Goal: Information Seeking & Learning: Compare options

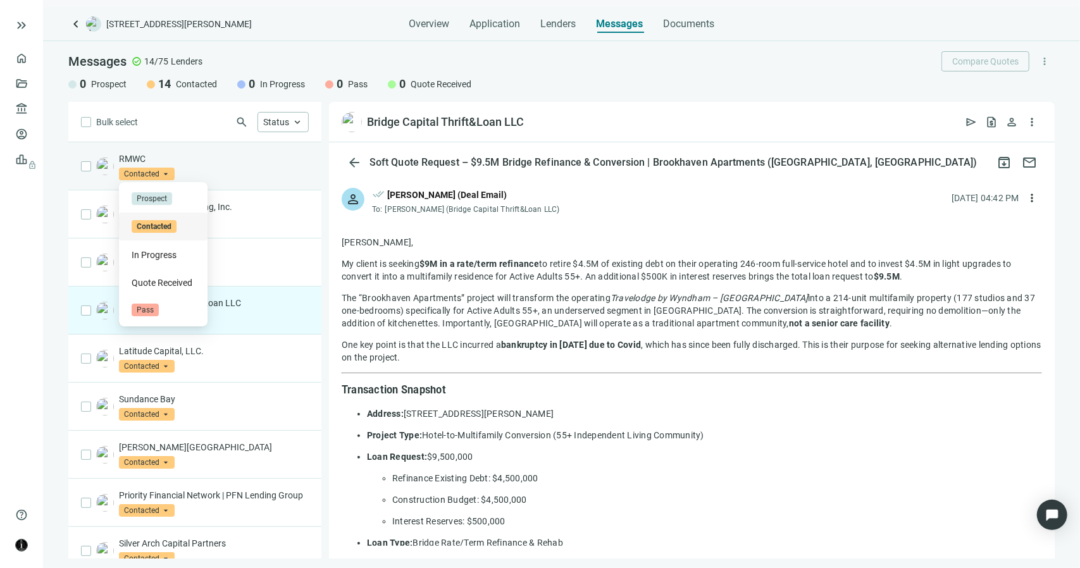
click at [170, 173] on span "Contacted" at bounding box center [147, 174] width 56 height 13
click at [220, 164] on p "RMWC" at bounding box center [214, 158] width 190 height 13
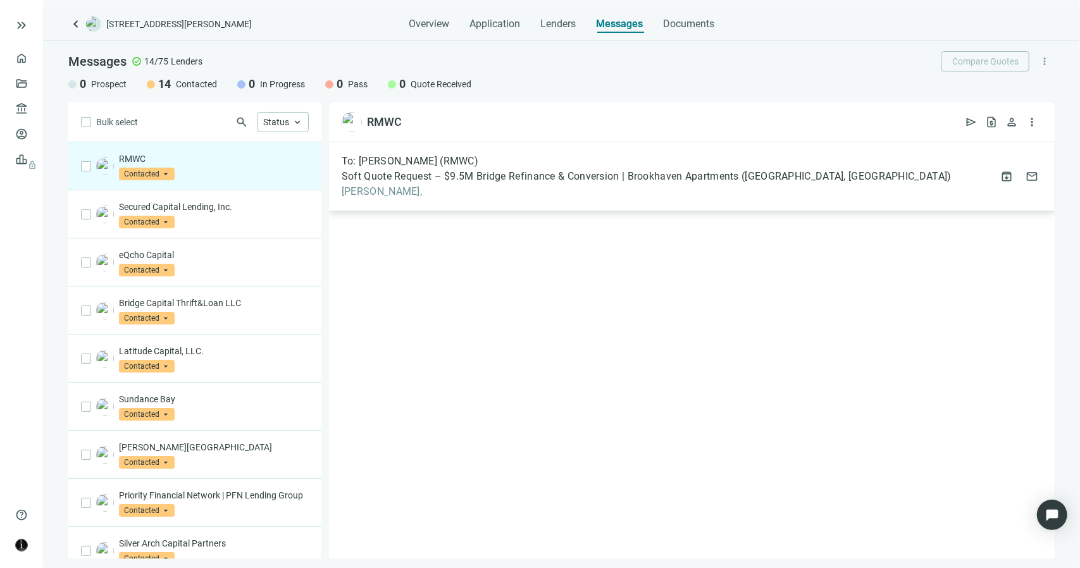
click at [357, 192] on span "Amy," at bounding box center [647, 191] width 610 height 13
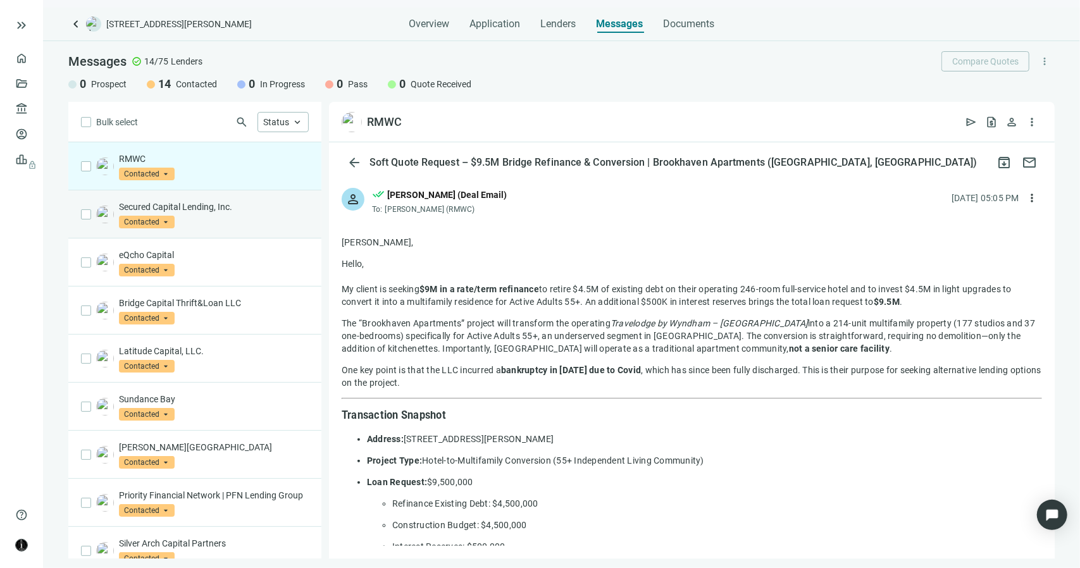
click at [215, 204] on p "Secured Capital Lending, Inc." at bounding box center [214, 207] width 190 height 13
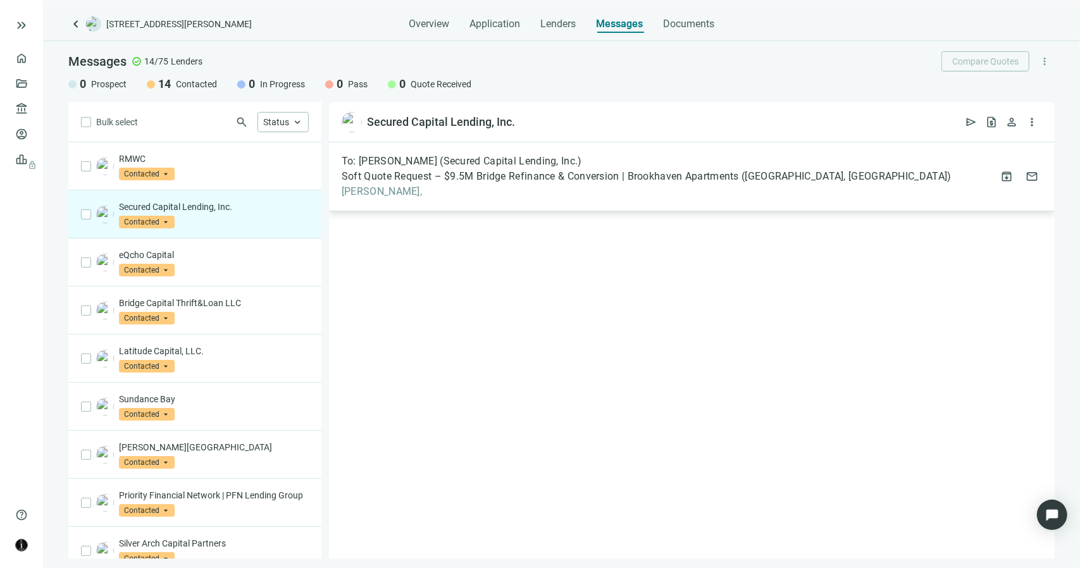
click at [364, 194] on span "Sam," at bounding box center [647, 191] width 610 height 13
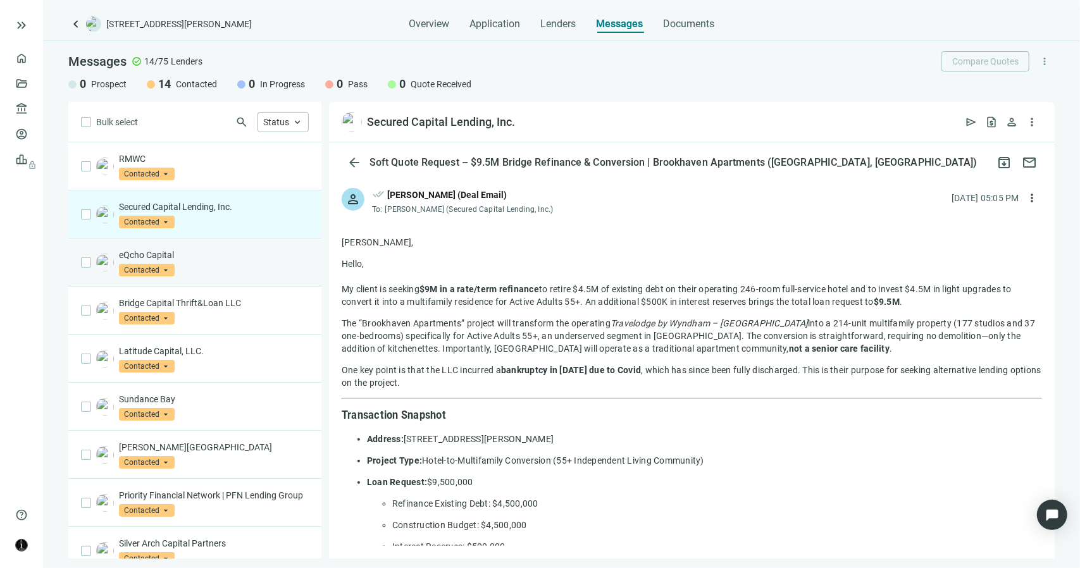
click at [232, 264] on div "eQcho Capital Contacted arrow_drop_down" at bounding box center [214, 263] width 190 height 28
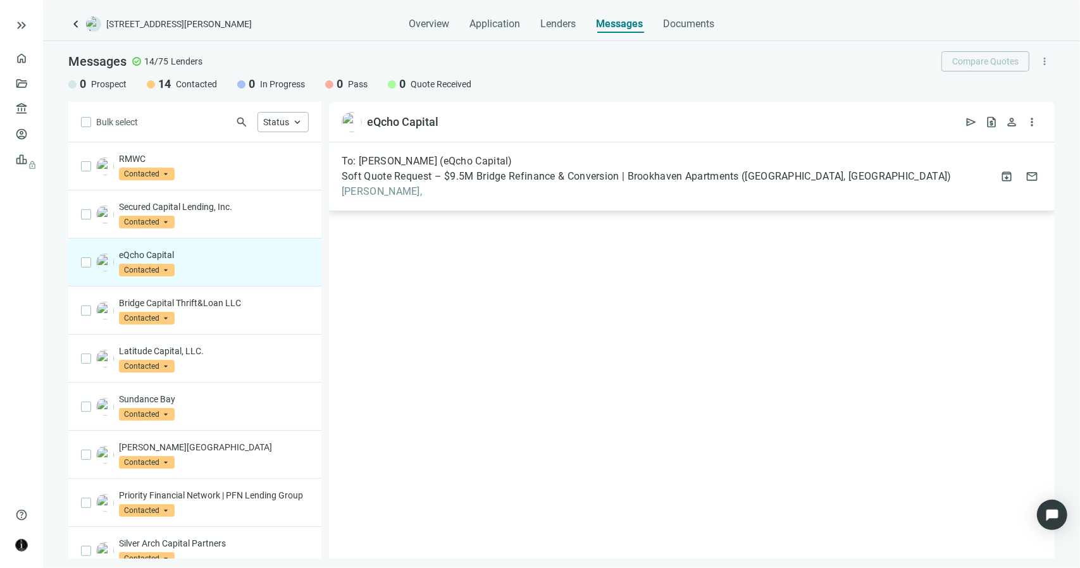
click at [378, 185] on span "Joseph," at bounding box center [647, 191] width 610 height 13
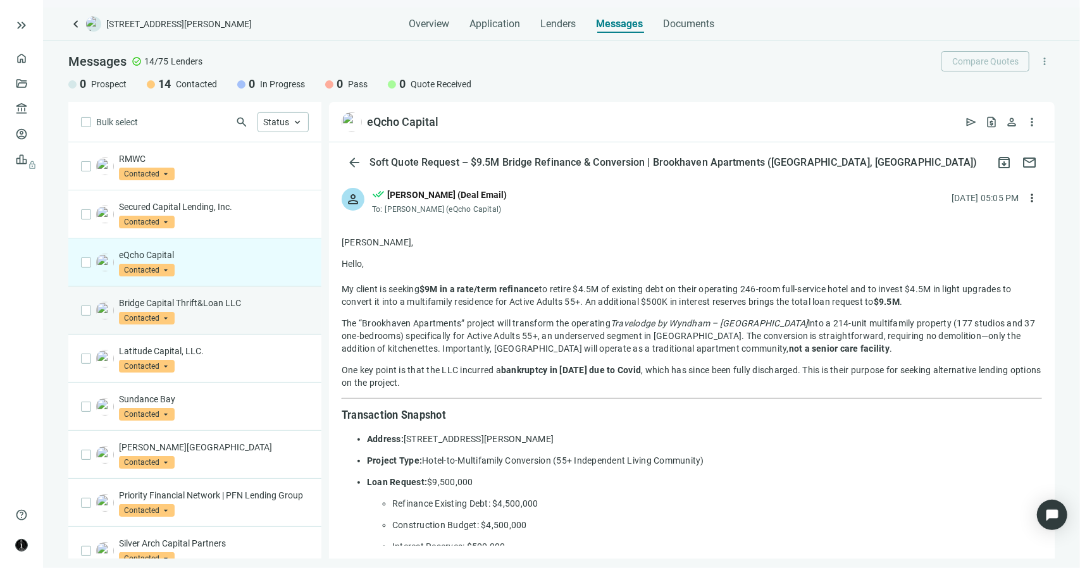
click at [220, 316] on div "Bridge Capital Thrift&Loan LLC Contacted arrow_drop_down" at bounding box center [214, 311] width 190 height 28
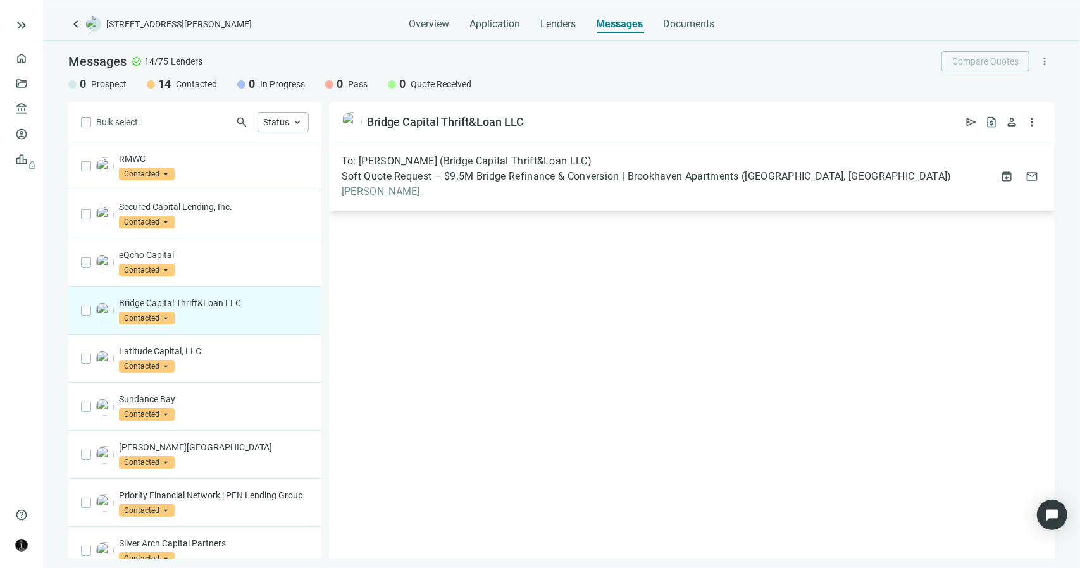
click at [361, 191] on span "Stephanie," at bounding box center [647, 191] width 610 height 13
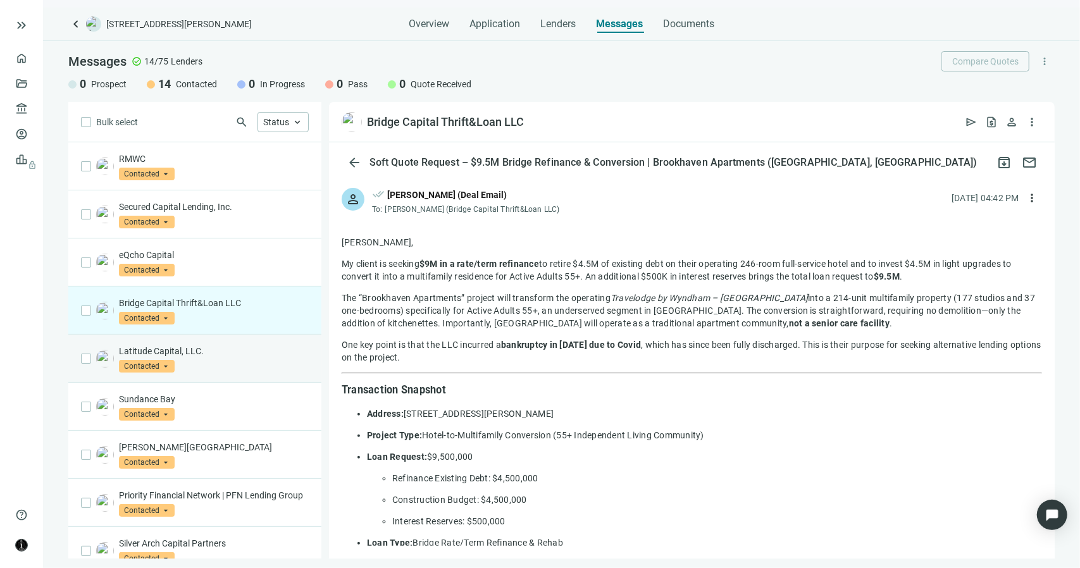
click at [223, 352] on p "Latitude Capital, LLC." at bounding box center [214, 351] width 190 height 13
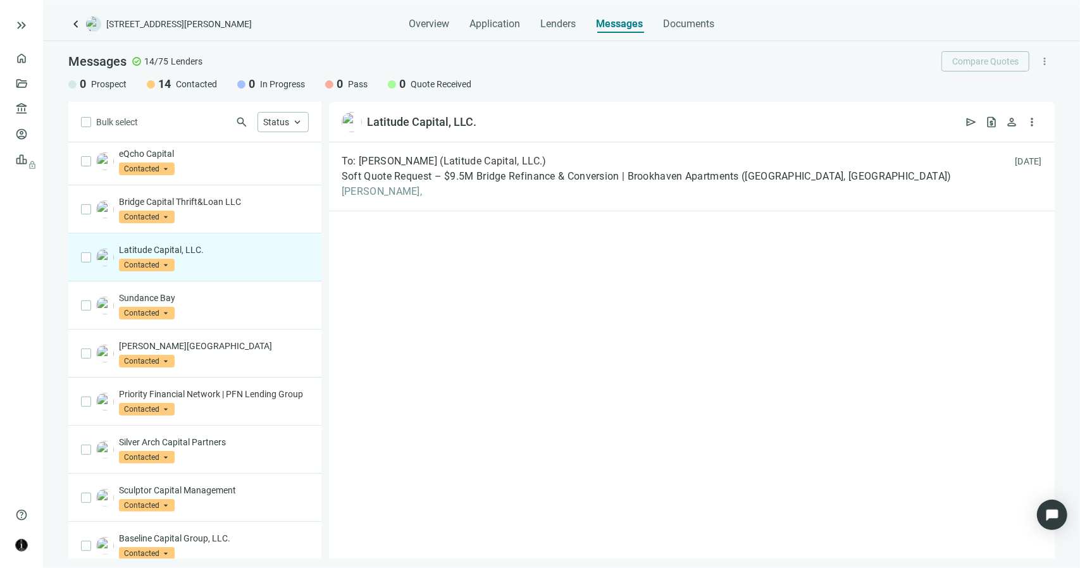
scroll to position [127, 0]
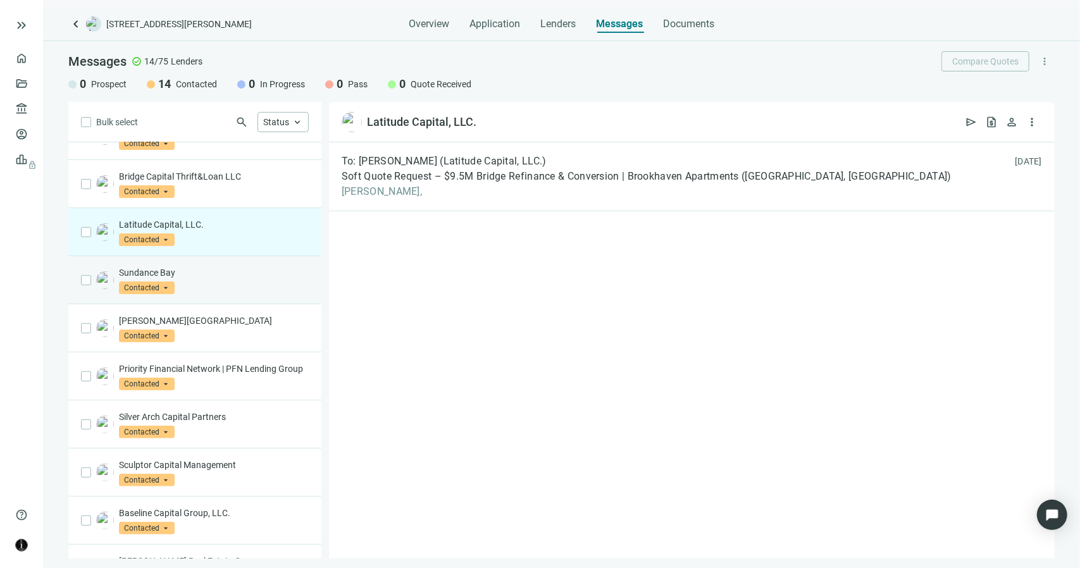
click at [231, 269] on p "Sundance Bay" at bounding box center [214, 272] width 190 height 13
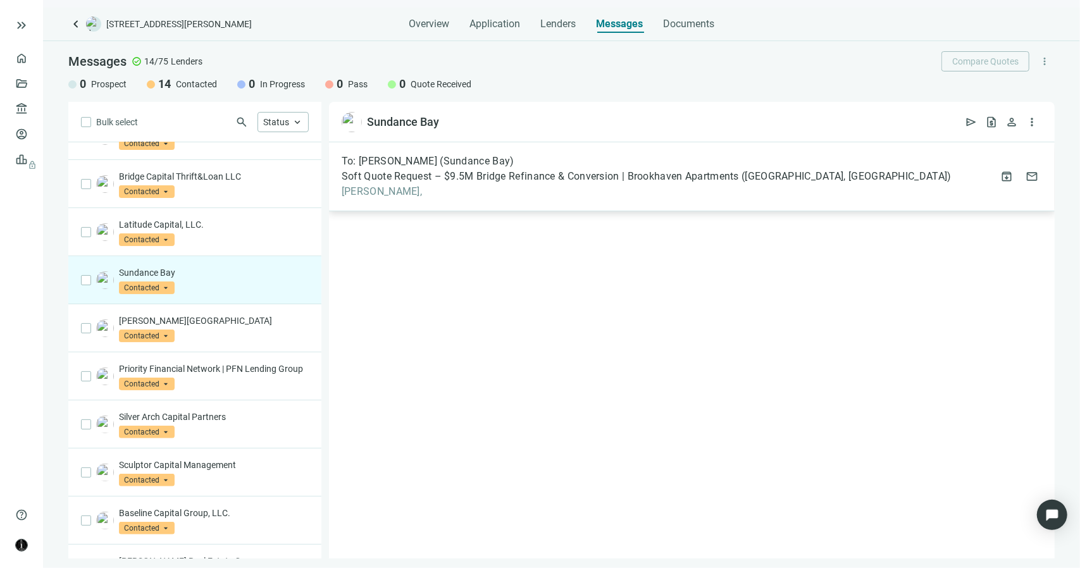
click at [364, 194] on span "John," at bounding box center [647, 191] width 610 height 13
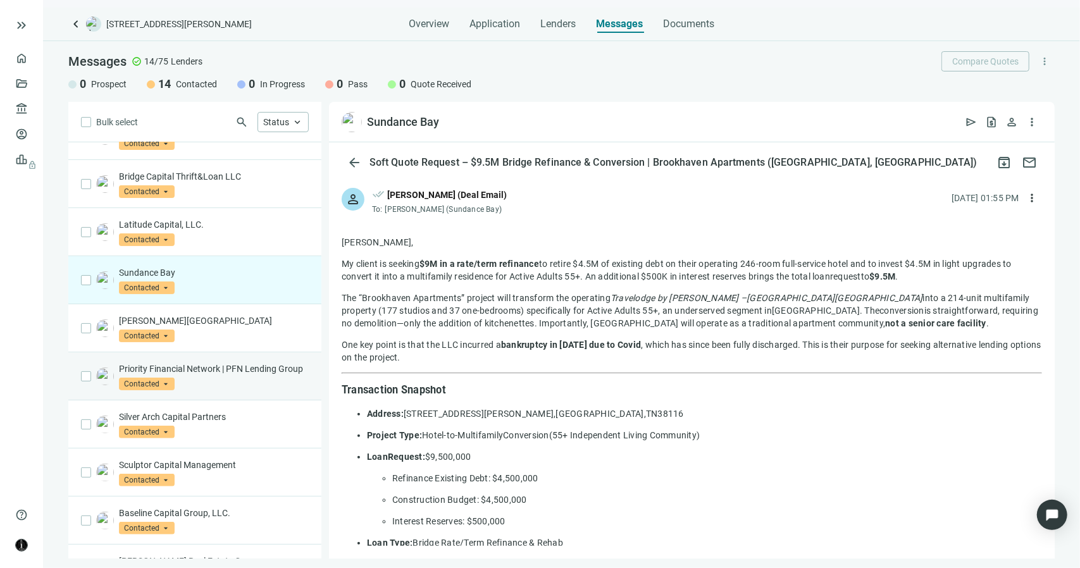
click at [200, 388] on div "Priority Financial Network | PFN Lending Group Contacted arrow_drop_down" at bounding box center [214, 377] width 190 height 28
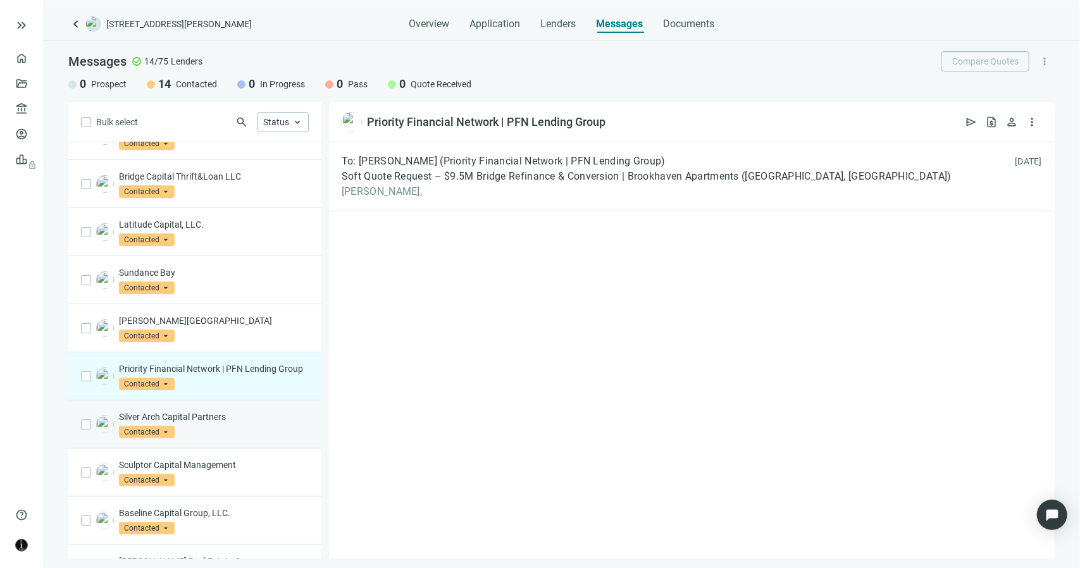
click at [202, 435] on div "Silver Arch Capital Partners Contacted arrow_drop_down" at bounding box center [214, 425] width 190 height 28
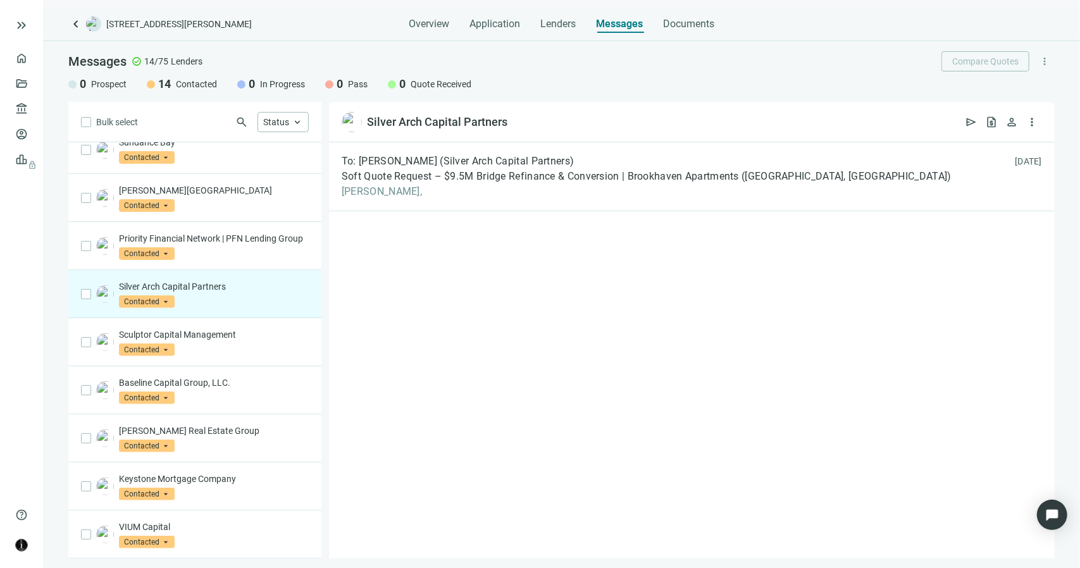
scroll to position [266, 0]
click at [192, 435] on p "Mack Real Estate Group" at bounding box center [214, 431] width 190 height 13
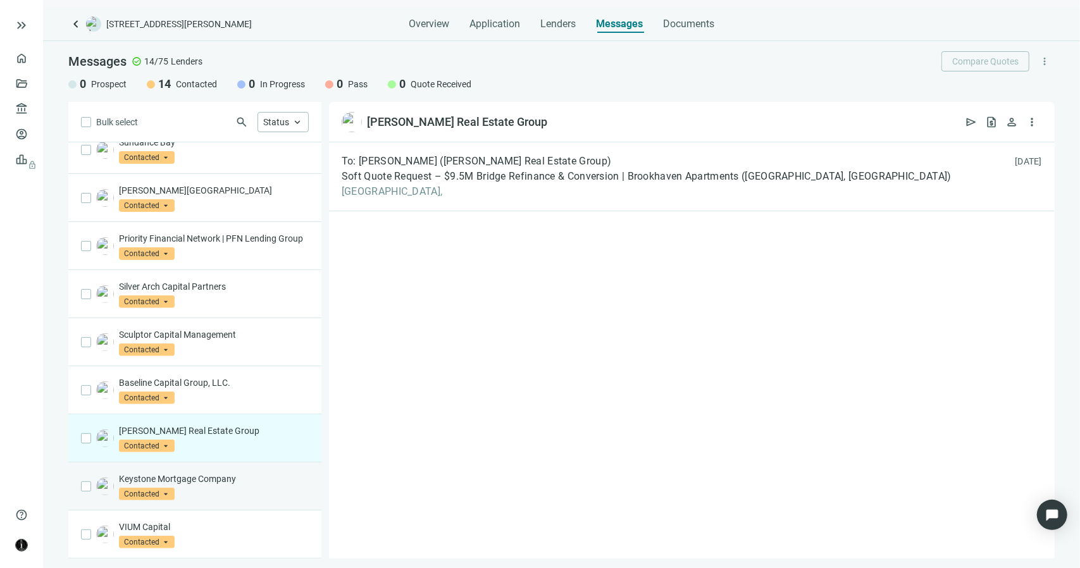
click at [200, 480] on p "Keystone Mortgage Company" at bounding box center [214, 479] width 190 height 13
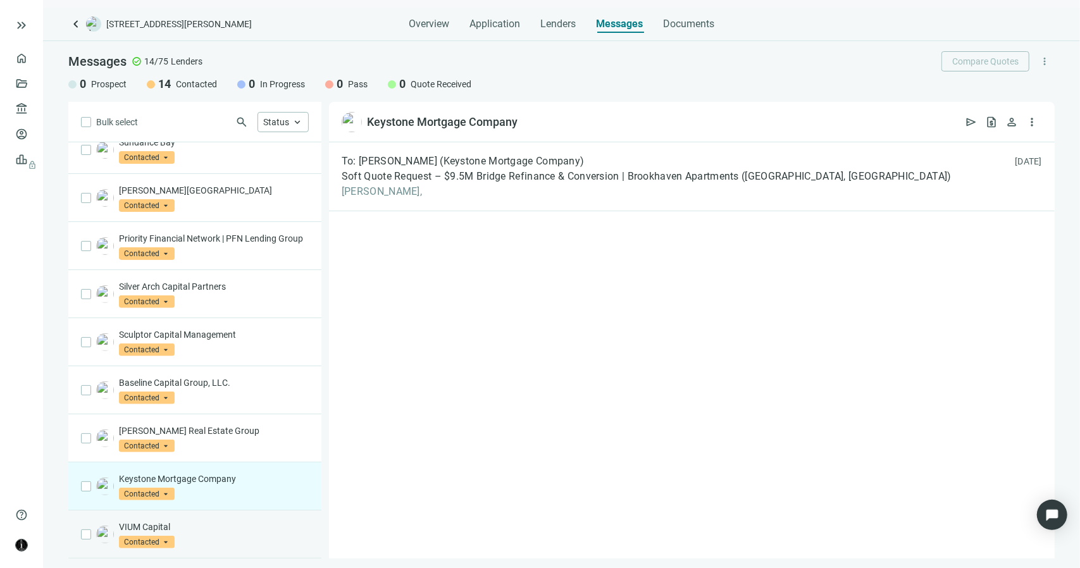
click at [198, 528] on p "VIUM Capital" at bounding box center [214, 527] width 190 height 13
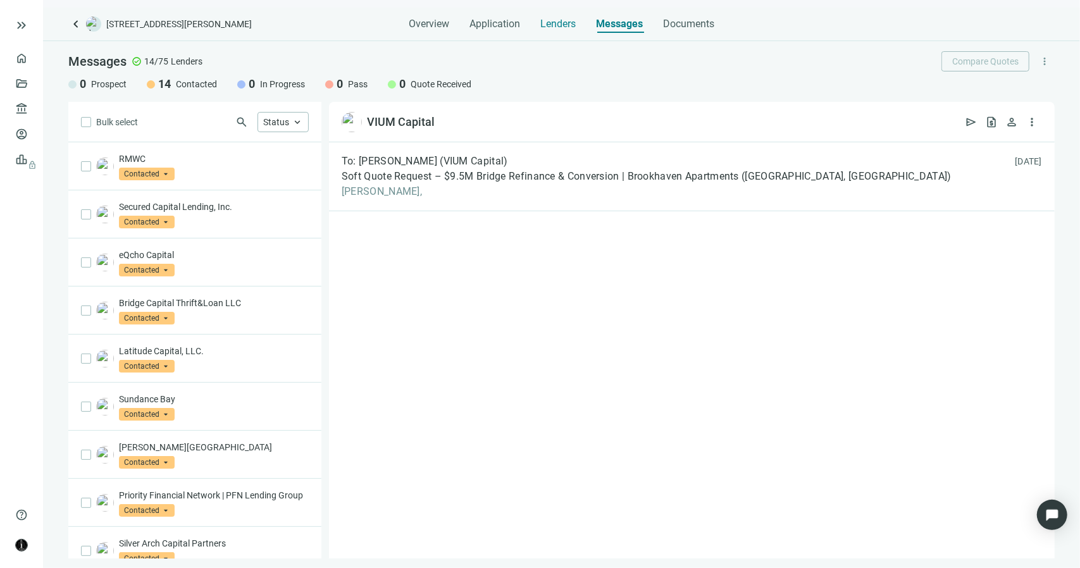
click at [554, 27] on span "Lenders" at bounding box center [557, 24] width 35 height 13
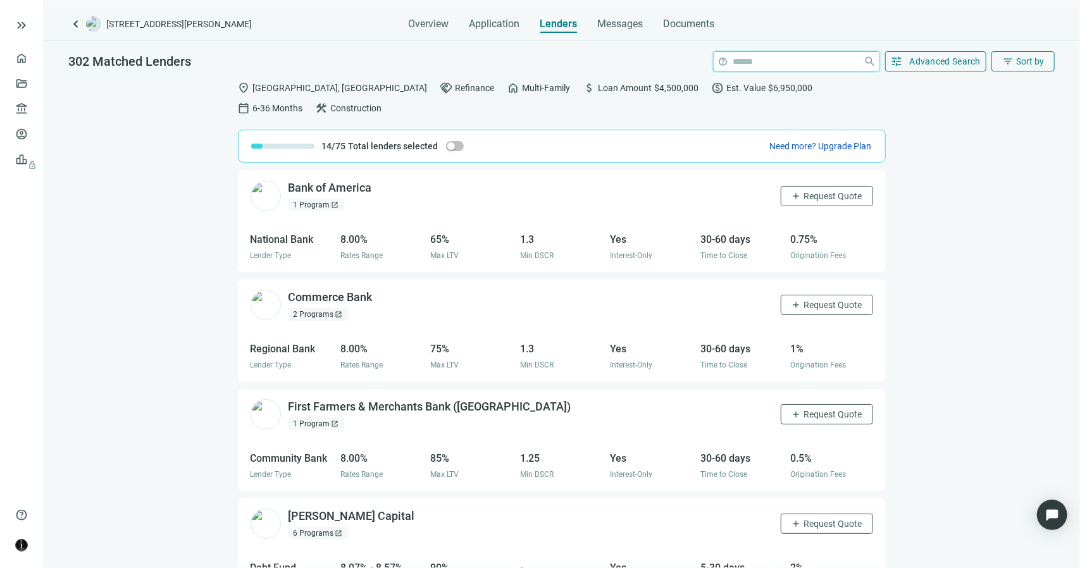
click at [772, 61] on input "search" at bounding box center [795, 61] width 125 height 19
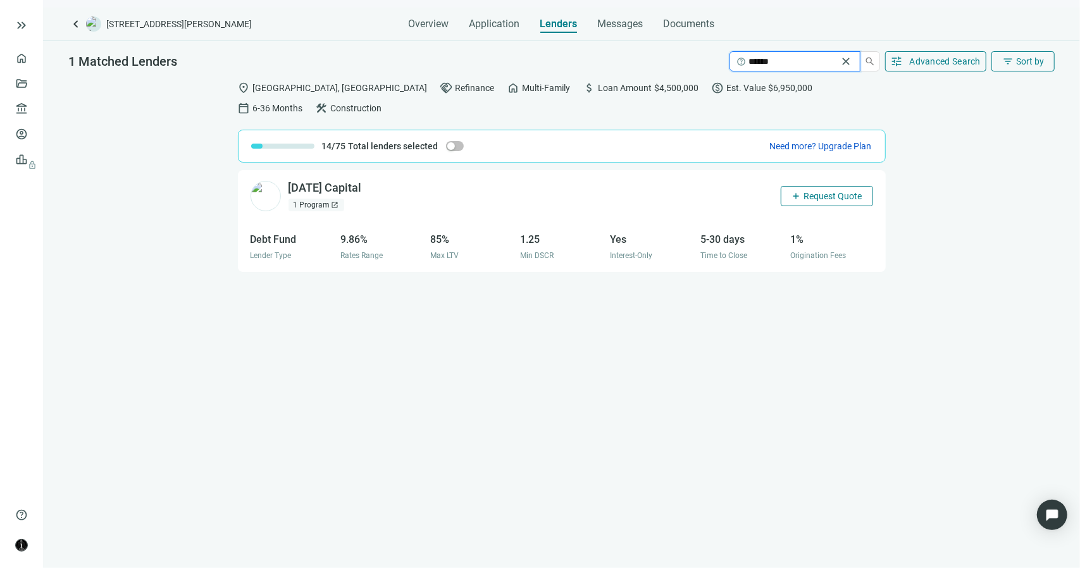
type input "******"
click at [815, 191] on span "Request Quote" at bounding box center [833, 196] width 58 height 10
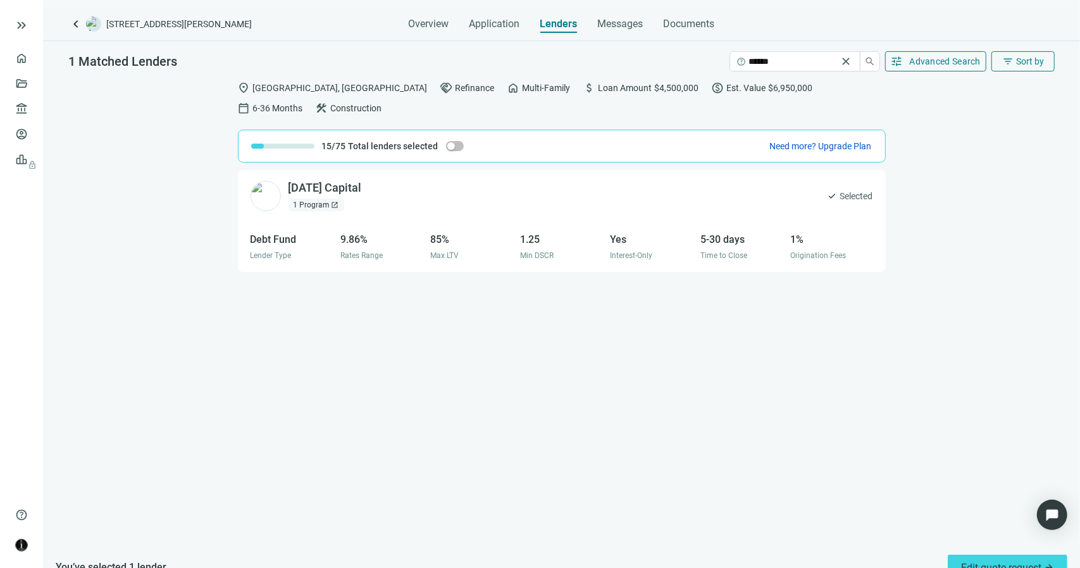
click at [948, 263] on div "Sunday Capital open_in_new 1 Program open_in_new check Selected Debt Fund Lende…" at bounding box center [561, 358] width 1037 height 377
click at [73, 26] on span "keyboard_arrow_left" at bounding box center [75, 23] width 15 height 15
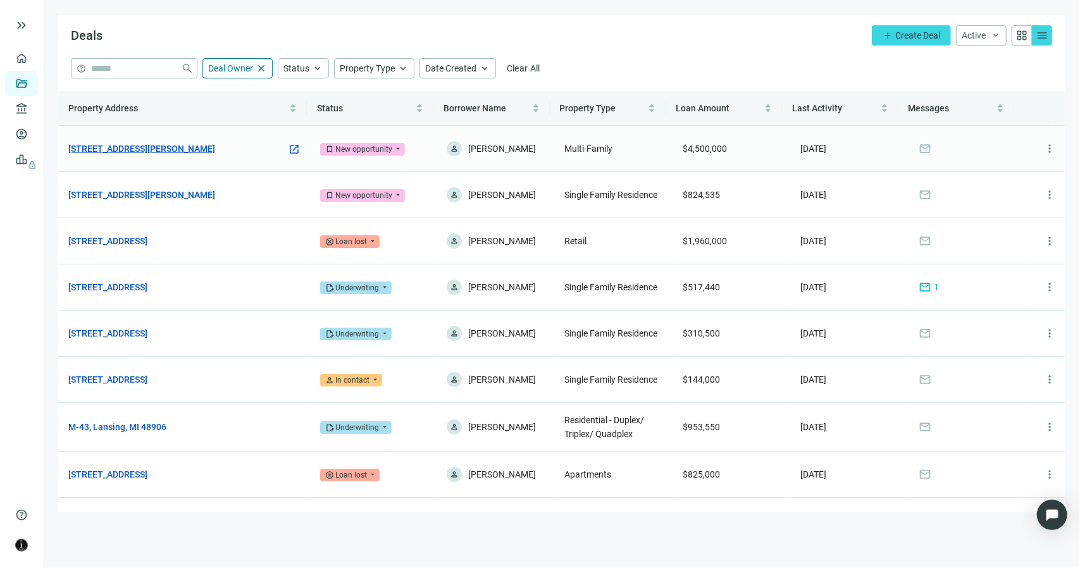
click at [199, 149] on link "1471 E Brooks Rd, Memphis, TN 38116" at bounding box center [141, 149] width 147 height 14
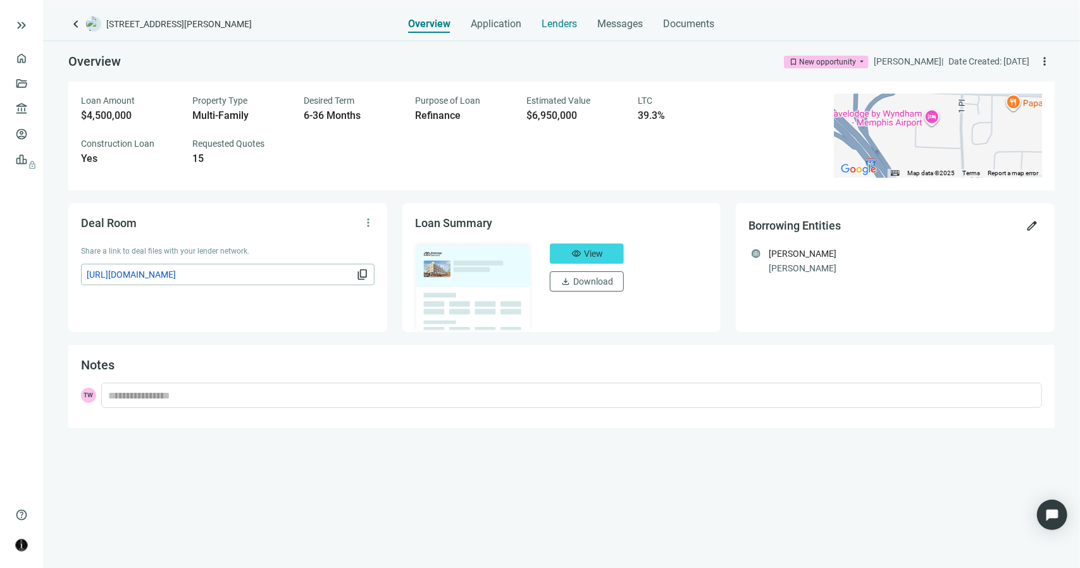
click at [557, 25] on span "Lenders" at bounding box center [559, 24] width 35 height 13
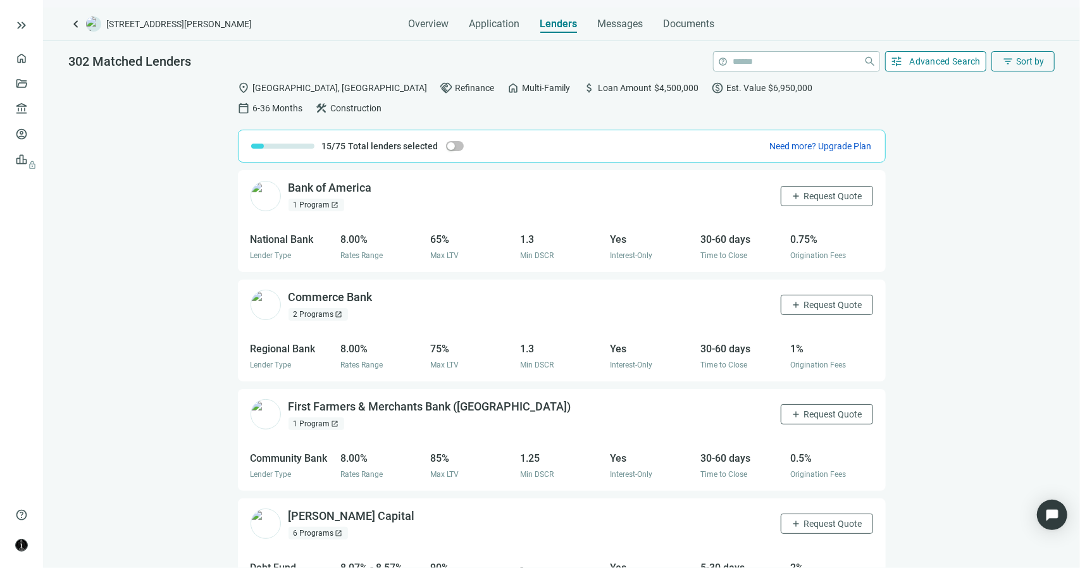
click at [897, 63] on span "tune" at bounding box center [897, 61] width 13 height 13
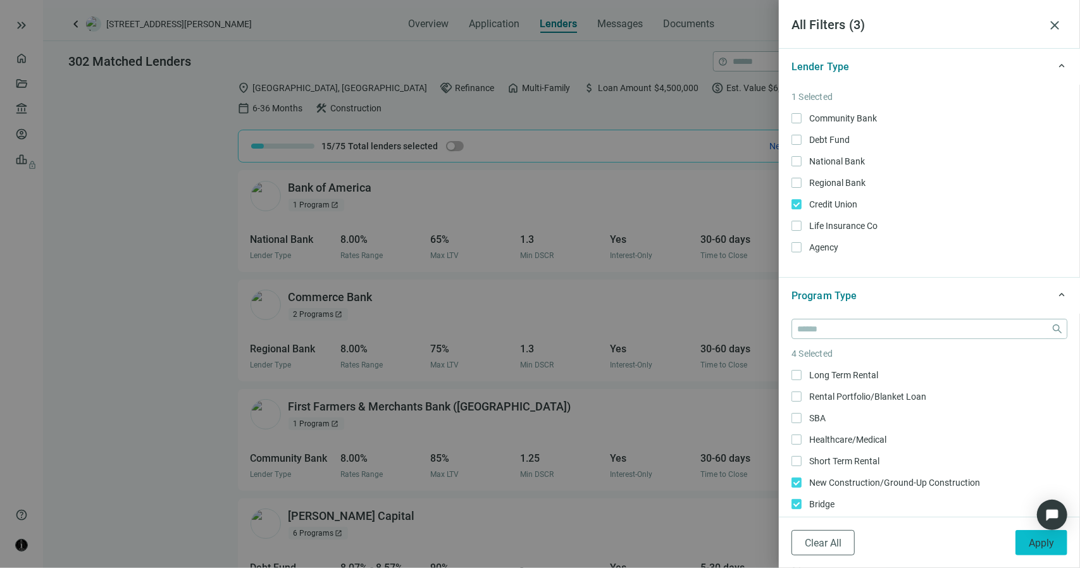
click at [1026, 545] on button "Apply" at bounding box center [1041, 542] width 52 height 25
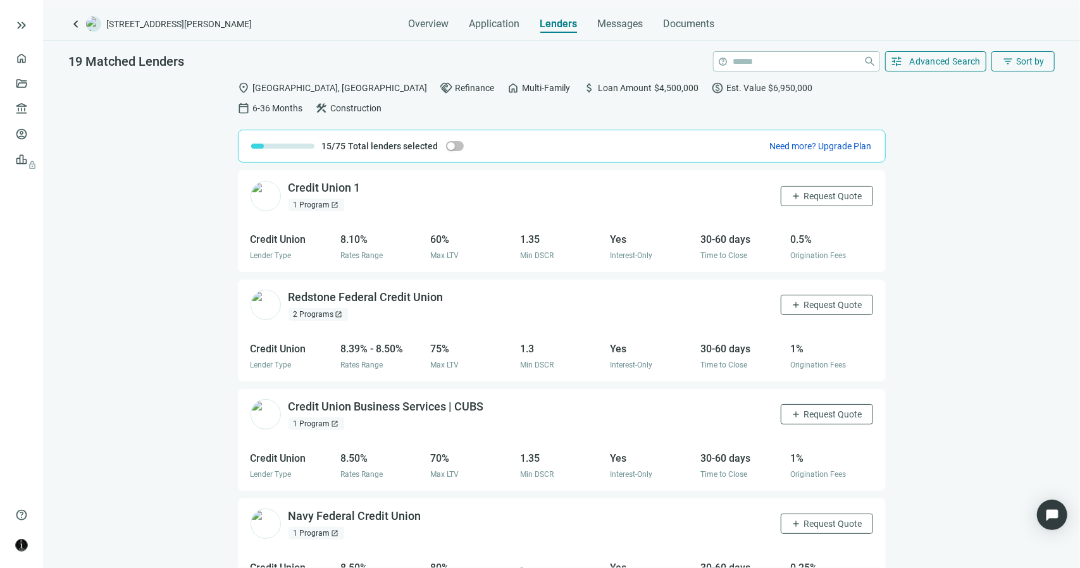
click at [333, 201] on span "open_in_new" at bounding box center [336, 205] width 8 height 8
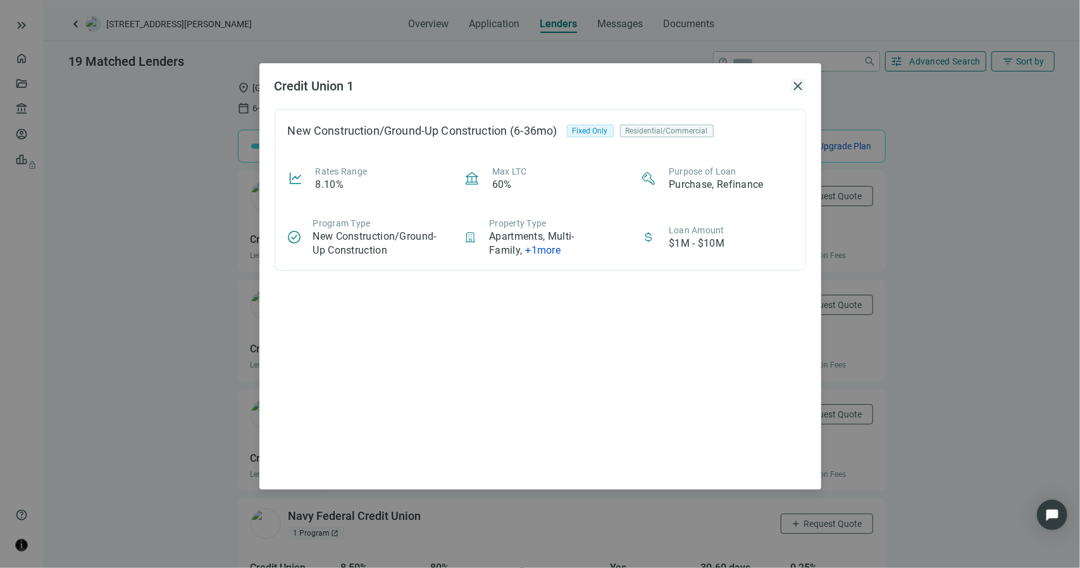
click at [796, 87] on span "close" at bounding box center [798, 85] width 15 height 15
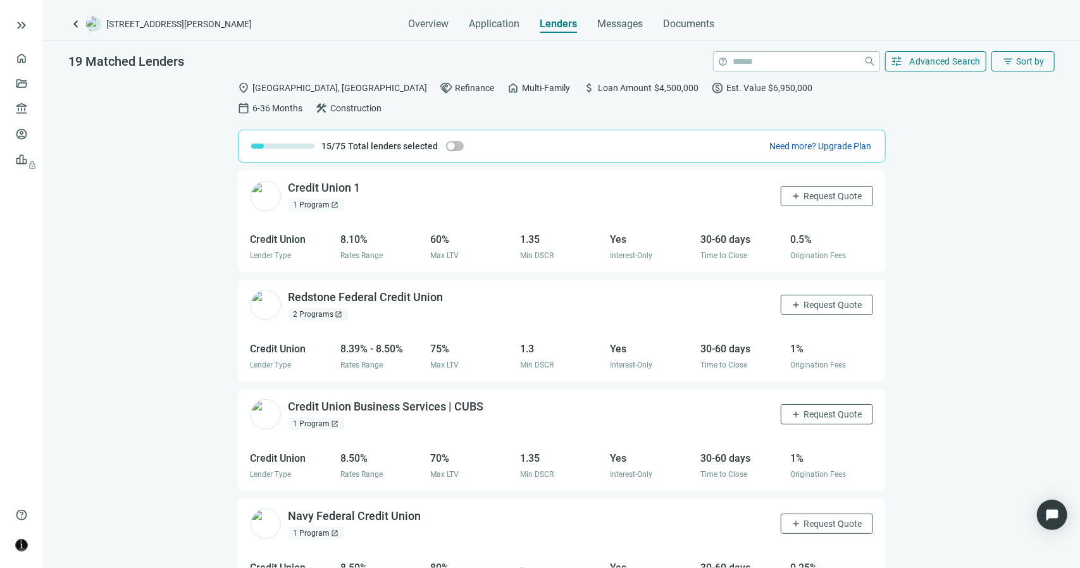
click at [335, 311] on span "open_in_new" at bounding box center [339, 315] width 8 height 8
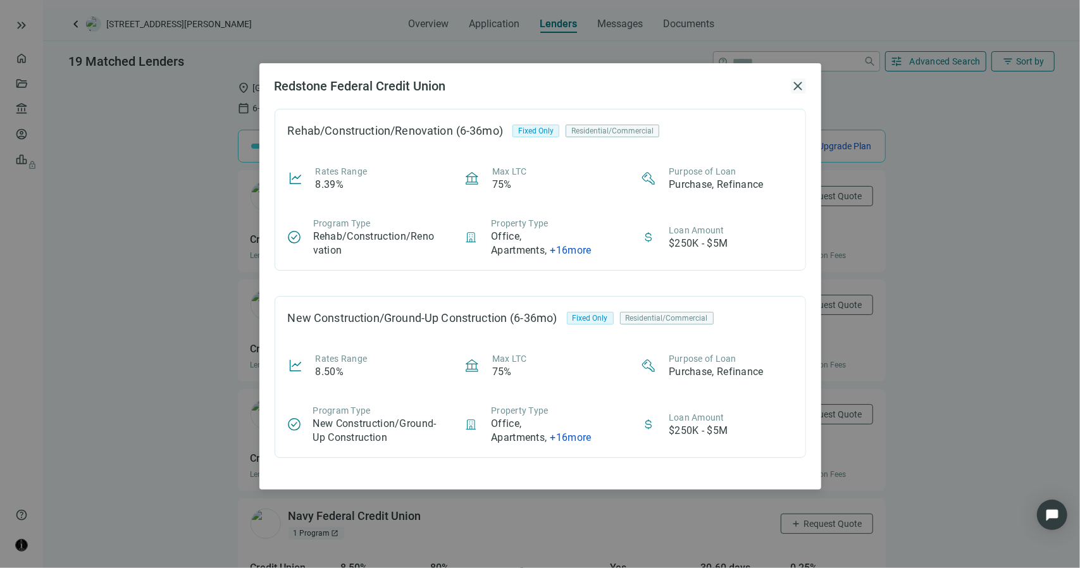
click at [800, 89] on span "close" at bounding box center [798, 85] width 15 height 15
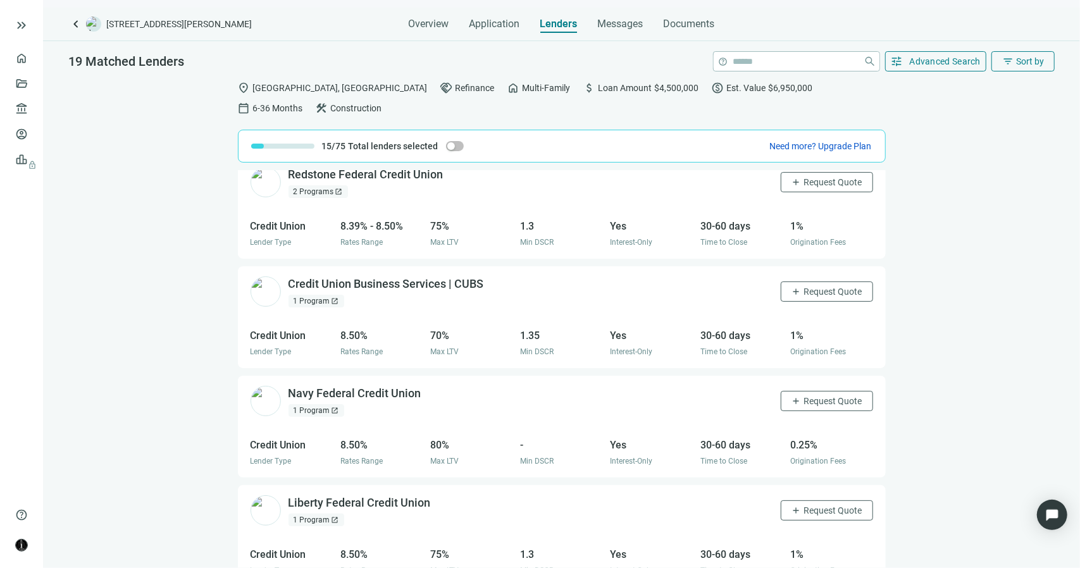
scroll to position [127, 0]
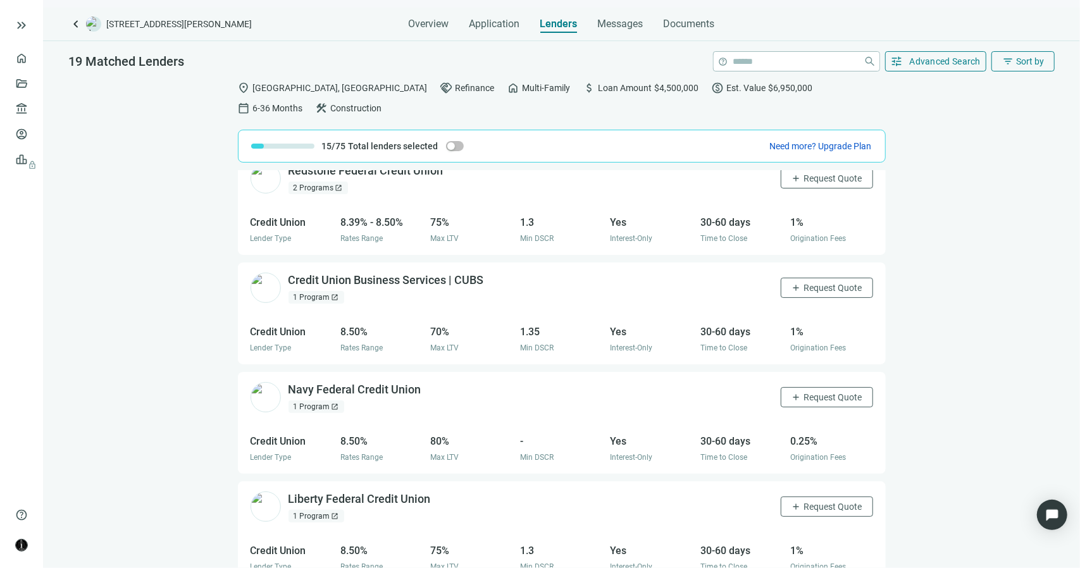
click at [332, 294] on span "open_in_new" at bounding box center [336, 298] width 8 height 8
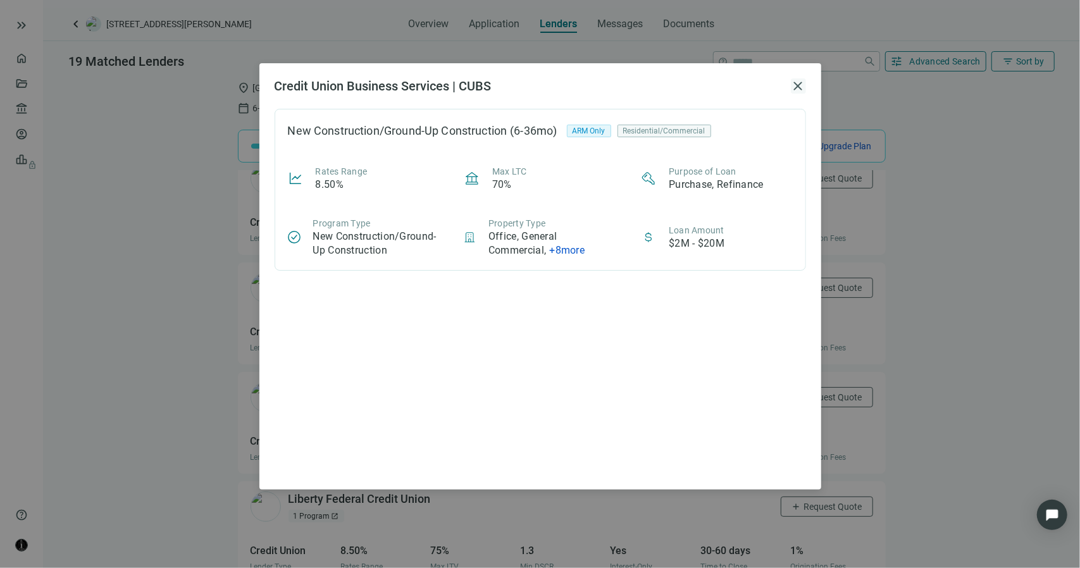
click at [802, 88] on span "close" at bounding box center [798, 85] width 15 height 15
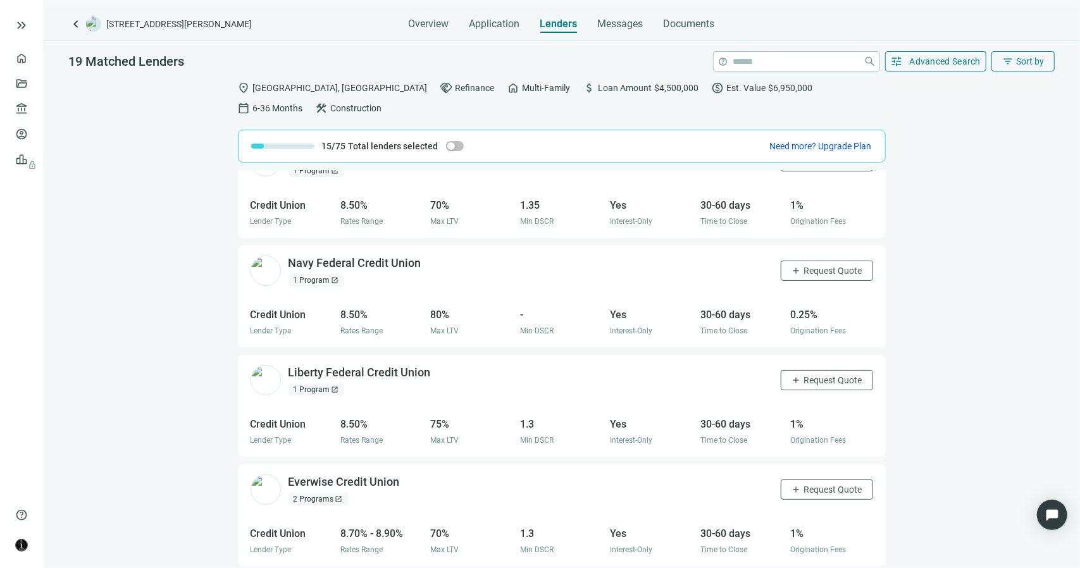
scroll to position [443, 0]
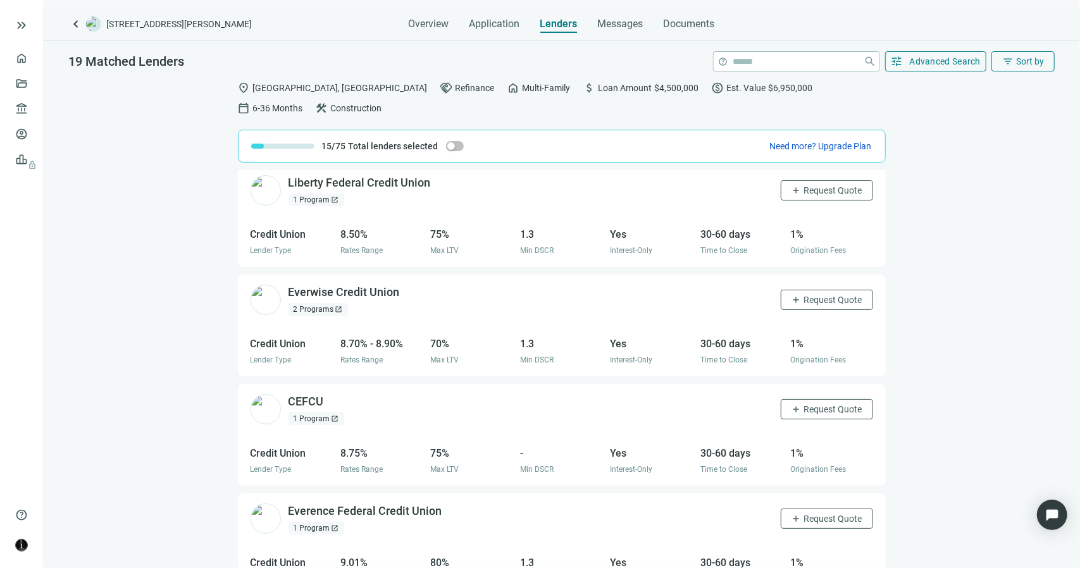
click at [332, 525] on span "open_in_new" at bounding box center [336, 529] width 8 height 8
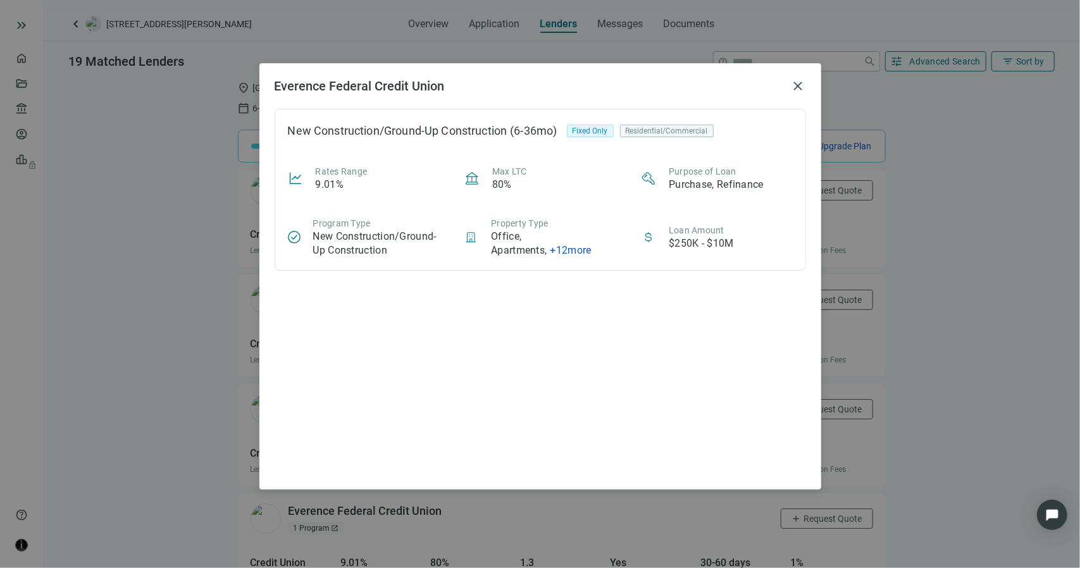
drag, startPoint x: 804, startPoint y: 82, endPoint x: 796, endPoint y: 82, distance: 7.6
click at [804, 82] on span "close" at bounding box center [798, 85] width 15 height 15
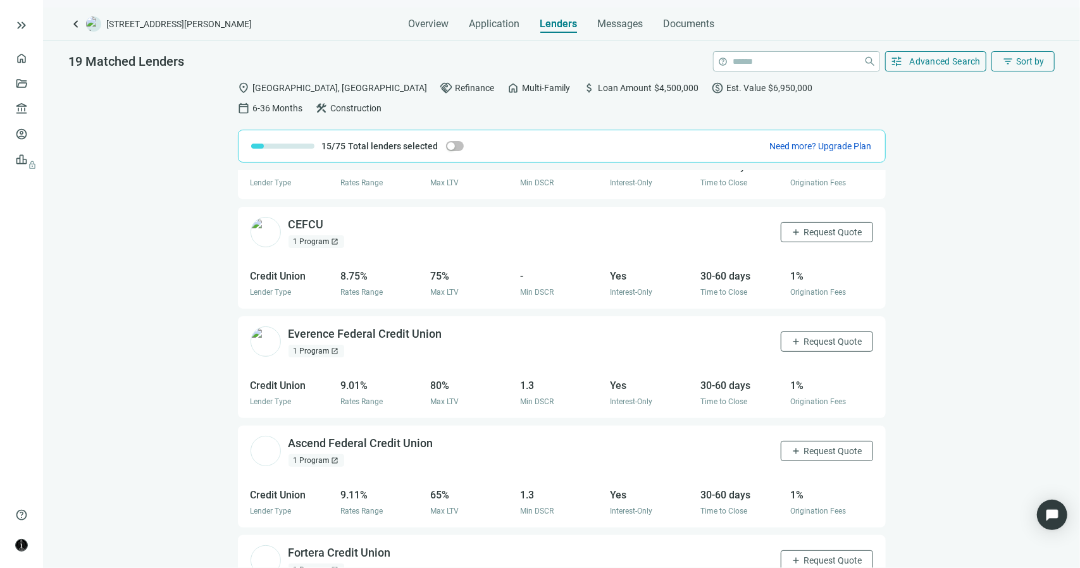
scroll to position [633, 0]
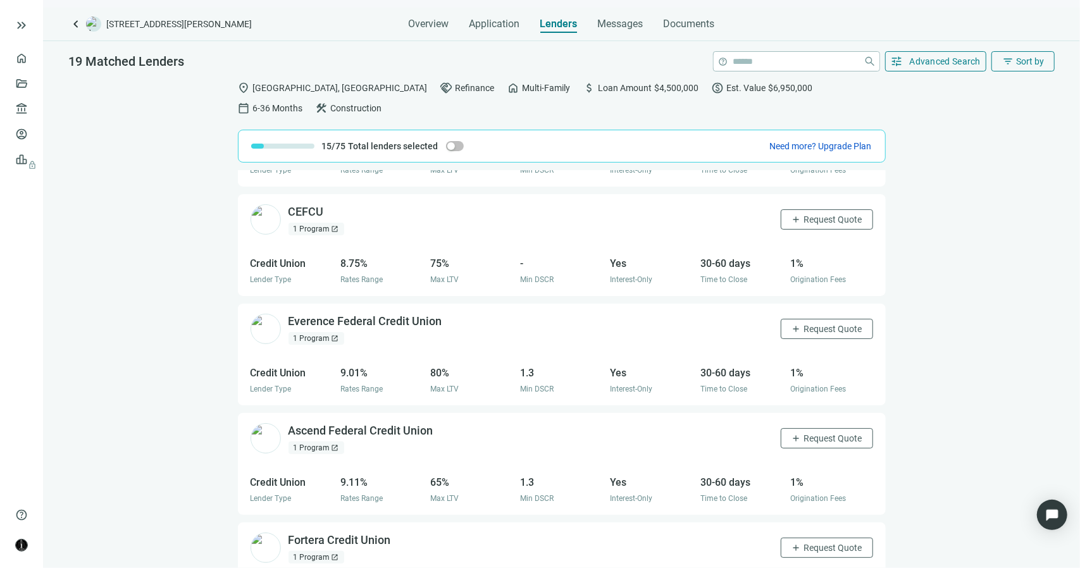
click at [323, 442] on div "1 Program open_in_new" at bounding box center [317, 448] width 56 height 13
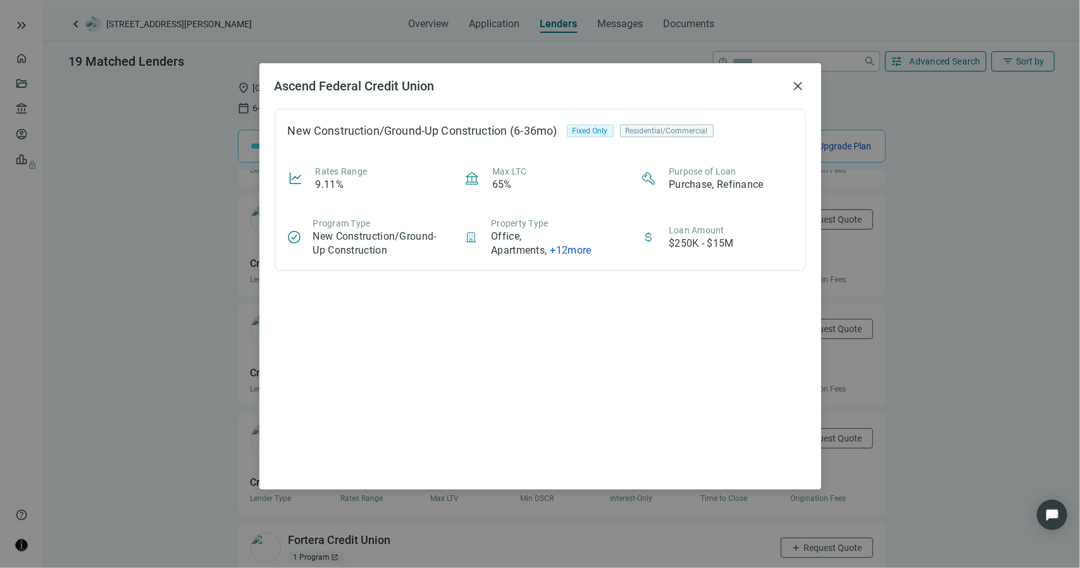
click at [907, 238] on div "Ascend Federal Credit Union close New Construction/Ground-Up Construction (6-36…" at bounding box center [540, 284] width 1080 height 568
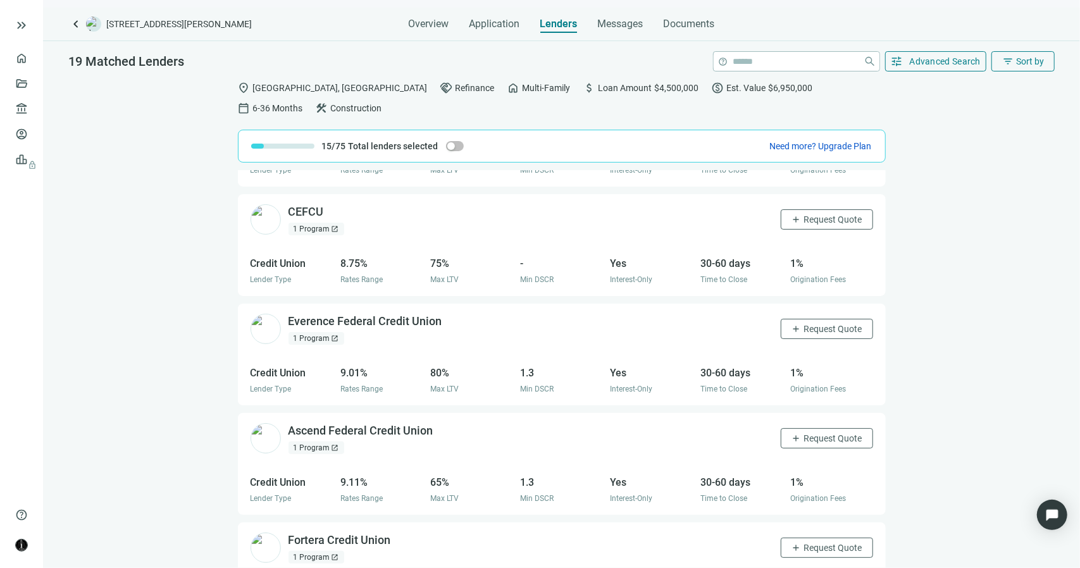
click at [321, 332] on div "1 Program open_in_new" at bounding box center [317, 338] width 56 height 13
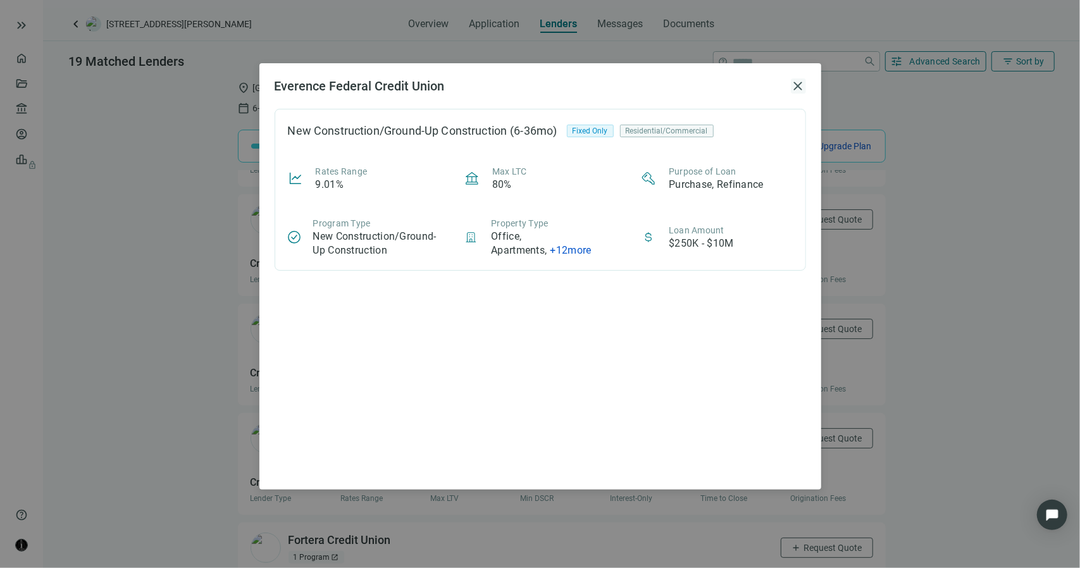
click at [800, 84] on span "close" at bounding box center [798, 85] width 15 height 15
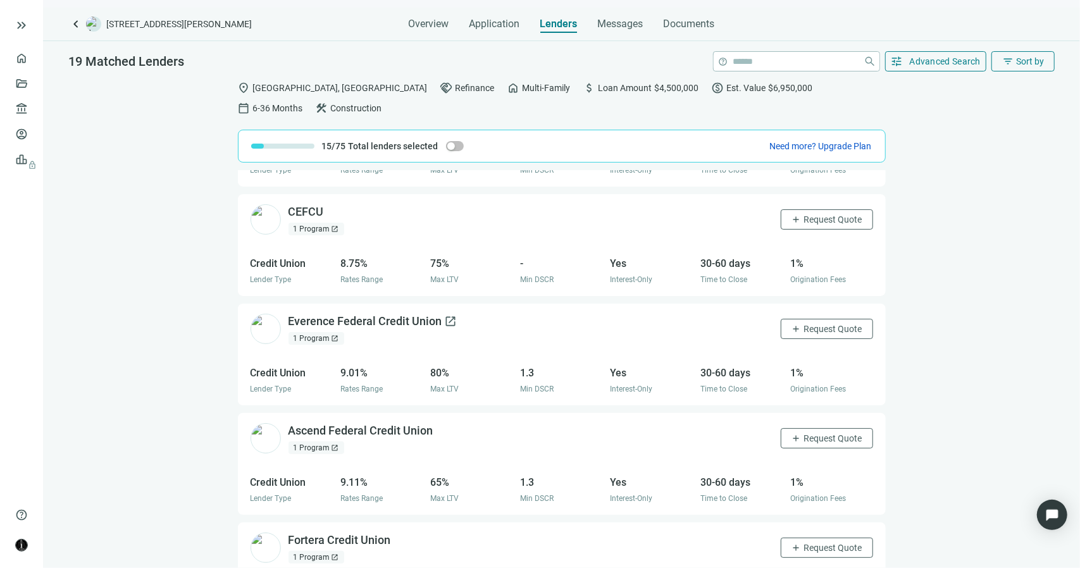
click at [448, 315] on span "open_in_new" at bounding box center [451, 321] width 13 height 13
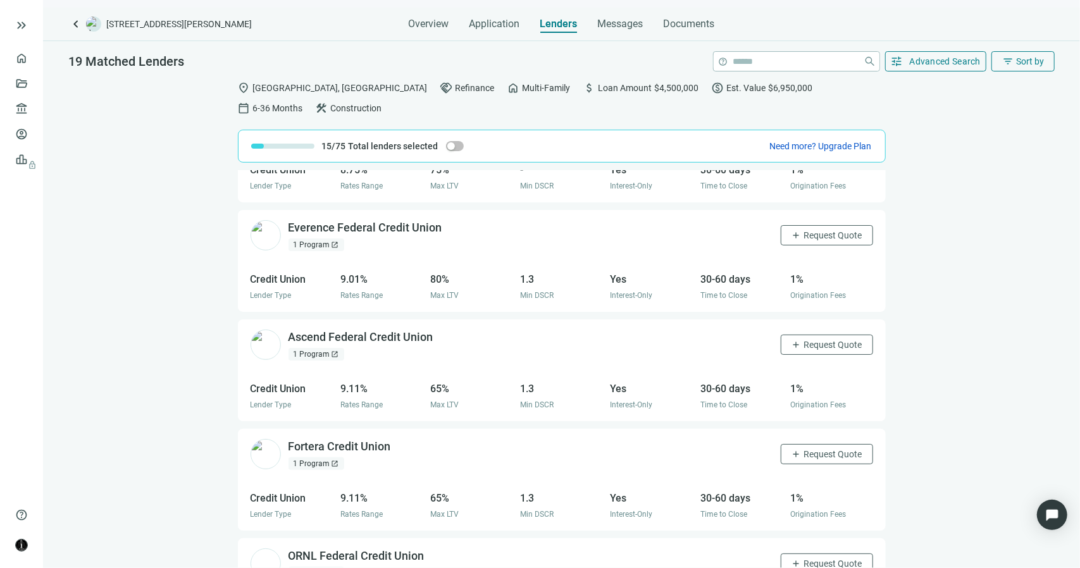
scroll to position [857, 0]
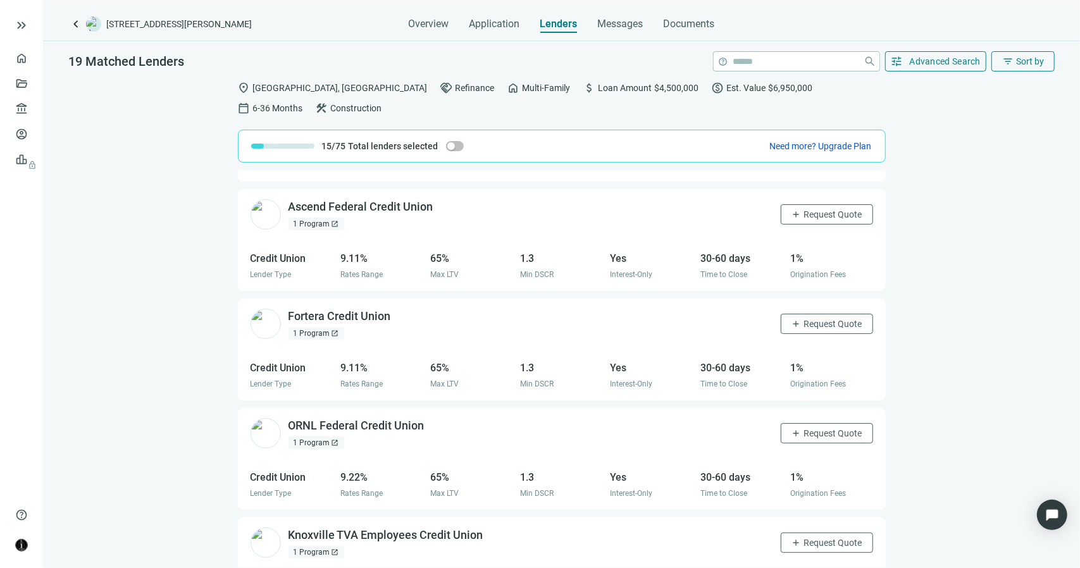
click at [333, 330] on span "open_in_new" at bounding box center [336, 334] width 8 height 8
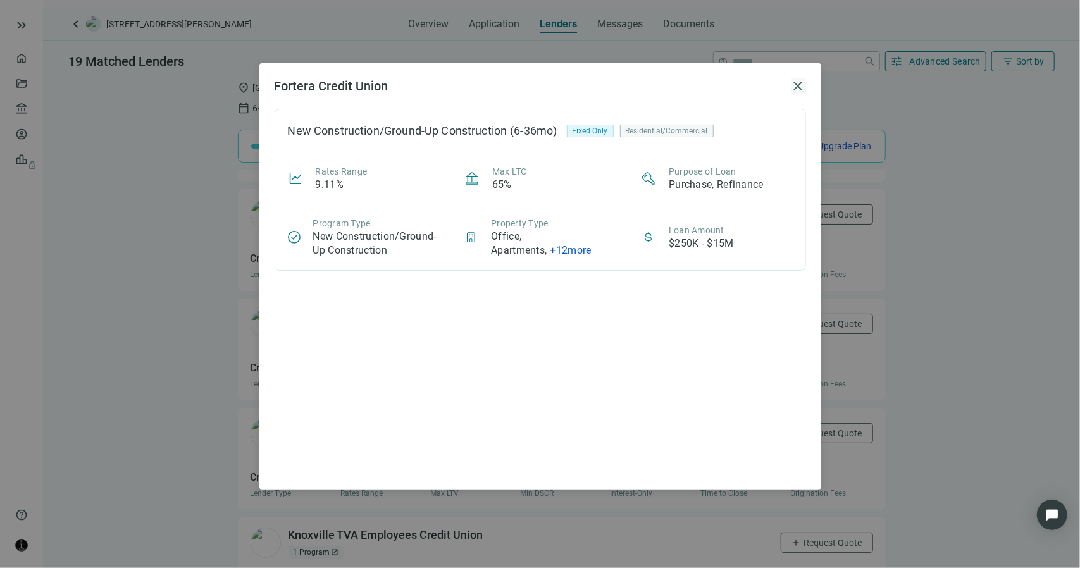
click at [801, 86] on span "close" at bounding box center [798, 85] width 15 height 15
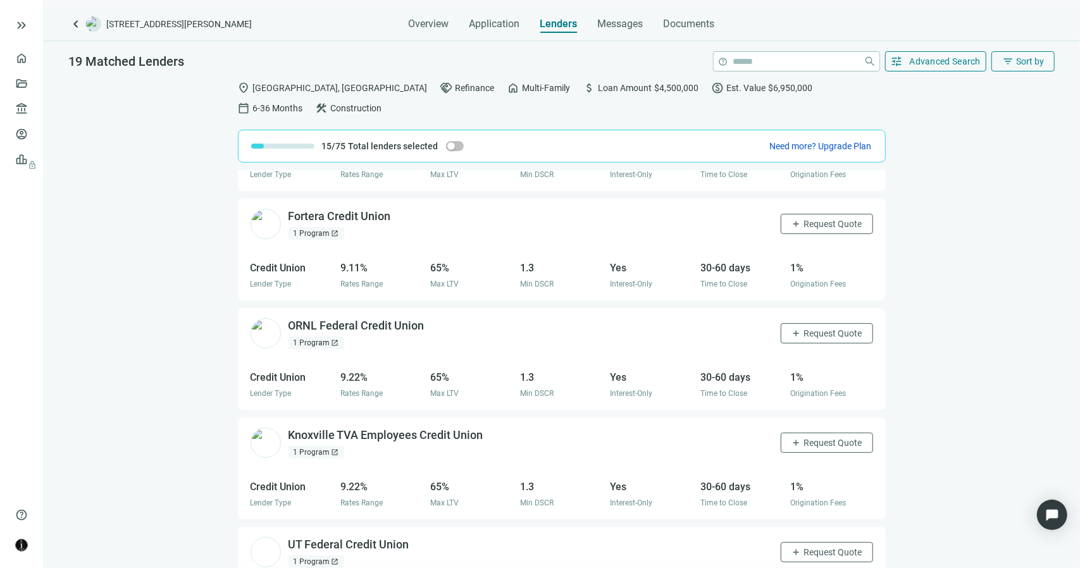
scroll to position [1047, 0]
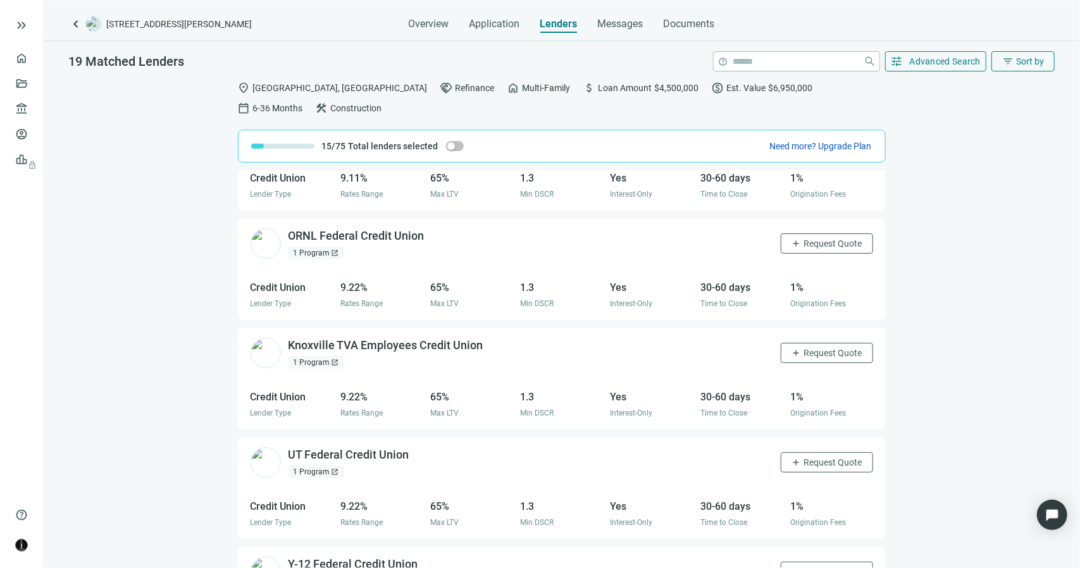
click at [338, 247] on div "1 Program open_in_new" at bounding box center [317, 253] width 56 height 13
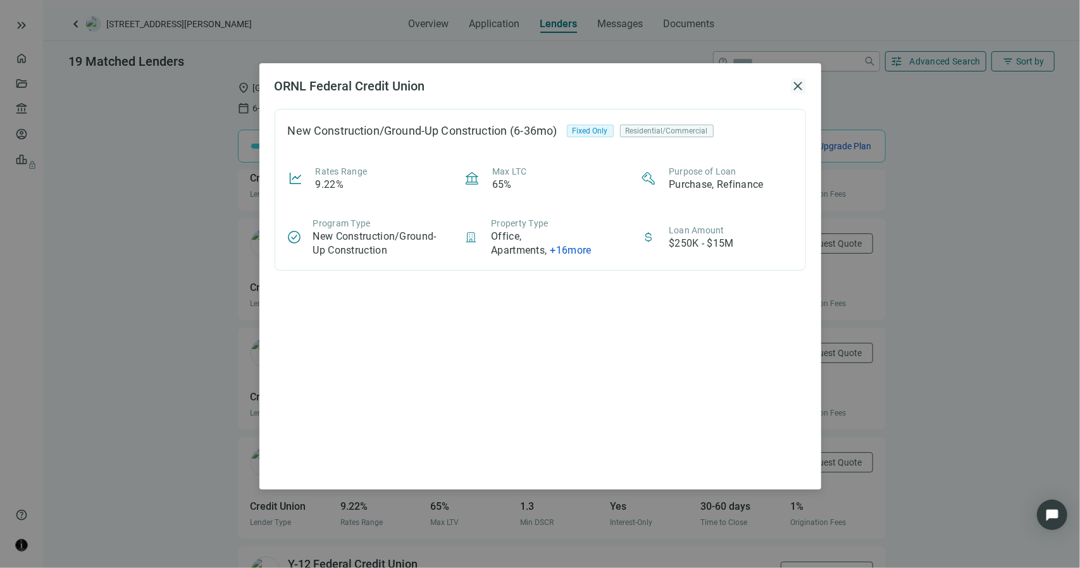
click at [801, 85] on span "close" at bounding box center [798, 85] width 15 height 15
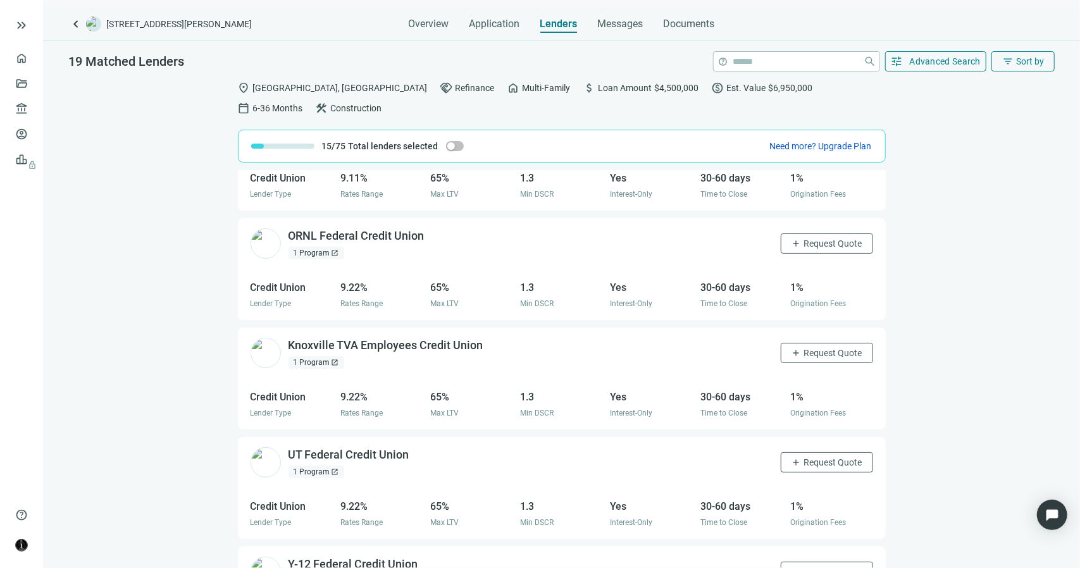
click at [329, 356] on div "1 Program open_in_new" at bounding box center [317, 362] width 56 height 13
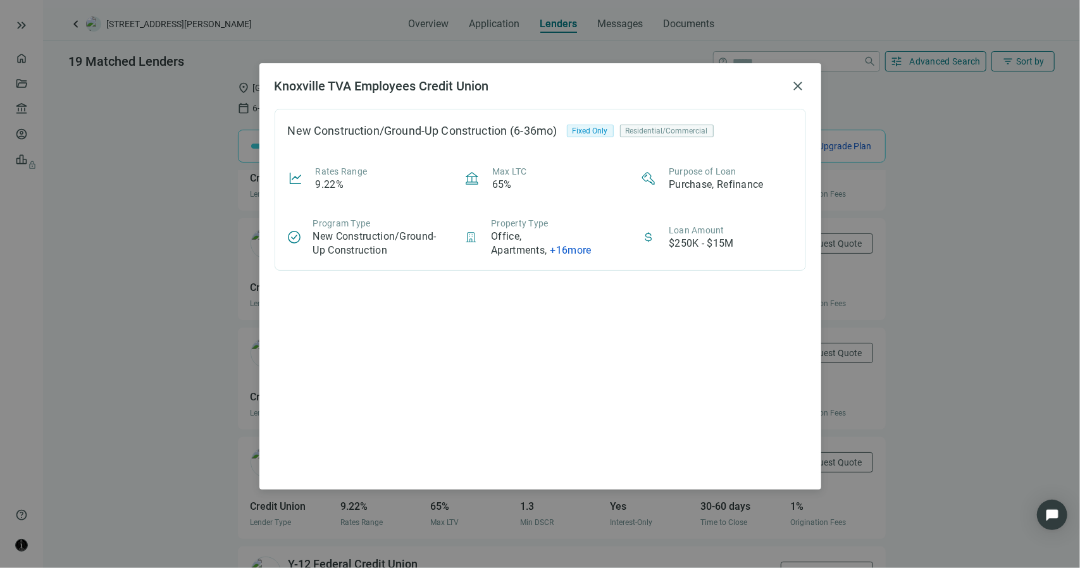
drag, startPoint x: 797, startPoint y: 87, endPoint x: 774, endPoint y: 111, distance: 32.2
click at [797, 87] on span "close" at bounding box center [798, 85] width 15 height 15
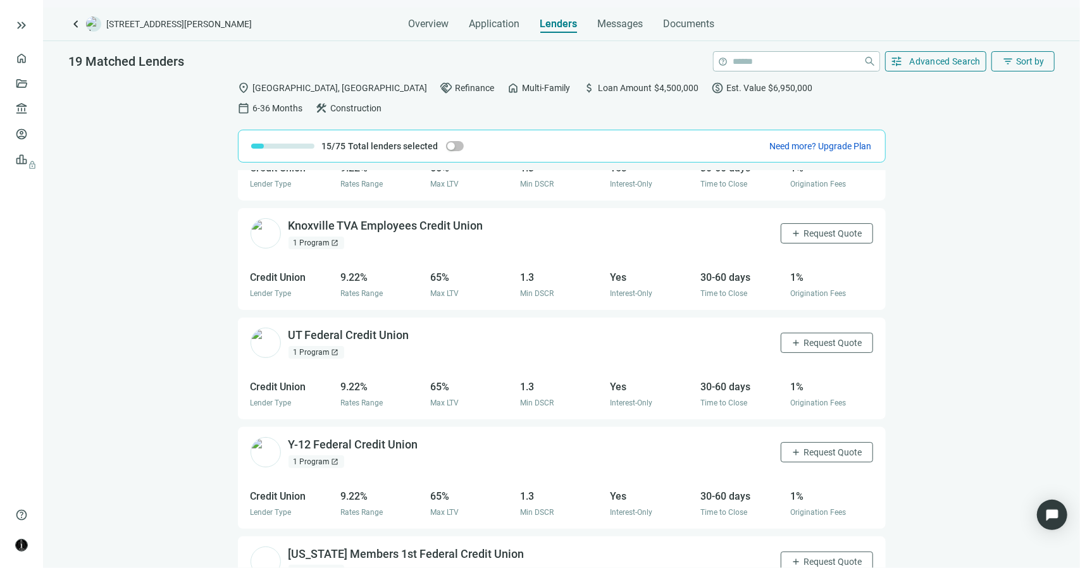
scroll to position [1173, 0]
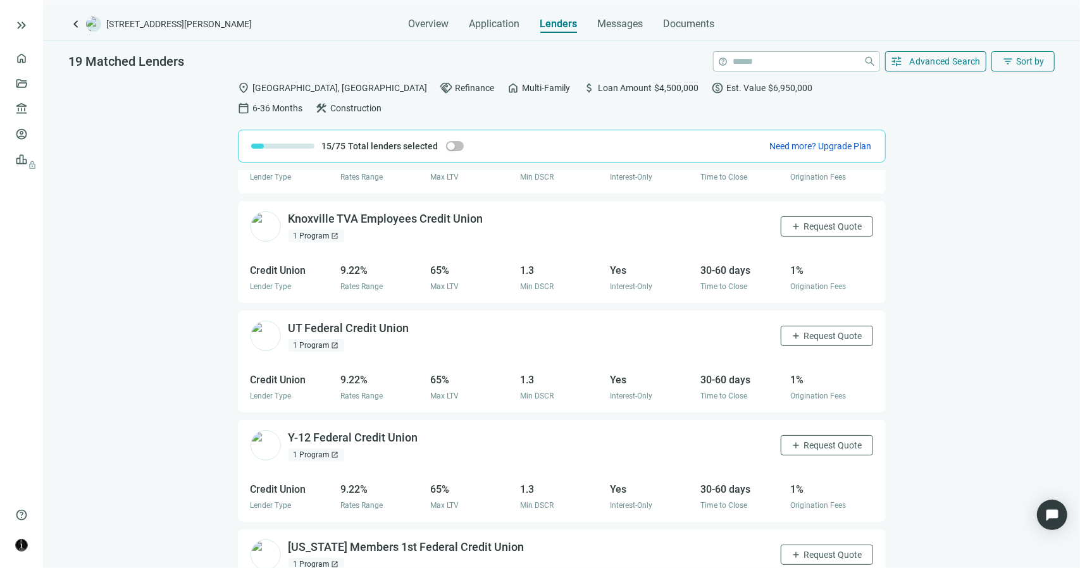
click at [332, 342] on span "open_in_new" at bounding box center [336, 346] width 8 height 8
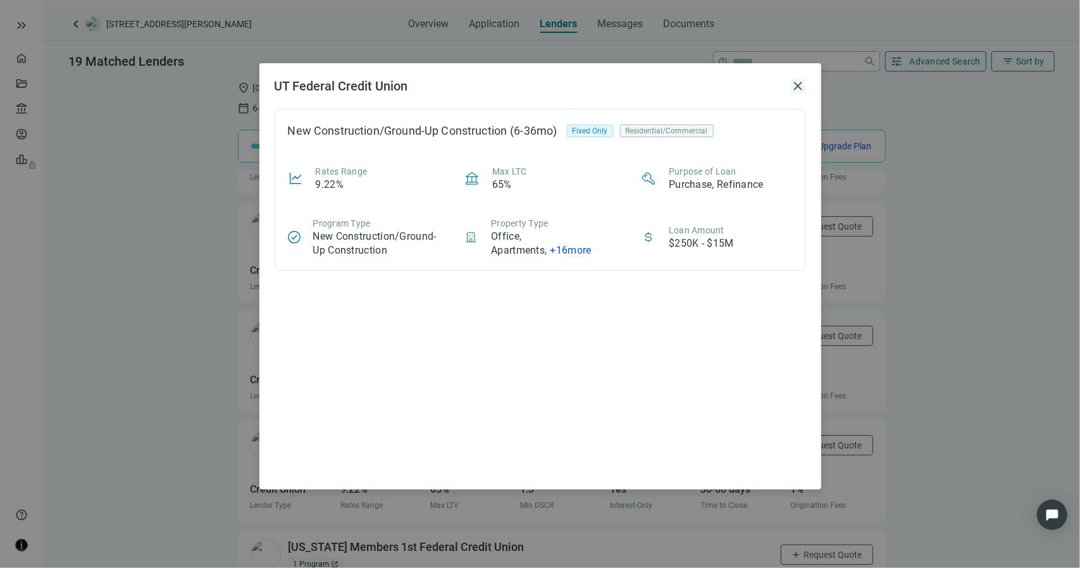
click at [800, 80] on span "close" at bounding box center [798, 85] width 15 height 15
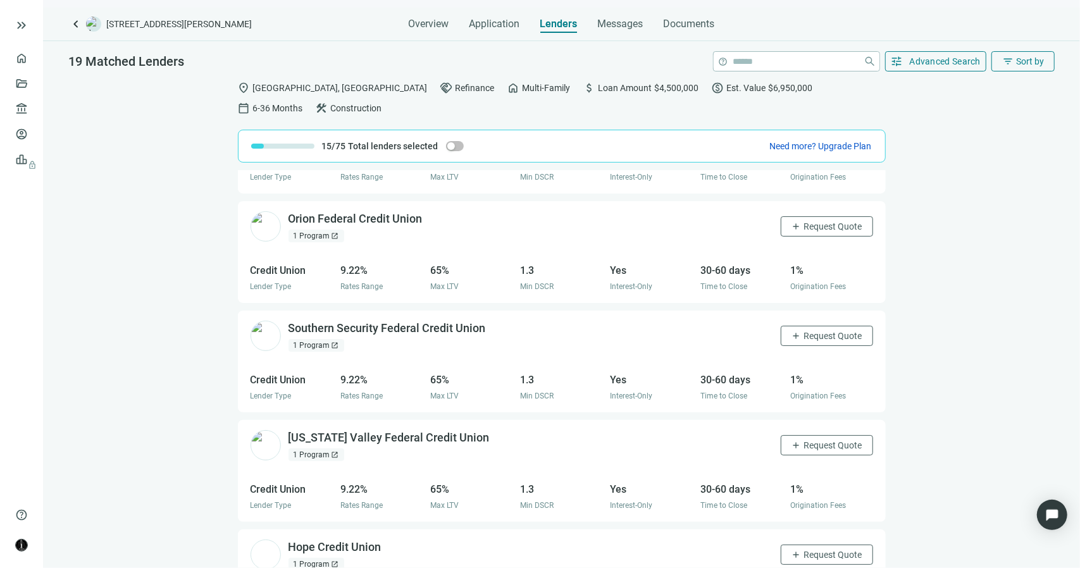
scroll to position [1650, 0]
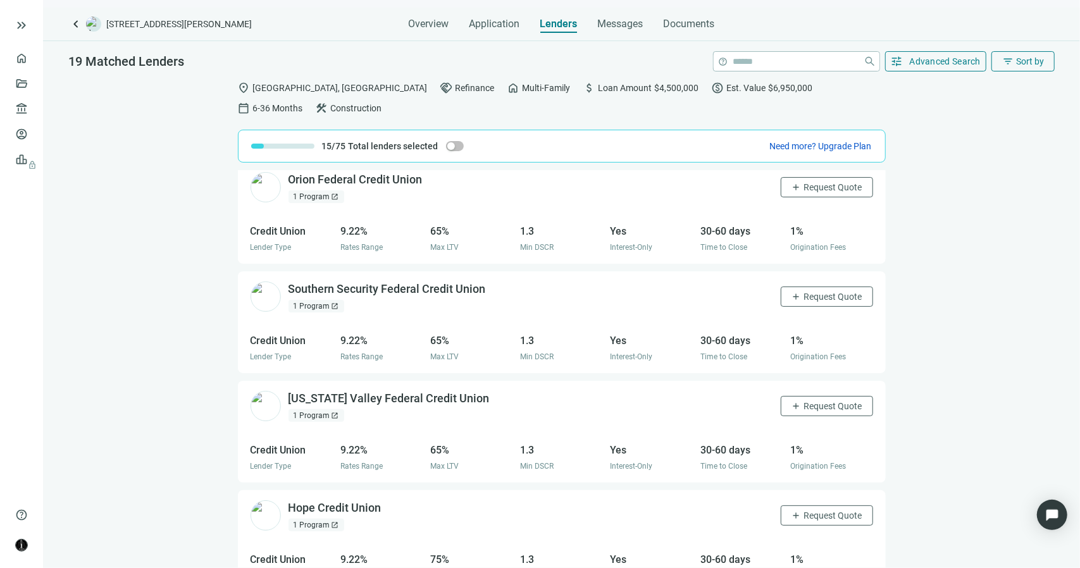
click at [322, 519] on div "1 Program open_in_new" at bounding box center [317, 525] width 56 height 13
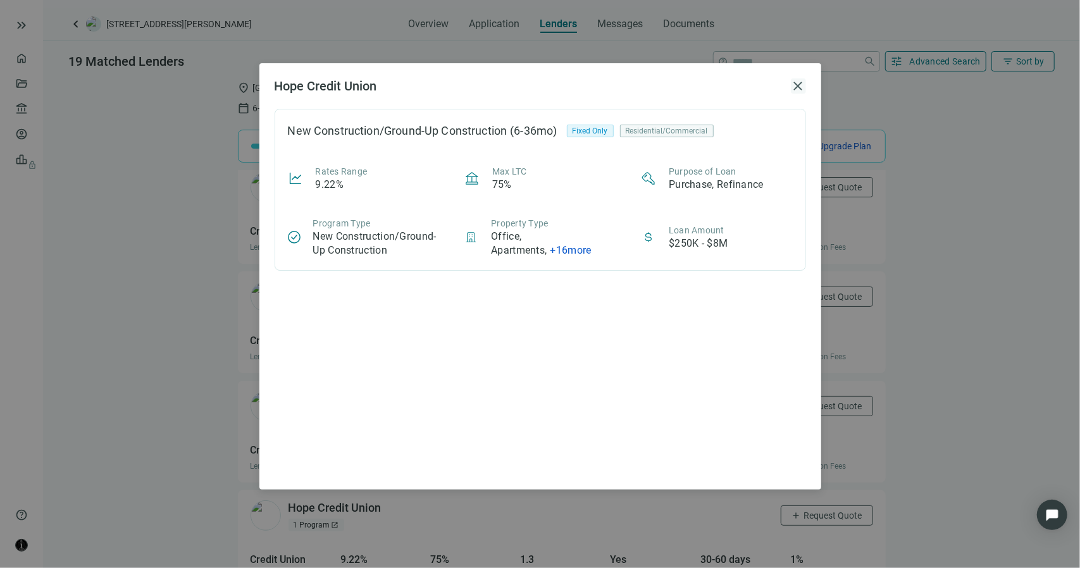
click at [800, 85] on span "close" at bounding box center [798, 85] width 15 height 15
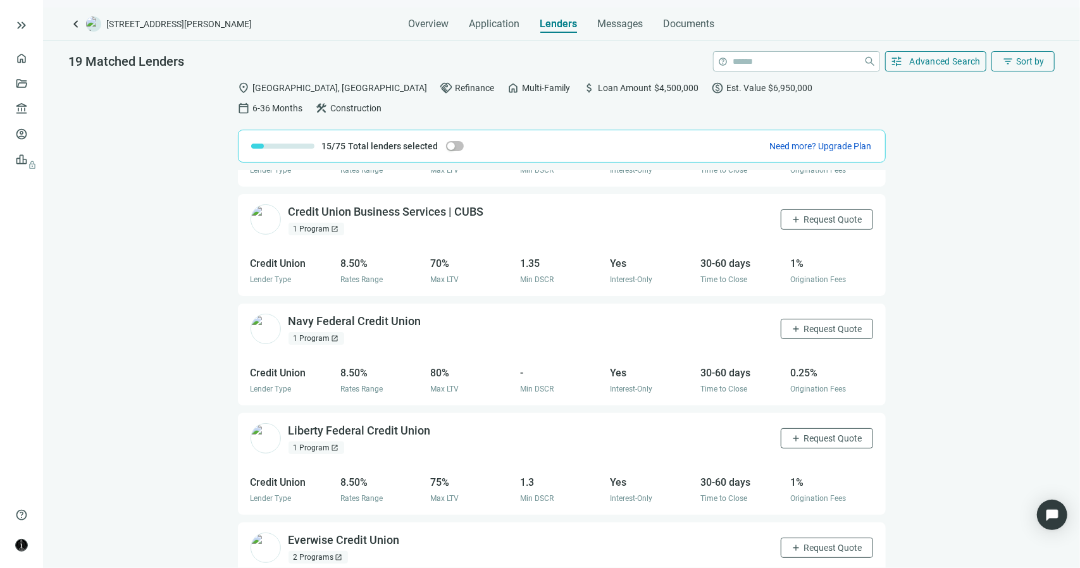
scroll to position [0, 0]
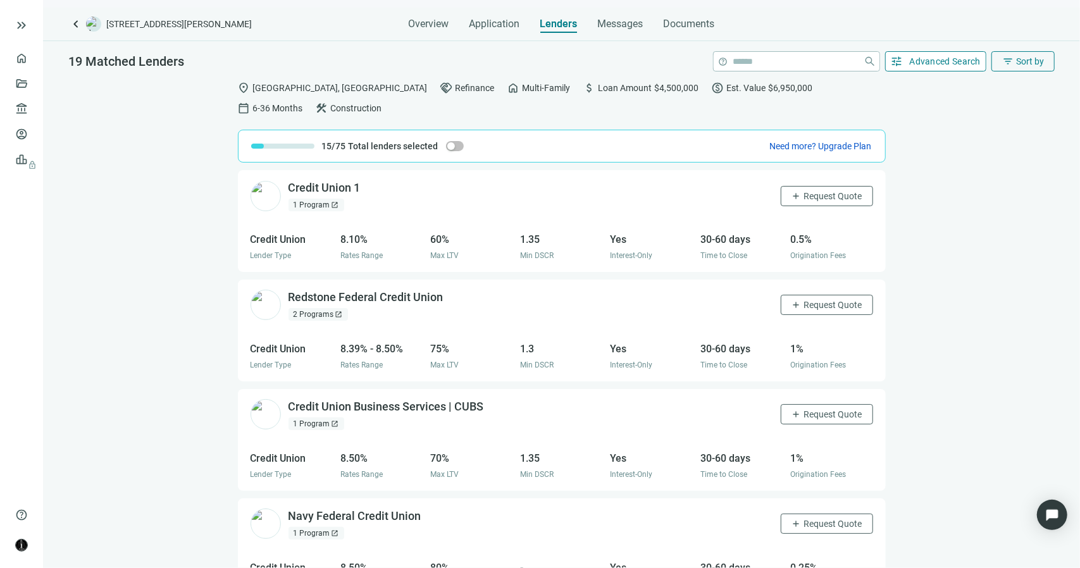
click at [916, 60] on span "Advanced Search" at bounding box center [945, 61] width 71 height 10
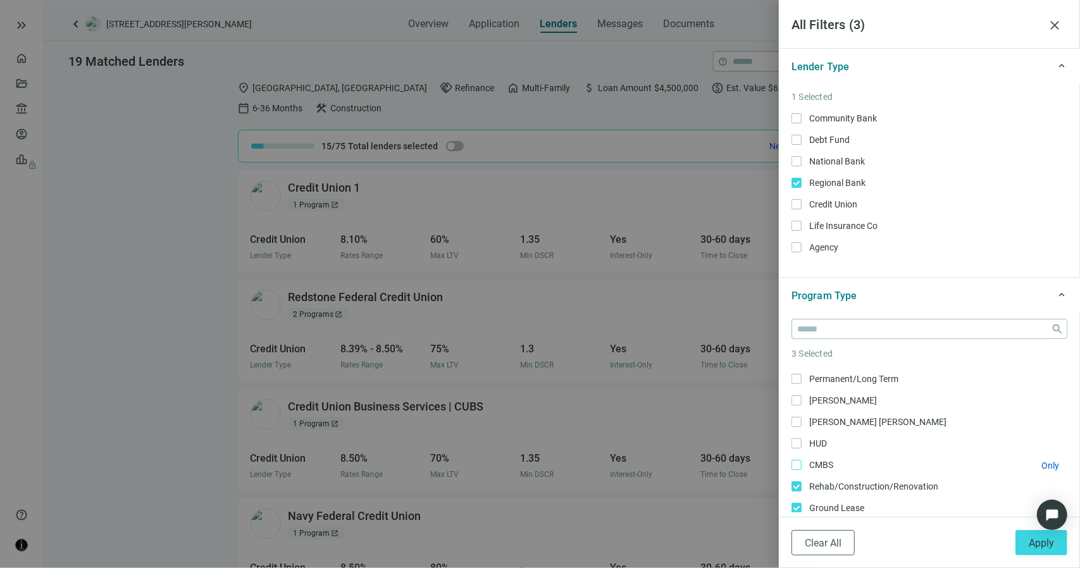
scroll to position [214, 0]
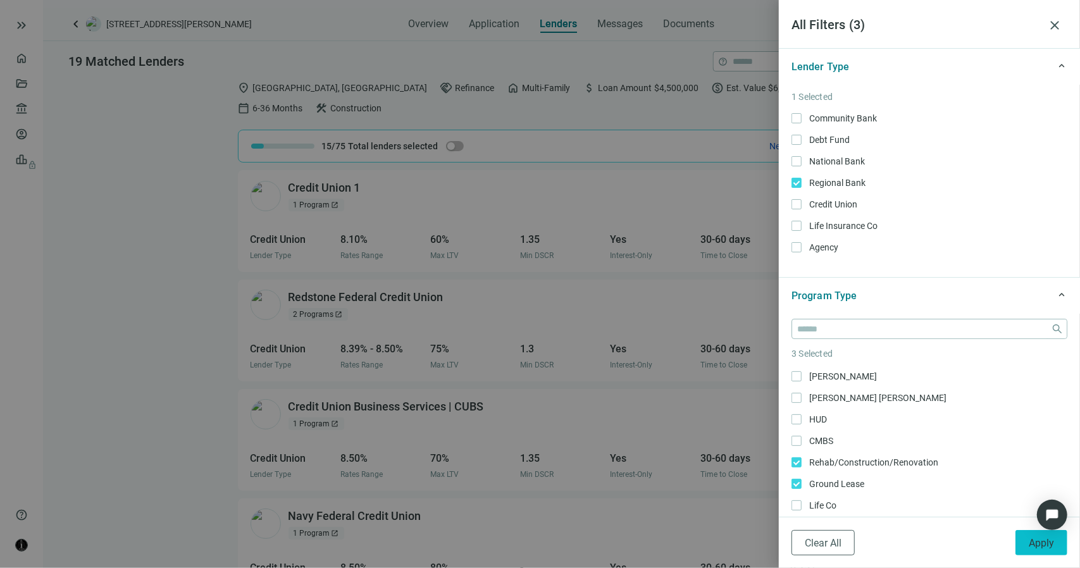
click at [1031, 545] on span "Apply" at bounding box center [1041, 543] width 25 height 12
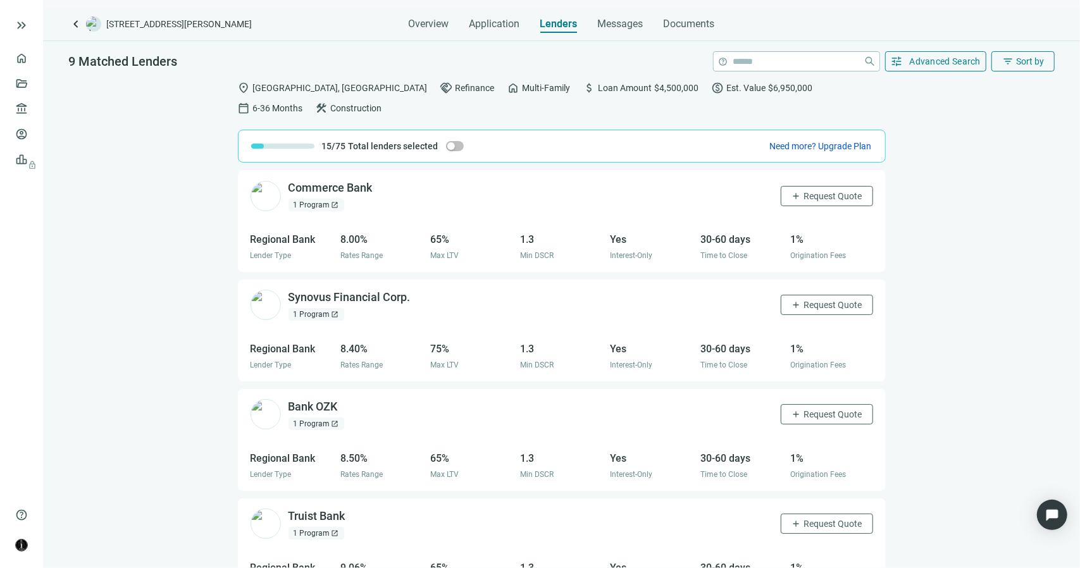
click at [326, 308] on div "1 Program open_in_new" at bounding box center [317, 314] width 56 height 13
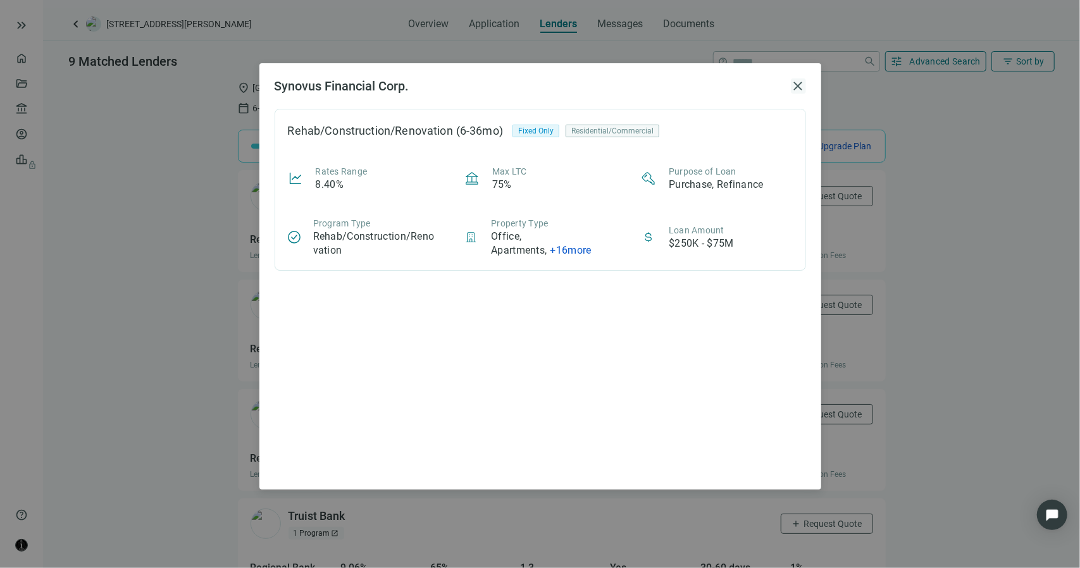
click at [798, 80] on span "close" at bounding box center [798, 85] width 15 height 15
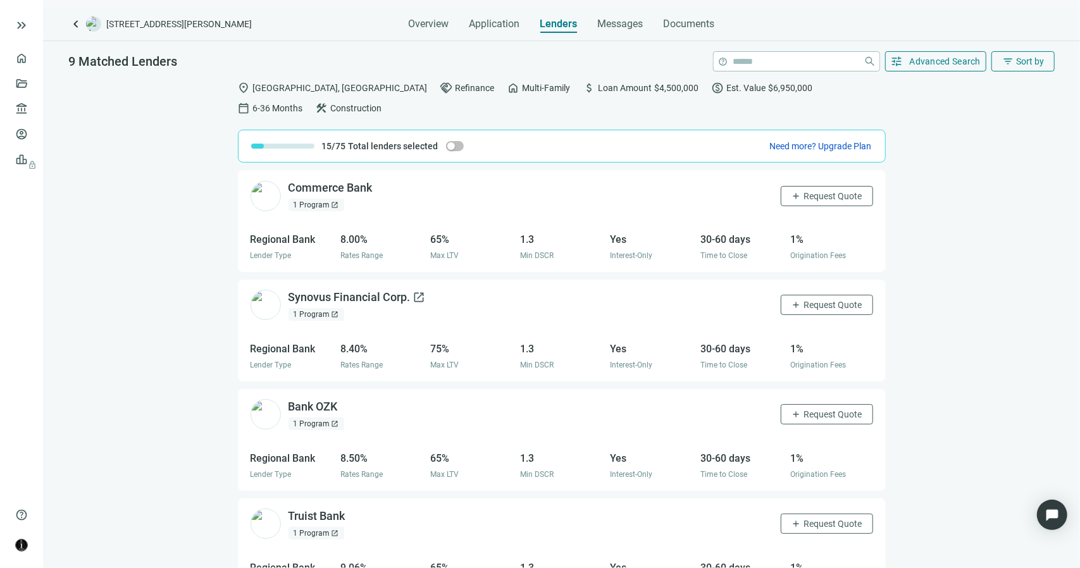
click at [425, 291] on span "open_in_new" at bounding box center [419, 297] width 13 height 13
click at [792, 300] on span "add" at bounding box center [797, 305] width 10 height 10
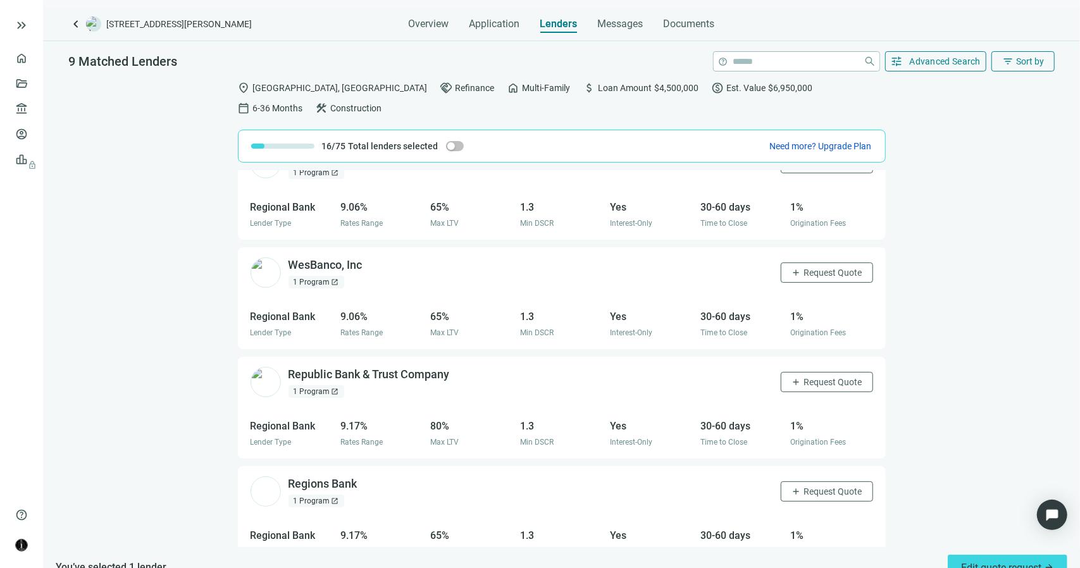
scroll to position [599, 0]
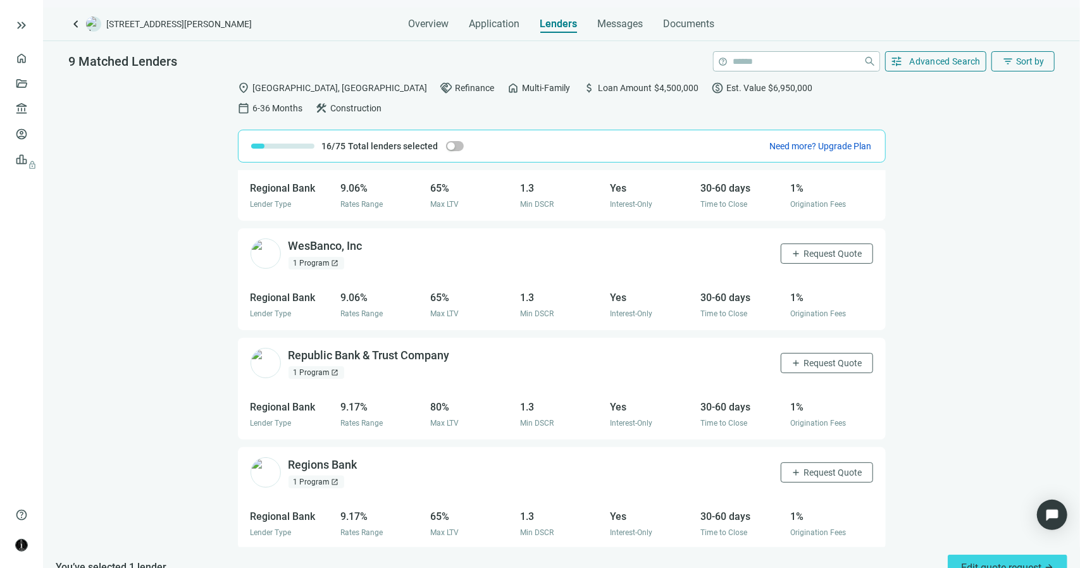
click at [332, 369] on span "open_in_new" at bounding box center [336, 373] width 8 height 8
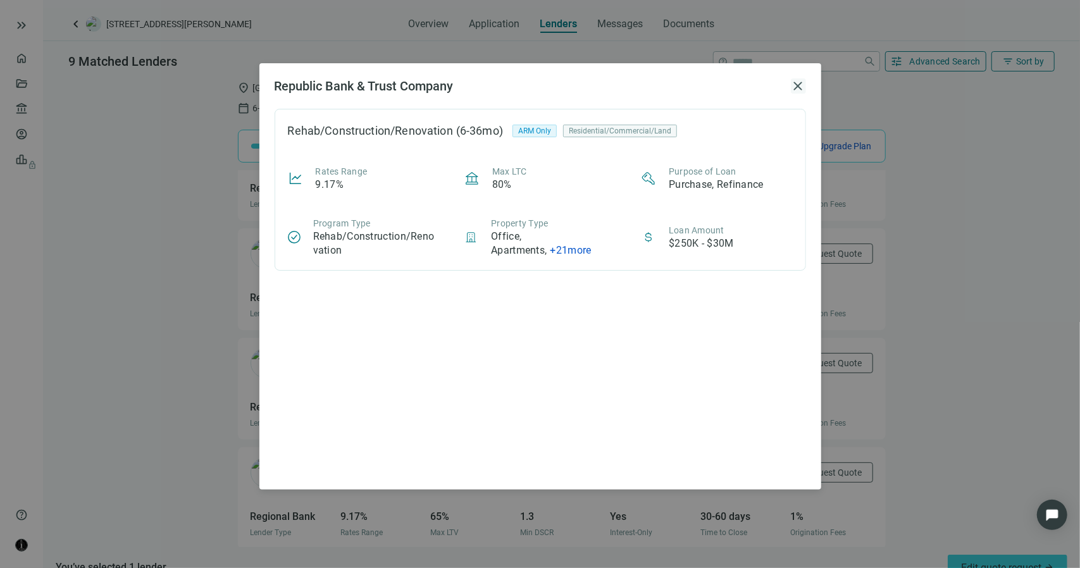
click at [798, 84] on span "close" at bounding box center [798, 85] width 15 height 15
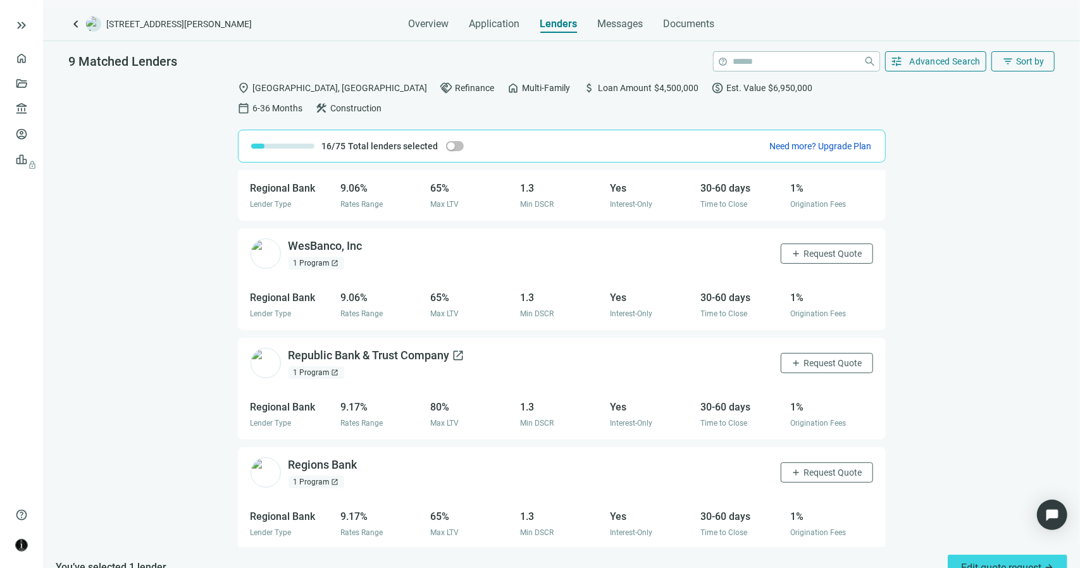
click at [459, 349] on span "open_in_new" at bounding box center [458, 355] width 13 height 13
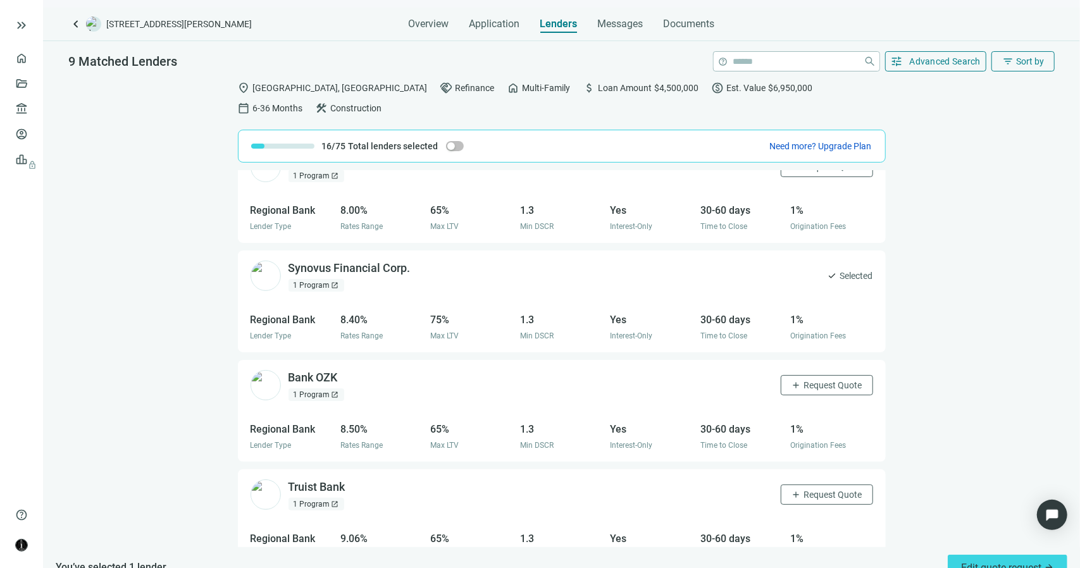
scroll to position [0, 0]
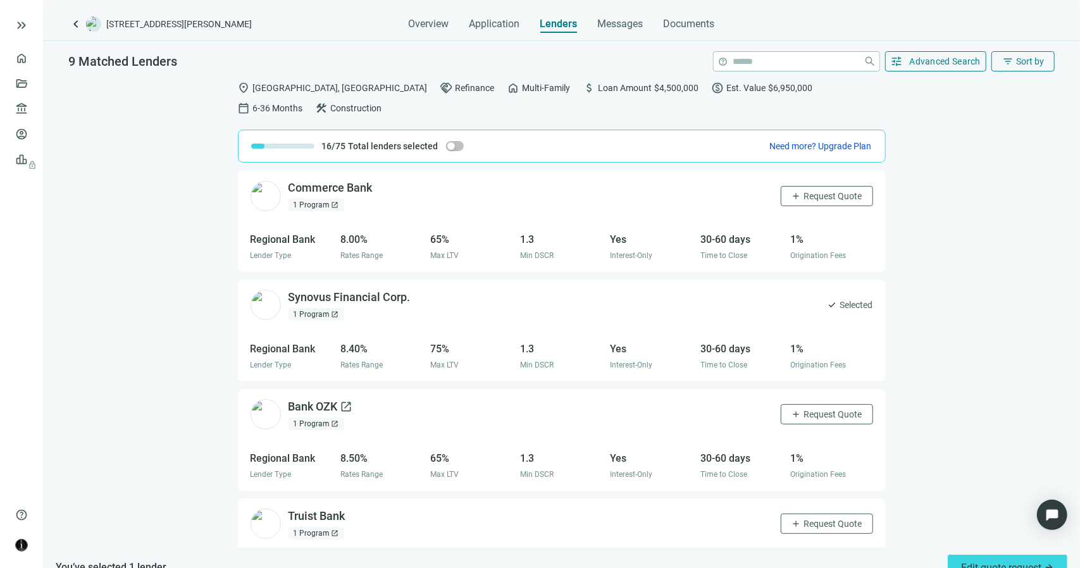
click at [343, 401] on span "open_in_new" at bounding box center [346, 407] width 13 height 13
click at [900, 56] on span "tune" at bounding box center [897, 61] width 13 height 13
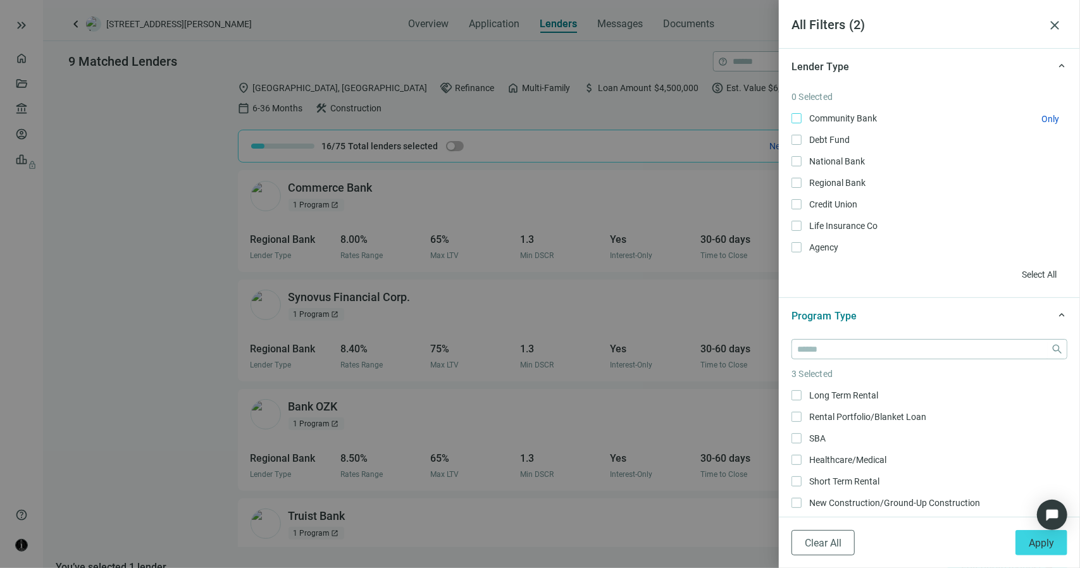
click at [804, 116] on span "Community Bank Only" at bounding box center [842, 118] width 80 height 14
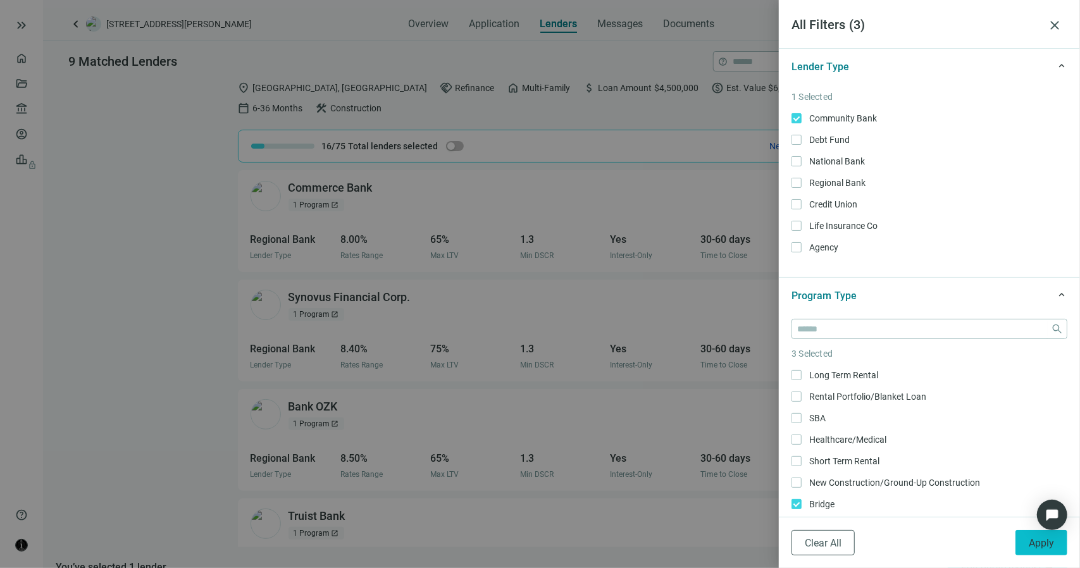
click at [1028, 543] on button "Apply" at bounding box center [1041, 542] width 52 height 25
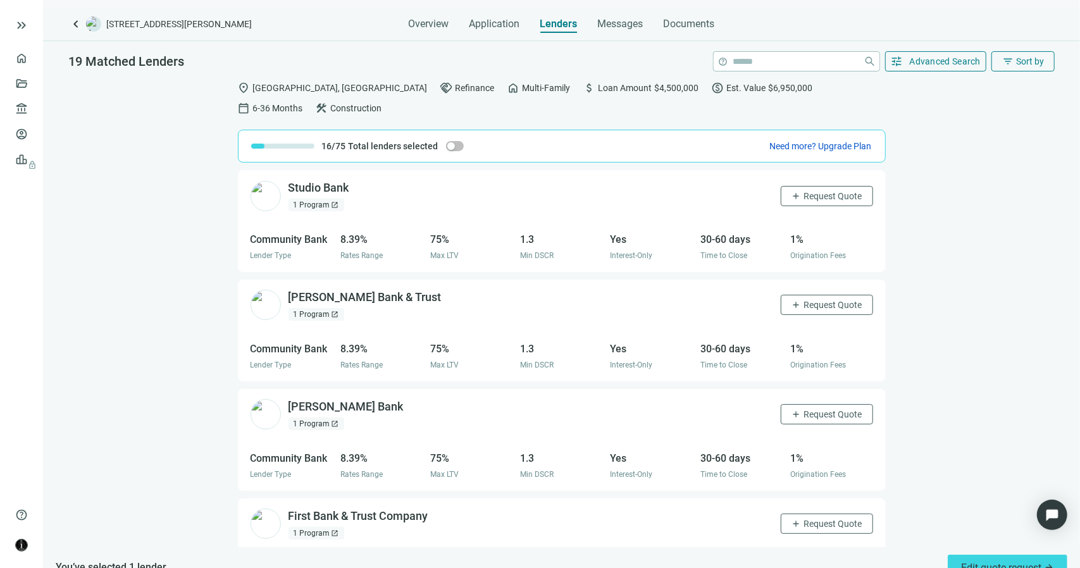
click at [314, 199] on div "1 Program open_in_new" at bounding box center [317, 205] width 56 height 13
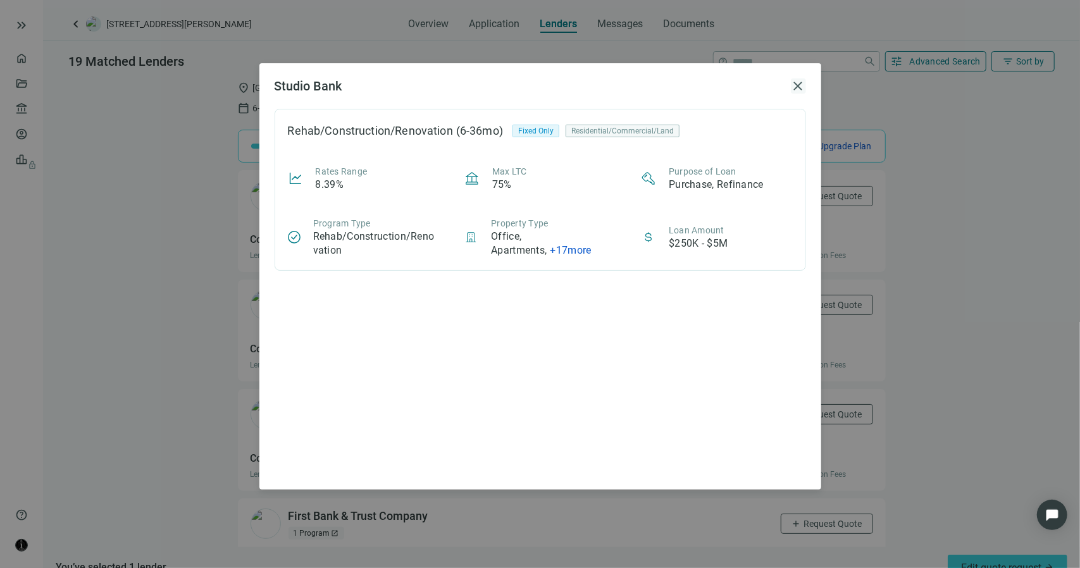
click at [800, 87] on span "close" at bounding box center [798, 85] width 15 height 15
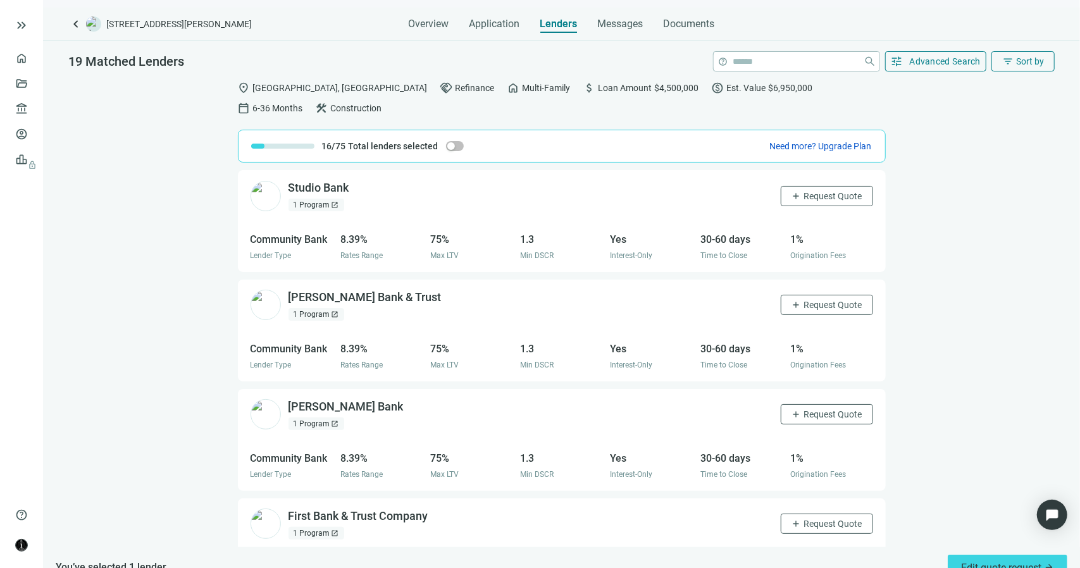
click at [326, 308] on div "1 Program open_in_new" at bounding box center [317, 314] width 56 height 13
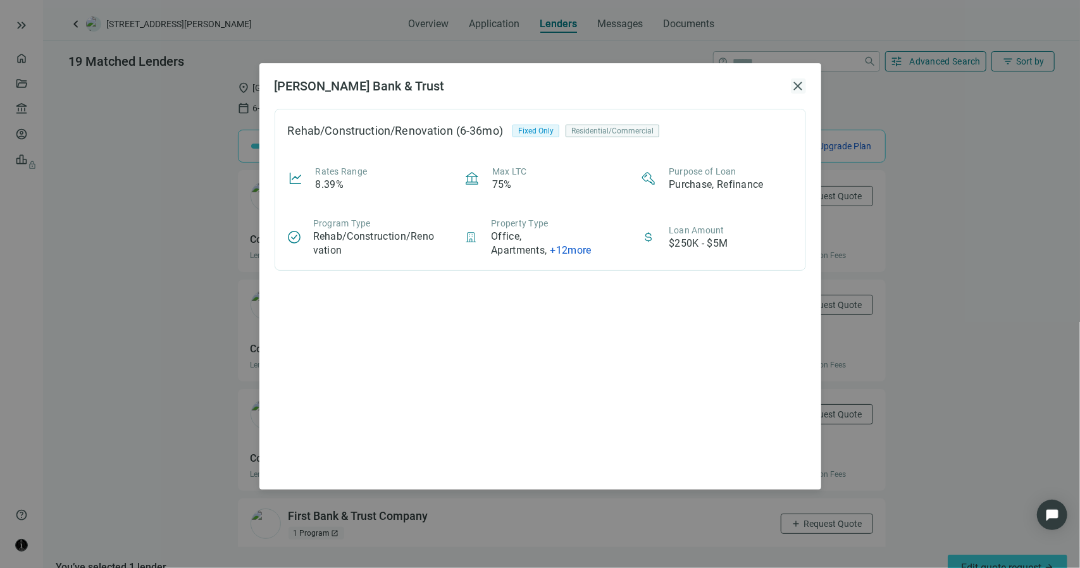
click at [797, 83] on span "close" at bounding box center [798, 85] width 15 height 15
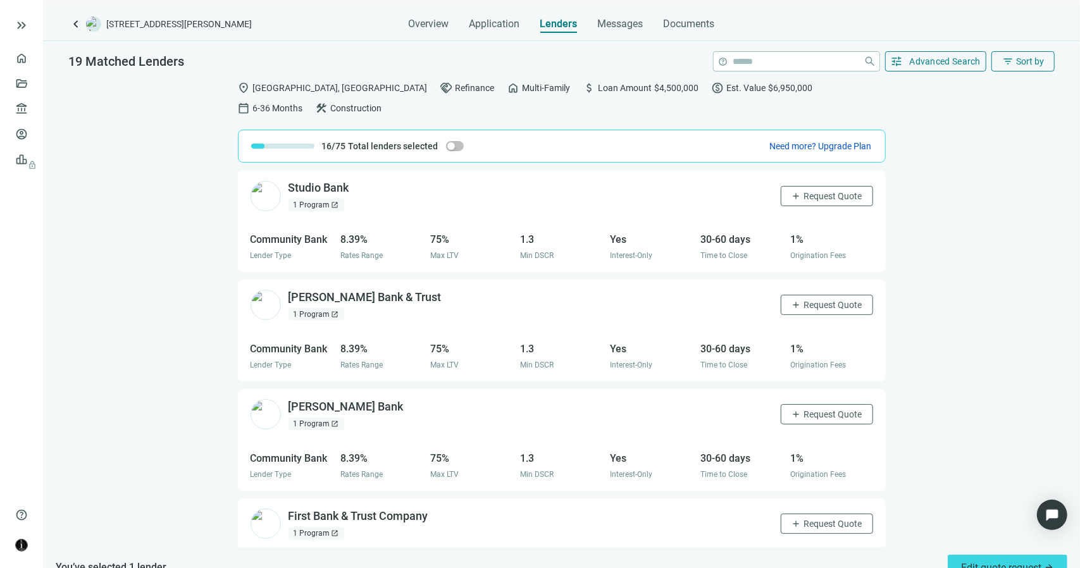
click at [337, 420] on span "open_in_new" at bounding box center [336, 424] width 8 height 8
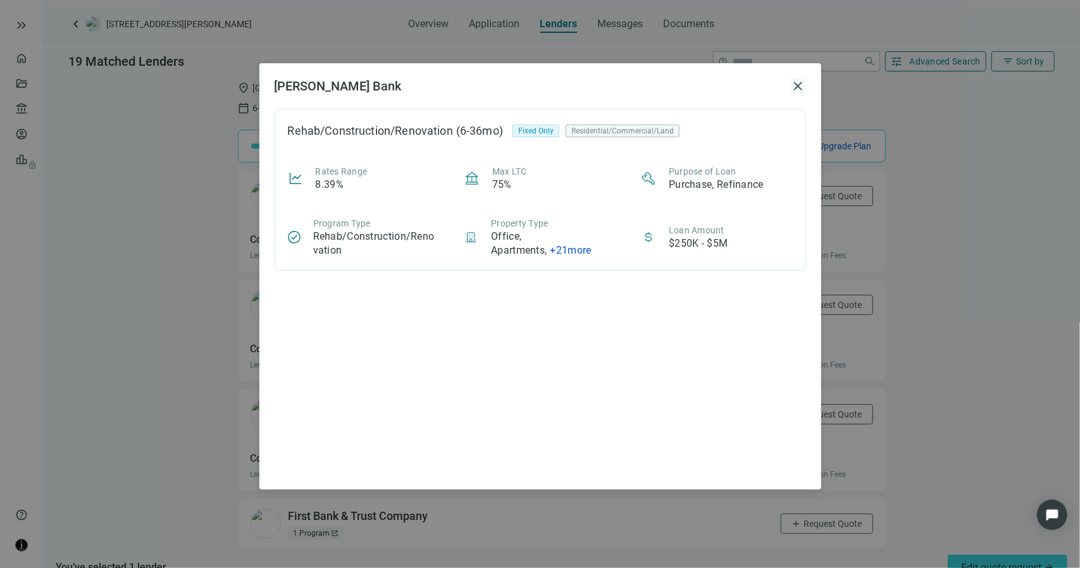
click at [796, 80] on span "close" at bounding box center [798, 85] width 15 height 15
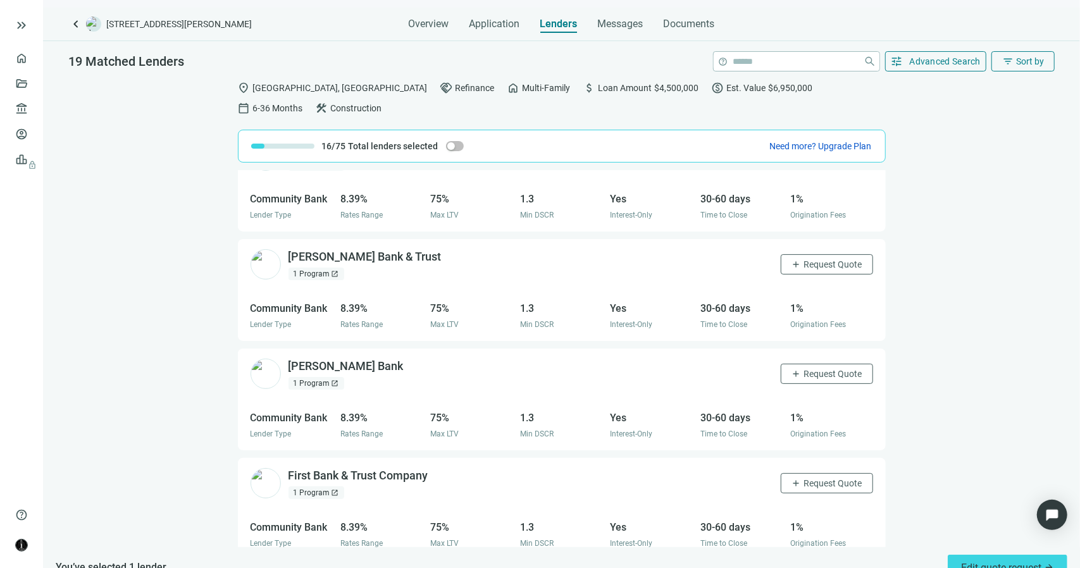
scroll to position [190, 0]
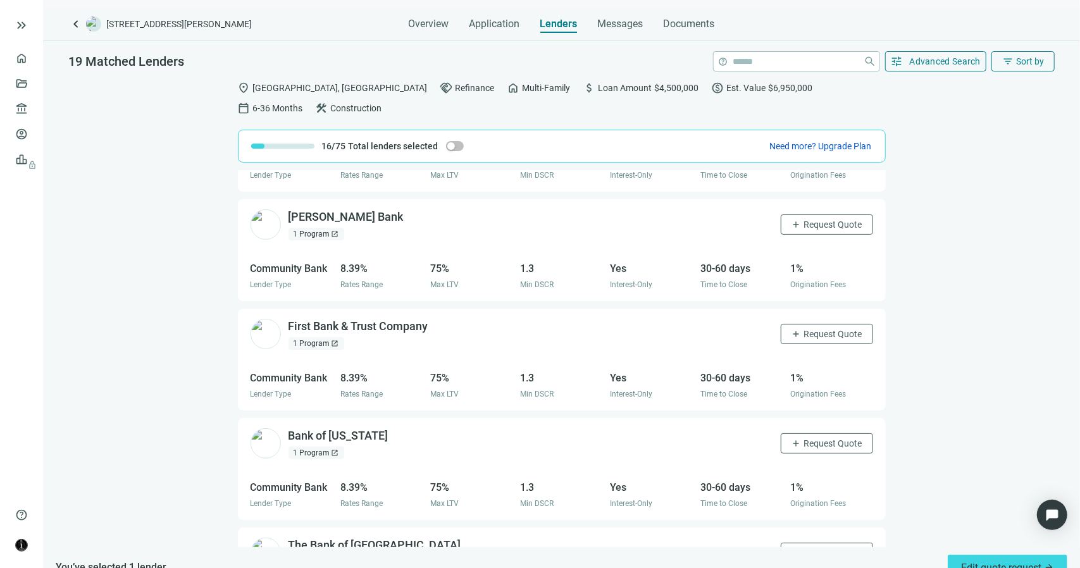
click at [332, 340] on span "open_in_new" at bounding box center [336, 344] width 8 height 8
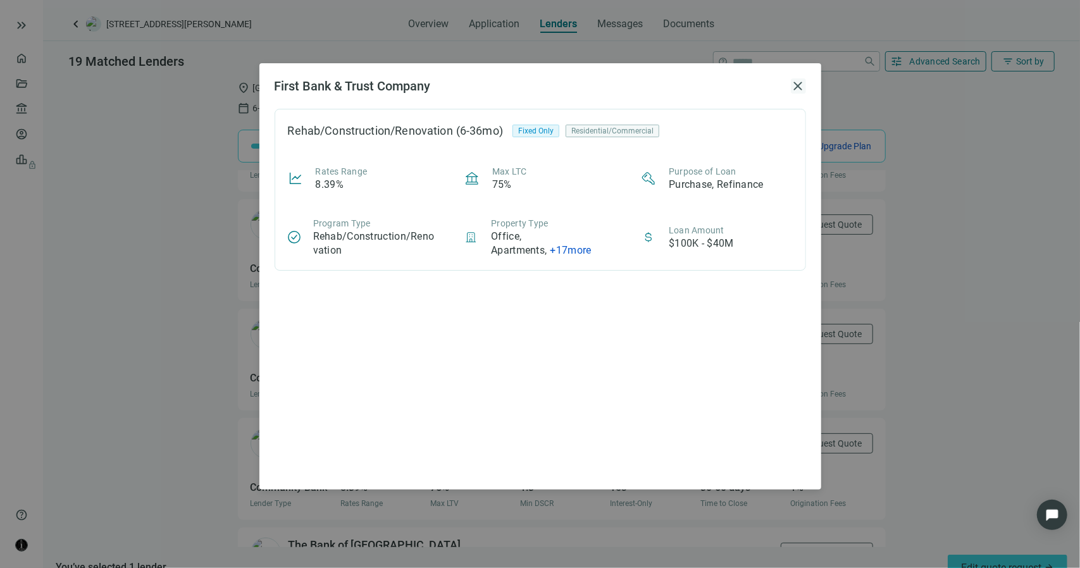
click at [797, 87] on span "close" at bounding box center [798, 85] width 15 height 15
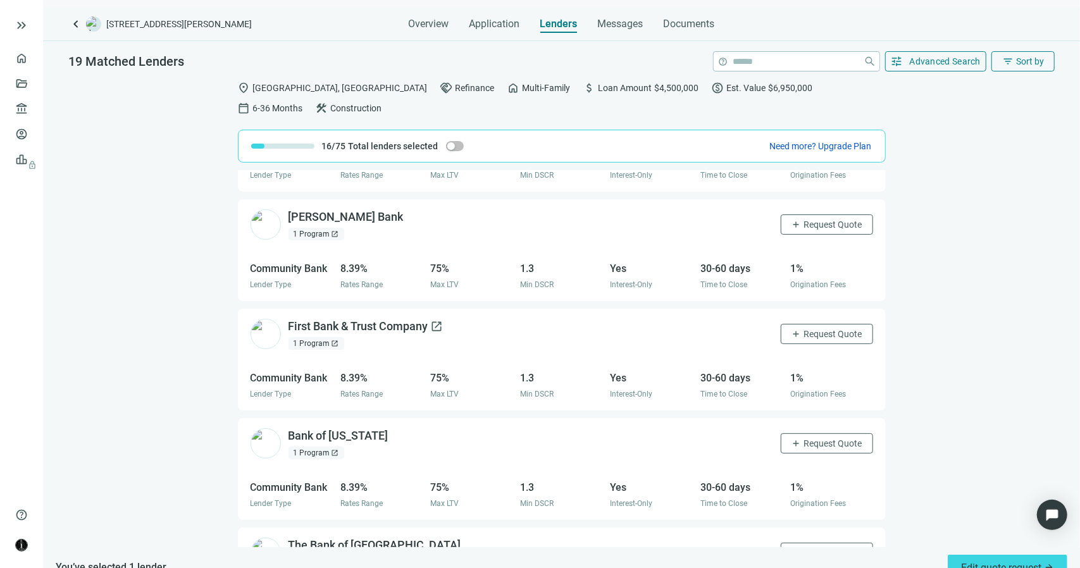
click at [442, 320] on span "open_in_new" at bounding box center [437, 326] width 13 height 13
click at [792, 329] on span "add" at bounding box center [797, 334] width 10 height 10
click at [391, 430] on span "open_in_new" at bounding box center [397, 436] width 13 height 13
click at [804, 438] on span "Request Quote" at bounding box center [833, 443] width 58 height 10
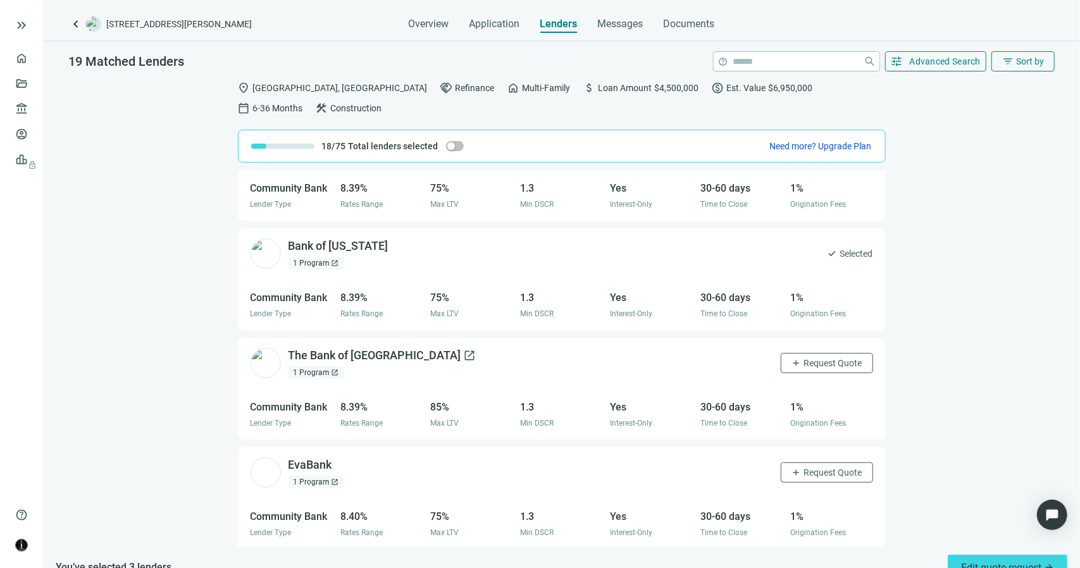
click at [464, 349] on span "open_in_new" at bounding box center [470, 355] width 13 height 13
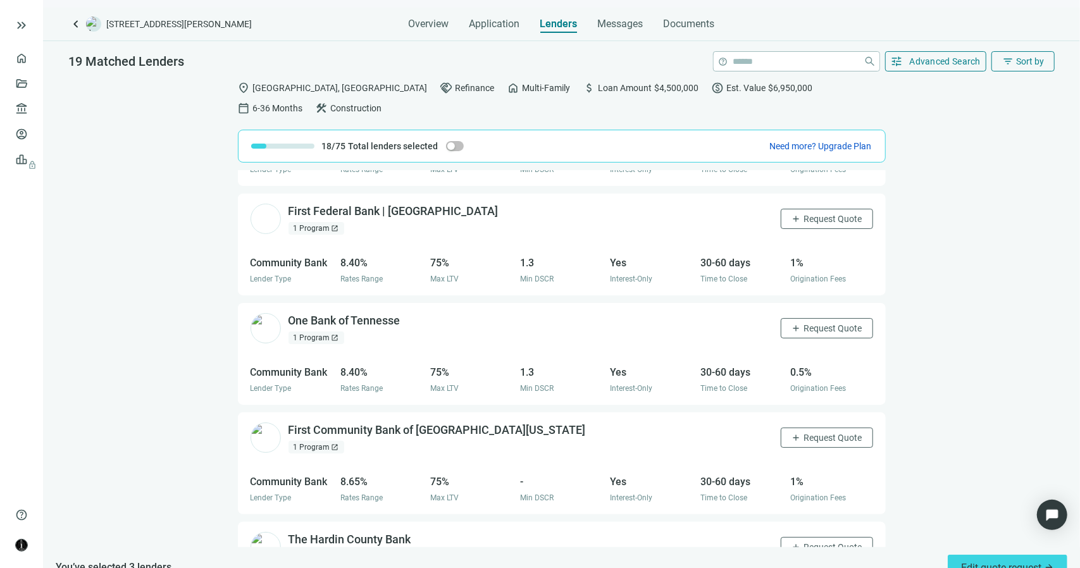
scroll to position [960, 0]
click at [337, 335] on span "open_in_new" at bounding box center [336, 339] width 8 height 8
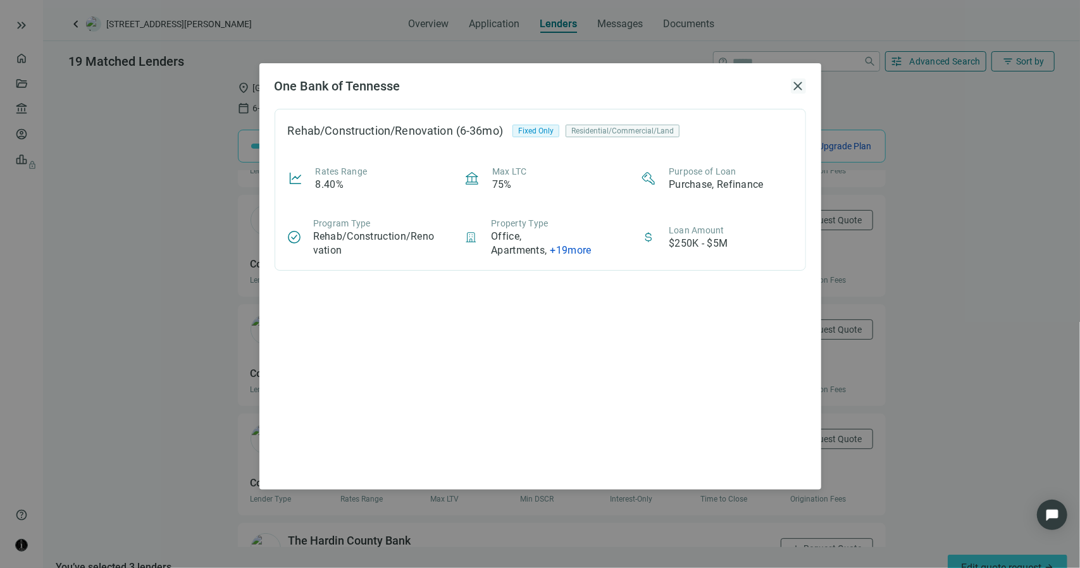
click at [802, 85] on span "close" at bounding box center [798, 85] width 15 height 15
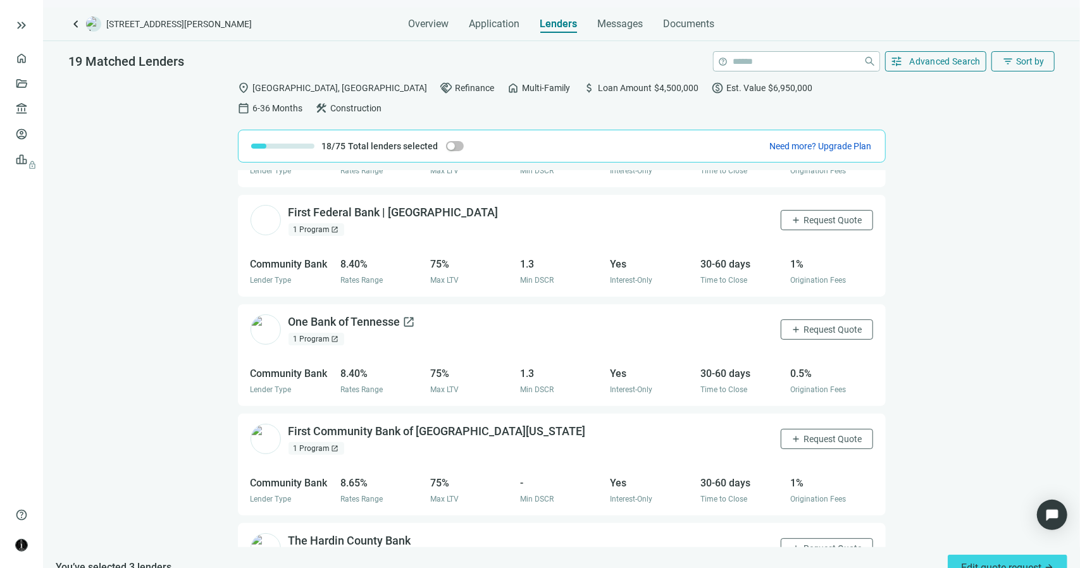
click at [378, 314] on div "One Bank of Tennesse open_in_new" at bounding box center [352, 322] width 127 height 16
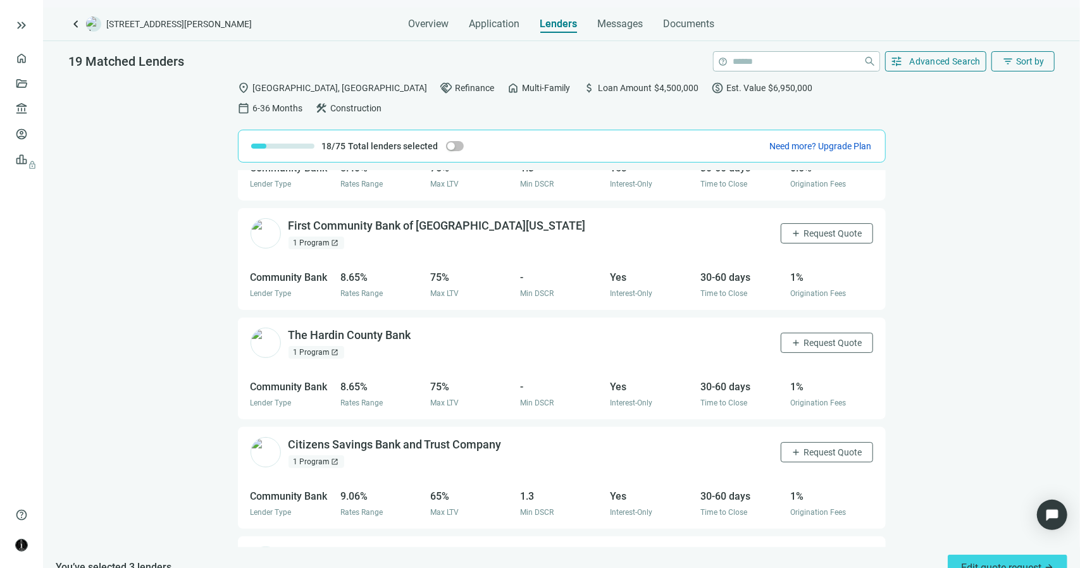
scroll to position [1214, 0]
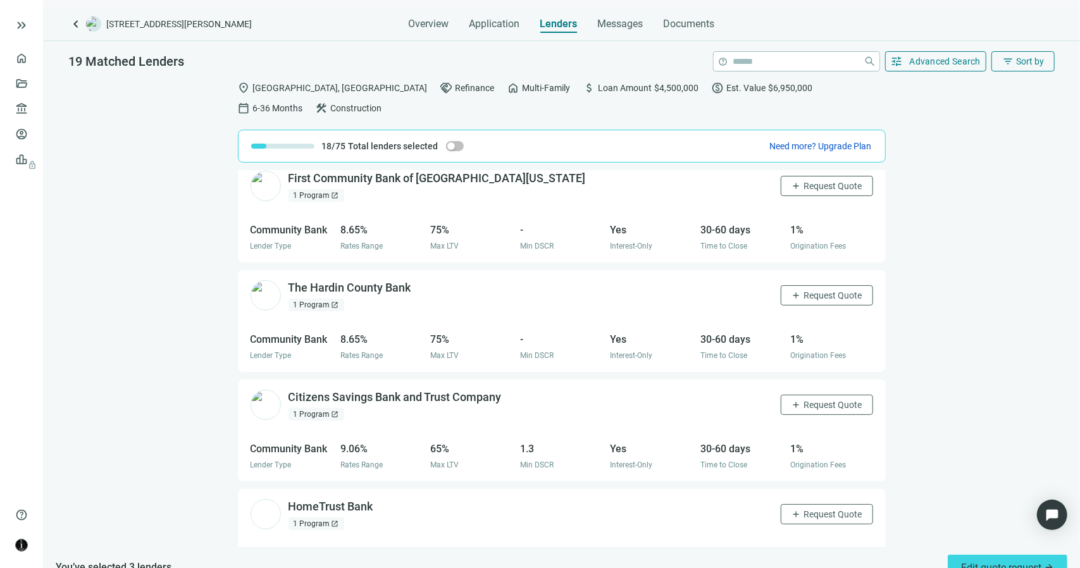
click at [329, 299] on div "1 Program open_in_new" at bounding box center [317, 305] width 56 height 13
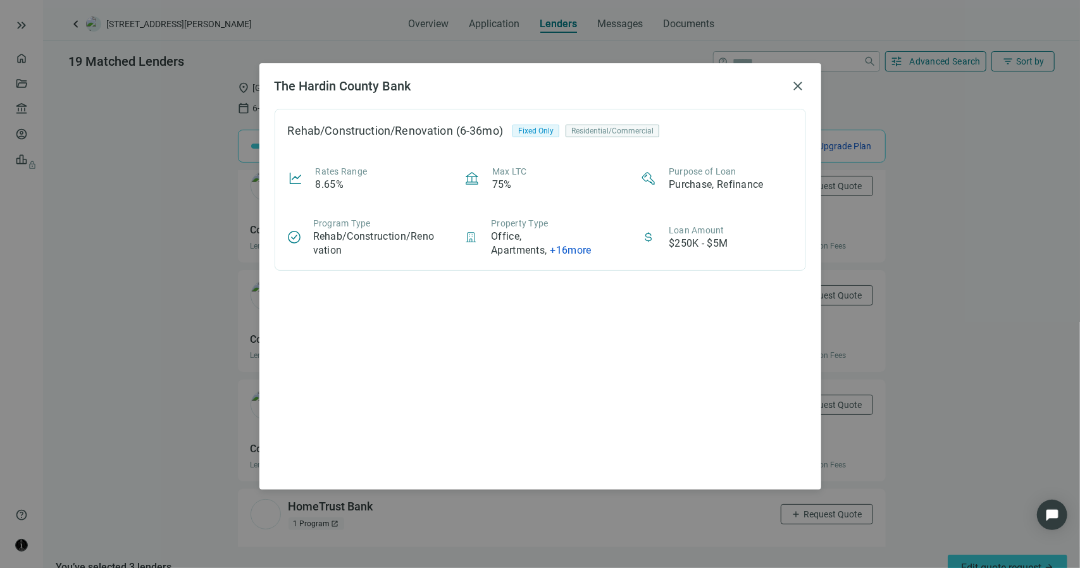
click at [810, 80] on div "The Hardin County Bank close Rehab/Construction/Renovation (6-36mo) Fixed Only …" at bounding box center [540, 276] width 562 height 426
click at [798, 82] on span "close" at bounding box center [798, 85] width 15 height 15
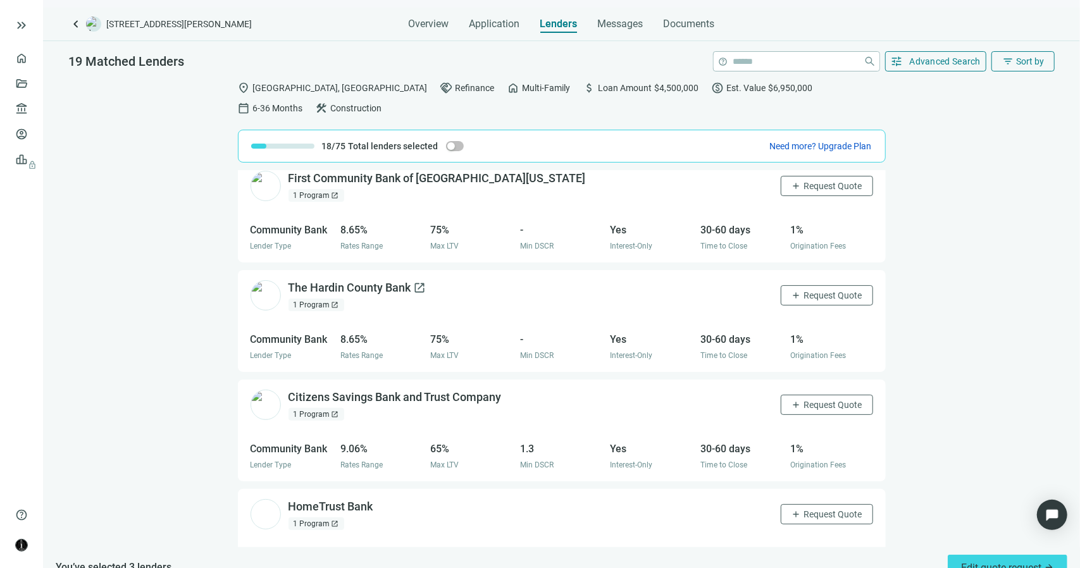
click at [422, 282] on span "open_in_new" at bounding box center [420, 288] width 13 height 13
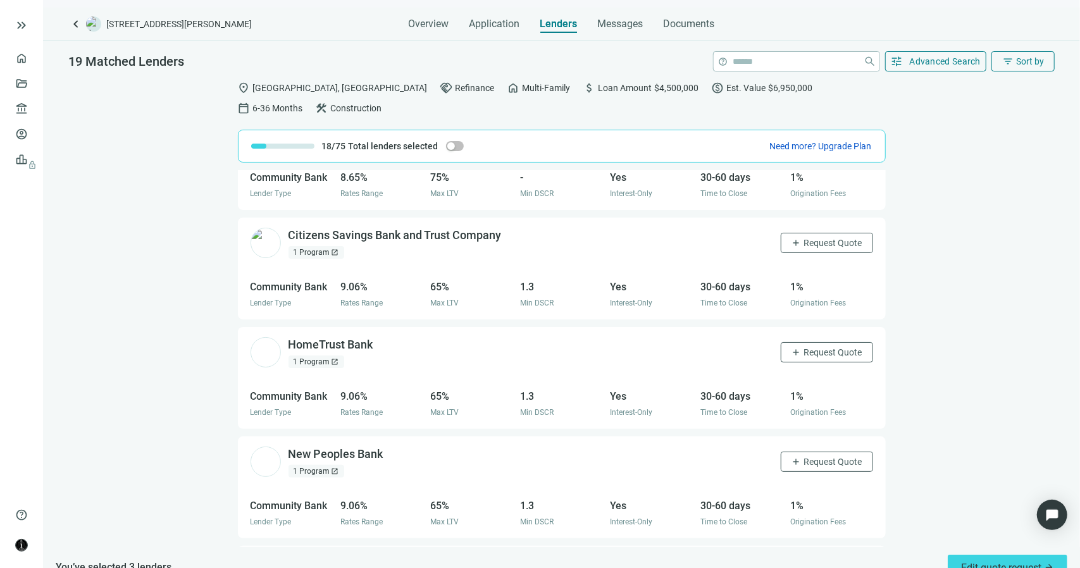
scroll to position [1403, 0]
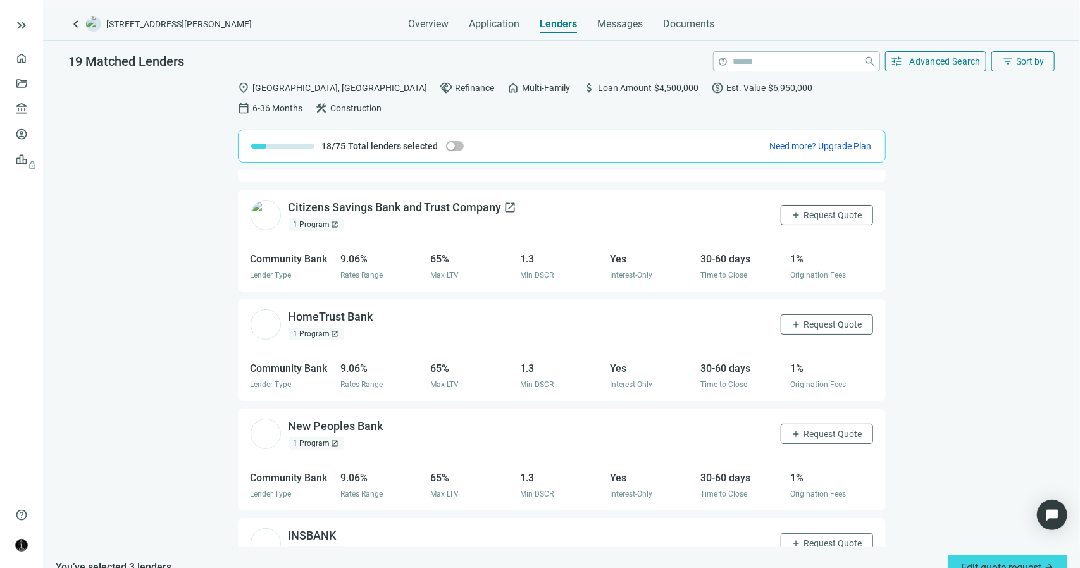
click at [512, 201] on span "open_in_new" at bounding box center [510, 207] width 13 height 13
click at [819, 210] on span "Request Quote" at bounding box center [833, 215] width 58 height 10
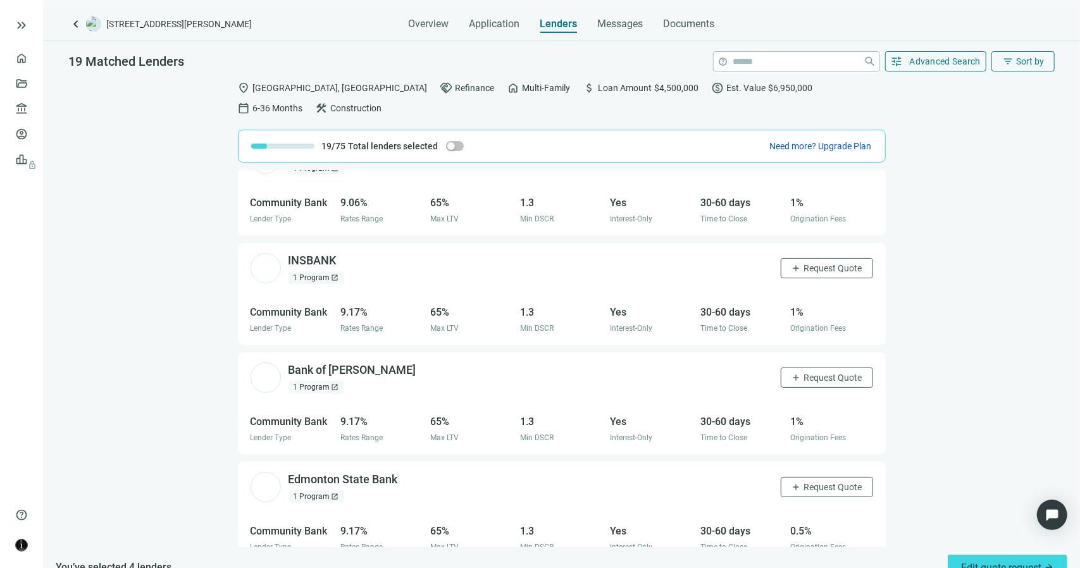
scroll to position [1691, 0]
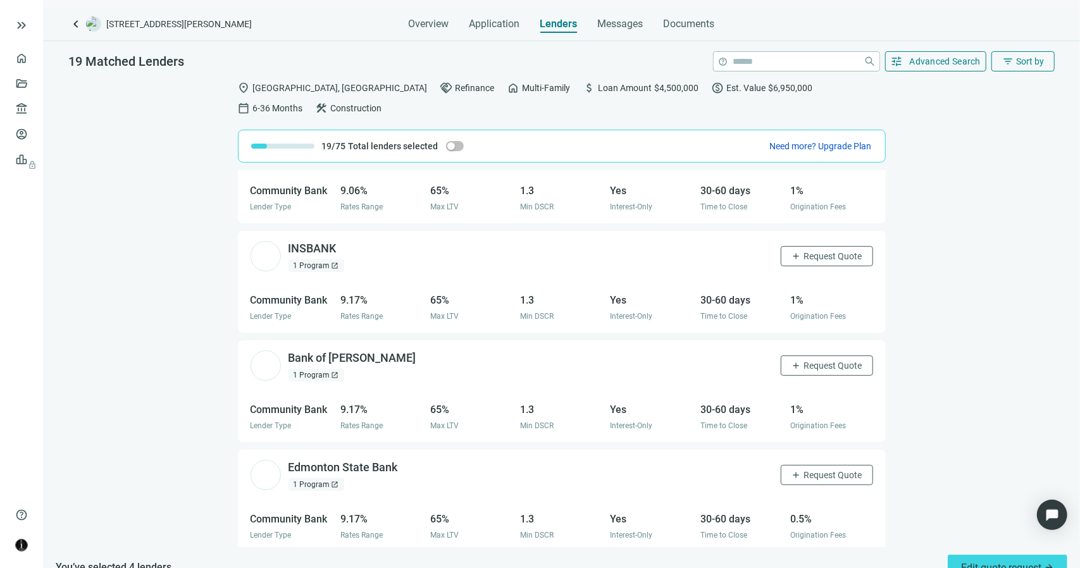
click at [334, 262] on span "open_in_new" at bounding box center [336, 266] width 8 height 8
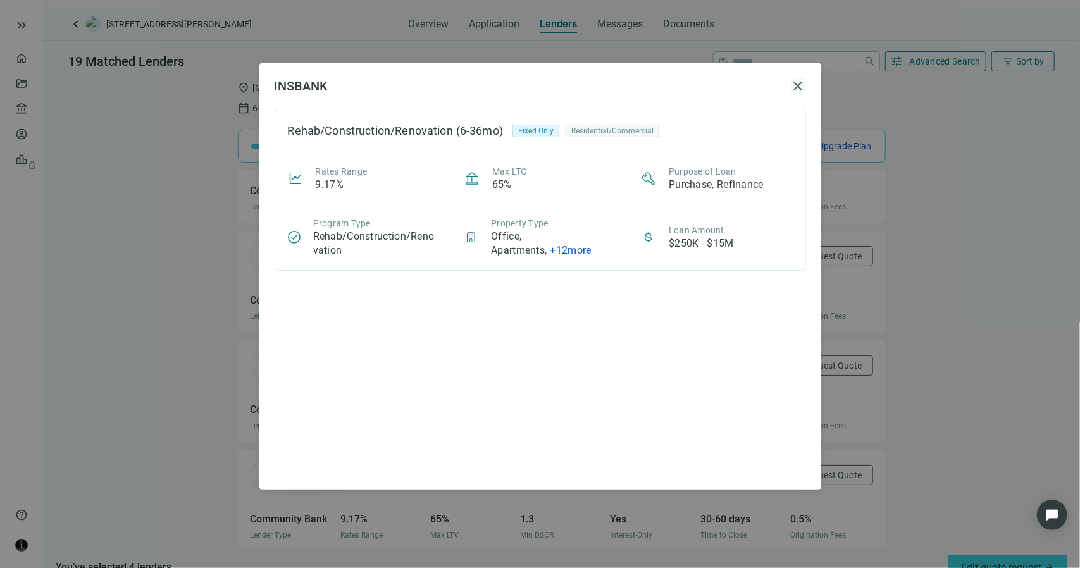
click at [800, 85] on span "close" at bounding box center [798, 85] width 15 height 15
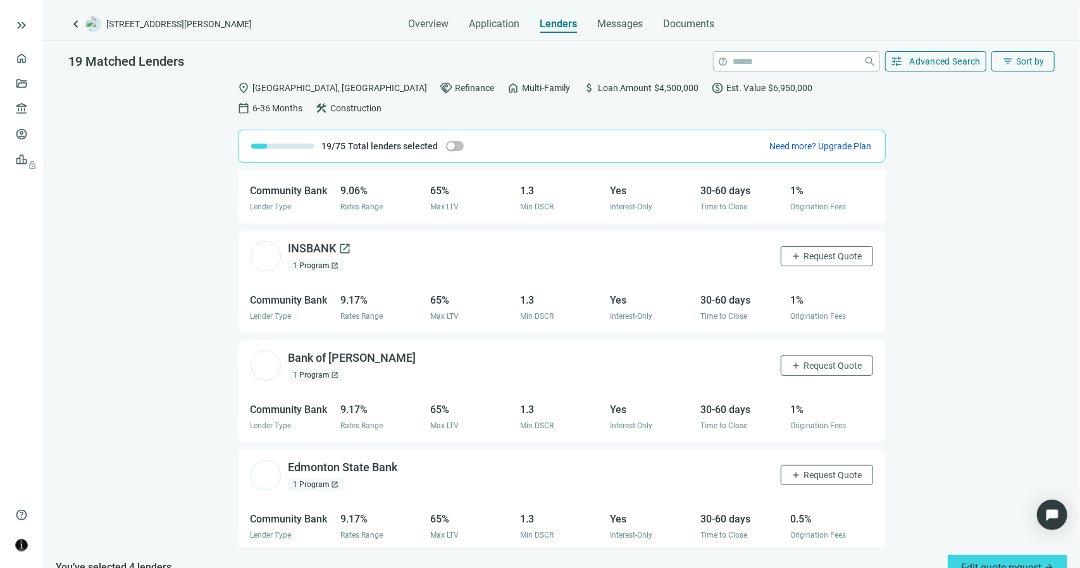
click at [345, 242] on span "open_in_new" at bounding box center [345, 248] width 13 height 13
click at [781, 246] on button "add Request Quote" at bounding box center [827, 256] width 92 height 20
click at [419, 352] on span "open_in_new" at bounding box center [425, 358] width 13 height 13
click at [792, 361] on span "add" at bounding box center [797, 366] width 10 height 10
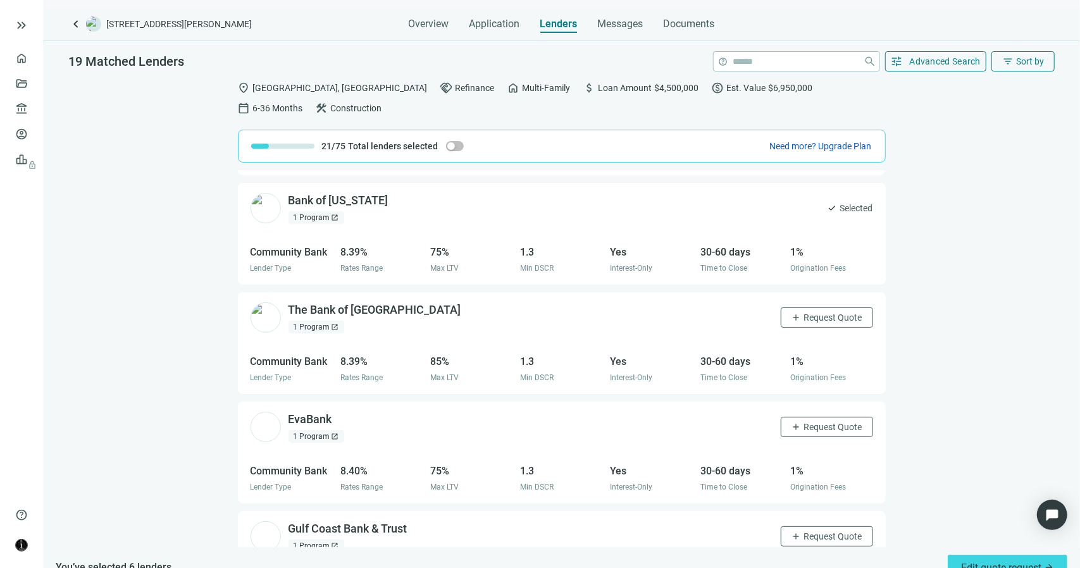
scroll to position [0, 0]
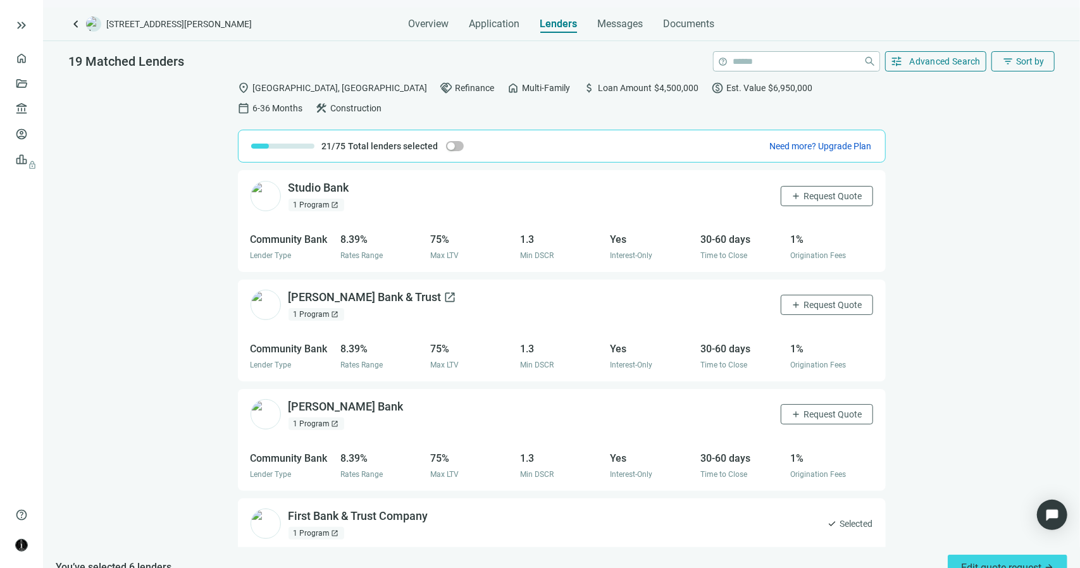
click at [444, 291] on span "open_in_new" at bounding box center [450, 297] width 13 height 13
click at [905, 64] on button "tune Advanced Search" at bounding box center [936, 61] width 102 height 20
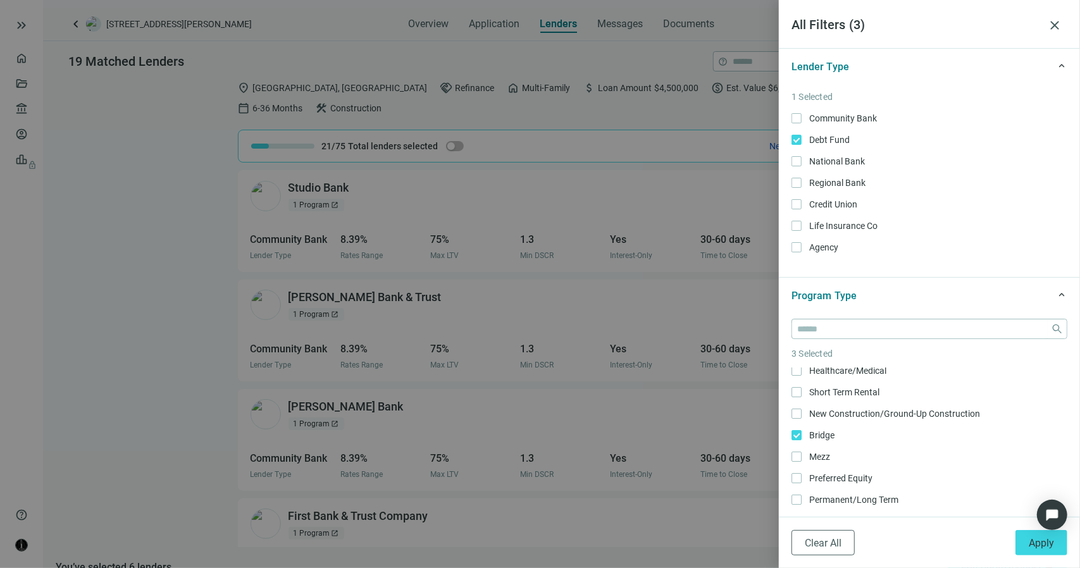
scroll to position [63, 0]
drag, startPoint x: 827, startPoint y: 541, endPoint x: 996, endPoint y: 537, distance: 169.0
click at [996, 537] on div "Clear All Apply" at bounding box center [929, 543] width 301 height 51
click at [1024, 545] on button "Apply" at bounding box center [1041, 542] width 52 height 25
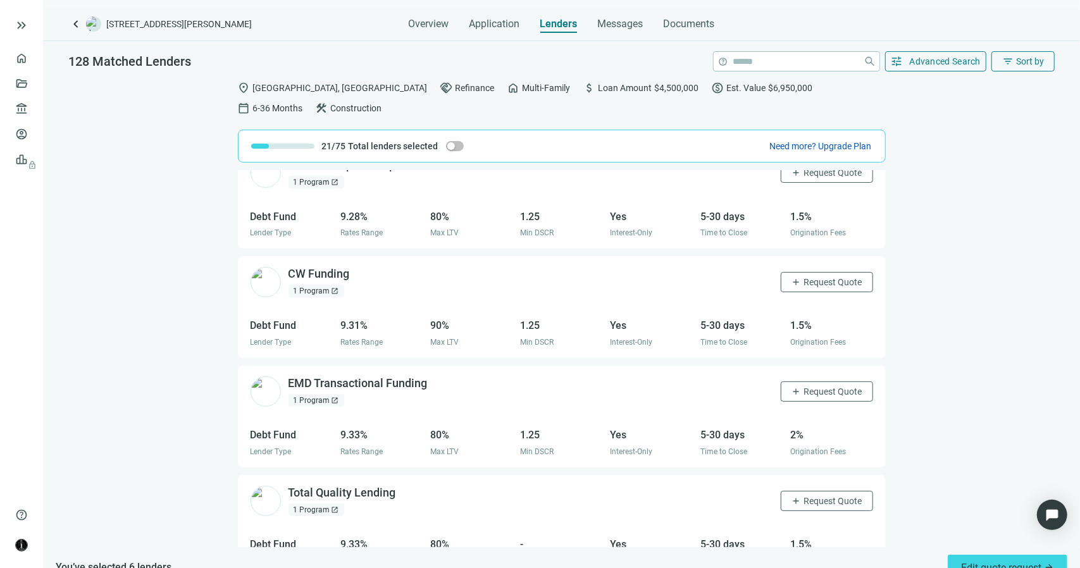
scroll to position [3652, 0]
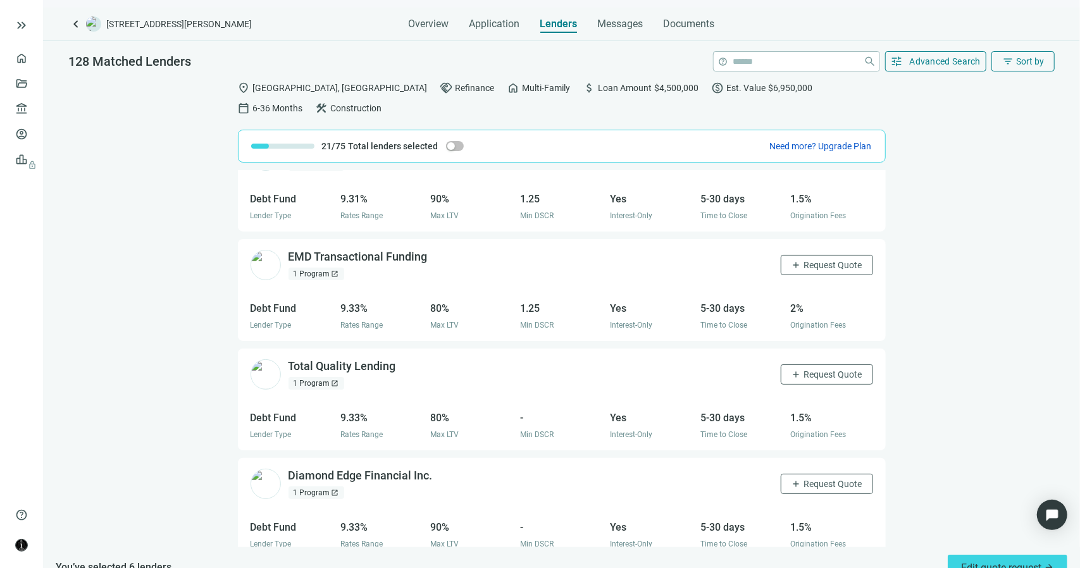
click at [332, 380] on span "open_in_new" at bounding box center [336, 384] width 8 height 8
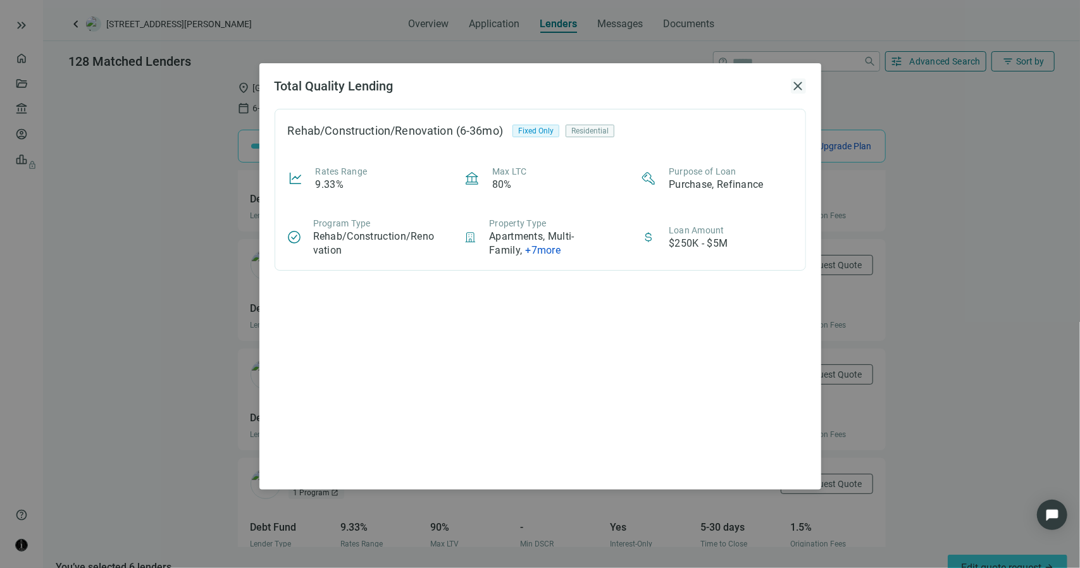
click at [799, 85] on span "close" at bounding box center [798, 85] width 15 height 15
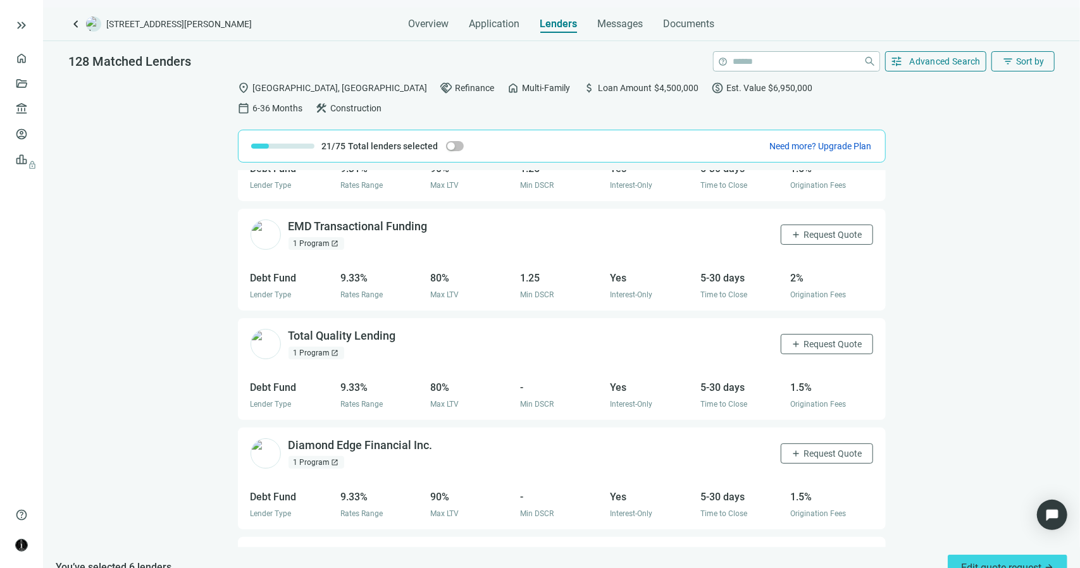
scroll to position [3715, 0]
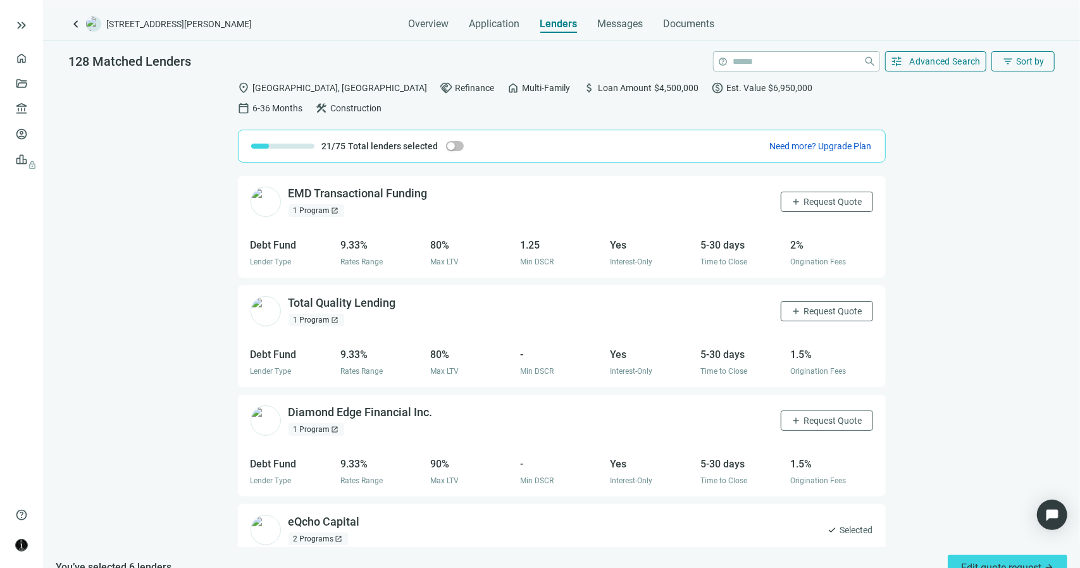
click at [332, 426] on span "open_in_new" at bounding box center [336, 430] width 8 height 8
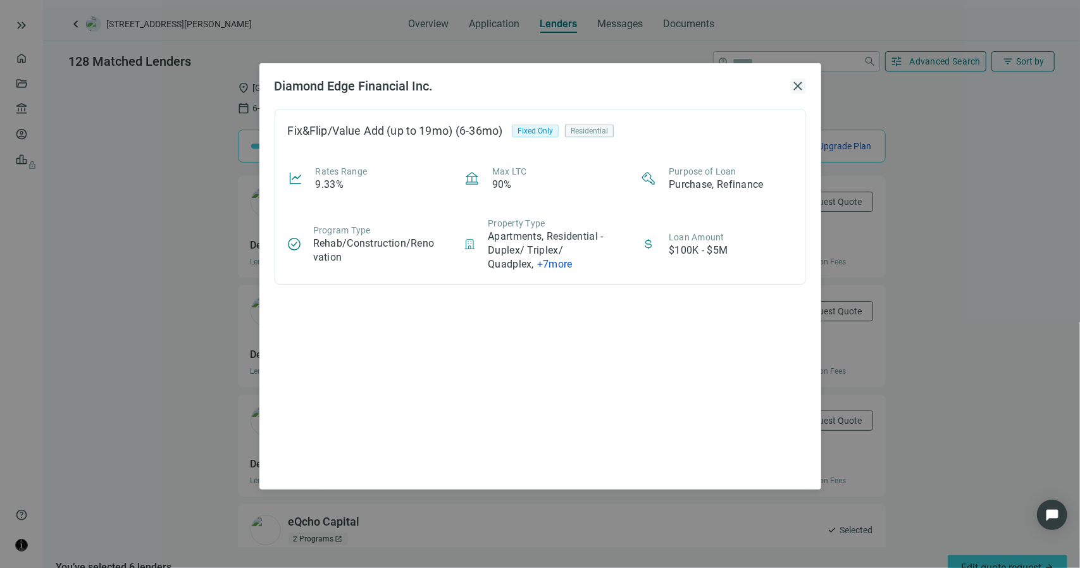
click at [799, 84] on span "close" at bounding box center [798, 85] width 15 height 15
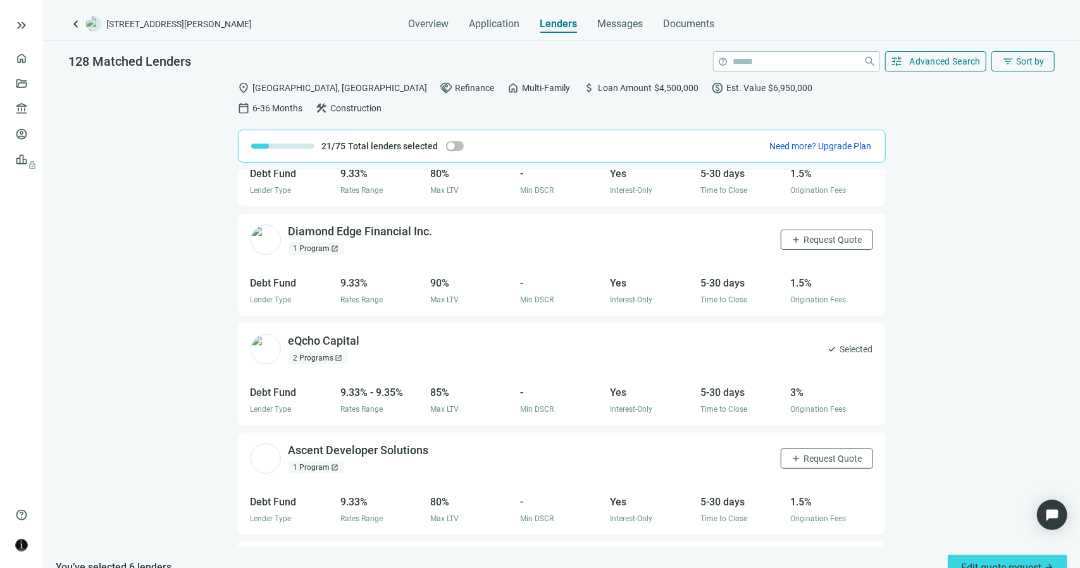
scroll to position [3905, 0]
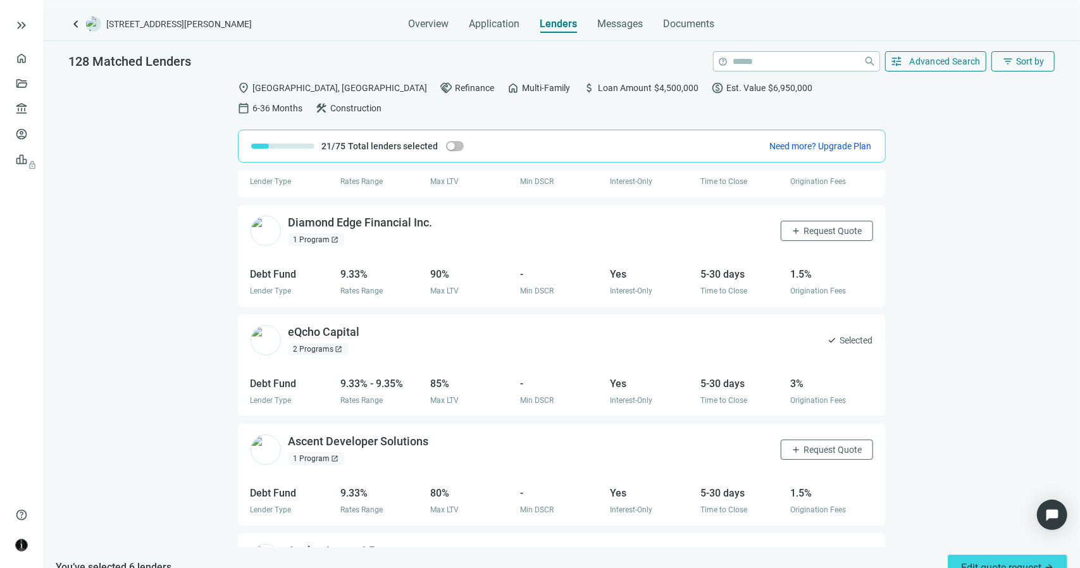
click at [333, 343] on div "2 Programs open_in_new" at bounding box center [318, 349] width 59 height 13
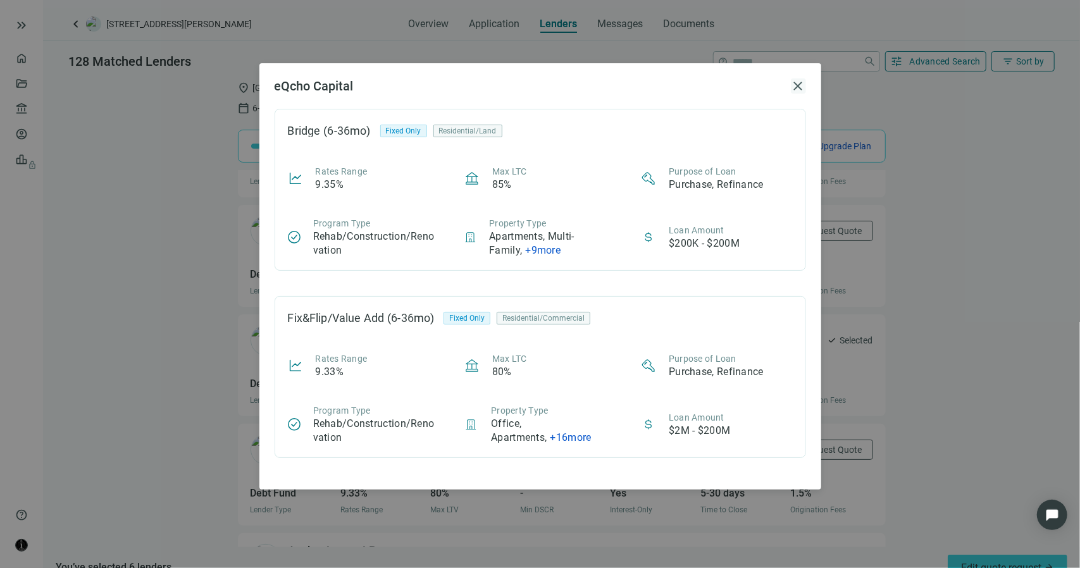
click at [795, 87] on span "close" at bounding box center [798, 85] width 15 height 15
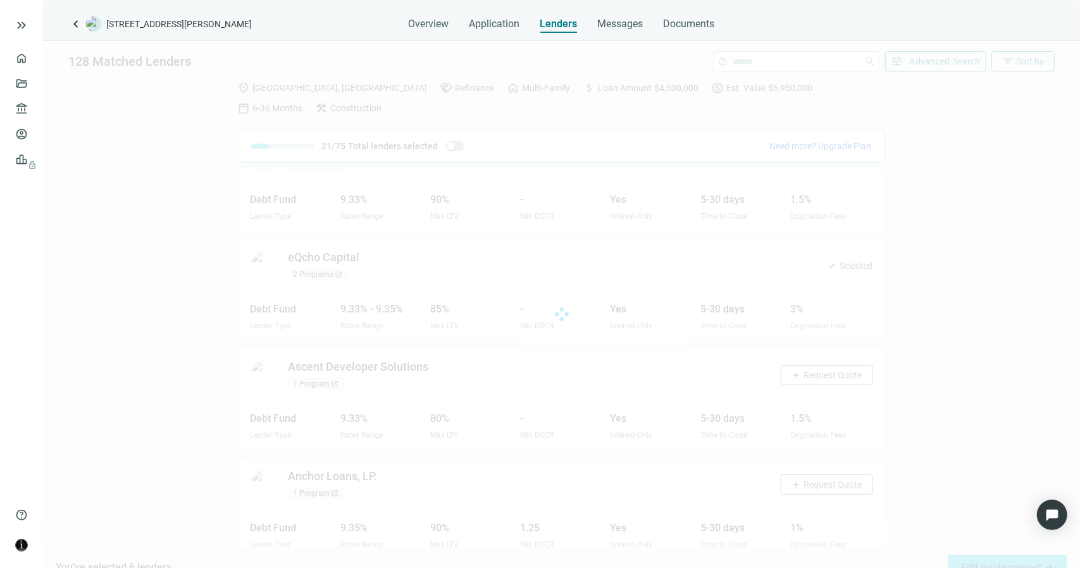
scroll to position [3985, 0]
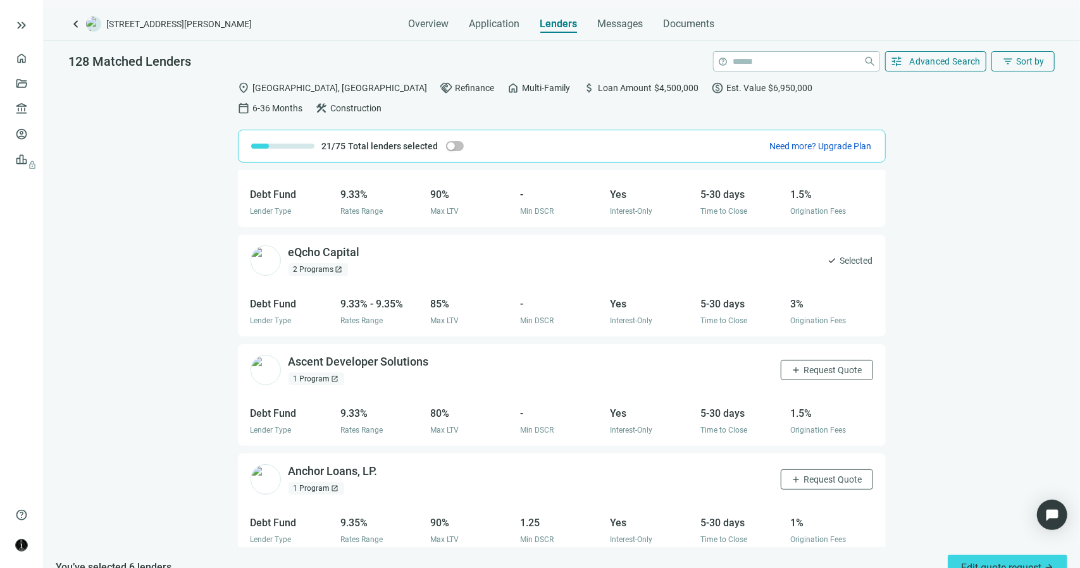
click at [332, 375] on span "open_in_new" at bounding box center [336, 379] width 8 height 8
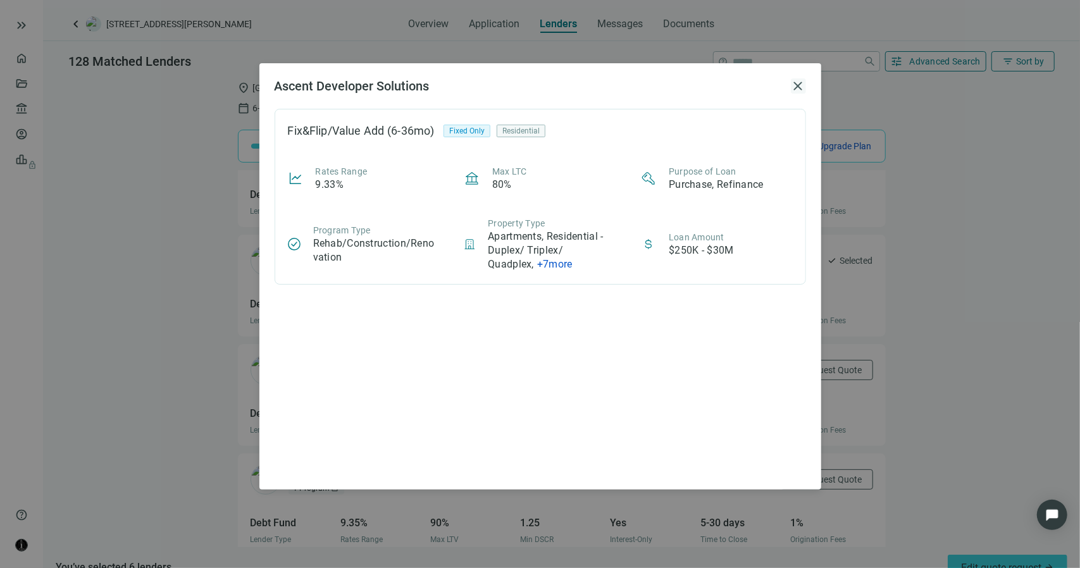
click at [800, 85] on span "close" at bounding box center [798, 85] width 15 height 15
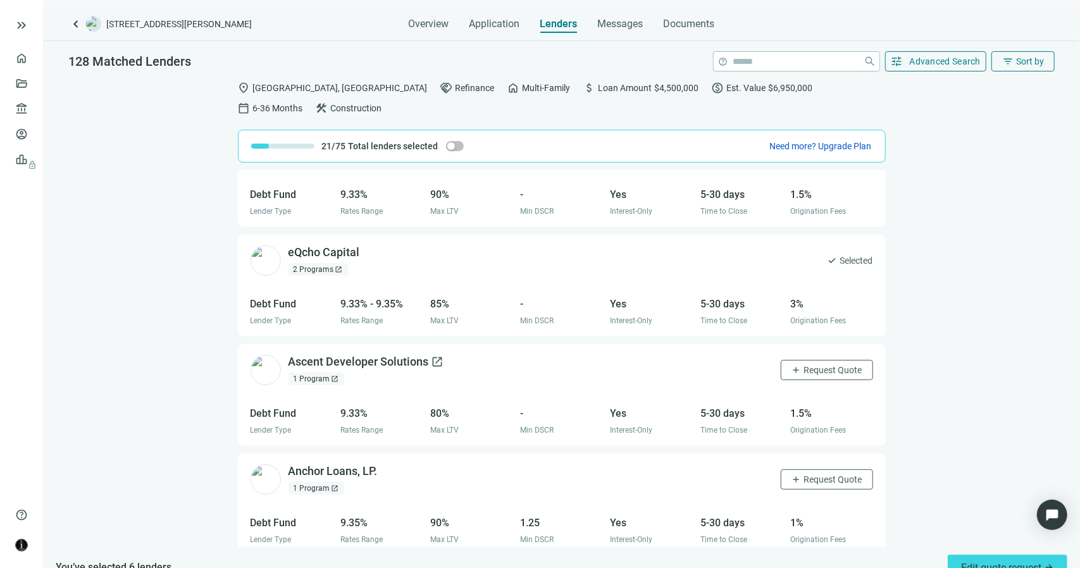
click at [438, 356] on span "open_in_new" at bounding box center [438, 362] width 13 height 13
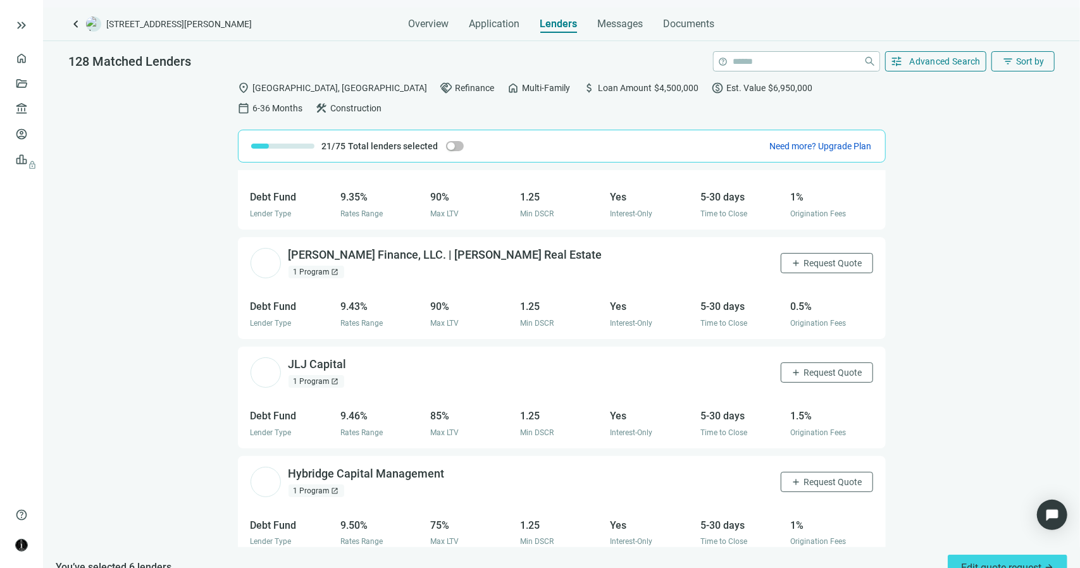
scroll to position [4364, 0]
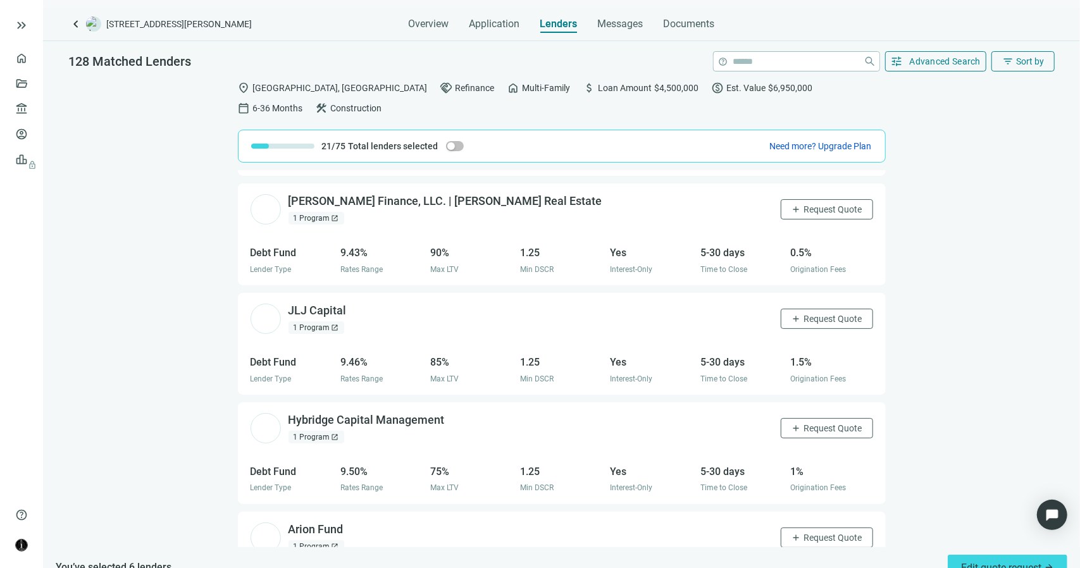
click at [326, 321] on div "1 Program open_in_new" at bounding box center [317, 327] width 56 height 13
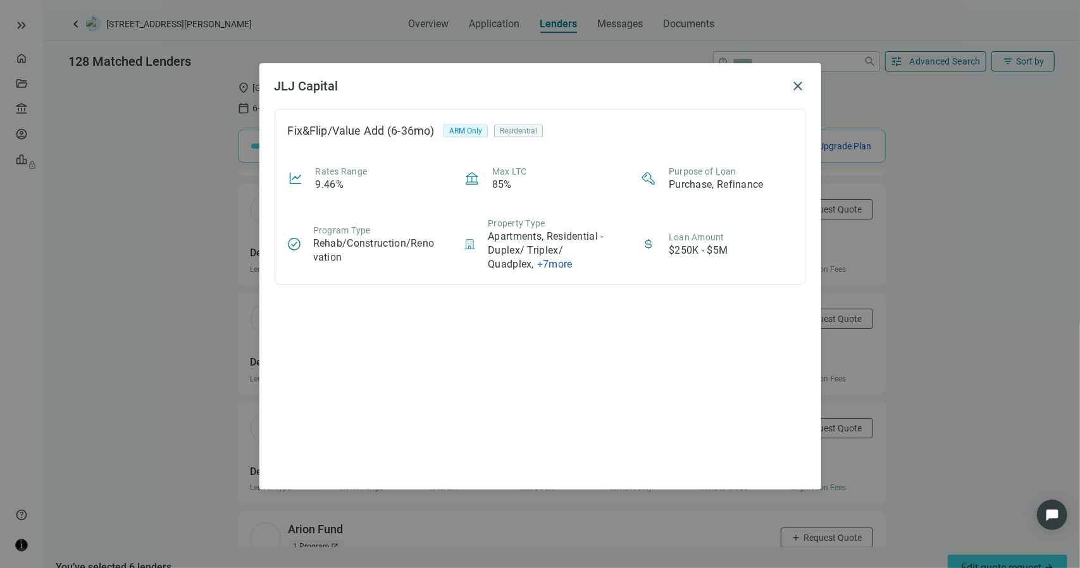
click at [797, 88] on span "close" at bounding box center [798, 85] width 15 height 15
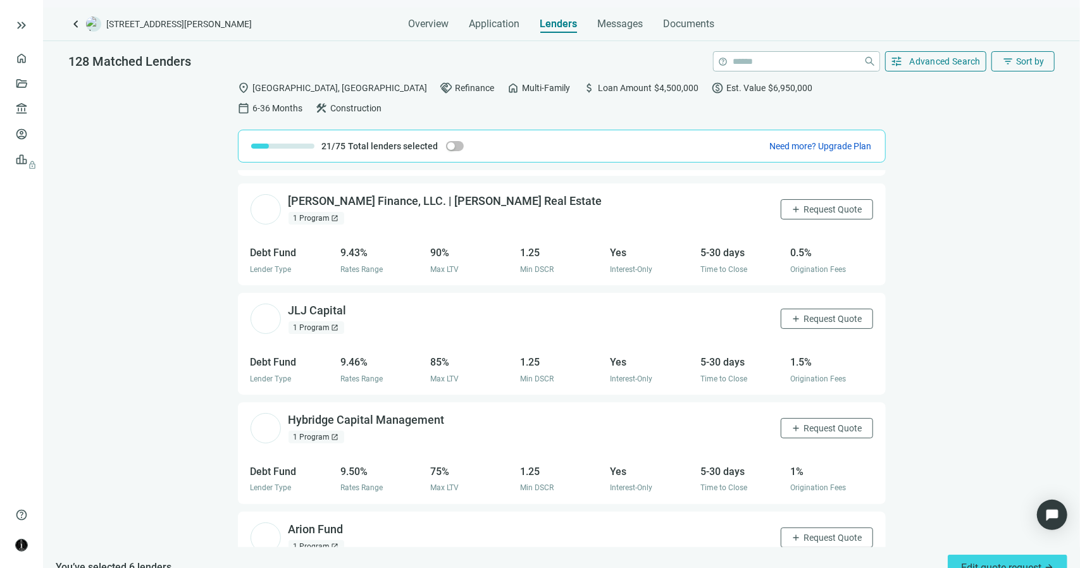
click at [334, 433] on span "open_in_new" at bounding box center [336, 437] width 8 height 8
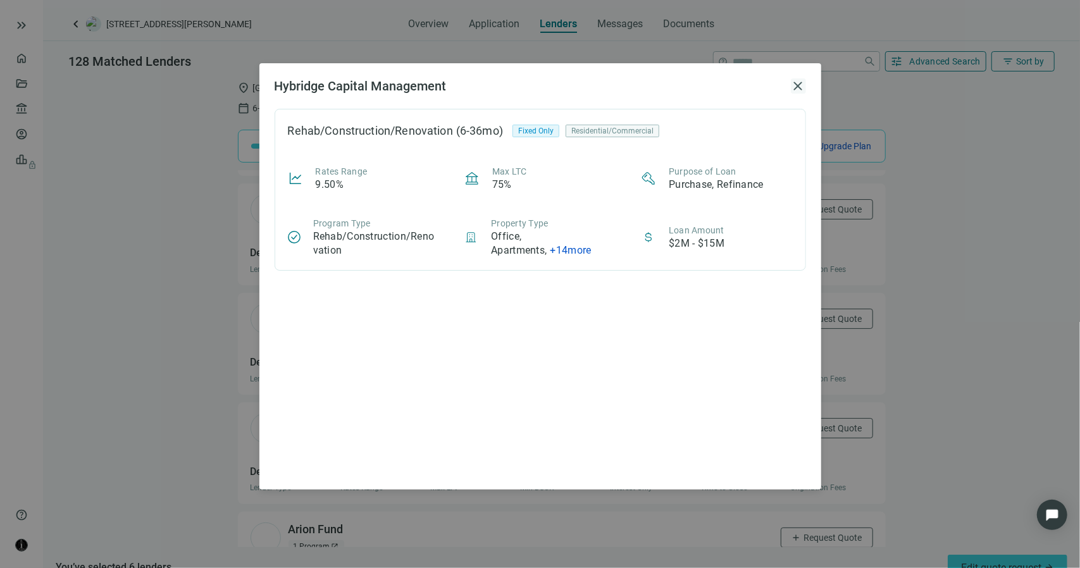
click at [801, 84] on span "close" at bounding box center [798, 85] width 15 height 15
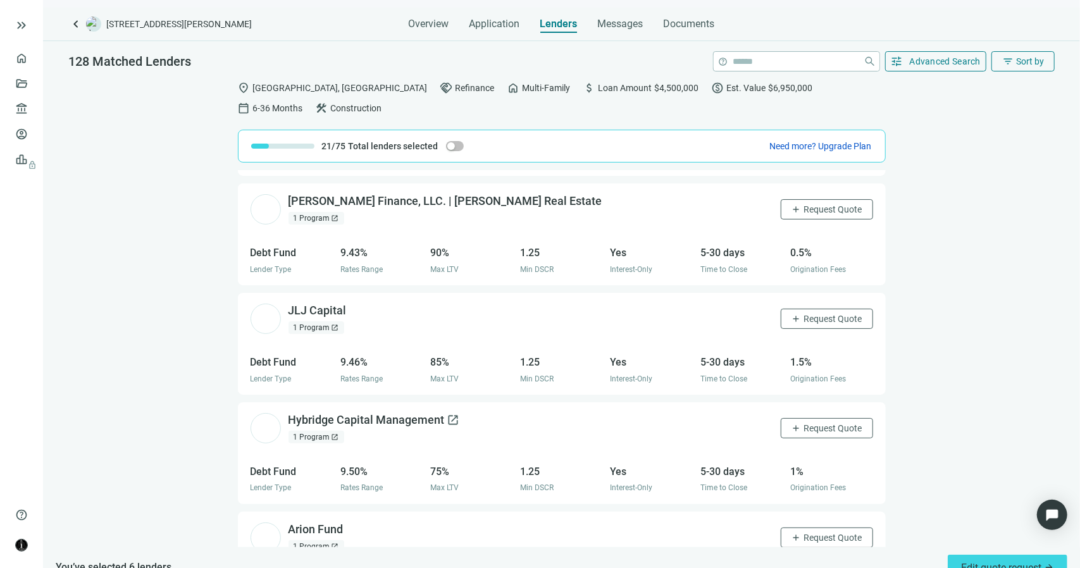
click at [452, 414] on span "open_in_new" at bounding box center [453, 420] width 13 height 13
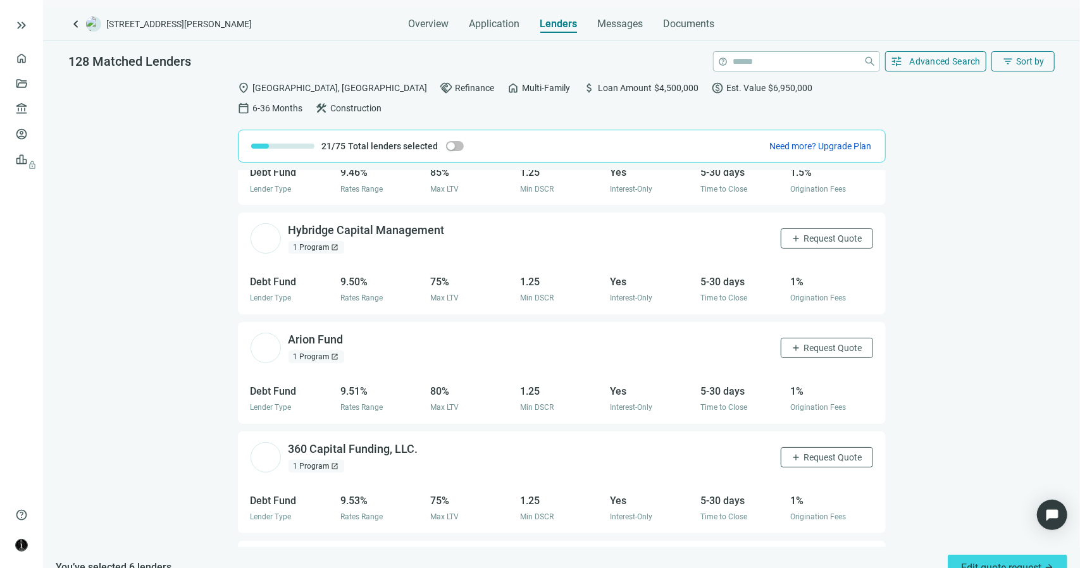
click at [332, 353] on span "open_in_new" at bounding box center [336, 357] width 8 height 8
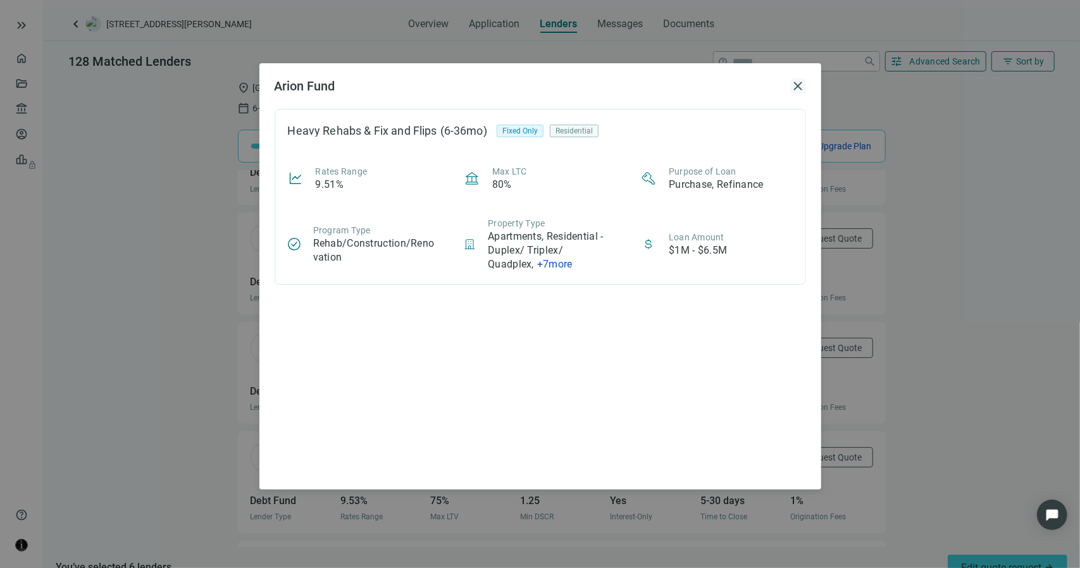
click at [795, 86] on span "close" at bounding box center [798, 85] width 15 height 15
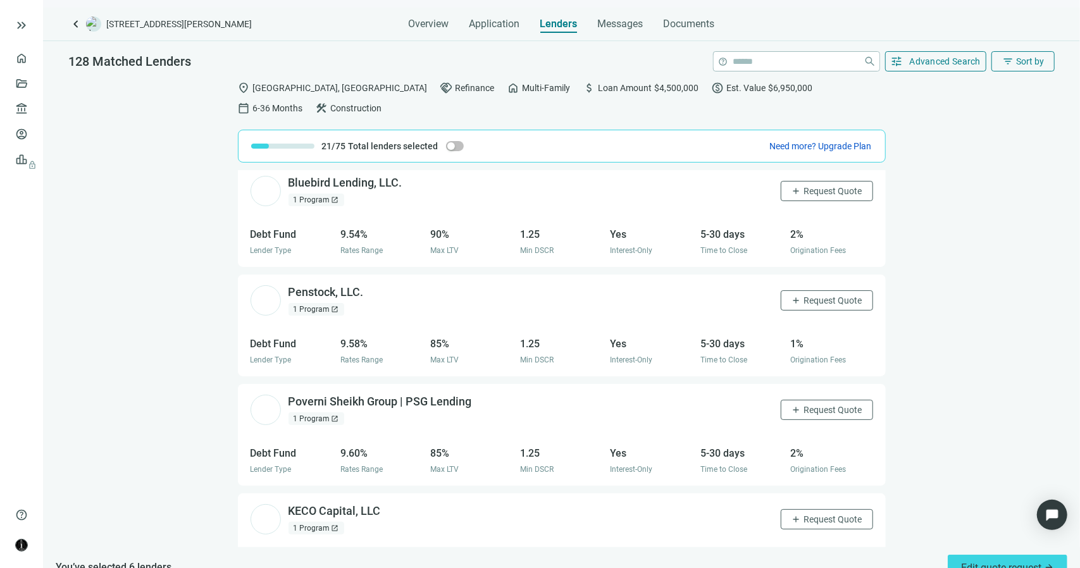
scroll to position [4934, 0]
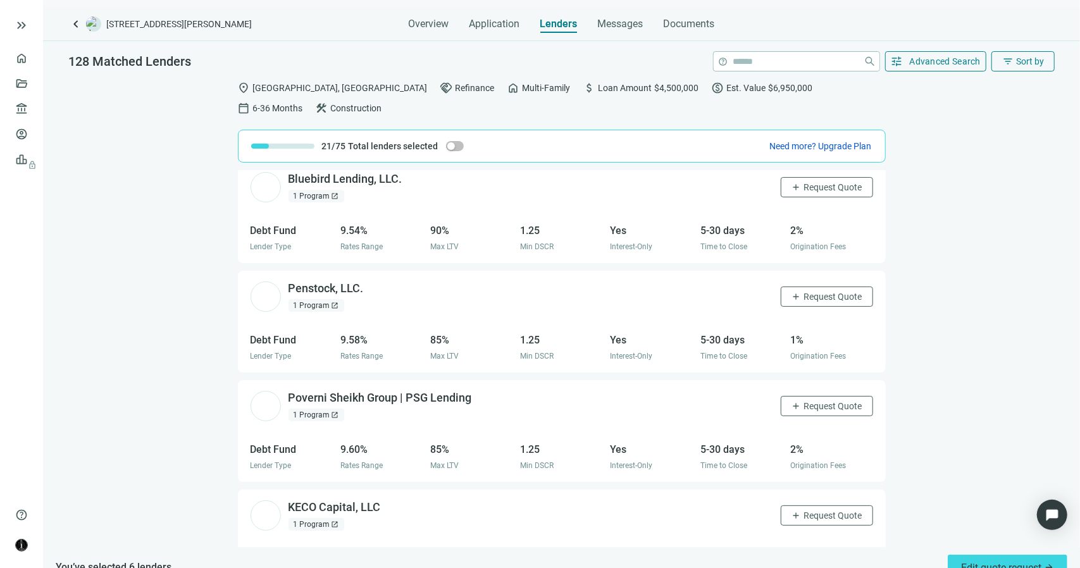
click at [334, 302] on span "open_in_new" at bounding box center [336, 306] width 8 height 8
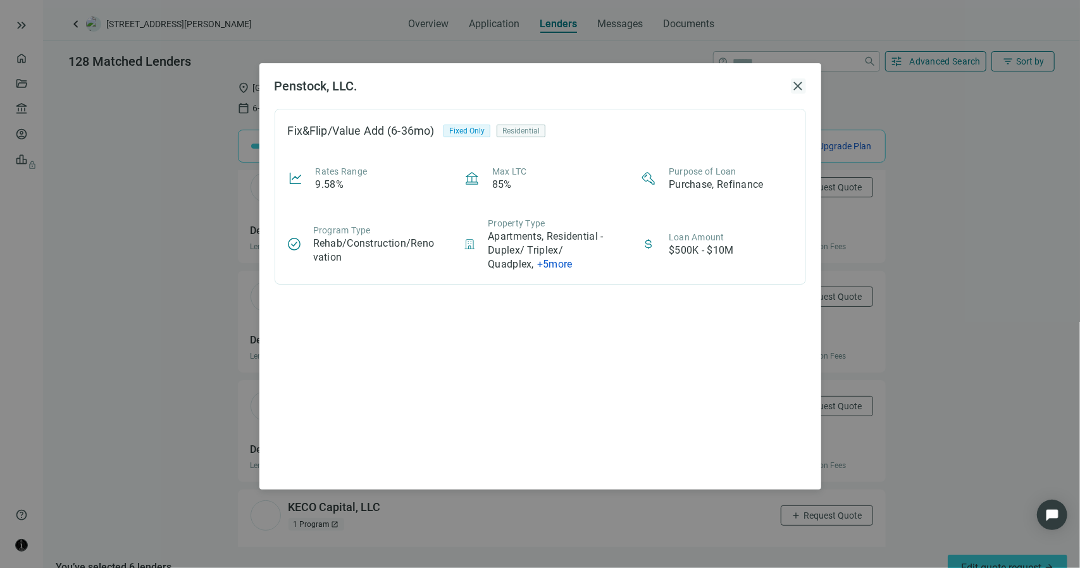
click at [798, 84] on span "close" at bounding box center [798, 85] width 15 height 15
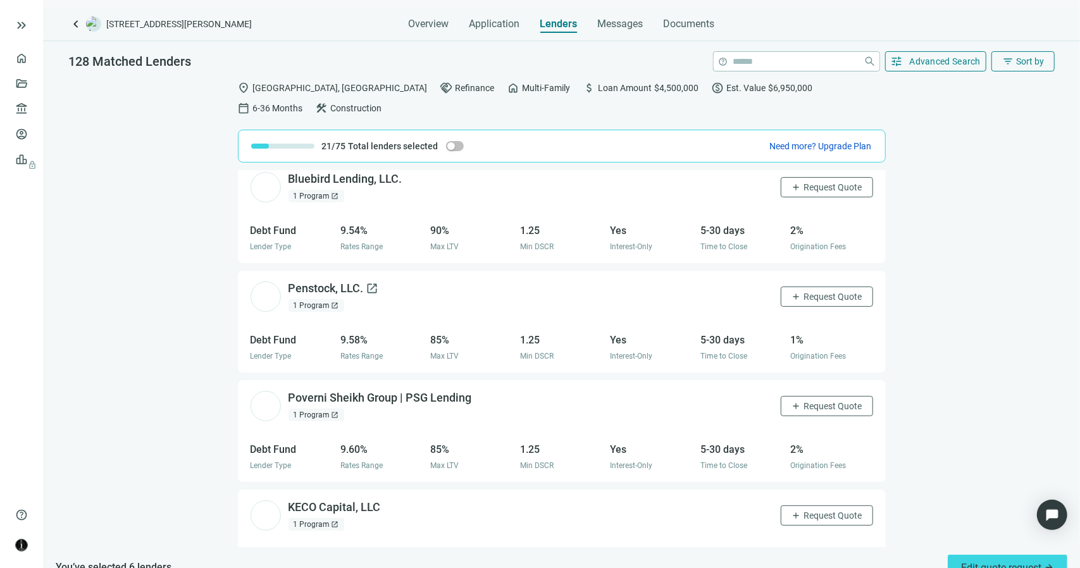
click at [369, 282] on span "open_in_new" at bounding box center [372, 288] width 13 height 13
click at [783, 287] on button "add Request Quote" at bounding box center [827, 297] width 92 height 20
click at [480, 392] on span "open_in_new" at bounding box center [481, 398] width 13 height 13
click at [481, 392] on span "open_in_new" at bounding box center [481, 398] width 13 height 13
click at [804, 401] on span "Request Quote" at bounding box center [833, 406] width 58 height 10
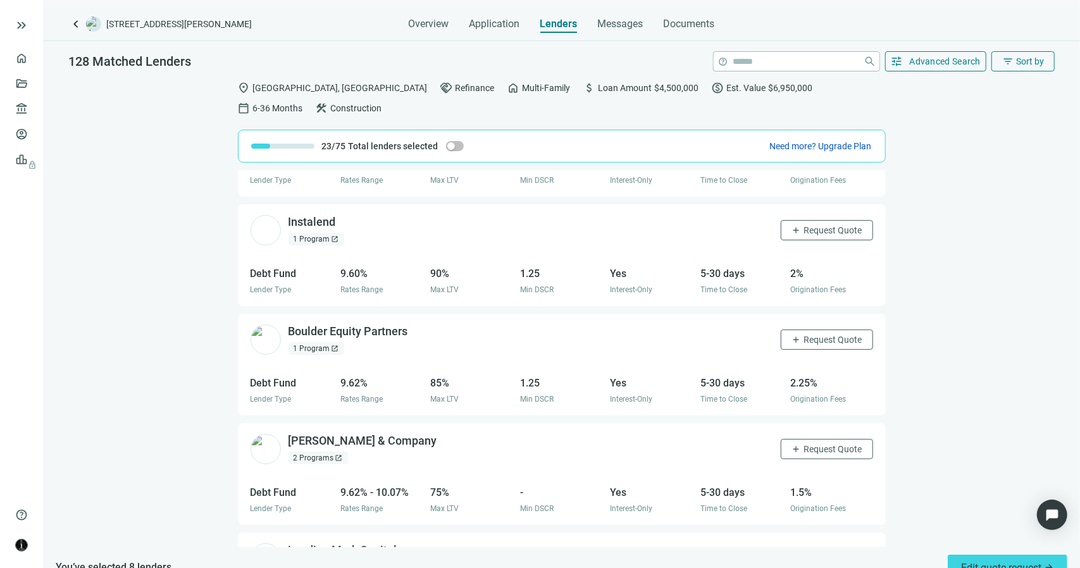
scroll to position [5330, 0]
click at [332, 344] on span "open_in_new" at bounding box center [336, 348] width 8 height 8
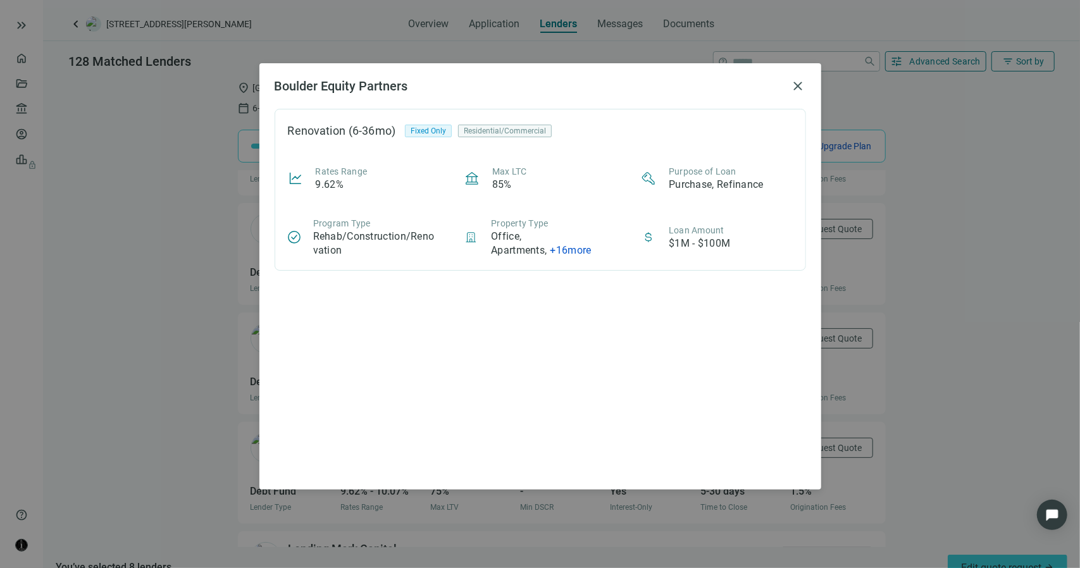
click at [952, 178] on div "Boulder Equity Partners close Renovation (6-36mo) Fixed Only Residential/Commer…" at bounding box center [540, 284] width 1080 height 568
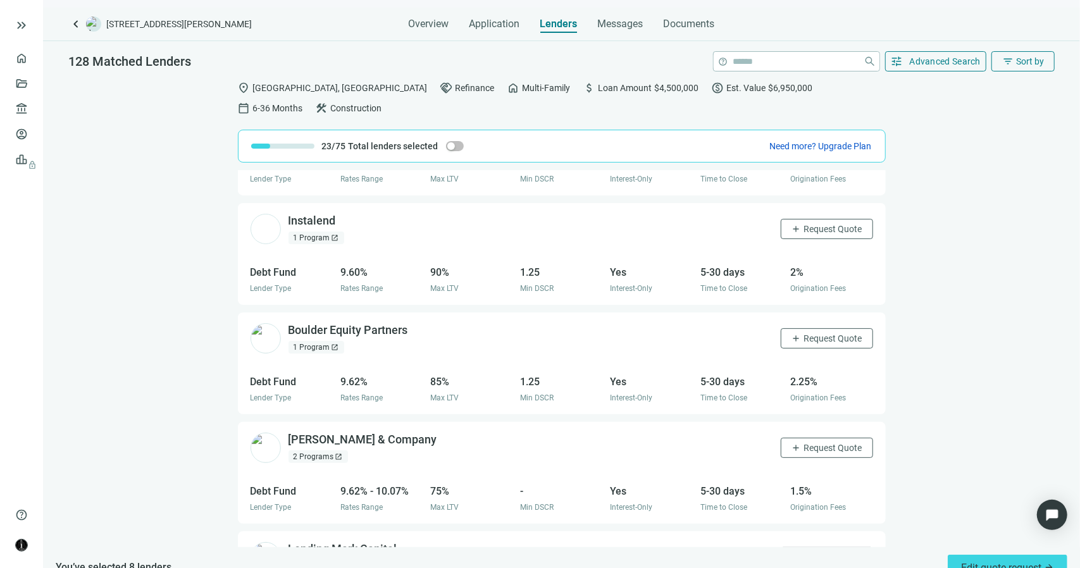
click at [333, 450] on div "2 Programs open_in_new" at bounding box center [318, 456] width 59 height 13
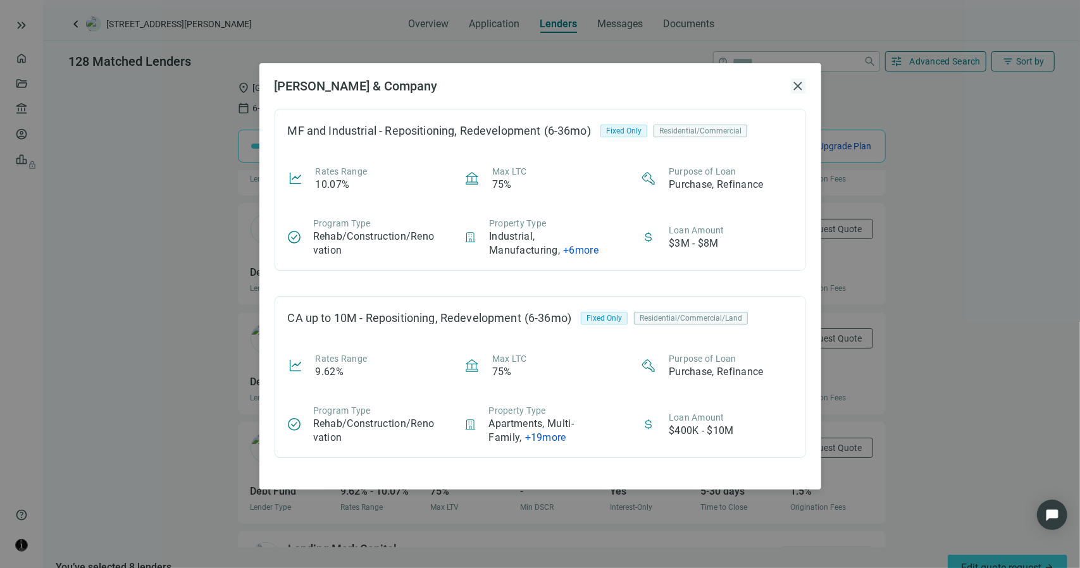
click at [800, 79] on span "close" at bounding box center [798, 85] width 15 height 15
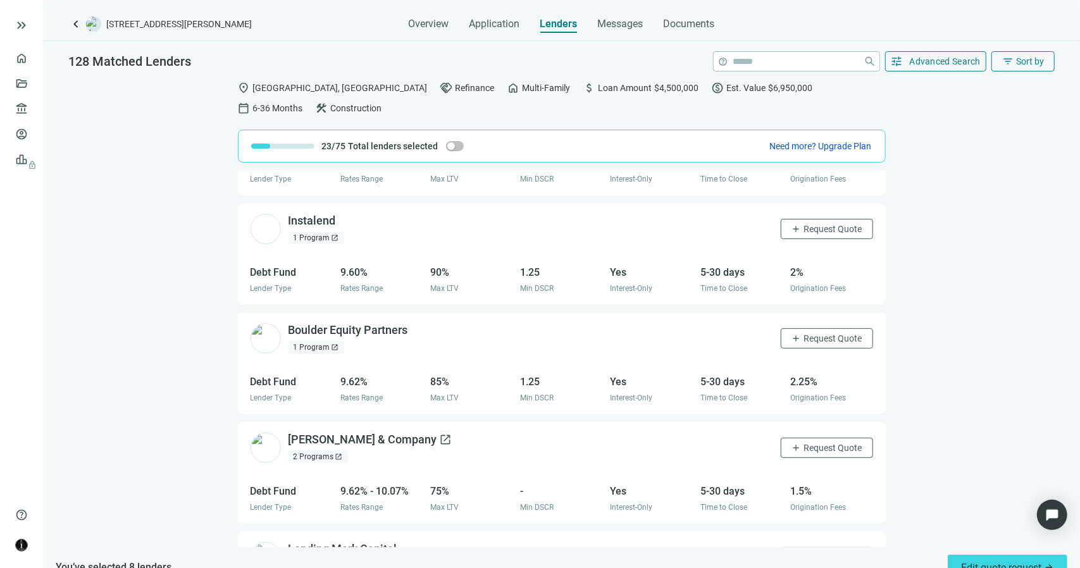
click at [440, 433] on span "open_in_new" at bounding box center [446, 439] width 13 height 13
click at [820, 443] on span "Request Quote" at bounding box center [833, 448] width 58 height 10
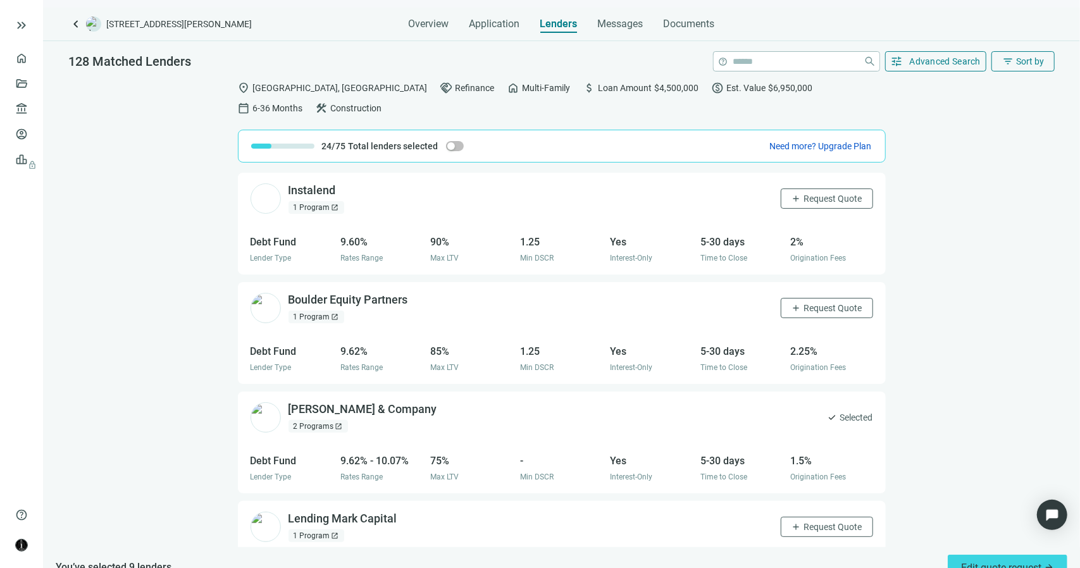
scroll to position [5520, 0]
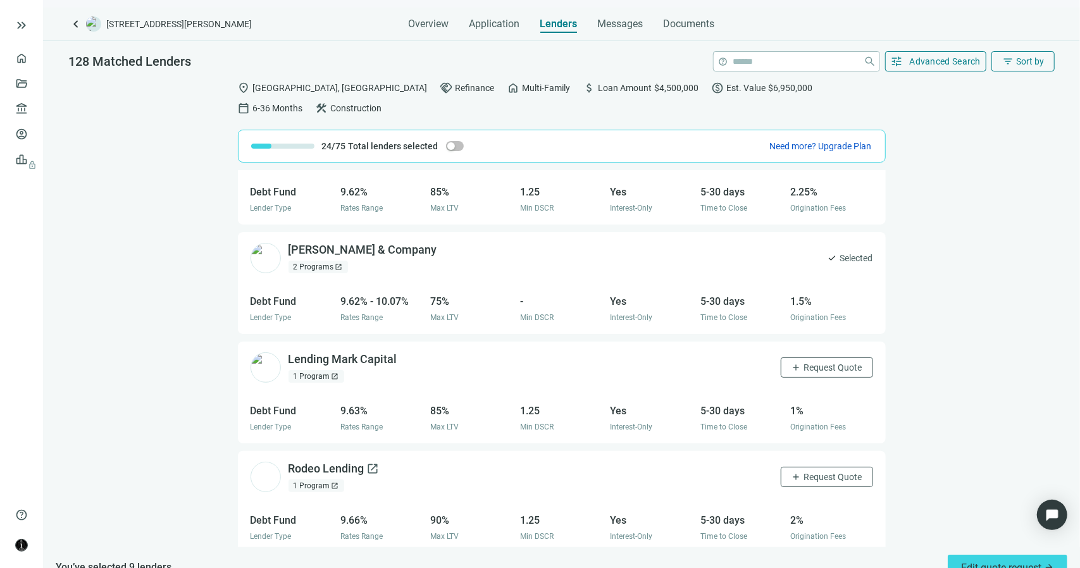
click at [375, 463] on span "open_in_new" at bounding box center [373, 469] width 13 height 13
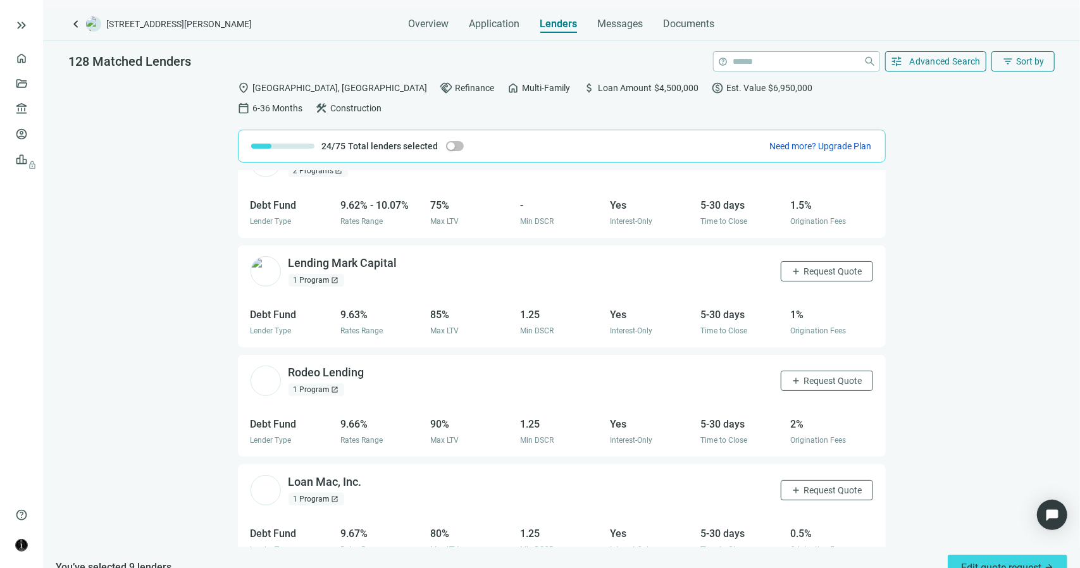
scroll to position [5646, 0]
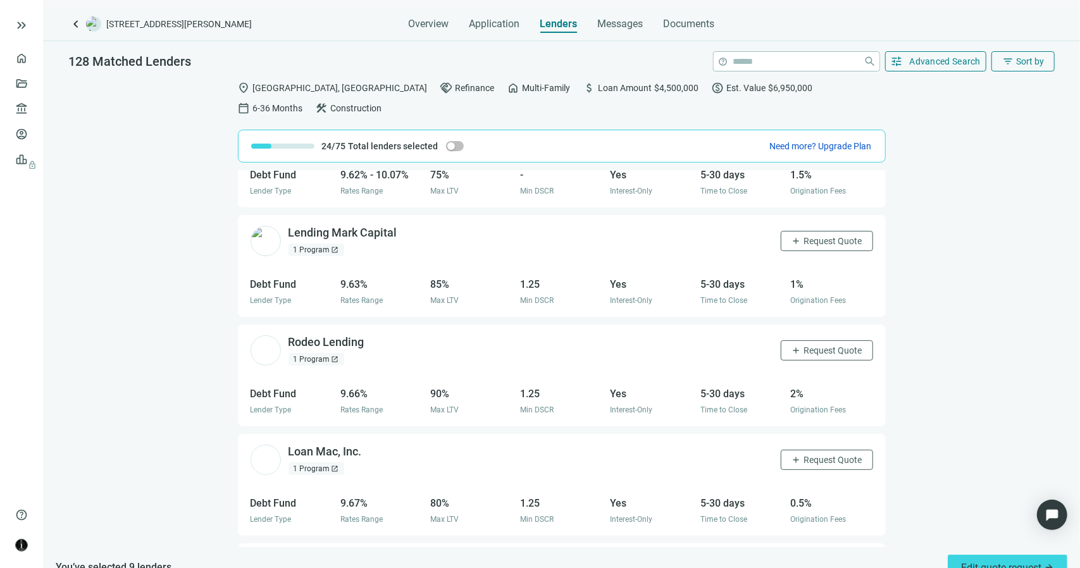
click at [335, 246] on span "open_in_new" at bounding box center [336, 250] width 8 height 8
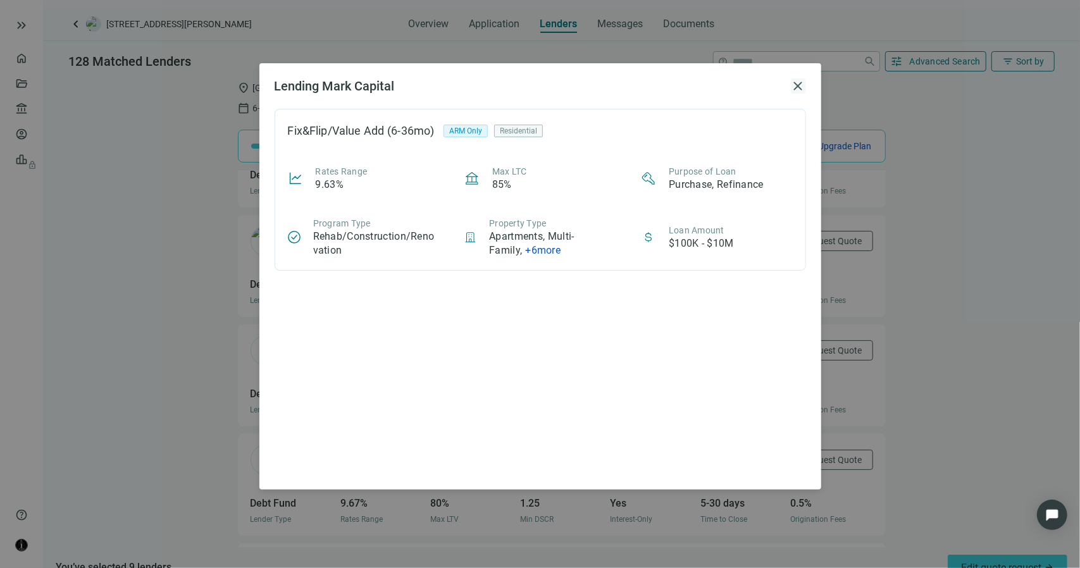
click at [797, 87] on span "close" at bounding box center [798, 85] width 15 height 15
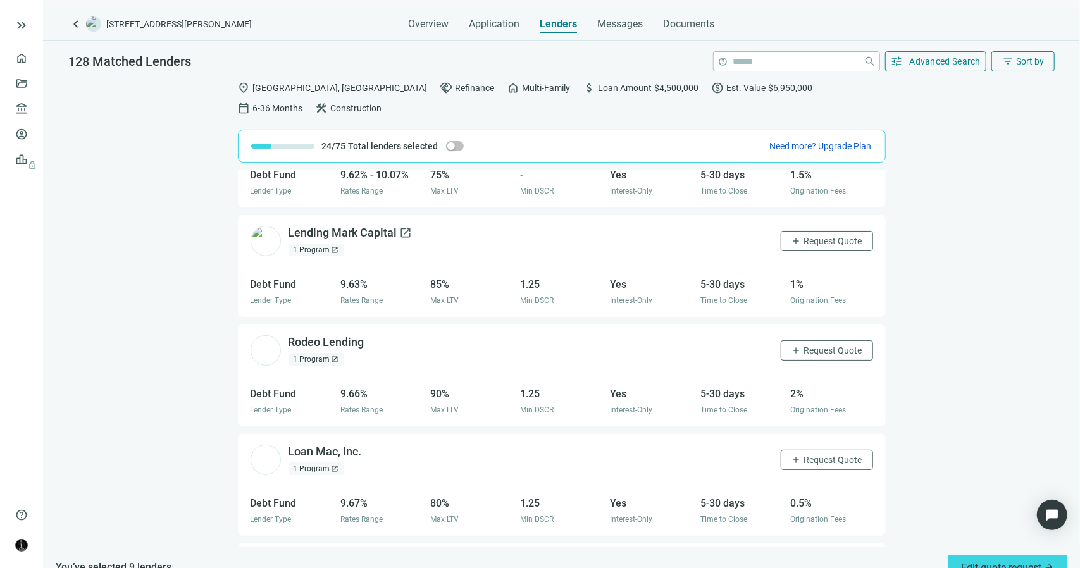
click at [405, 227] on span "open_in_new" at bounding box center [406, 233] width 13 height 13
click at [404, 227] on span "open_in_new" at bounding box center [406, 233] width 13 height 13
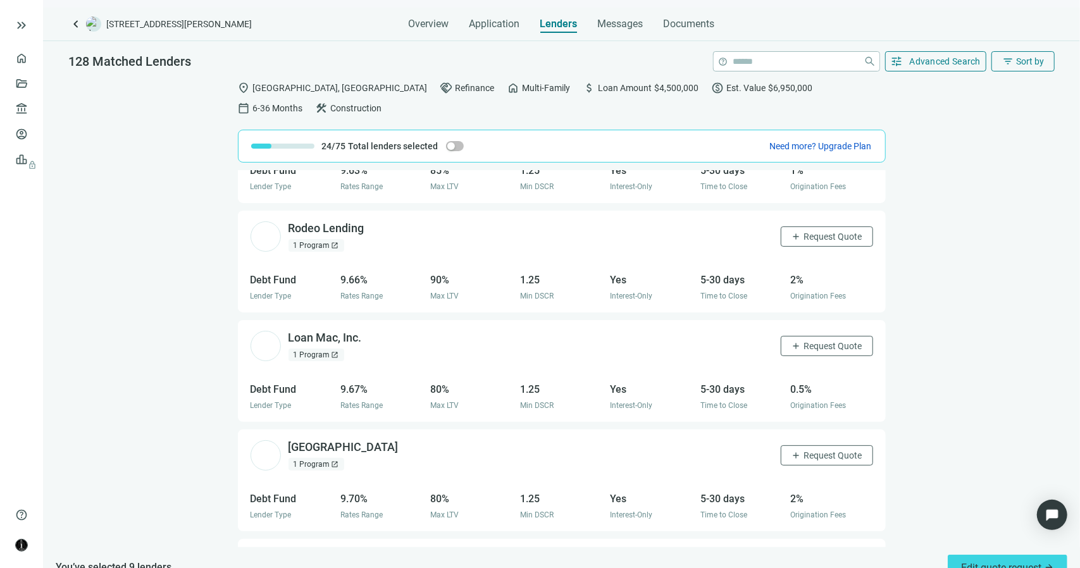
scroll to position [5836, 0]
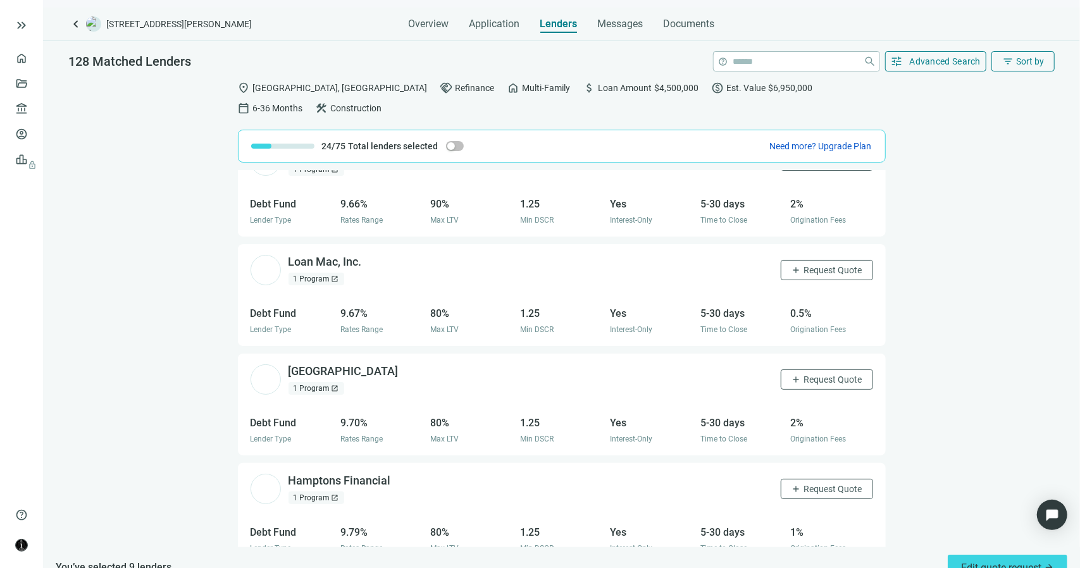
click at [326, 382] on div "1 Program open_in_new" at bounding box center [317, 388] width 56 height 13
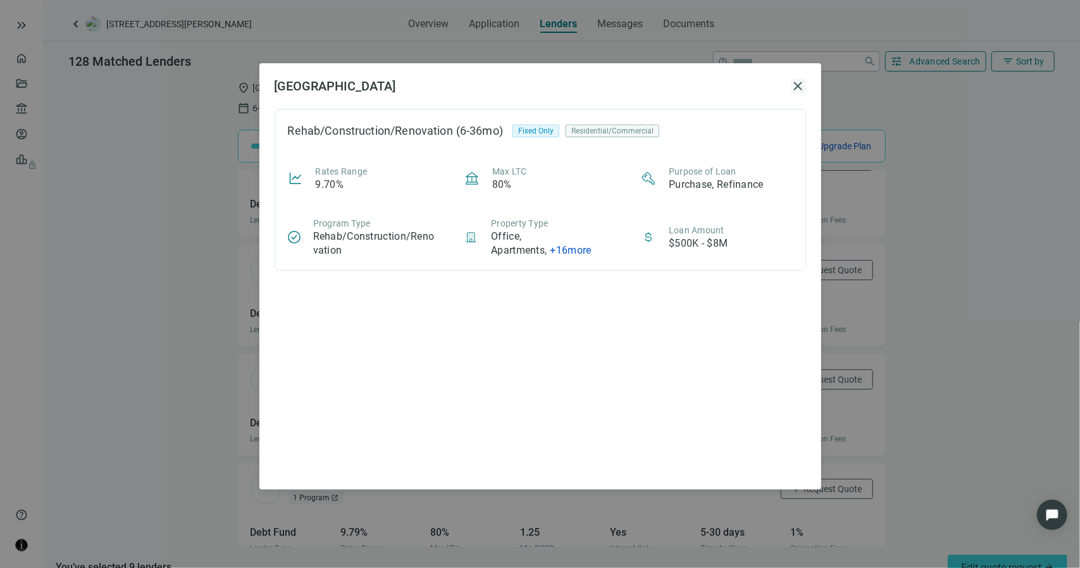
click at [798, 87] on span "close" at bounding box center [798, 85] width 15 height 15
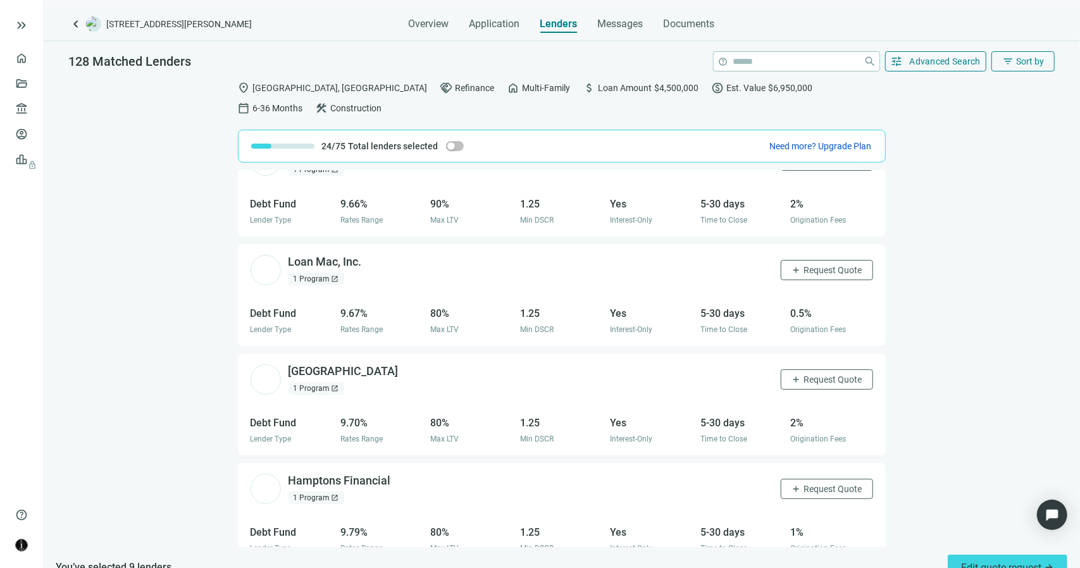
click at [334, 275] on span "open_in_new" at bounding box center [336, 279] width 8 height 8
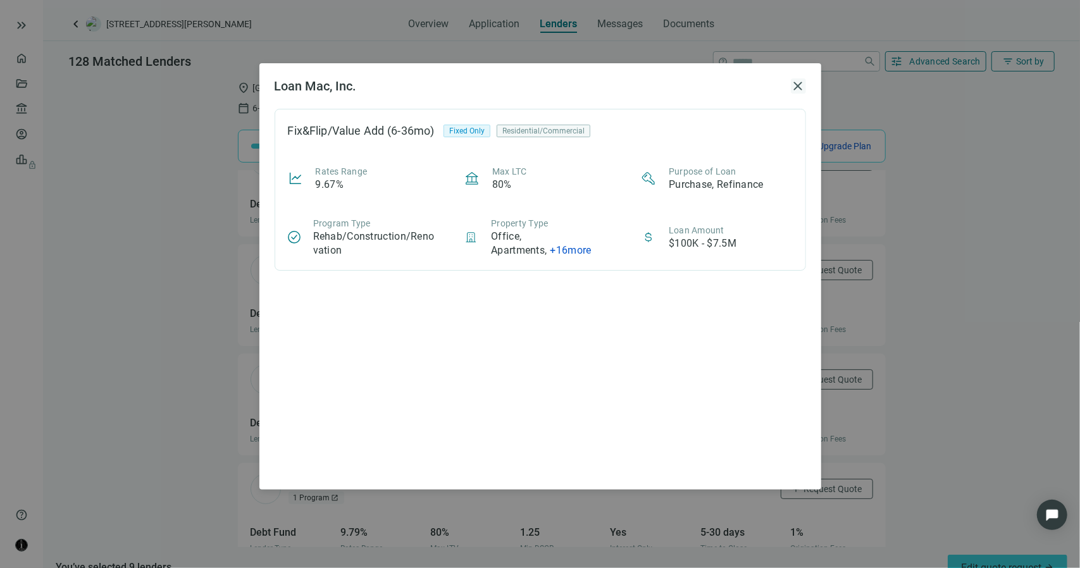
click at [795, 87] on span "close" at bounding box center [798, 85] width 15 height 15
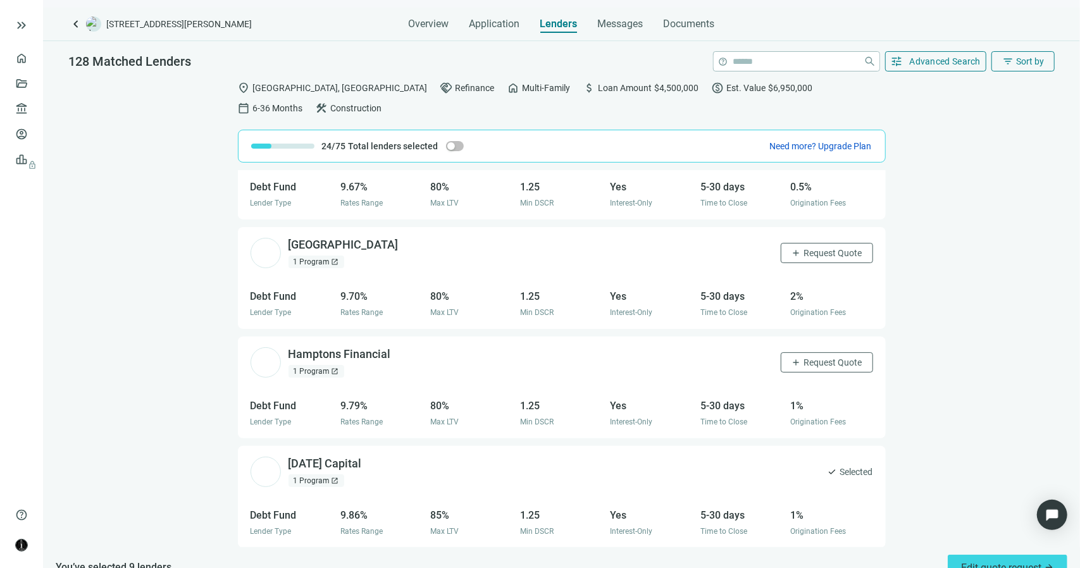
scroll to position [5963, 0]
click at [338, 365] on div "1 Program open_in_new" at bounding box center [317, 371] width 56 height 13
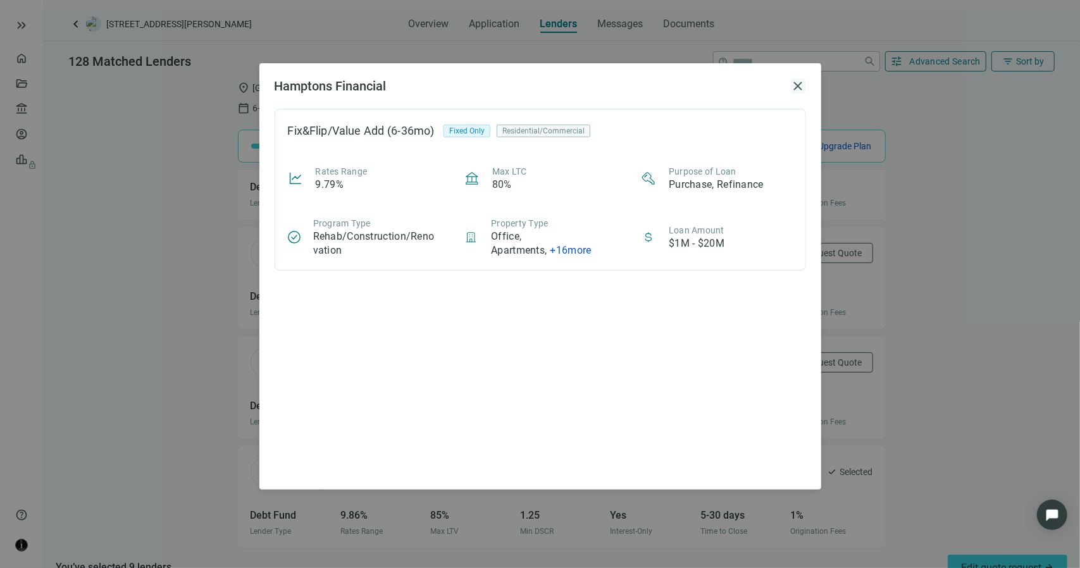
click at [800, 84] on span "close" at bounding box center [798, 85] width 15 height 15
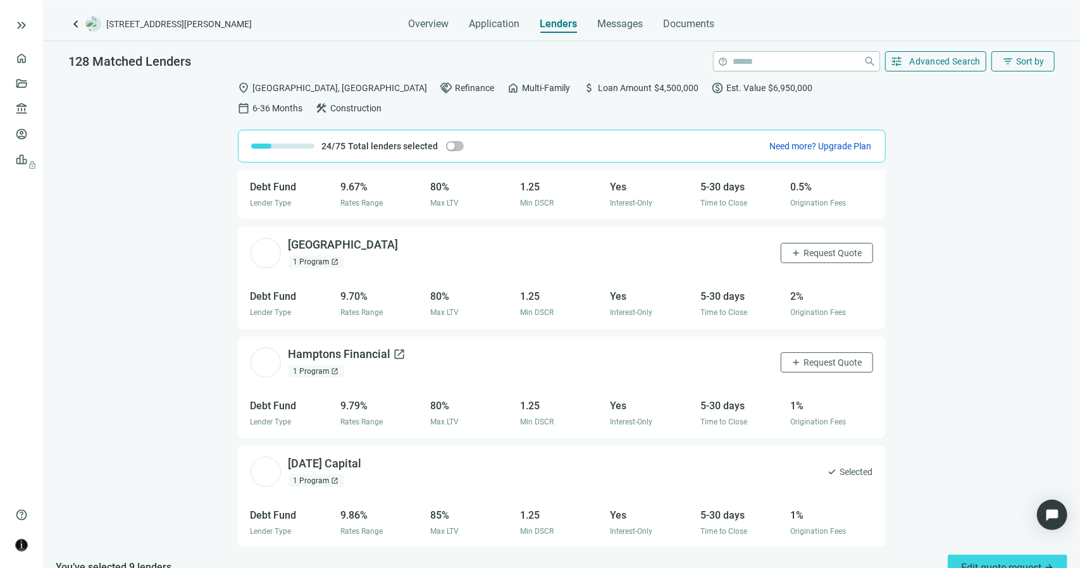
click at [396, 348] on span "open_in_new" at bounding box center [400, 354] width 13 height 13
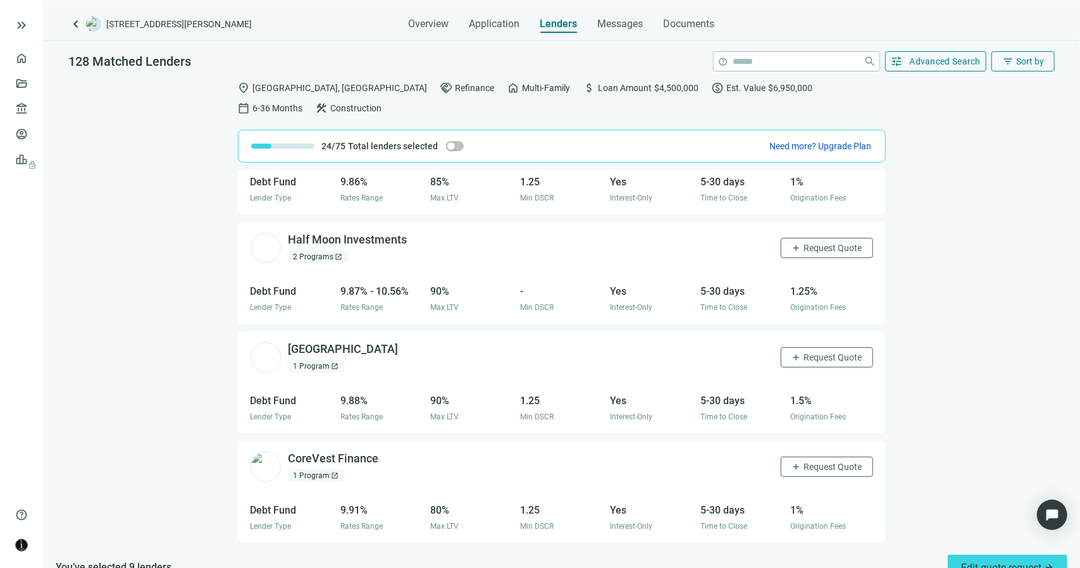
click at [315, 360] on div "1 Program open_in_new" at bounding box center [317, 366] width 56 height 13
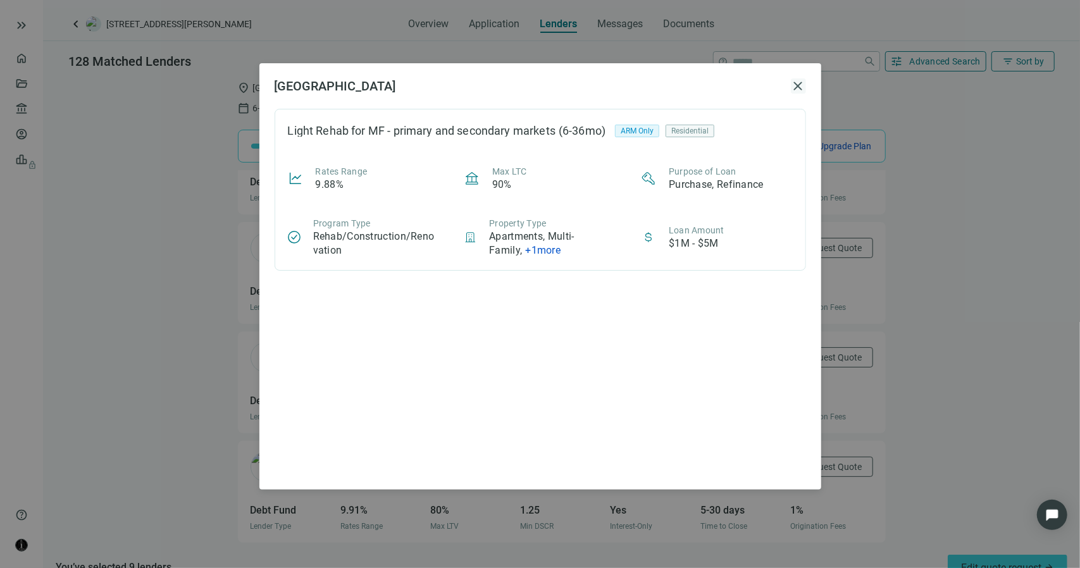
click at [798, 84] on span "close" at bounding box center [798, 85] width 15 height 15
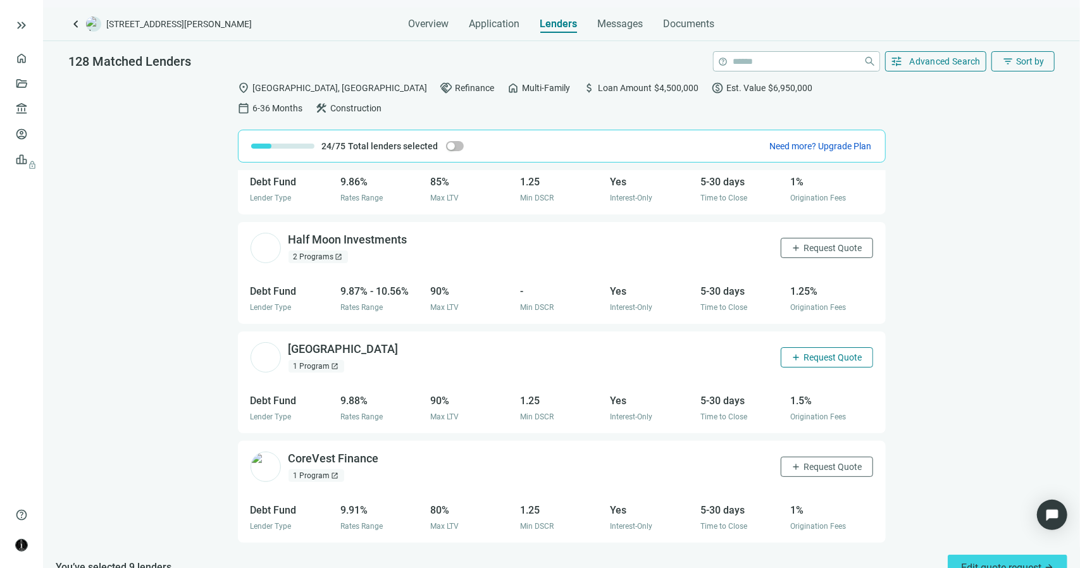
click at [807, 352] on span "Request Quote" at bounding box center [833, 357] width 58 height 10
click at [840, 351] on span "Selected" at bounding box center [856, 358] width 33 height 14
click at [360, 342] on div "West Bay Capital open_in_new" at bounding box center [351, 350] width 125 height 16
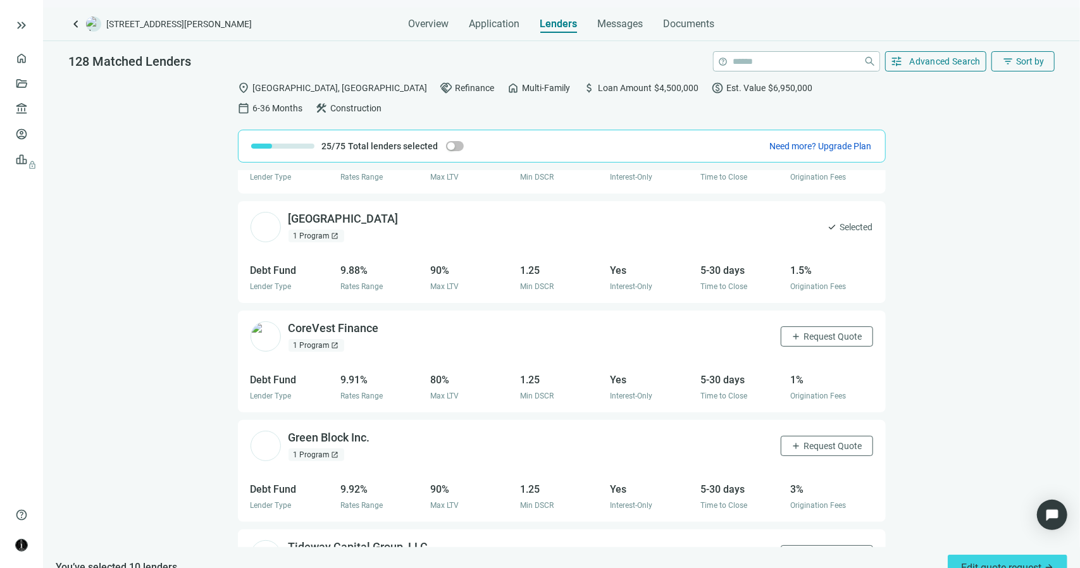
scroll to position [6549, 0]
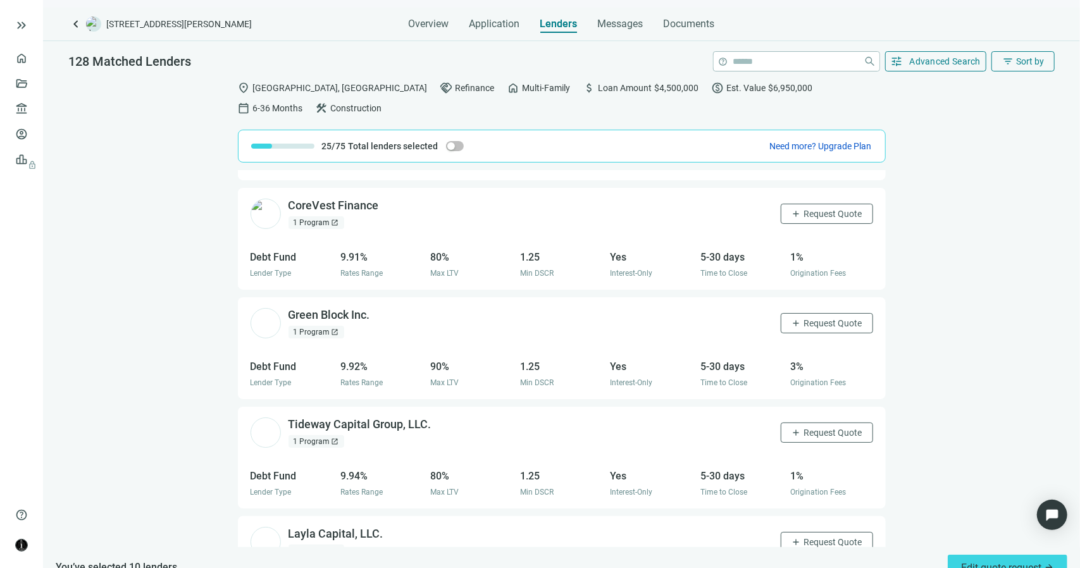
click at [329, 326] on div "1 Program open_in_new" at bounding box center [317, 332] width 56 height 13
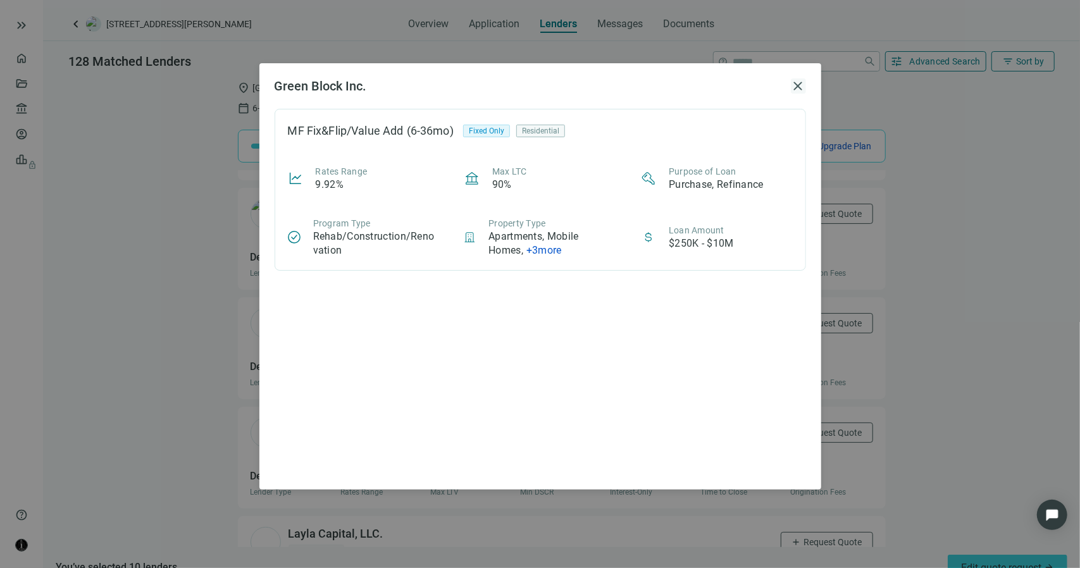
click at [794, 85] on span "close" at bounding box center [798, 85] width 15 height 15
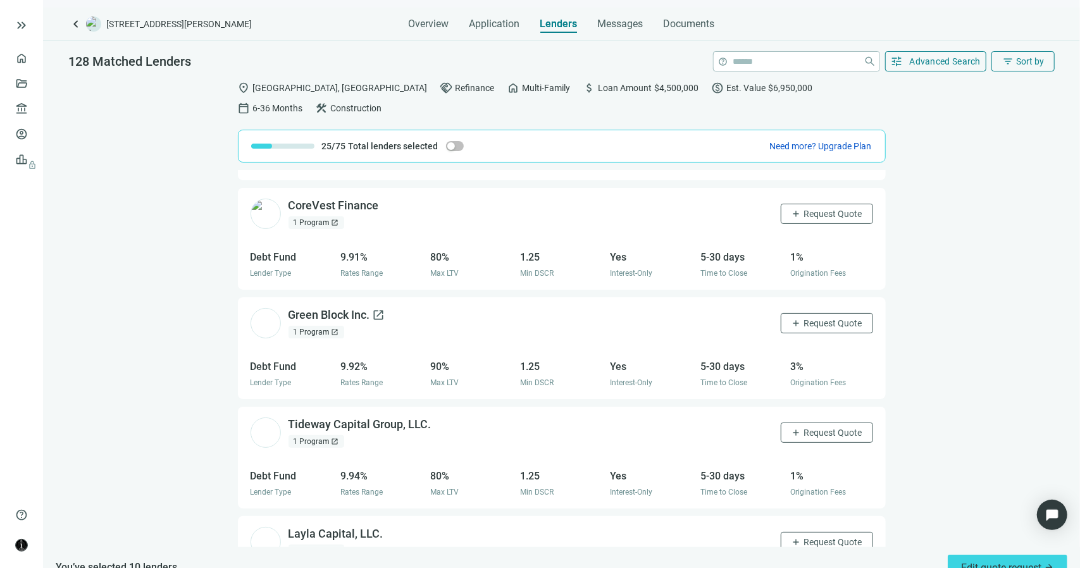
click at [381, 309] on span "open_in_new" at bounding box center [379, 315] width 13 height 13
click at [322, 435] on div "1 Program open_in_new" at bounding box center [317, 441] width 56 height 13
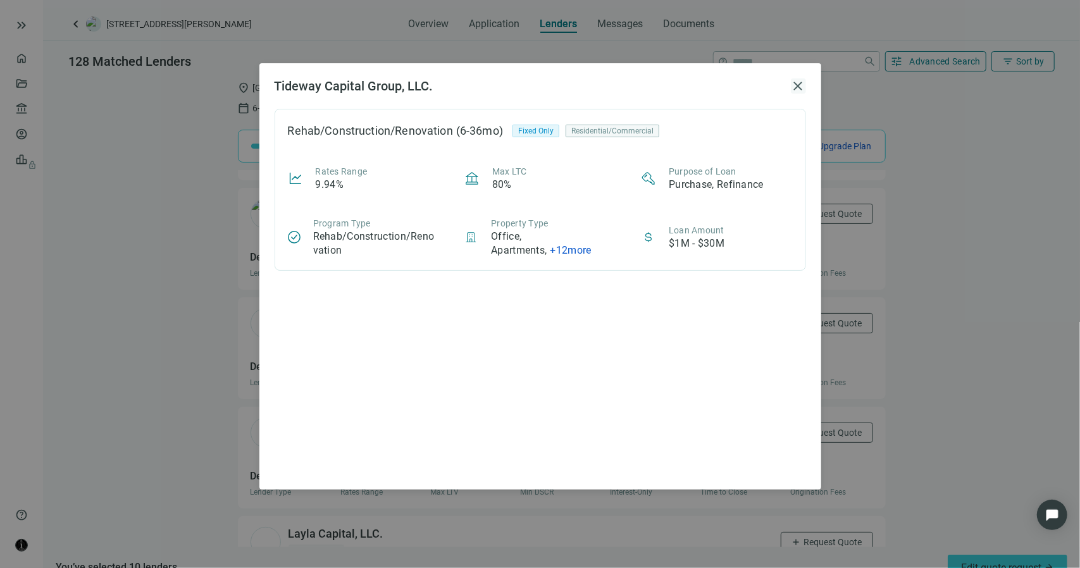
click at [798, 88] on span "close" at bounding box center [798, 85] width 15 height 15
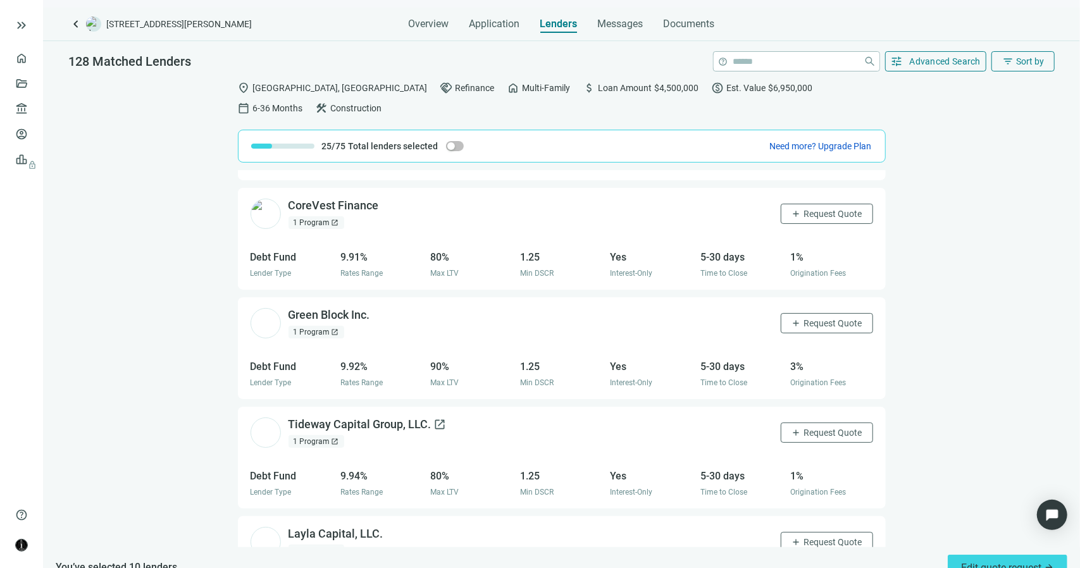
click at [438, 418] on span "open_in_new" at bounding box center [440, 424] width 13 height 13
click at [792, 428] on span "add" at bounding box center [797, 433] width 10 height 10
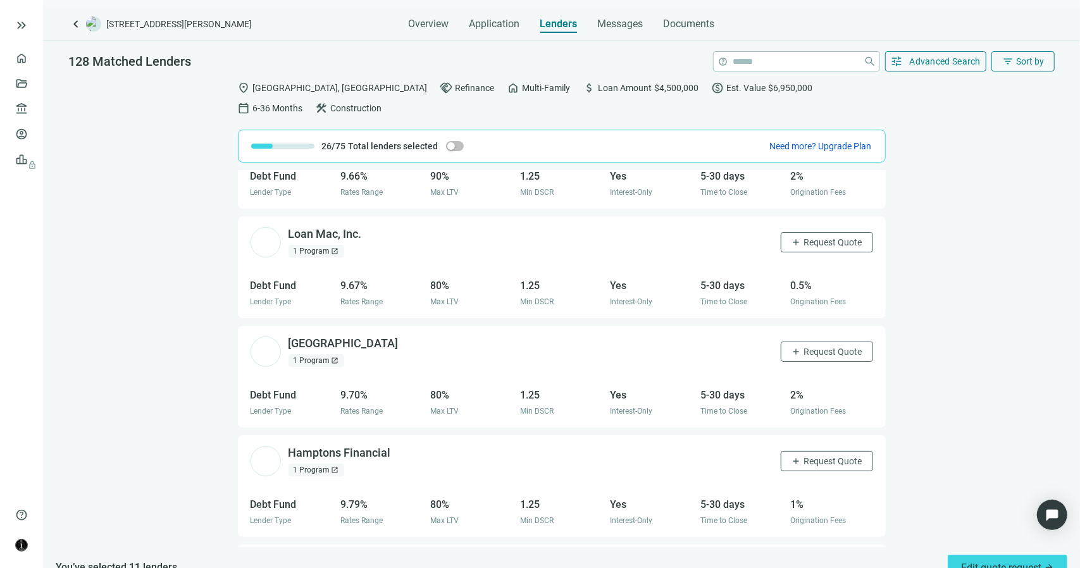
scroll to position [5853, 0]
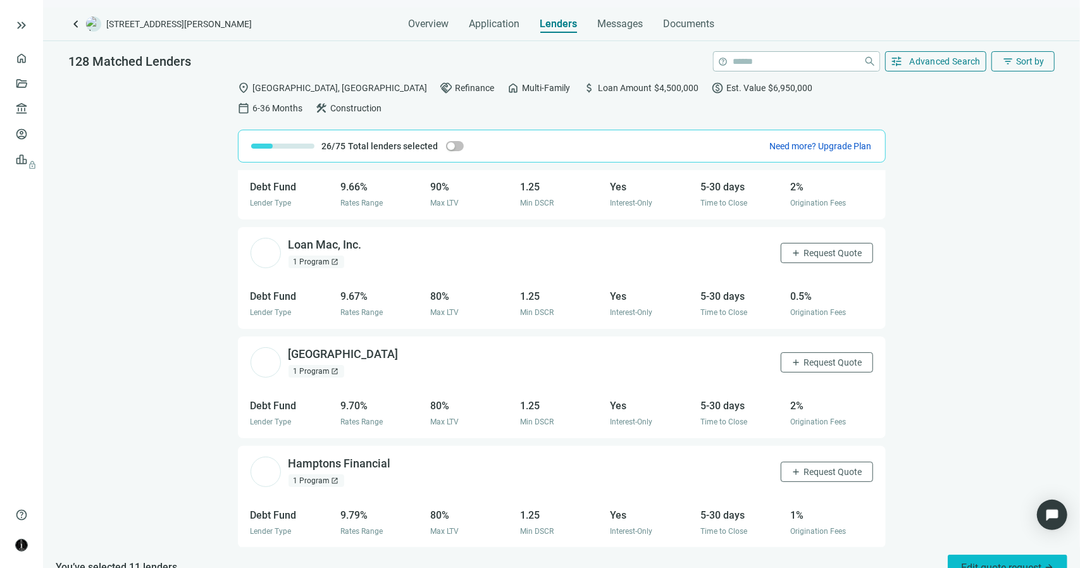
click at [1005, 562] on span "Edit quote request arrow_forward" at bounding box center [1007, 568] width 93 height 12
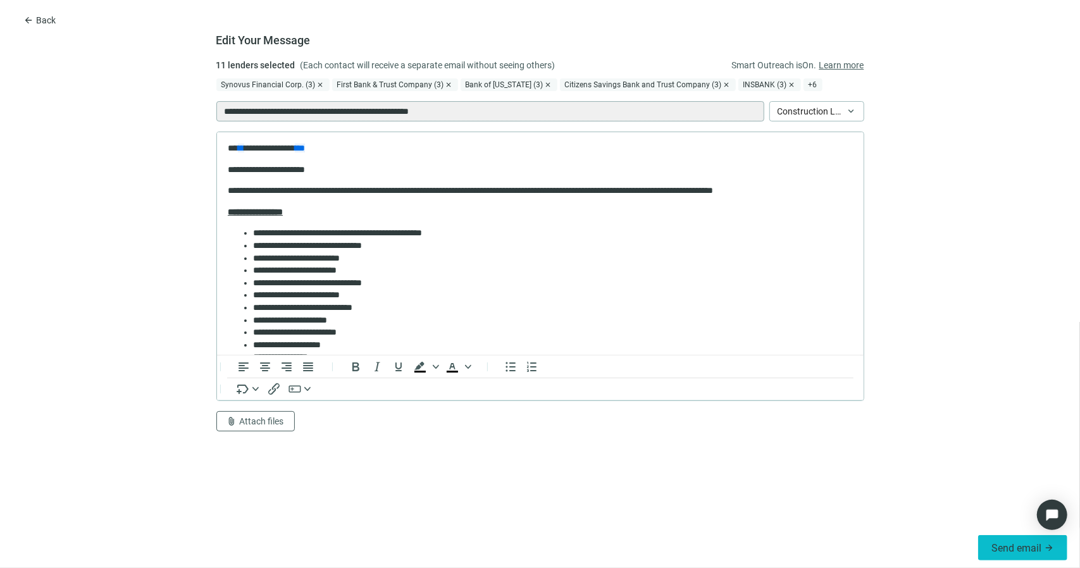
scroll to position [0, 0]
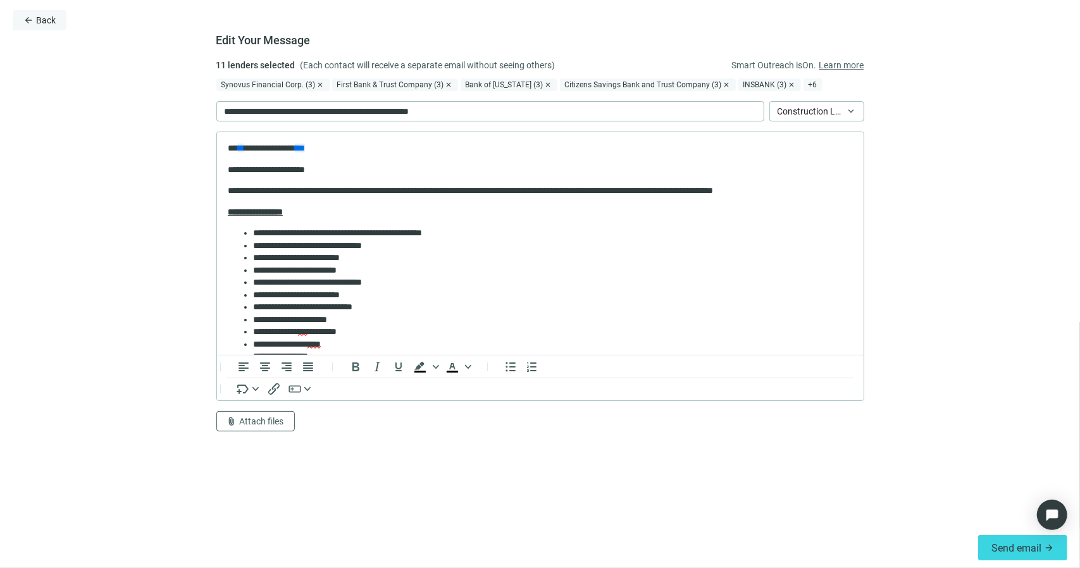
click at [51, 20] on span "Back" at bounding box center [46, 20] width 20 height 10
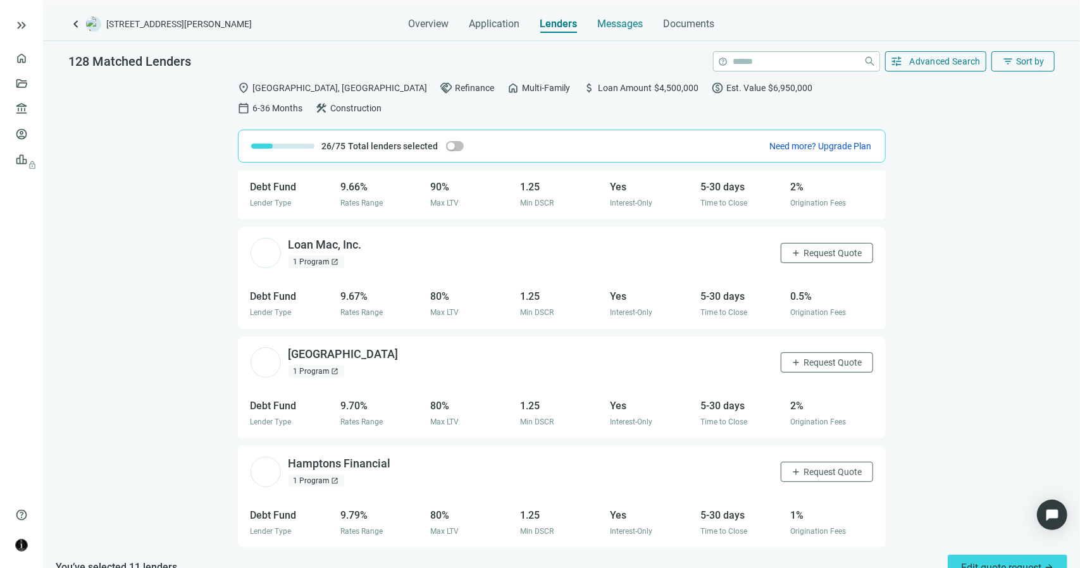
click at [607, 21] on span "Messages" at bounding box center [621, 24] width 46 height 12
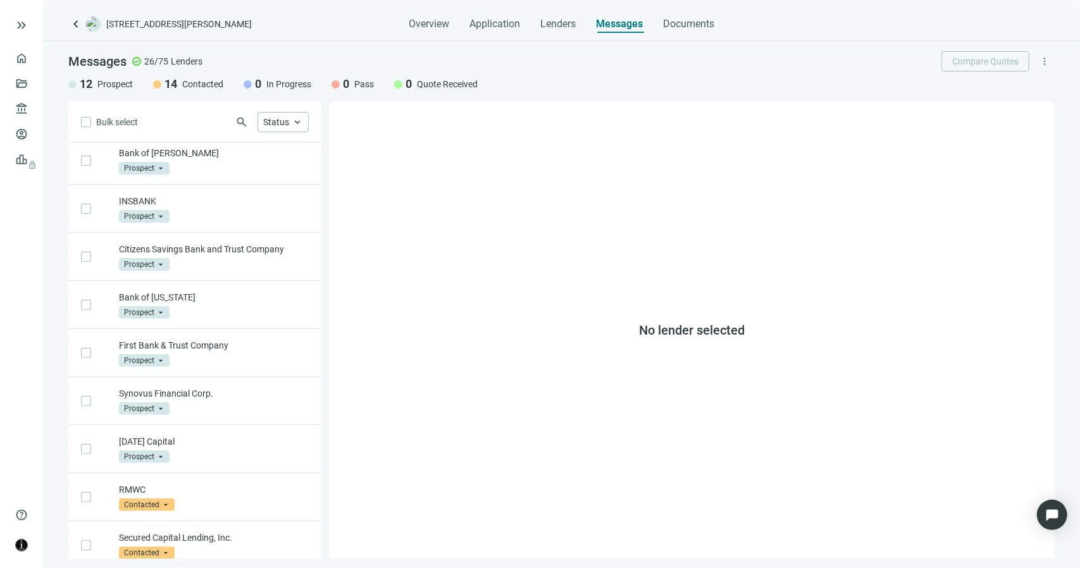
scroll to position [253, 0]
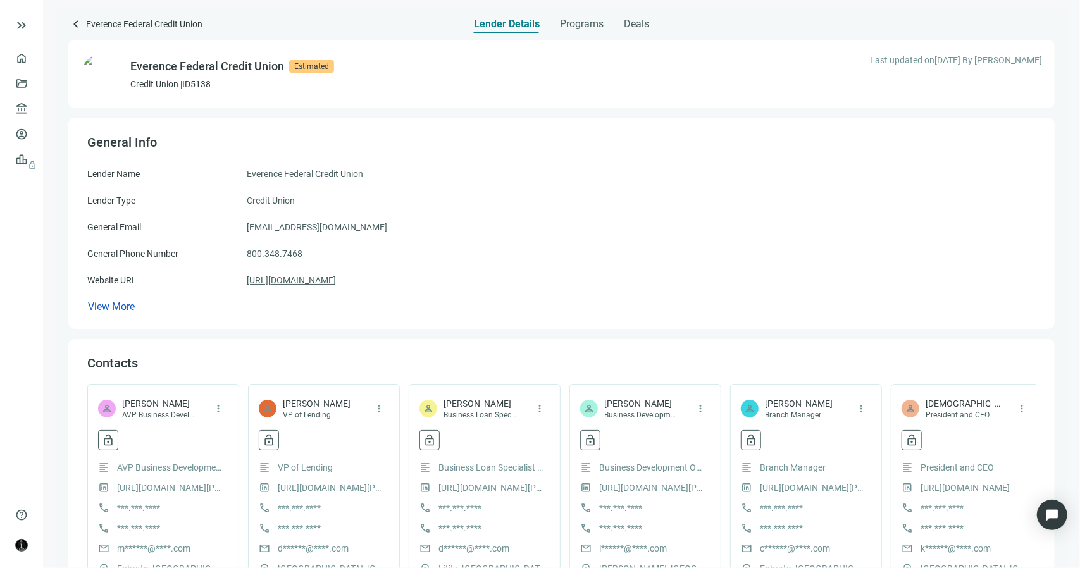
click at [293, 283] on link "https://www.everence.com/" at bounding box center [291, 280] width 89 height 14
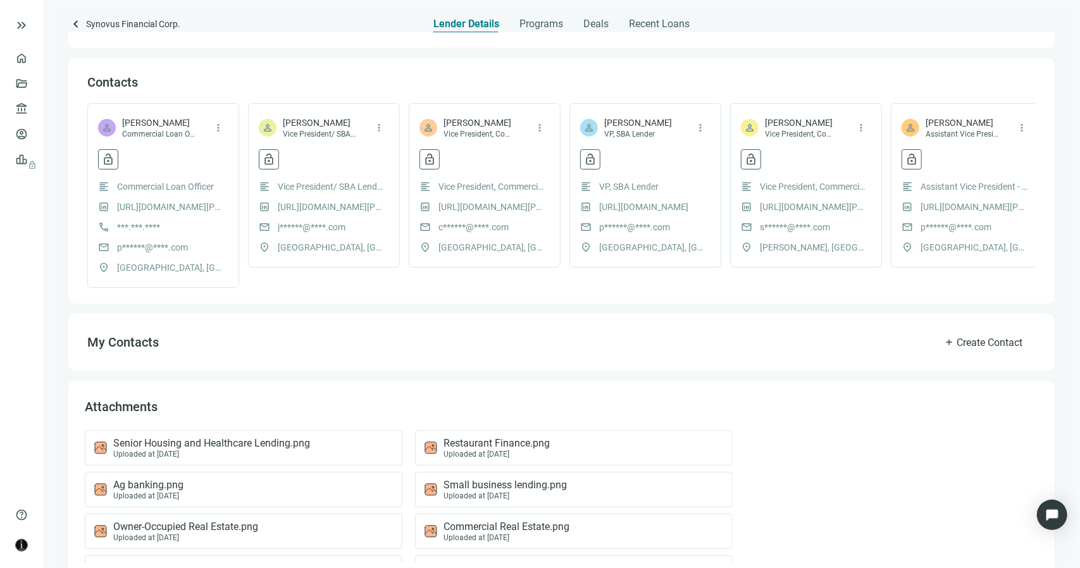
scroll to position [349, 0]
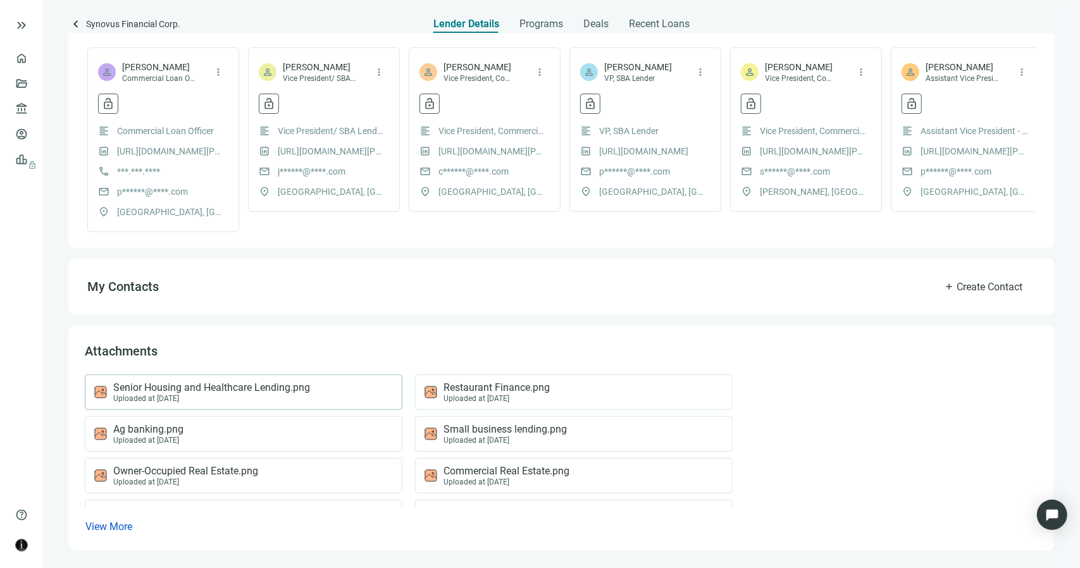
click at [294, 387] on span "Senior Housing and Healthcare Lending.png" at bounding box center [211, 388] width 197 height 13
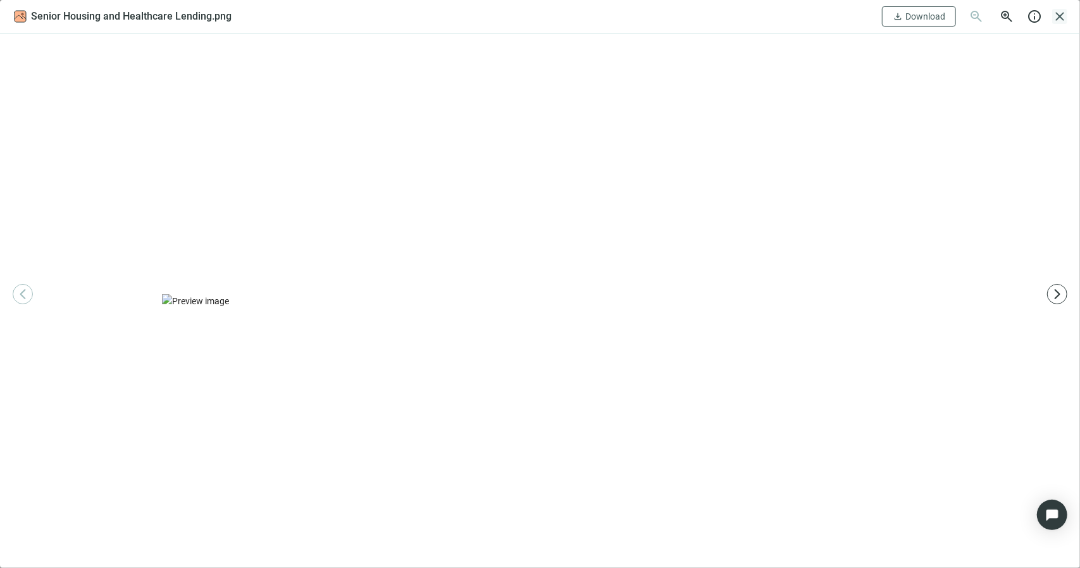
click at [1059, 17] on span "close" at bounding box center [1059, 16] width 15 height 15
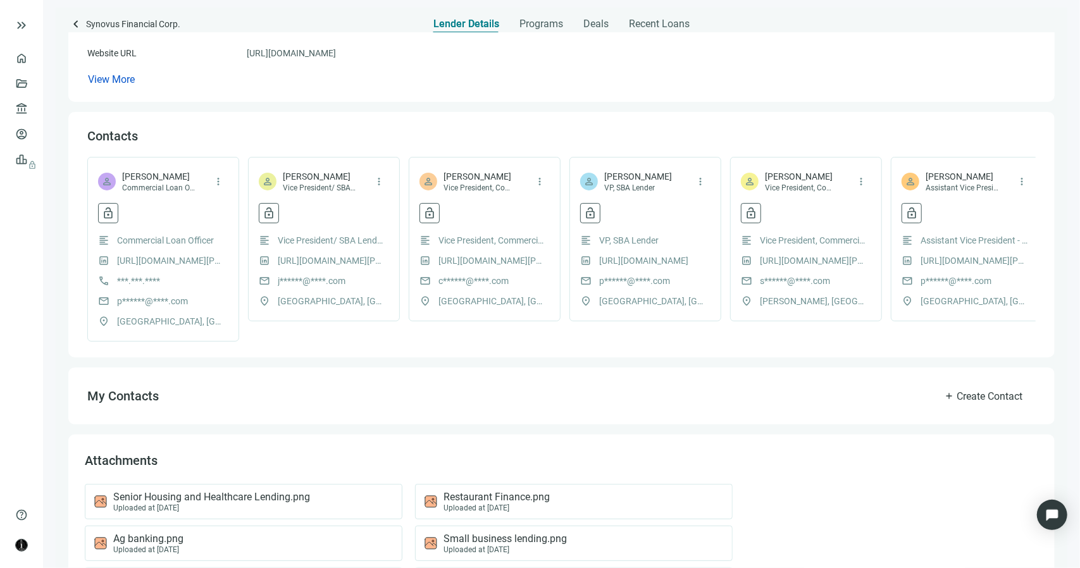
scroll to position [32, 0]
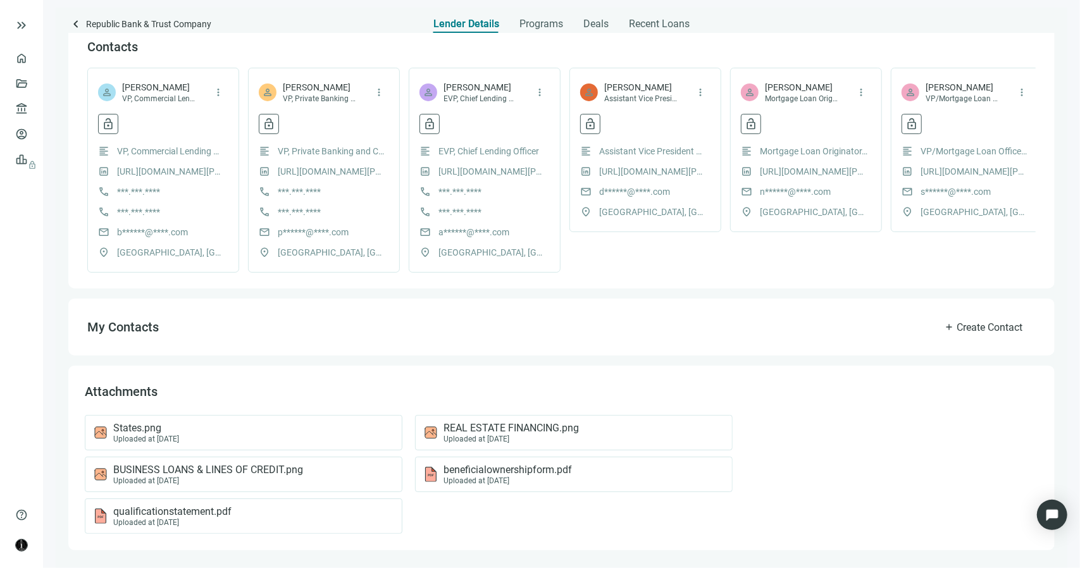
scroll to position [327, 0]
click at [502, 427] on span "REAL ESTATE FINANCING.png" at bounding box center [511, 428] width 135 height 13
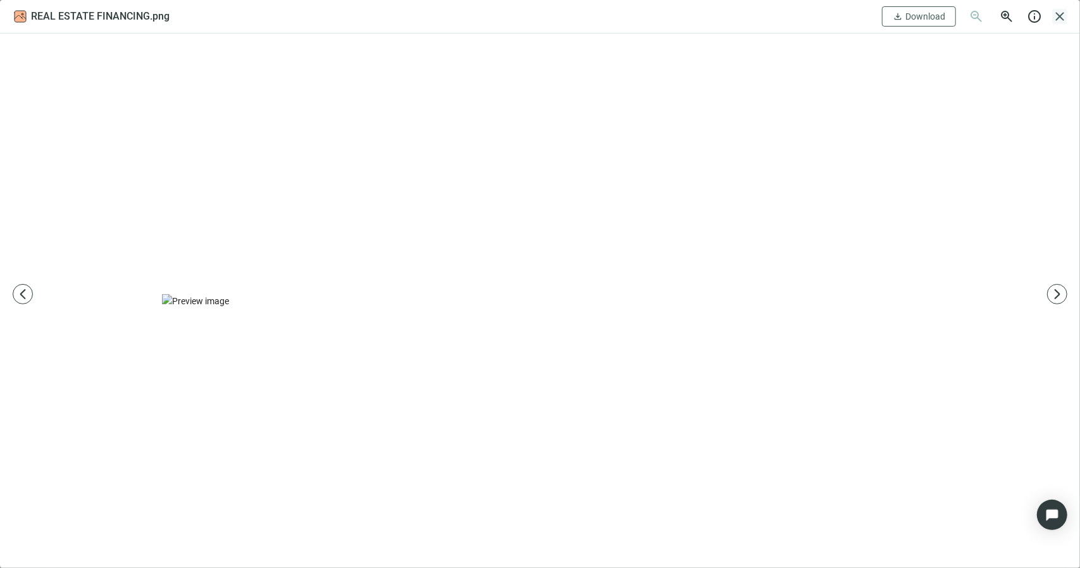
click at [1062, 13] on span "close" at bounding box center [1059, 16] width 15 height 15
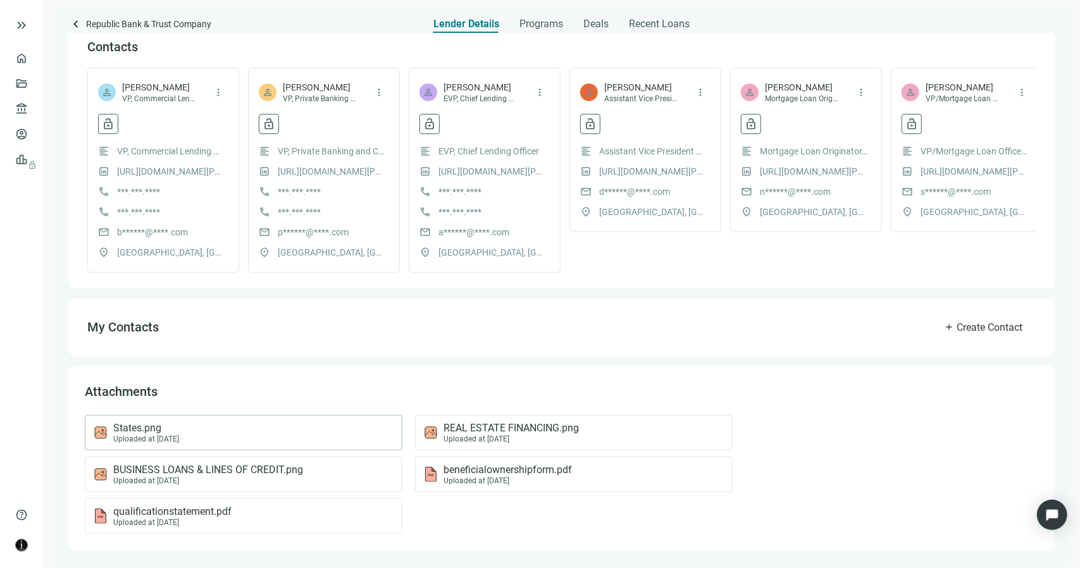
click at [208, 436] on div "States.png Uploaded at 01.07.2024" at bounding box center [241, 433] width 296 height 22
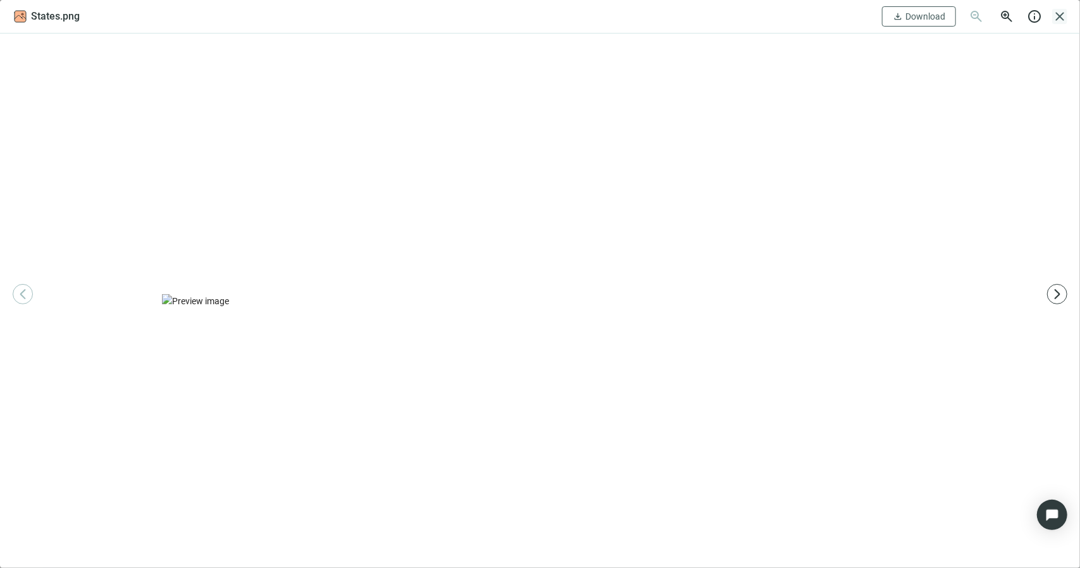
click at [1063, 16] on span "close" at bounding box center [1059, 16] width 15 height 15
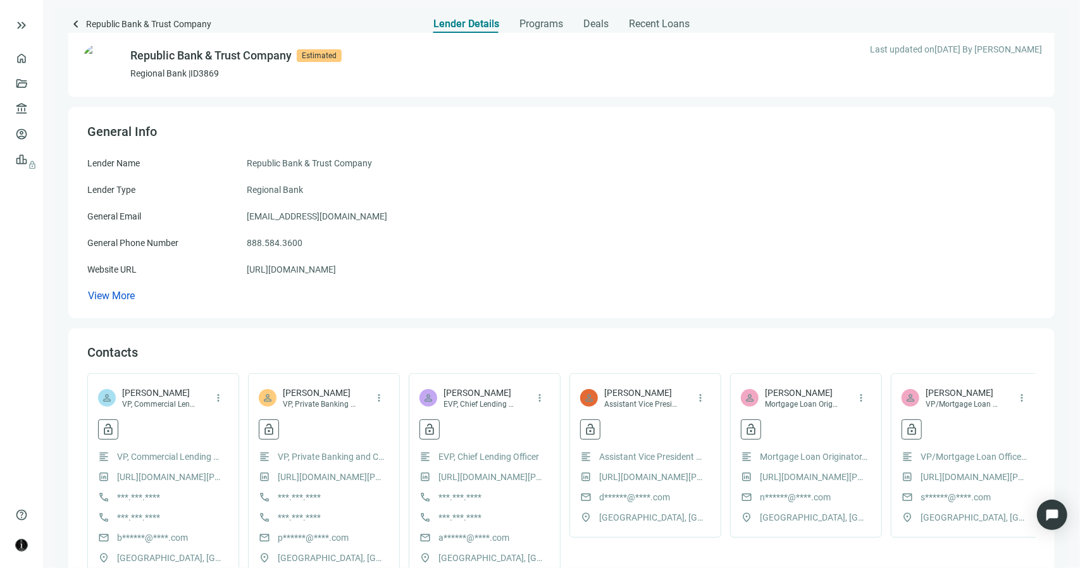
scroll to position [0, 0]
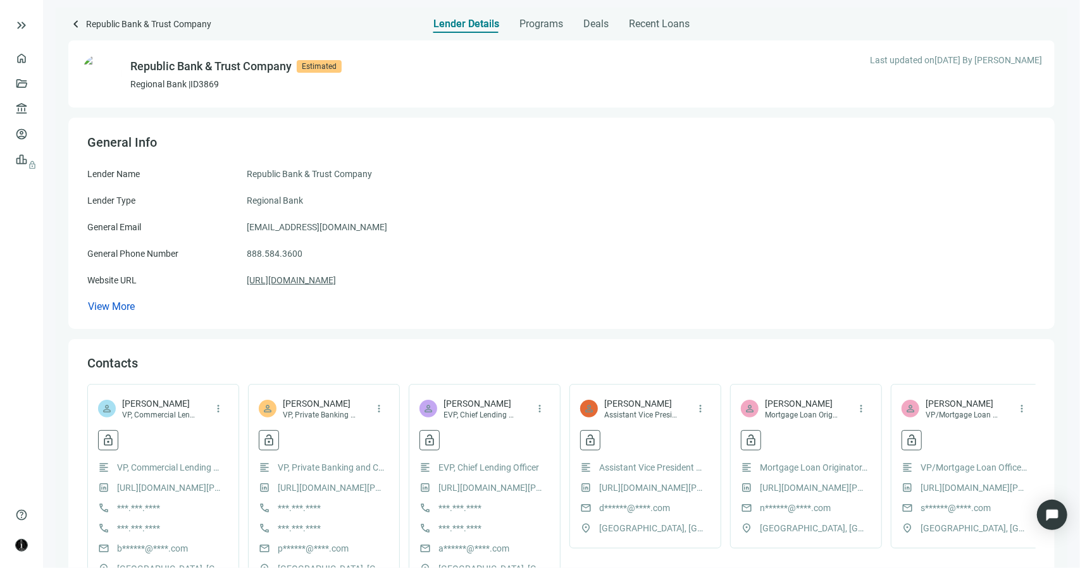
click at [321, 280] on link "https://republicbank.com" at bounding box center [291, 280] width 89 height 14
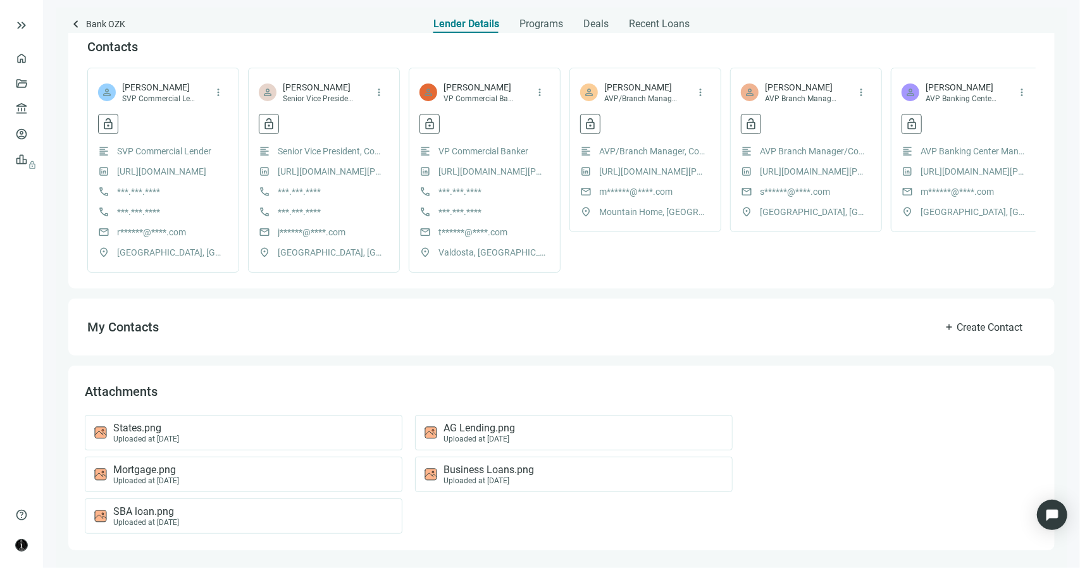
scroll to position [301, 0]
click at [276, 438] on div "States.png Uploaded at 05.07.2024" at bounding box center [241, 433] width 296 height 22
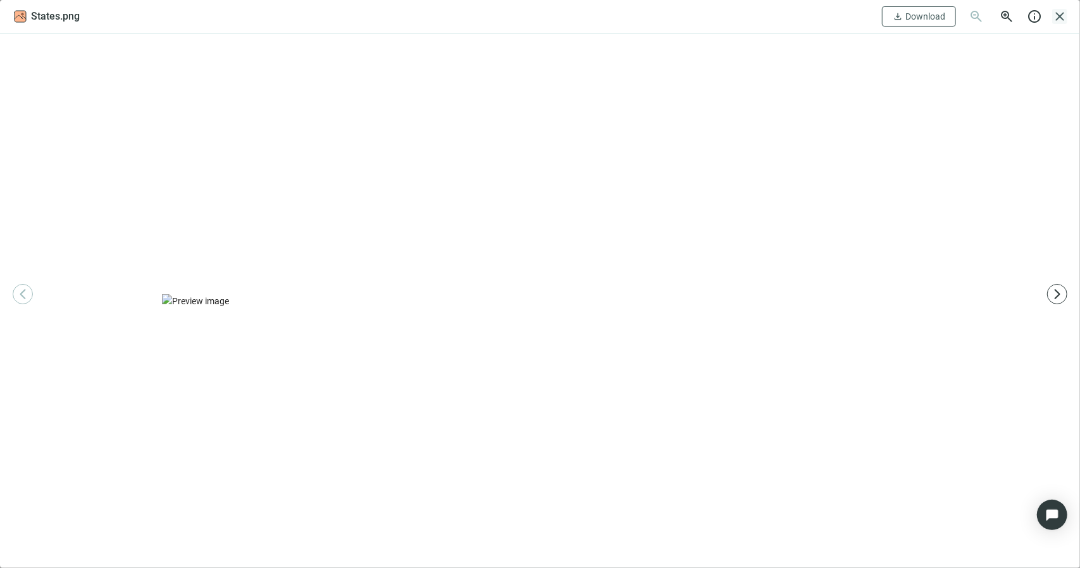
click at [1060, 17] on span "close" at bounding box center [1059, 16] width 15 height 15
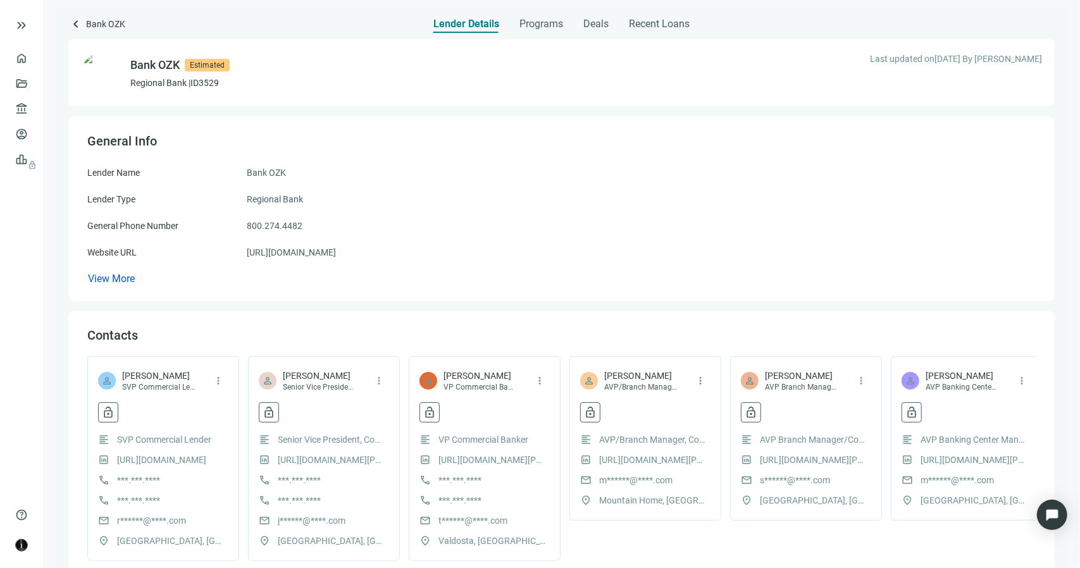
scroll to position [0, 0]
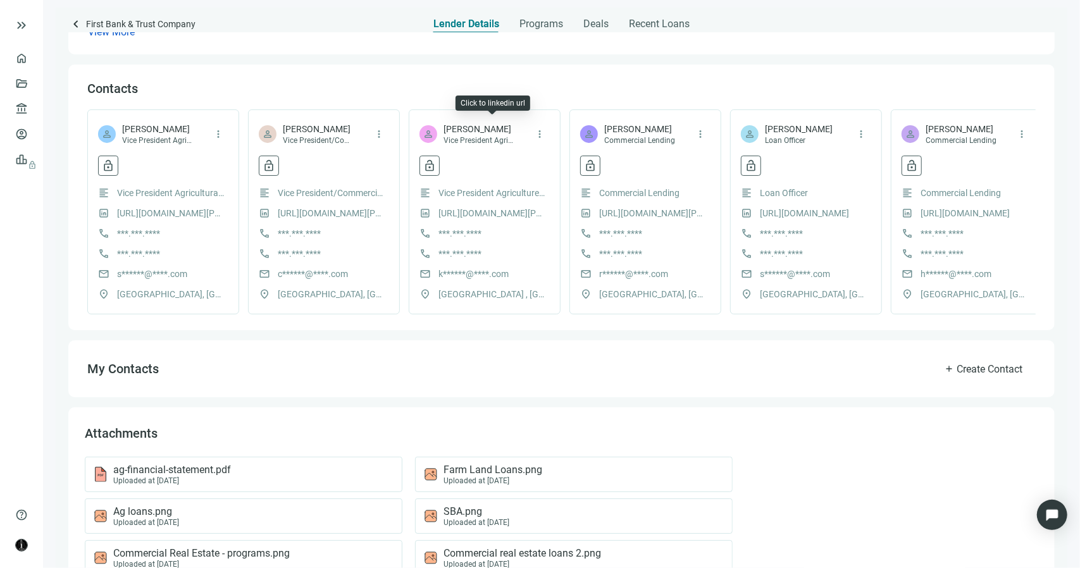
scroll to position [369, 0]
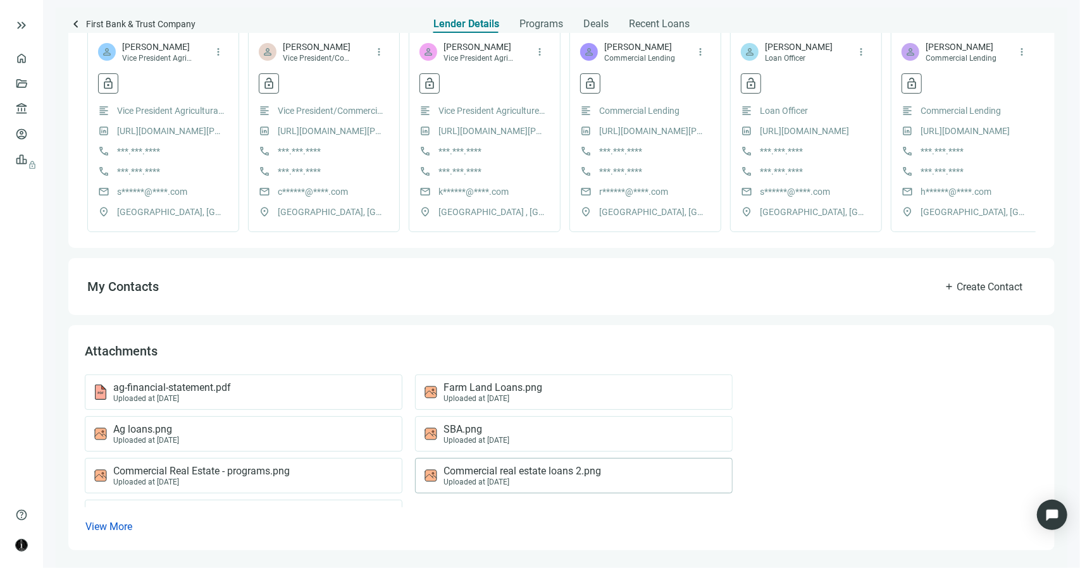
click at [505, 472] on span "Commercial real estate loans 2.png" at bounding box center [523, 471] width 158 height 13
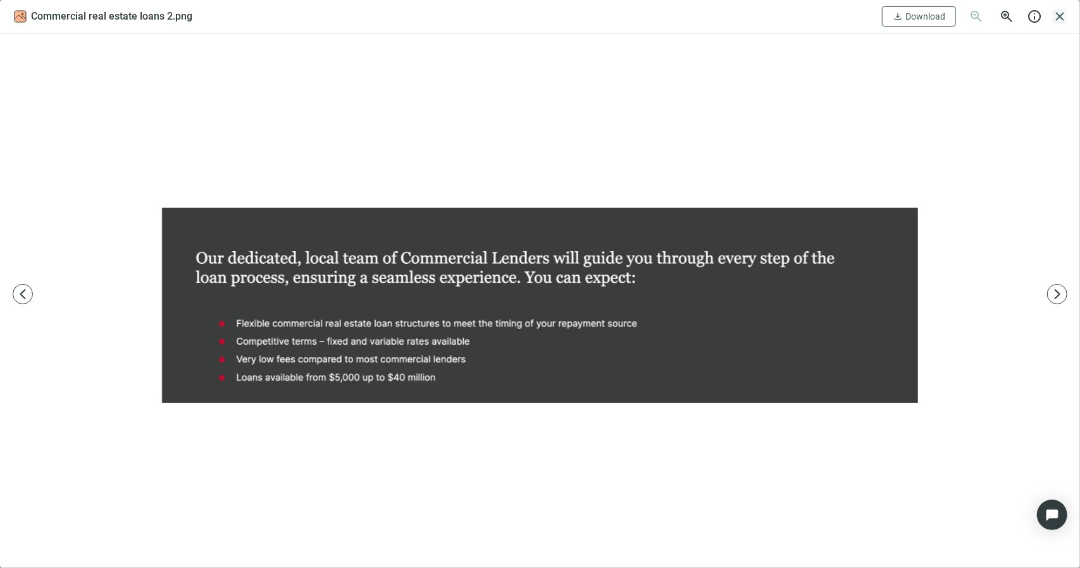
click at [1061, 14] on span "close" at bounding box center [1059, 16] width 15 height 15
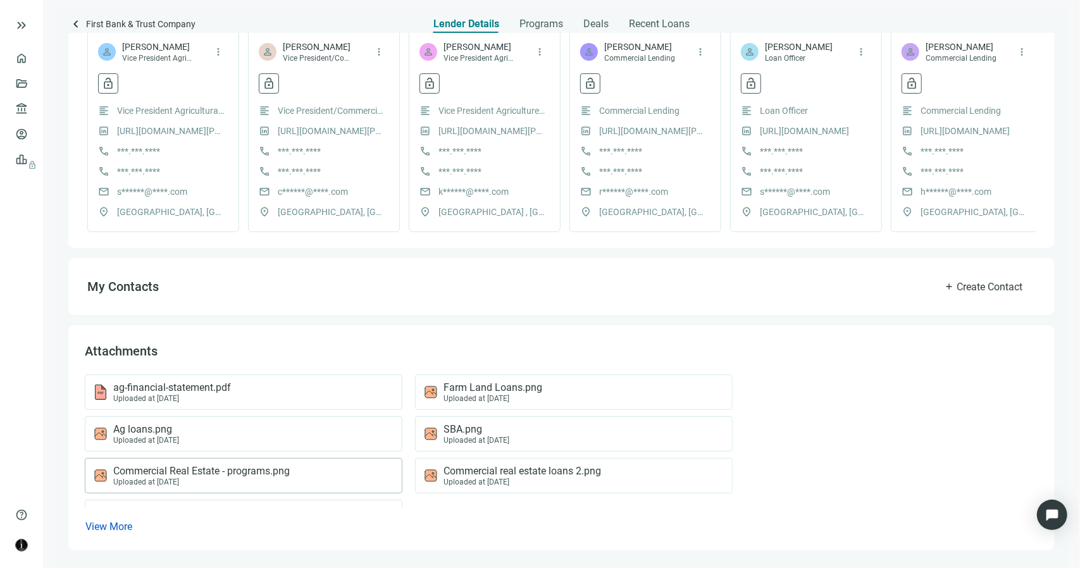
click at [311, 480] on div "Commercial Real Estate - programs.png Uploaded at 10.21.2024" at bounding box center [241, 476] width 296 height 22
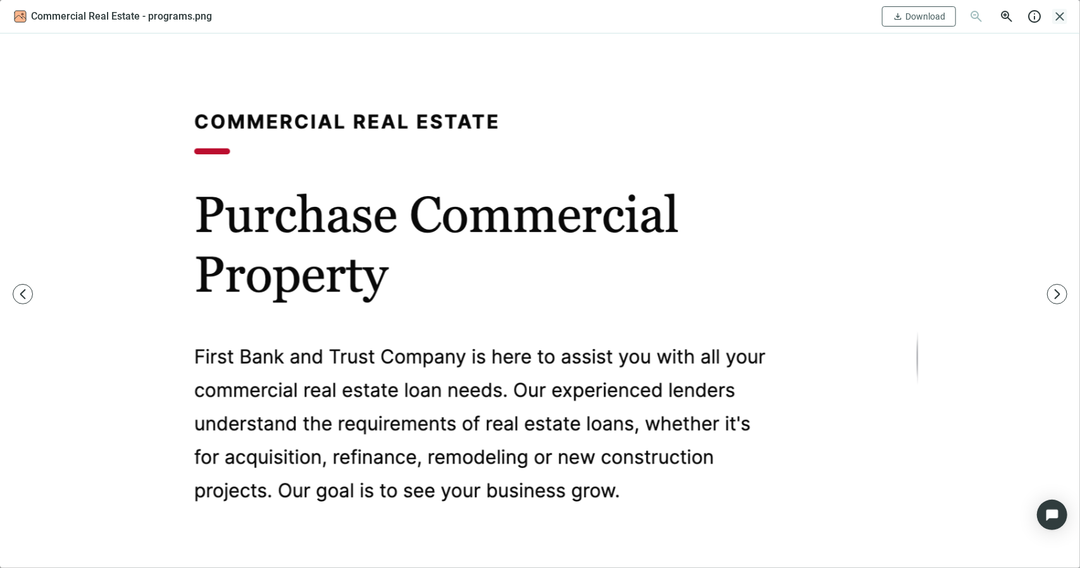
click at [1063, 17] on span "close" at bounding box center [1059, 16] width 15 height 15
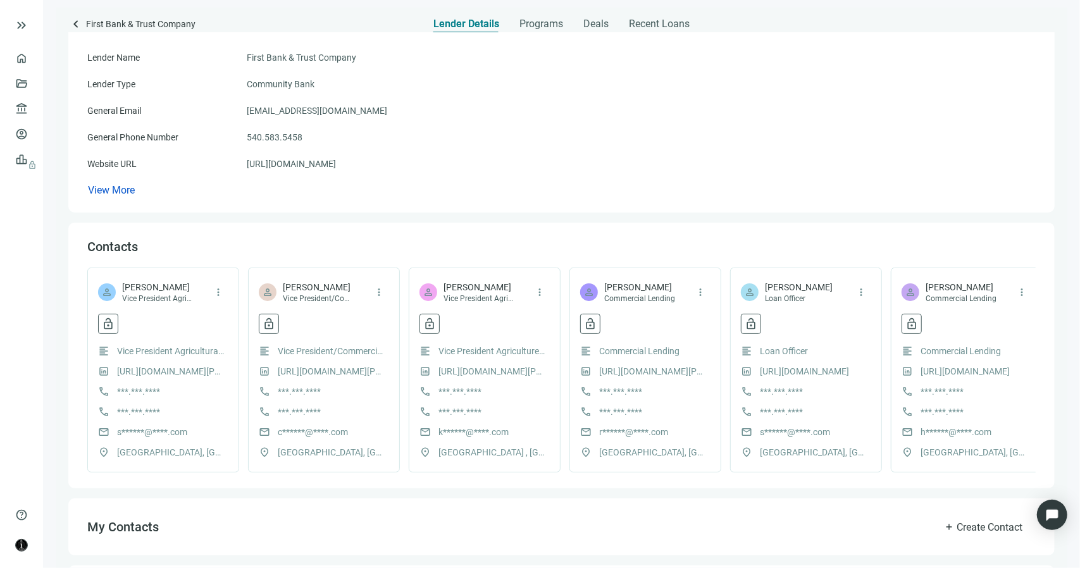
scroll to position [116, 0]
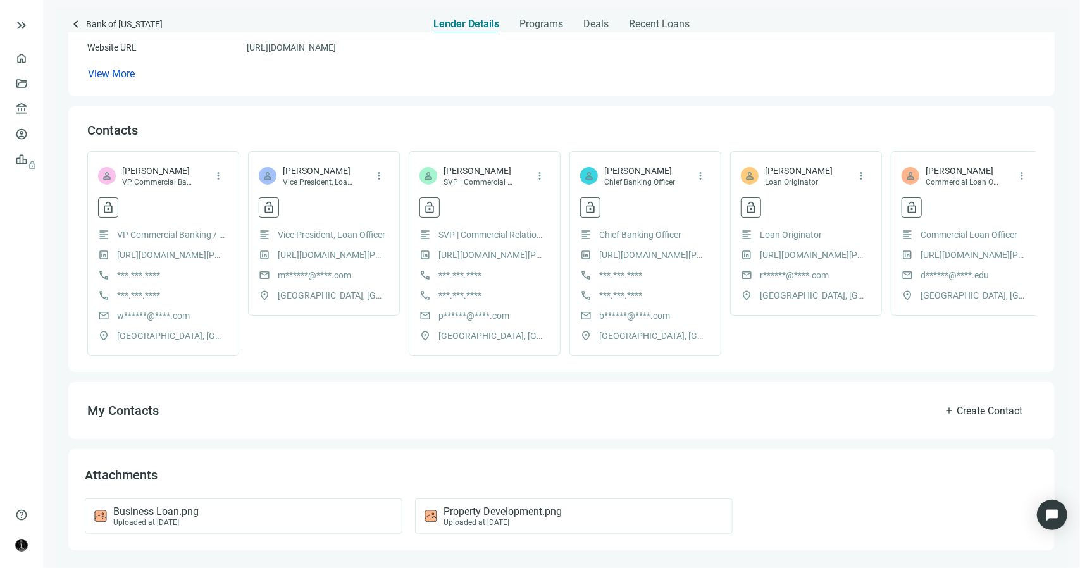
scroll to position [218, 0]
click at [288, 525] on div "Business Loan.png Uploaded at [DATE]" at bounding box center [241, 517] width 296 height 22
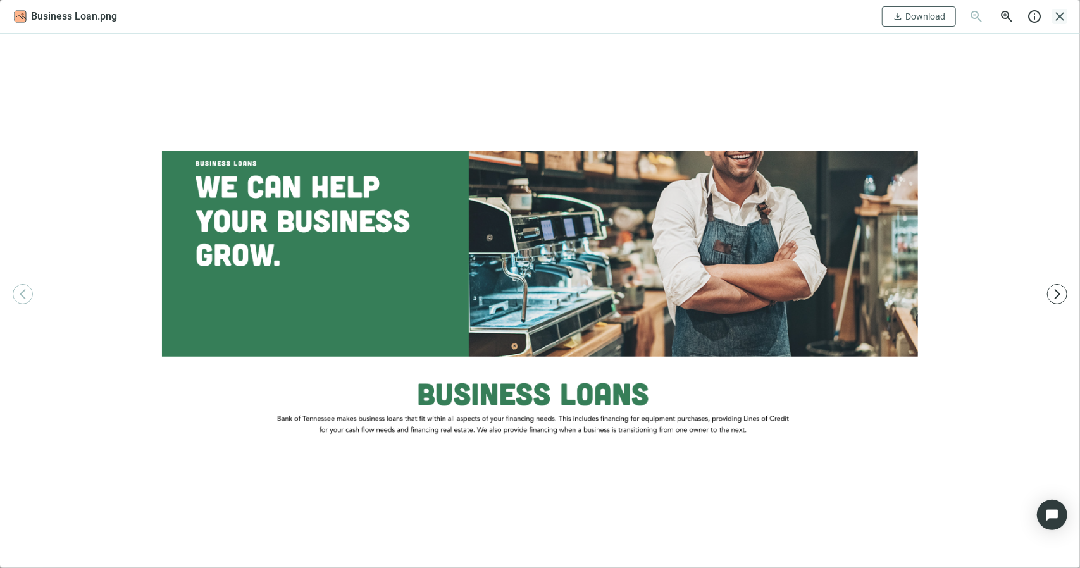
click at [1058, 14] on span "close" at bounding box center [1059, 16] width 15 height 15
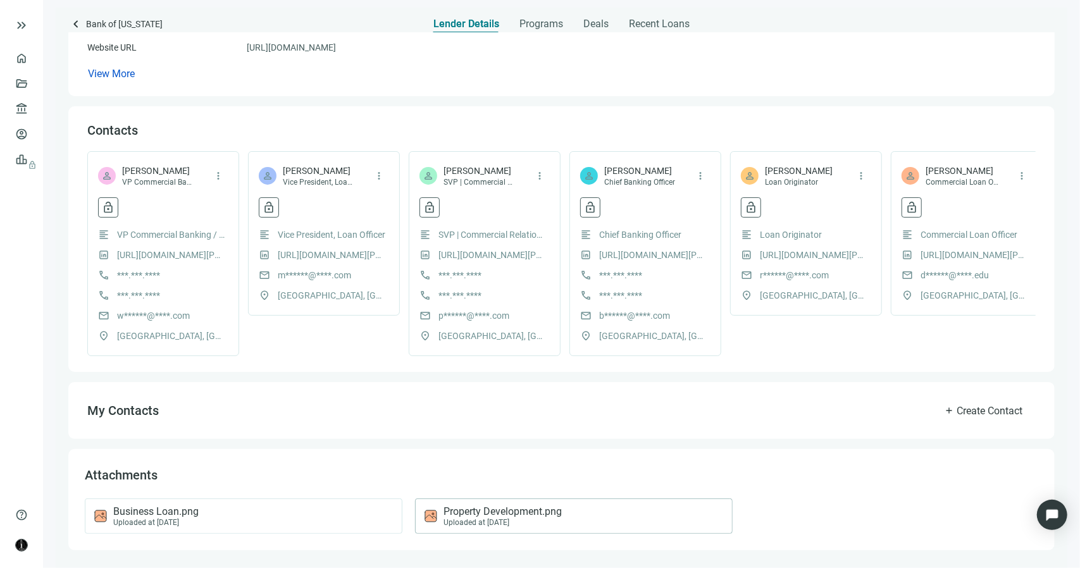
click at [498, 526] on div "Uploaded at [DATE]" at bounding box center [503, 522] width 118 height 9
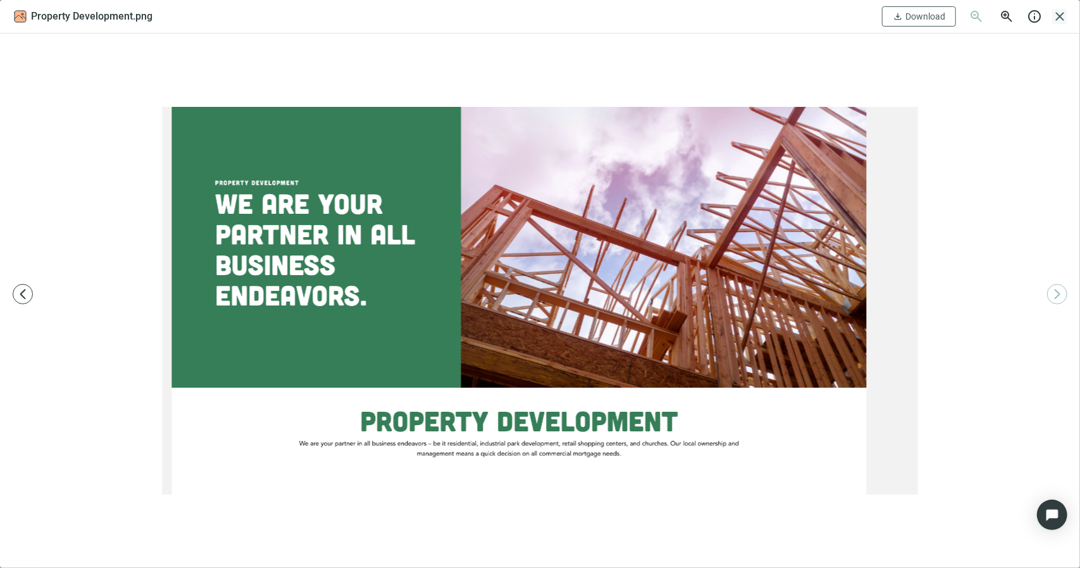
click at [1058, 14] on span "close" at bounding box center [1059, 16] width 15 height 15
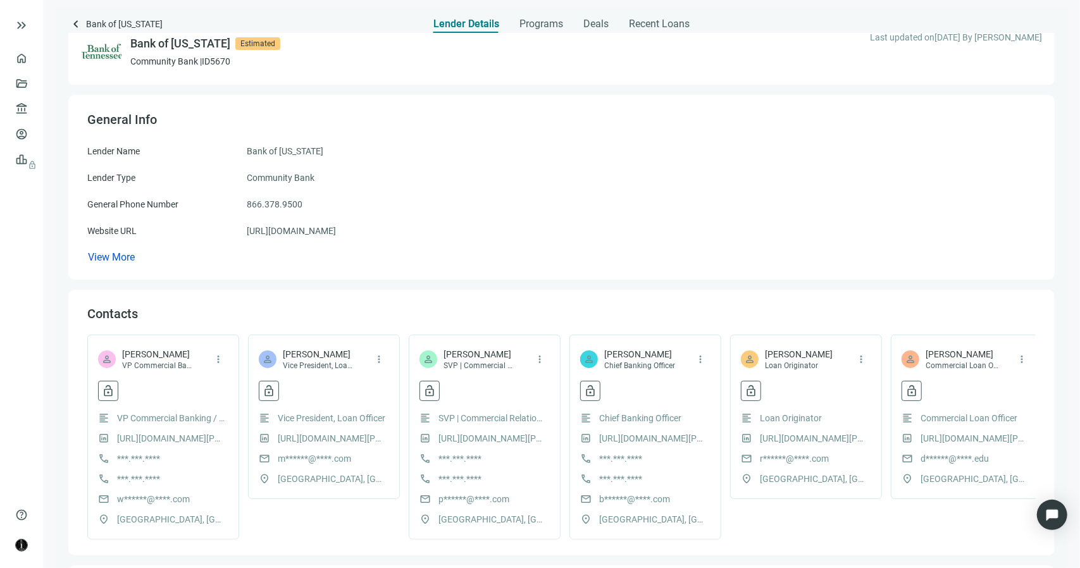
scroll to position [0, 0]
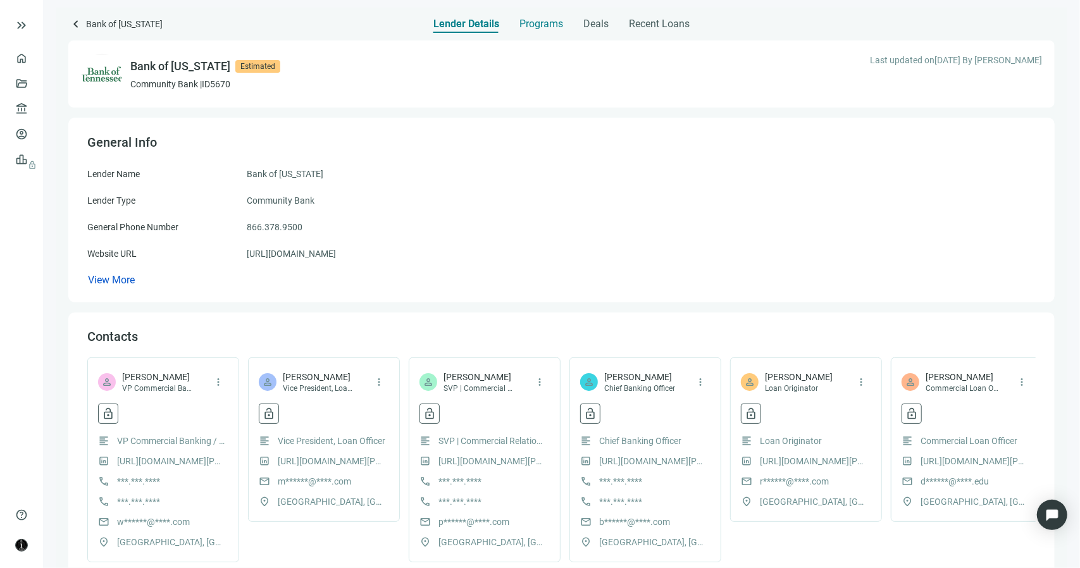
click at [534, 28] on span "Programs" at bounding box center [541, 24] width 44 height 13
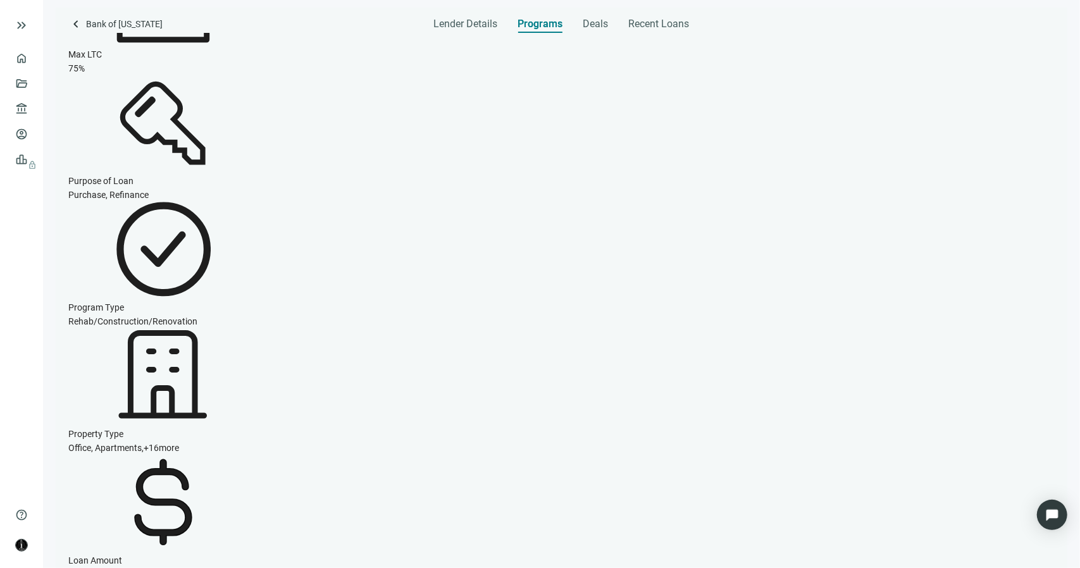
scroll to position [169, 0]
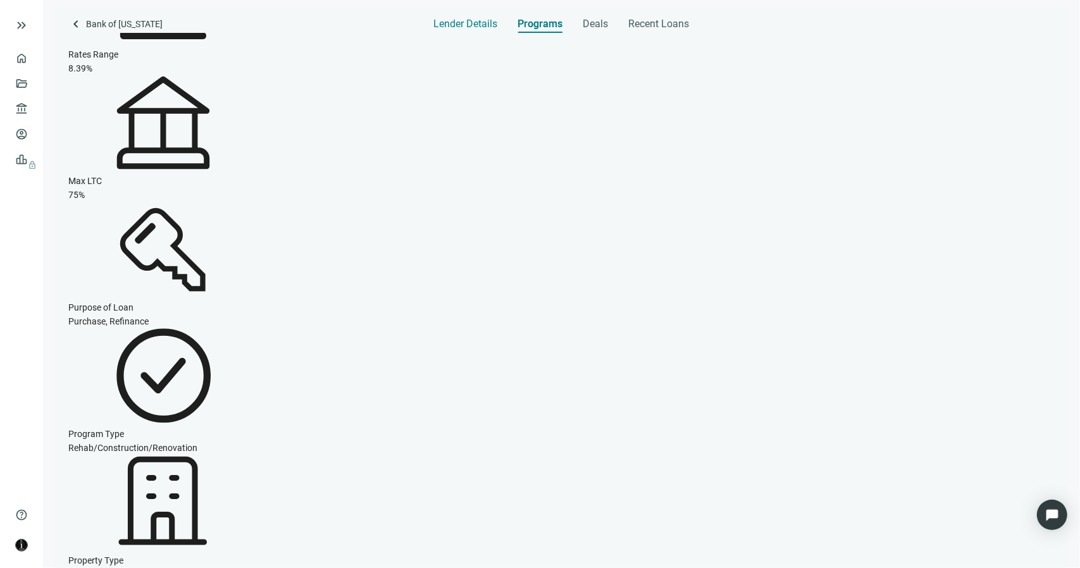
click at [460, 31] on div "Lender Details" at bounding box center [466, 20] width 64 height 25
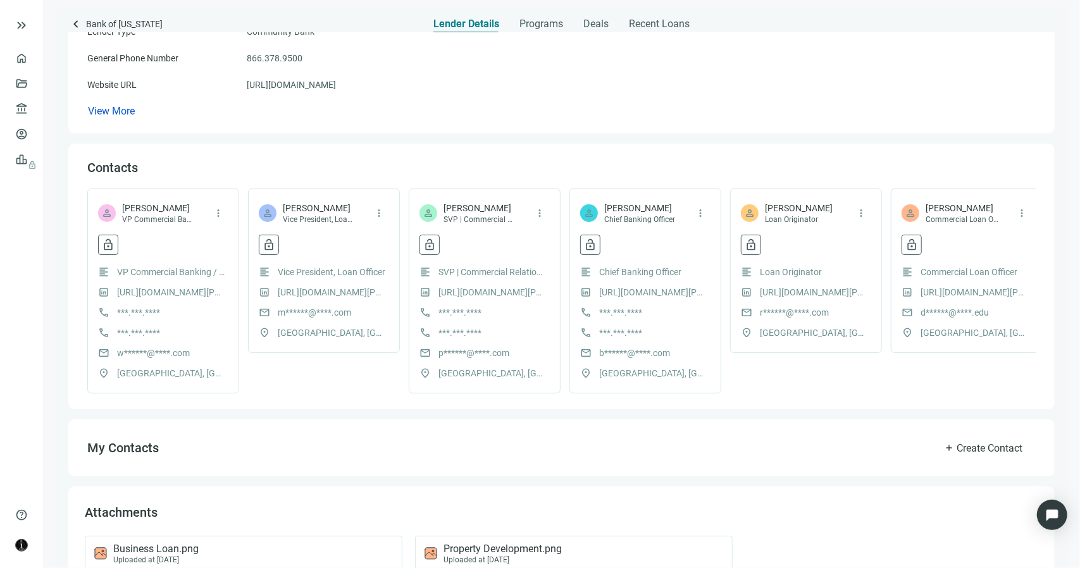
scroll to position [218, 0]
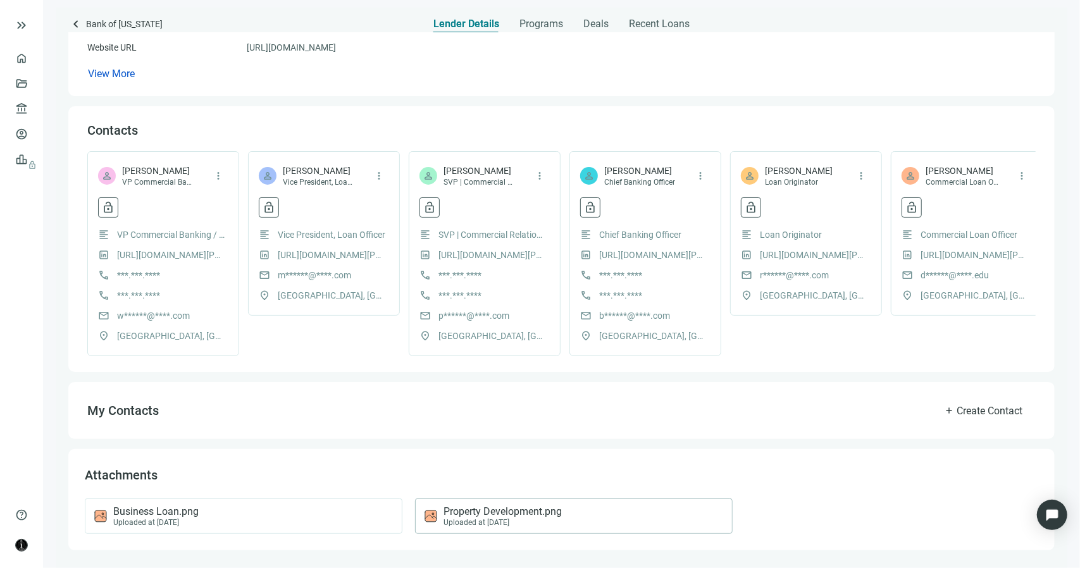
click at [563, 514] on div "Property Development.png Uploaded at 05.20.2024" at bounding box center [571, 517] width 296 height 22
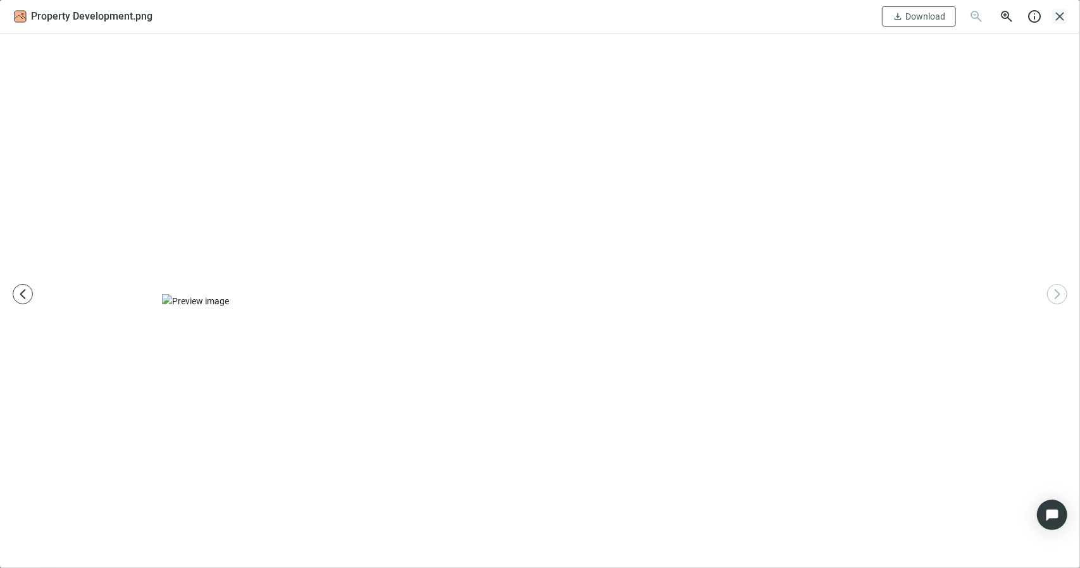
click at [1064, 12] on span "close" at bounding box center [1059, 16] width 15 height 15
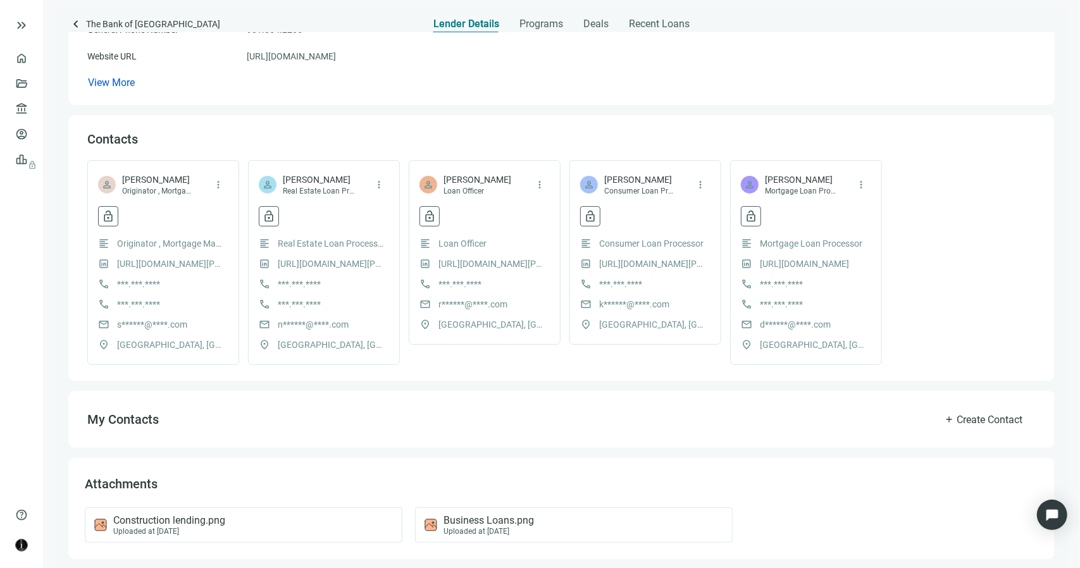
scroll to position [205, 0]
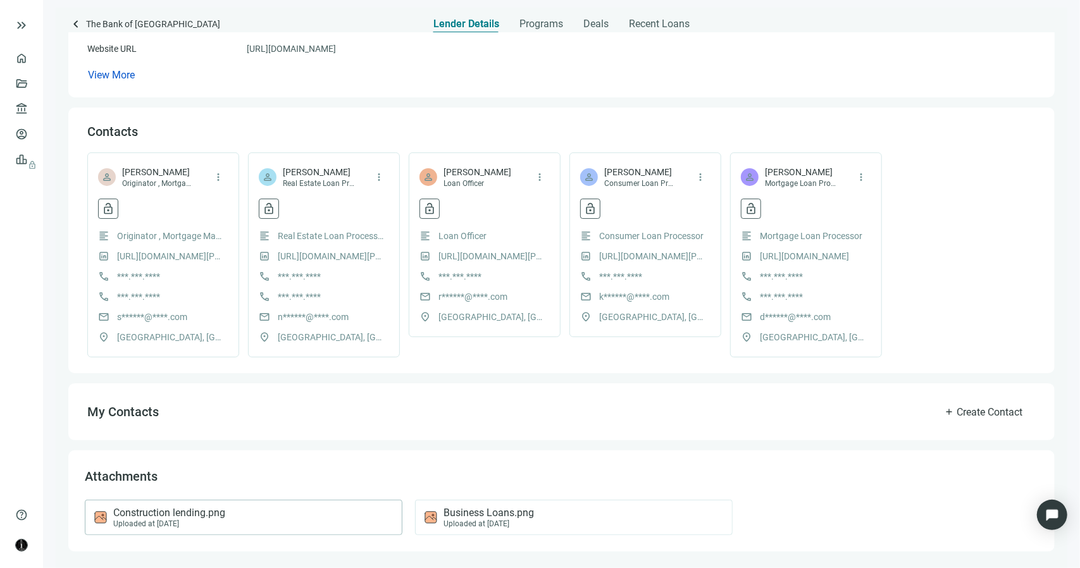
click at [269, 519] on div "Construction lending.png Uploaded at 03.23.2024" at bounding box center [241, 518] width 296 height 22
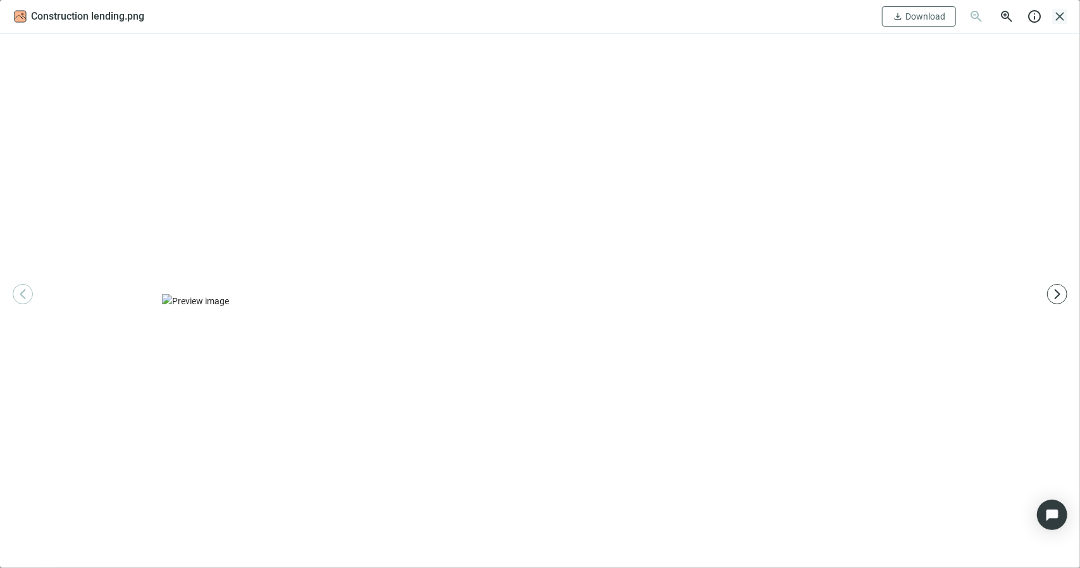
click at [1060, 16] on span "close" at bounding box center [1059, 16] width 15 height 15
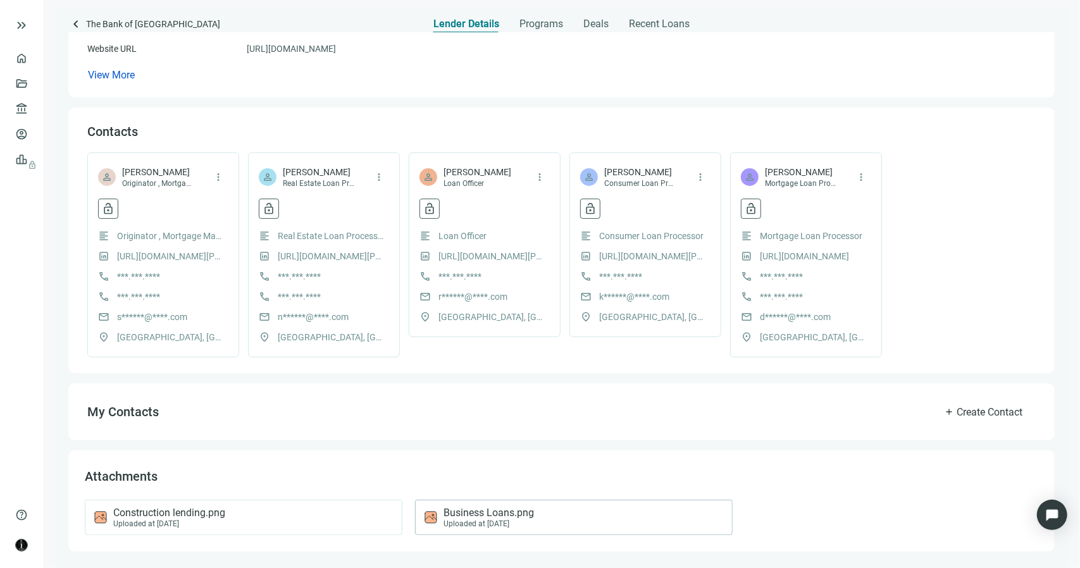
click at [483, 512] on span "Business Loans.png" at bounding box center [489, 513] width 90 height 13
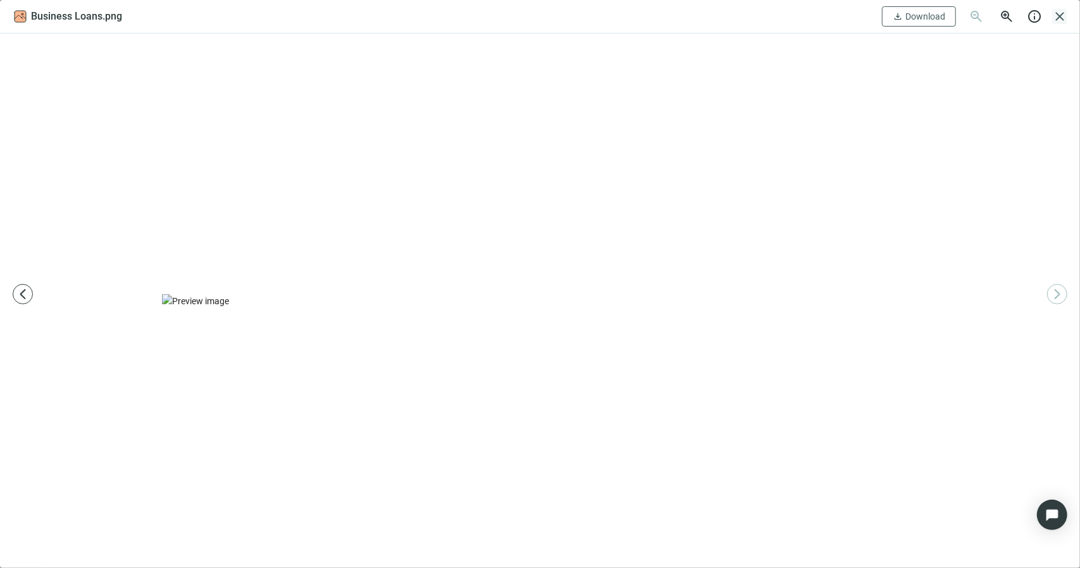
click at [1065, 10] on span "close" at bounding box center [1059, 16] width 15 height 15
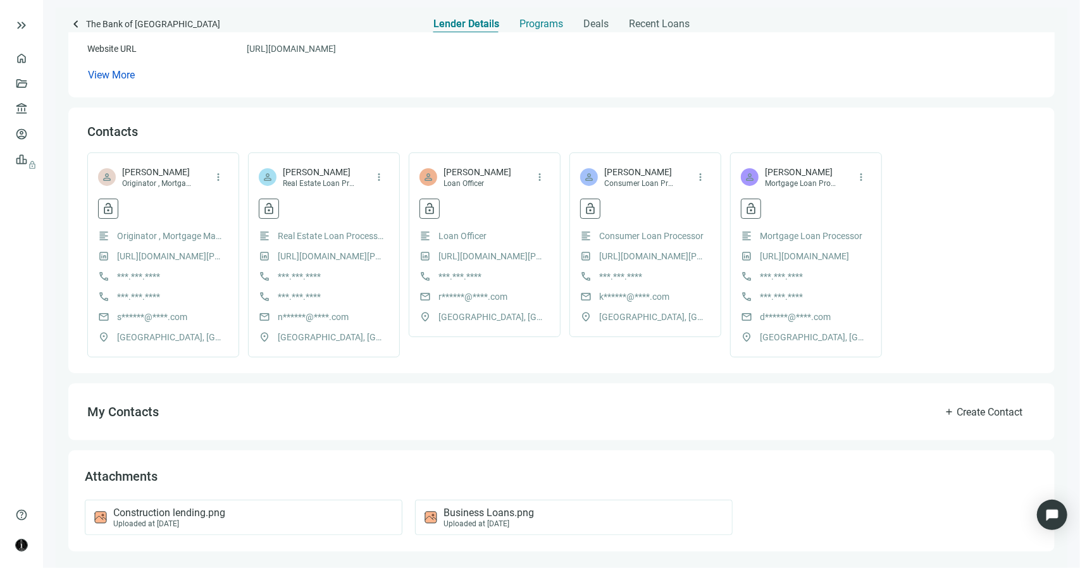
click at [536, 27] on span "Programs" at bounding box center [541, 24] width 44 height 13
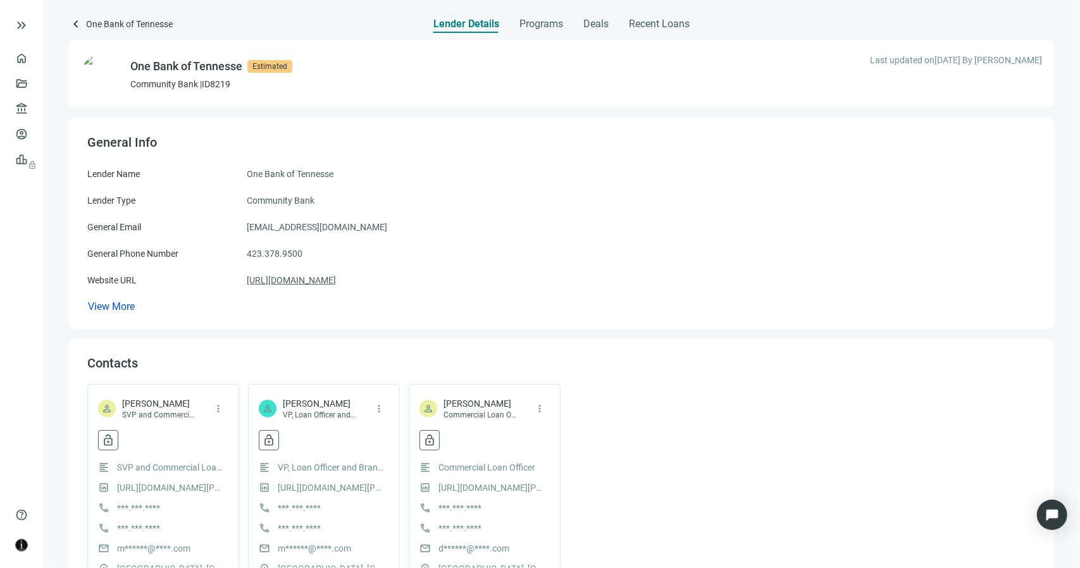
click at [332, 281] on link "[URL][DOMAIN_NAME]" at bounding box center [291, 280] width 89 height 14
click at [542, 27] on span "Programs" at bounding box center [541, 24] width 44 height 13
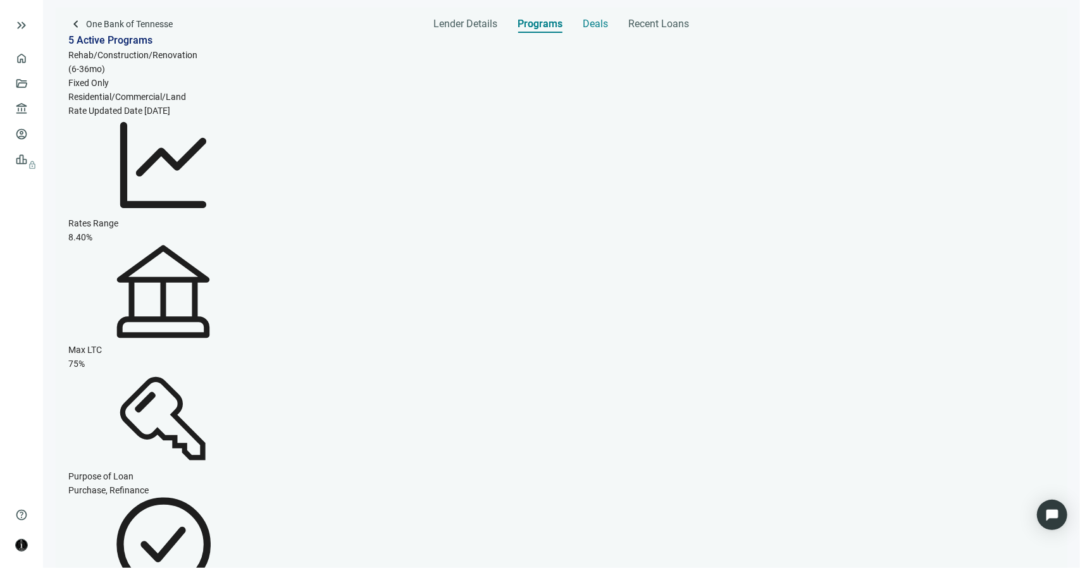
click at [593, 22] on span "Deals" at bounding box center [595, 24] width 25 height 13
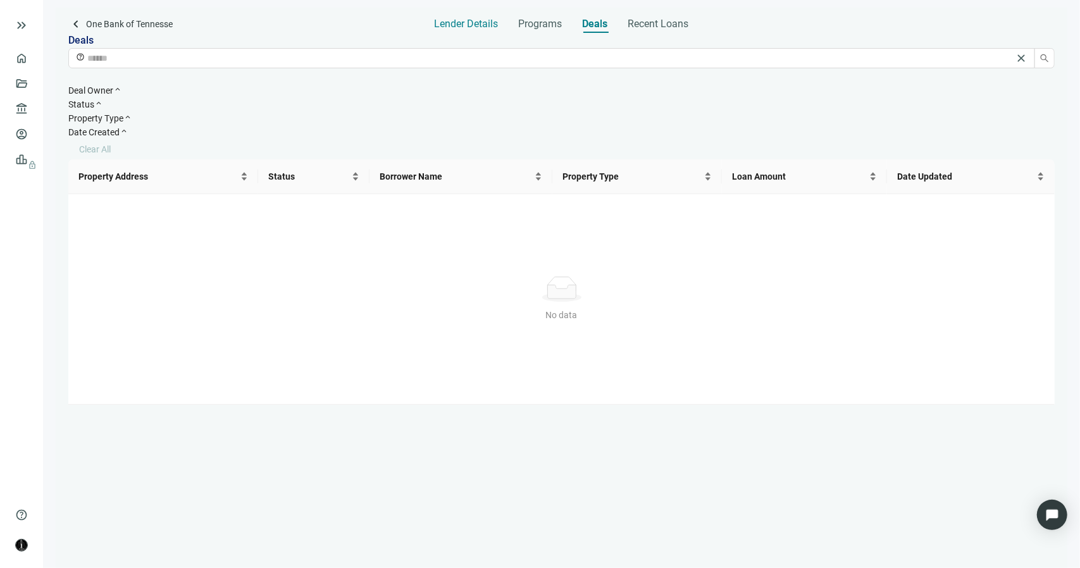
click at [492, 22] on span "Lender Details" at bounding box center [467, 24] width 64 height 13
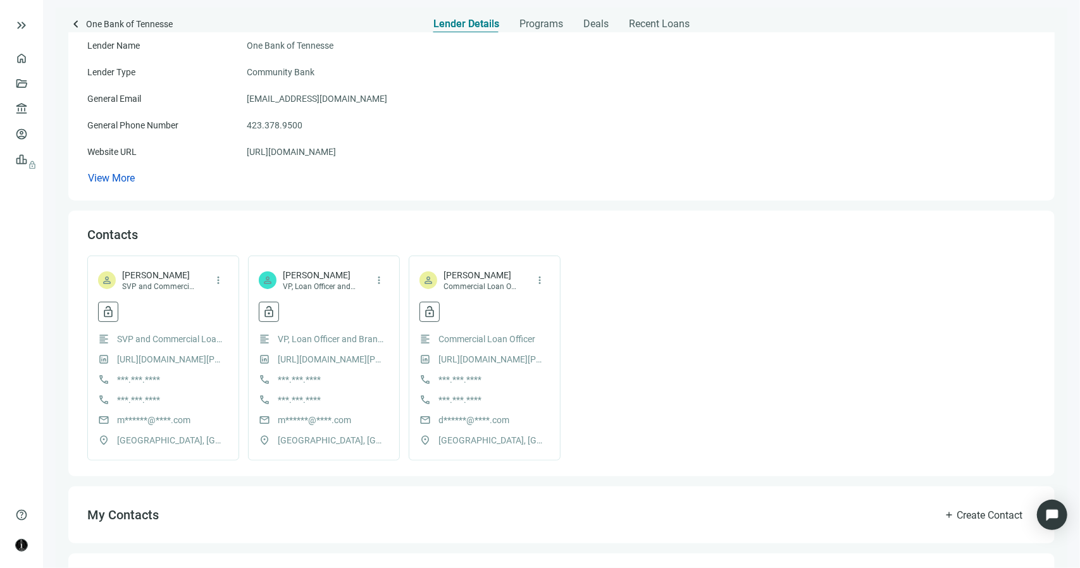
scroll to position [232, 0]
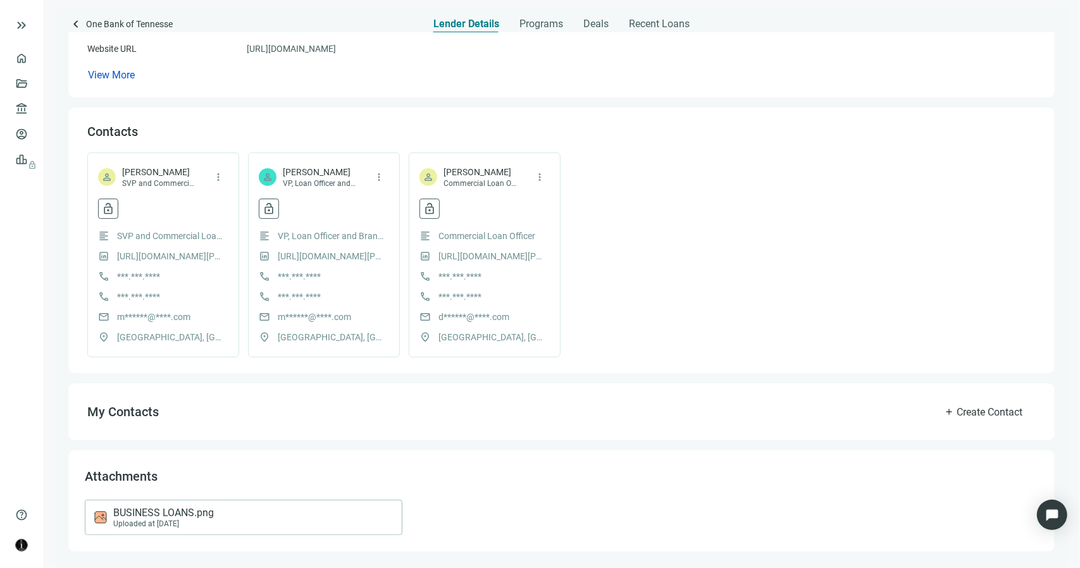
click at [306, 511] on div "BUSINESS LOANS.png Uploaded at 12.17.2024" at bounding box center [241, 518] width 296 height 22
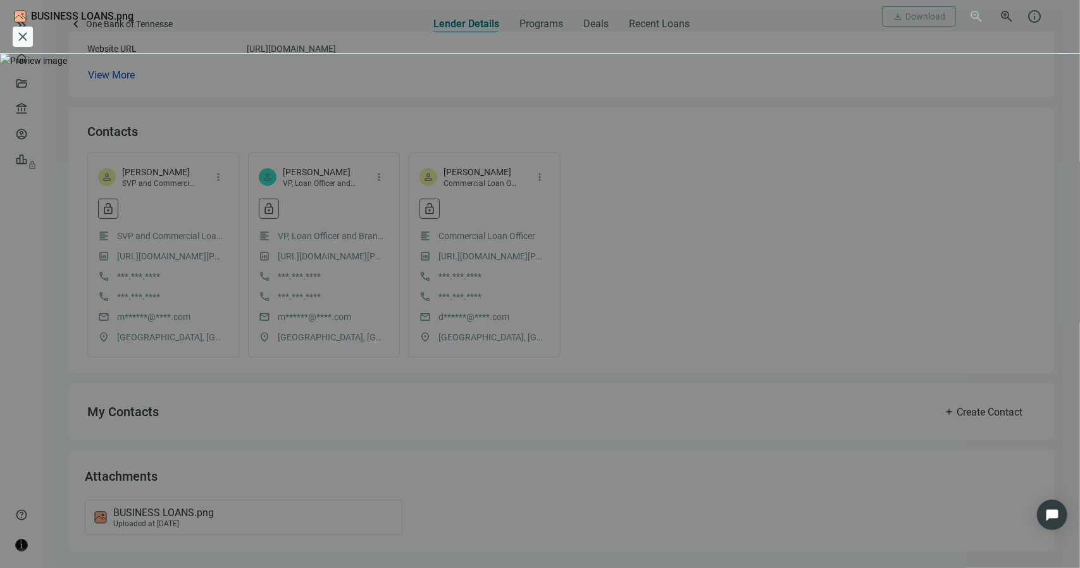
click at [30, 29] on span "close" at bounding box center [22, 36] width 15 height 15
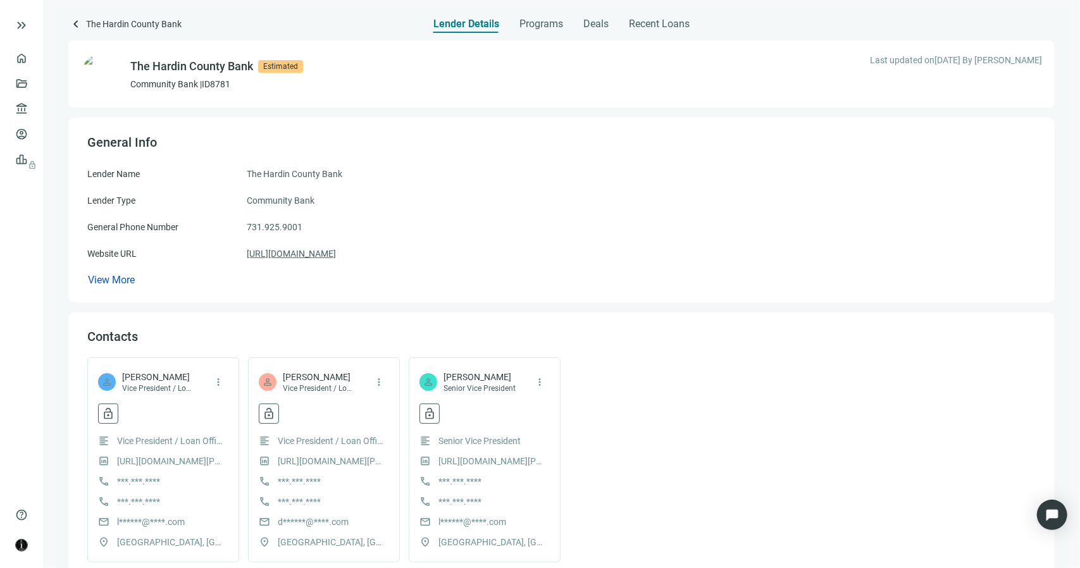
click at [336, 251] on link "[URL][DOMAIN_NAME]" at bounding box center [291, 254] width 89 height 14
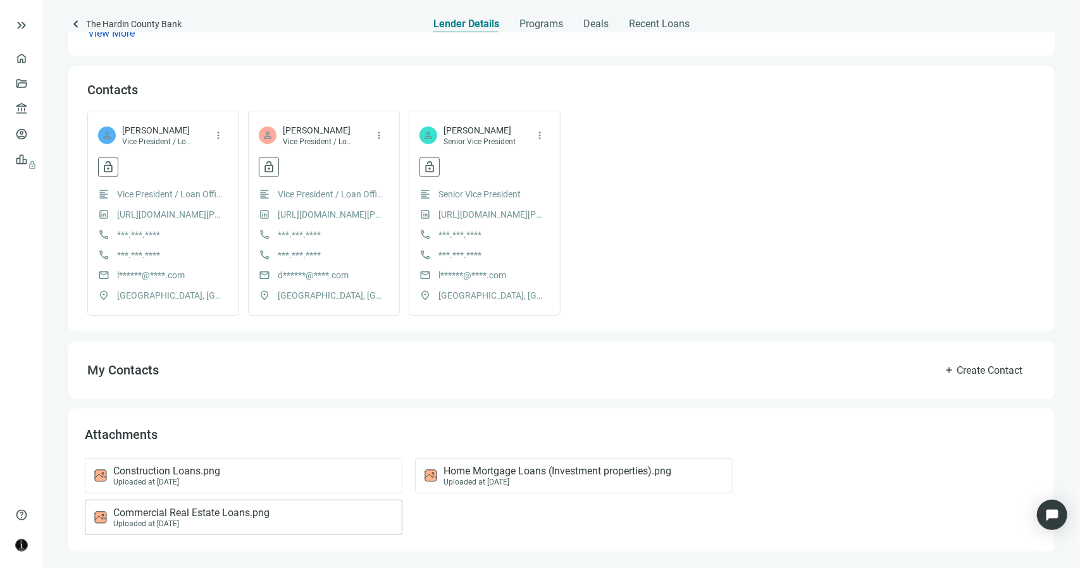
click at [259, 517] on span "Commercial Real Estate Loans.png" at bounding box center [191, 513] width 156 height 13
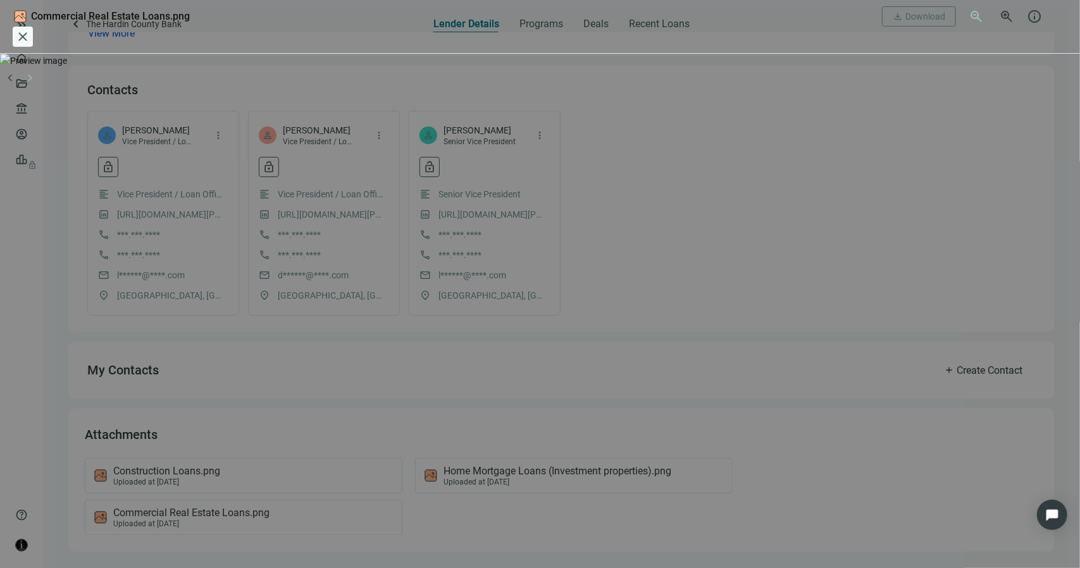
click at [30, 29] on span "close" at bounding box center [22, 36] width 15 height 15
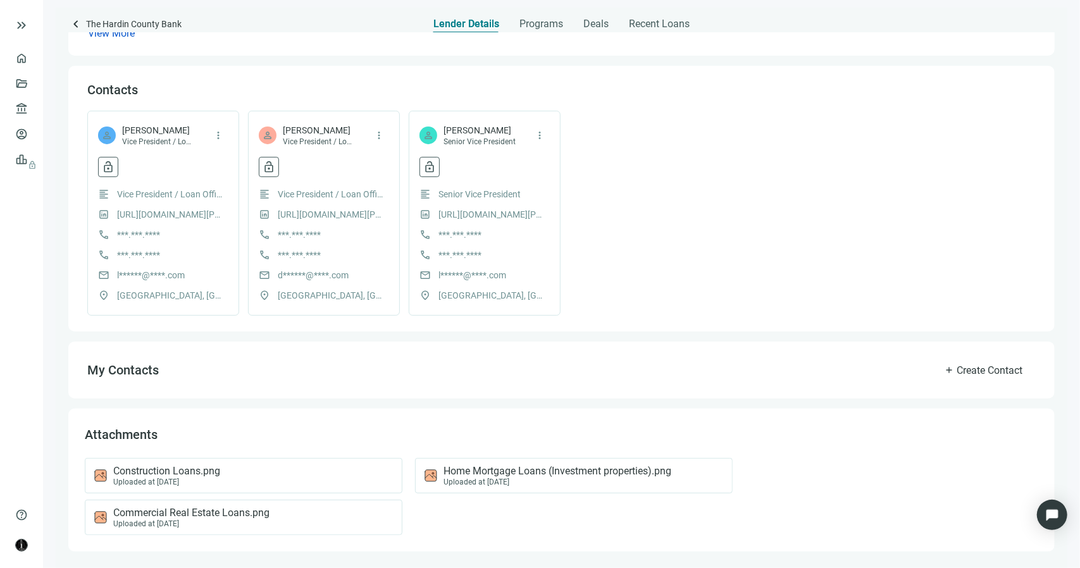
scroll to position [0, 0]
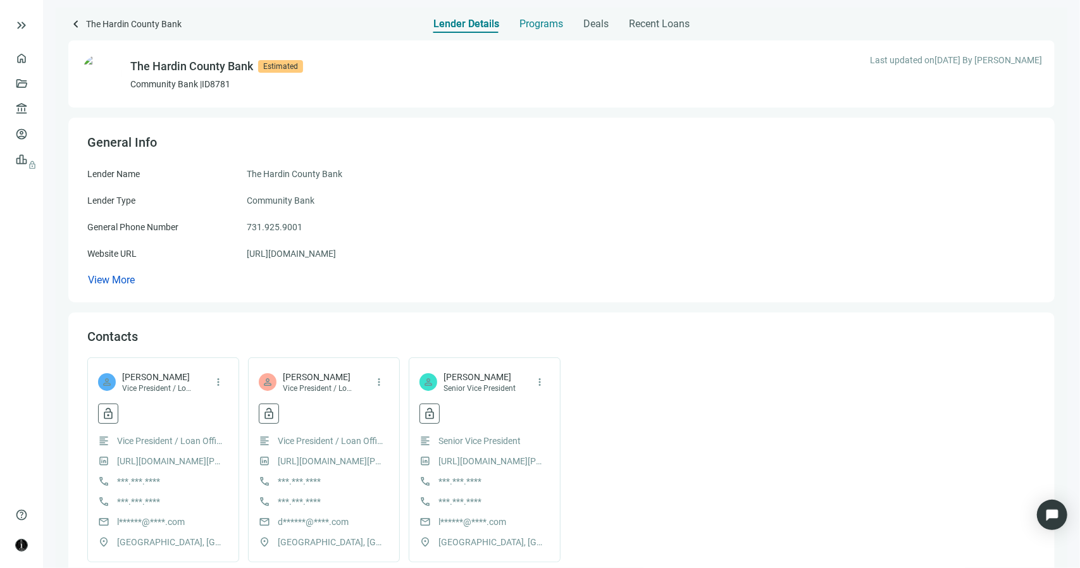
click at [532, 19] on span "Programs" at bounding box center [541, 24] width 44 height 13
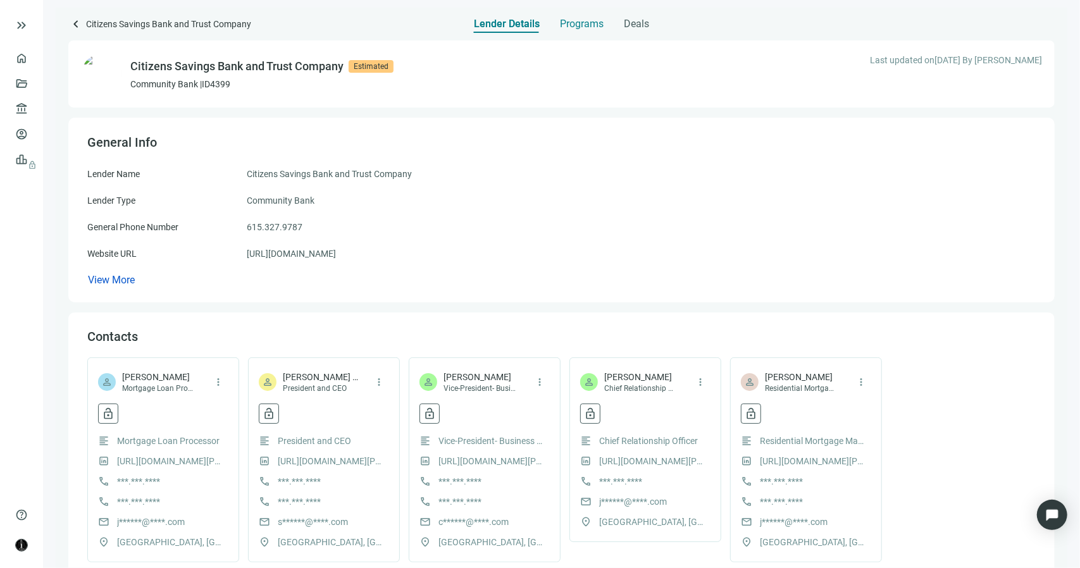
click at [565, 22] on span "Programs" at bounding box center [582, 24] width 44 height 13
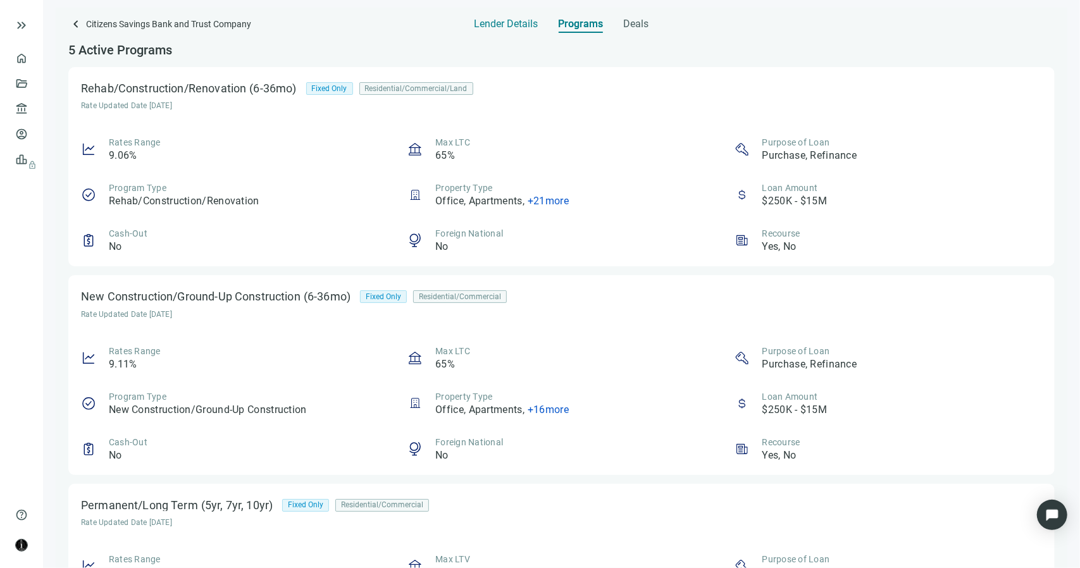
click at [530, 27] on span "Lender Details" at bounding box center [507, 24] width 64 height 13
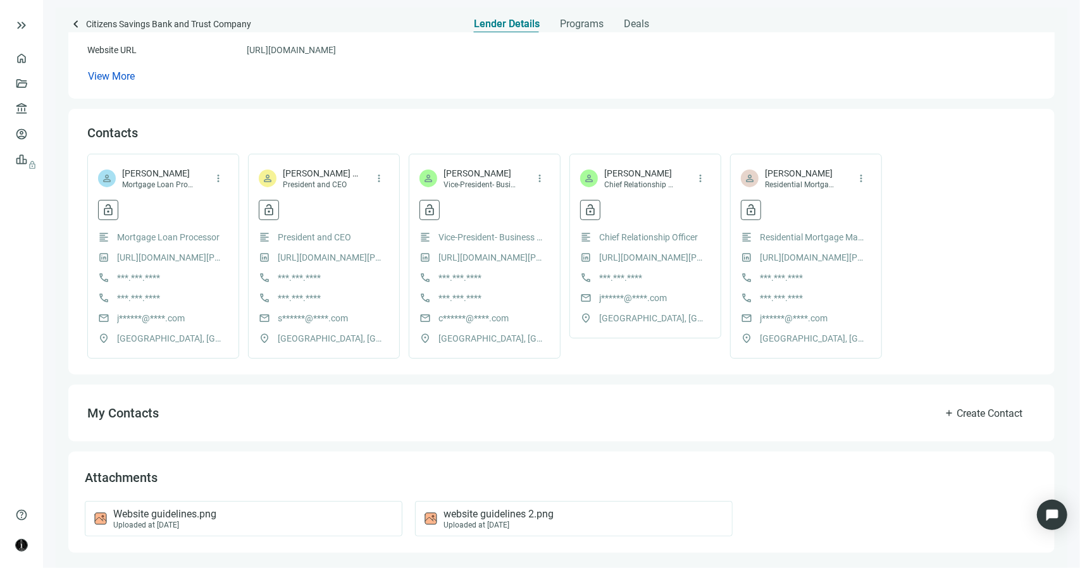
scroll to position [205, 0]
click at [344, 514] on div "Website guidelines.png Uploaded at 08.28.2023" at bounding box center [241, 518] width 296 height 22
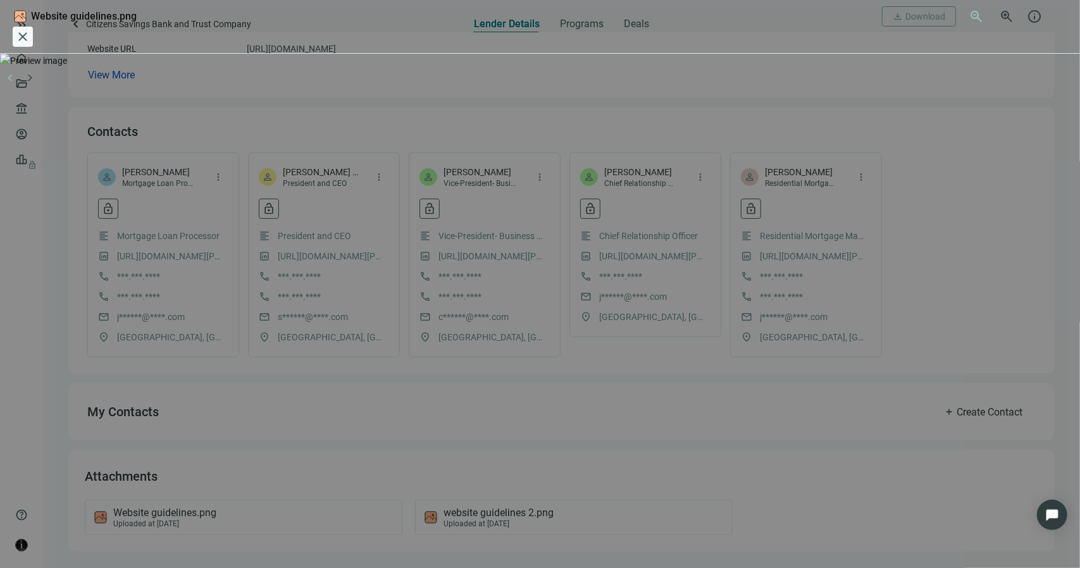
click at [30, 29] on span "close" at bounding box center [22, 36] width 15 height 15
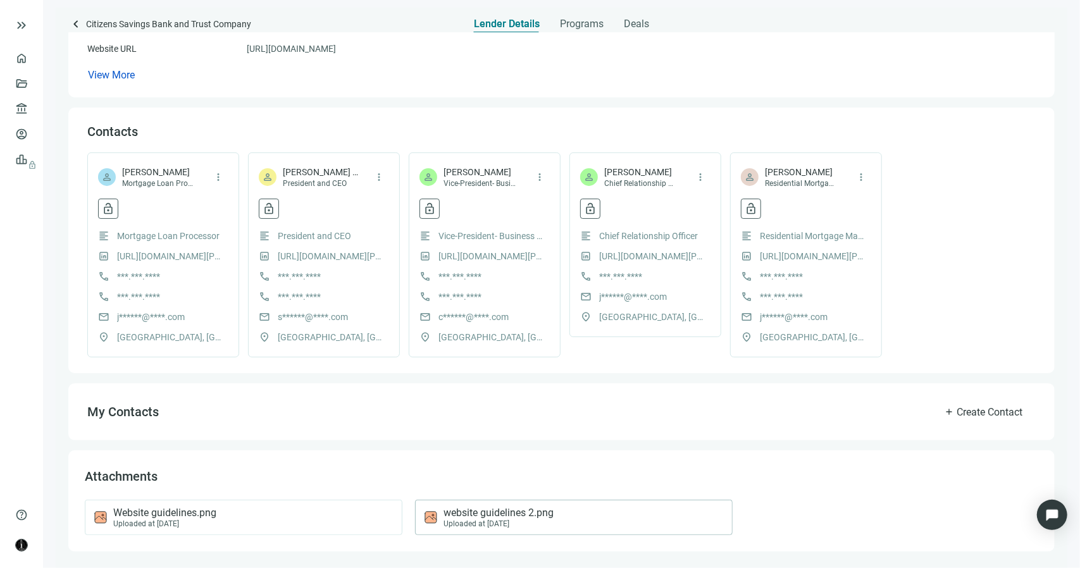
click at [521, 521] on div "Uploaded at [DATE]" at bounding box center [499, 523] width 110 height 9
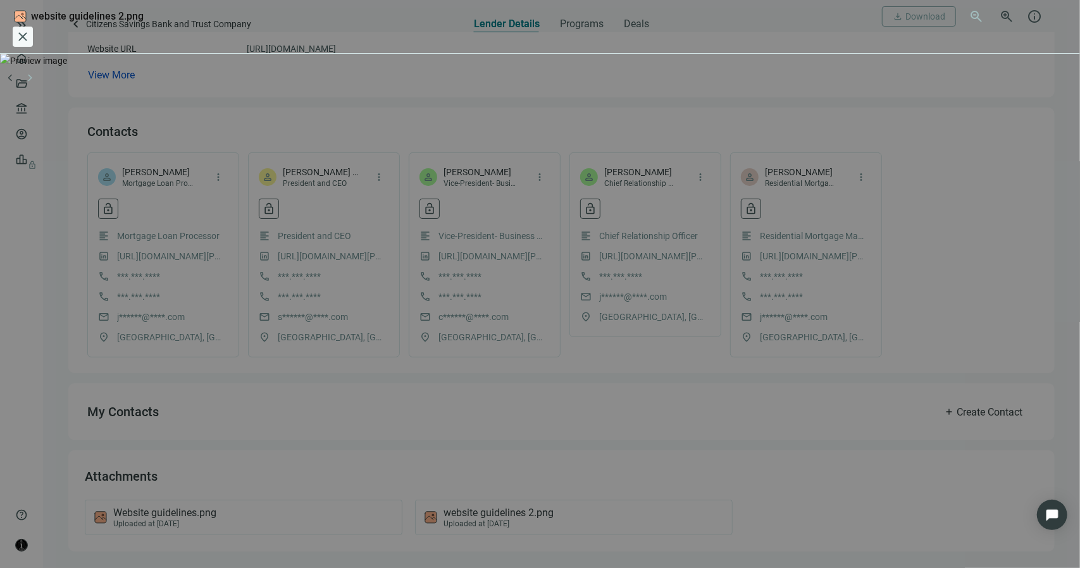
click at [30, 29] on span "close" at bounding box center [22, 36] width 15 height 15
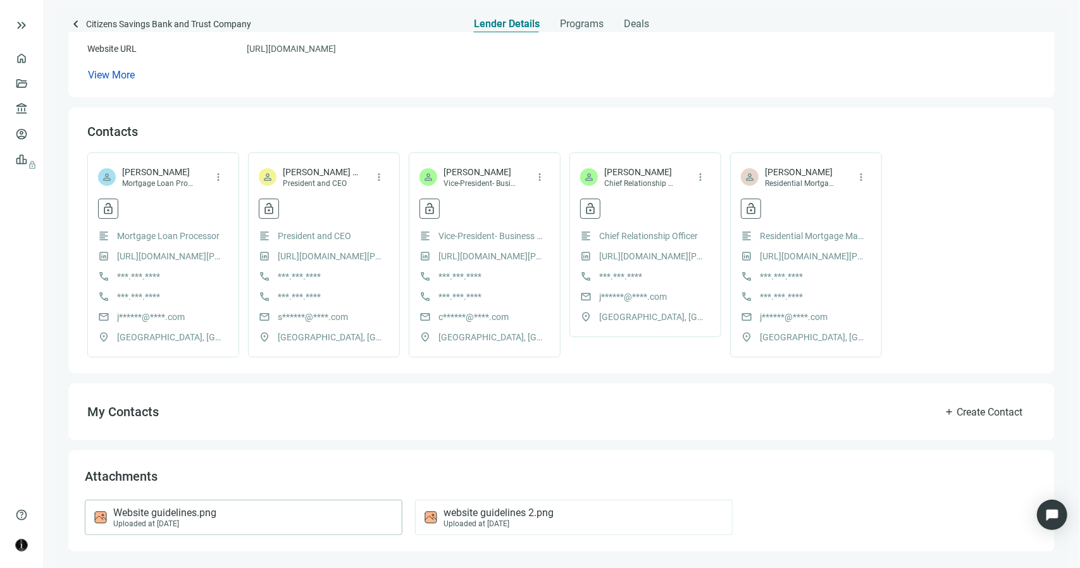
click at [338, 518] on div "Website guidelines.png Uploaded at 08.28.2023" at bounding box center [241, 518] width 296 height 22
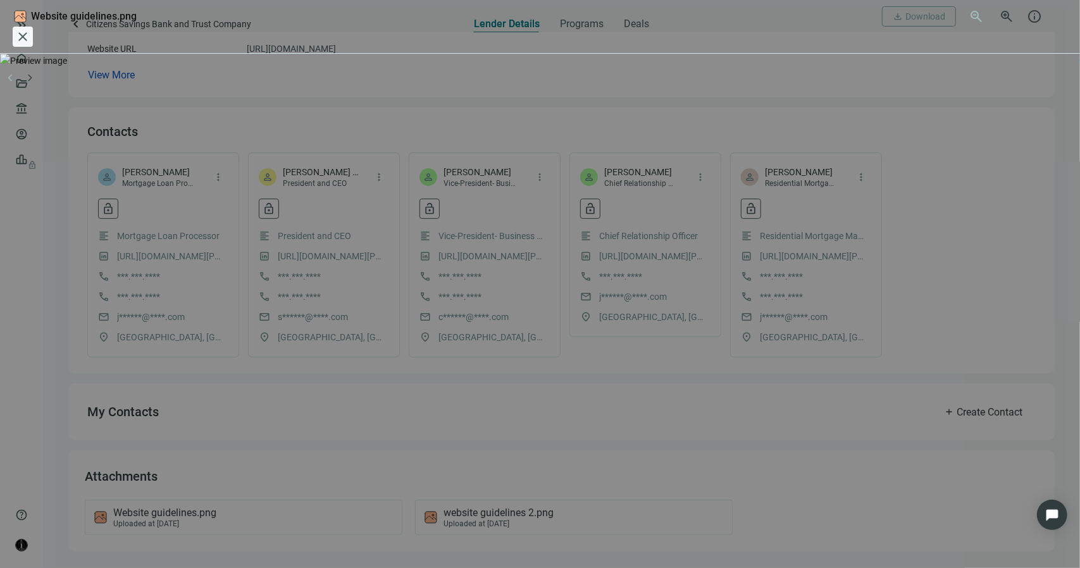
click at [30, 29] on span "close" at bounding box center [22, 36] width 15 height 15
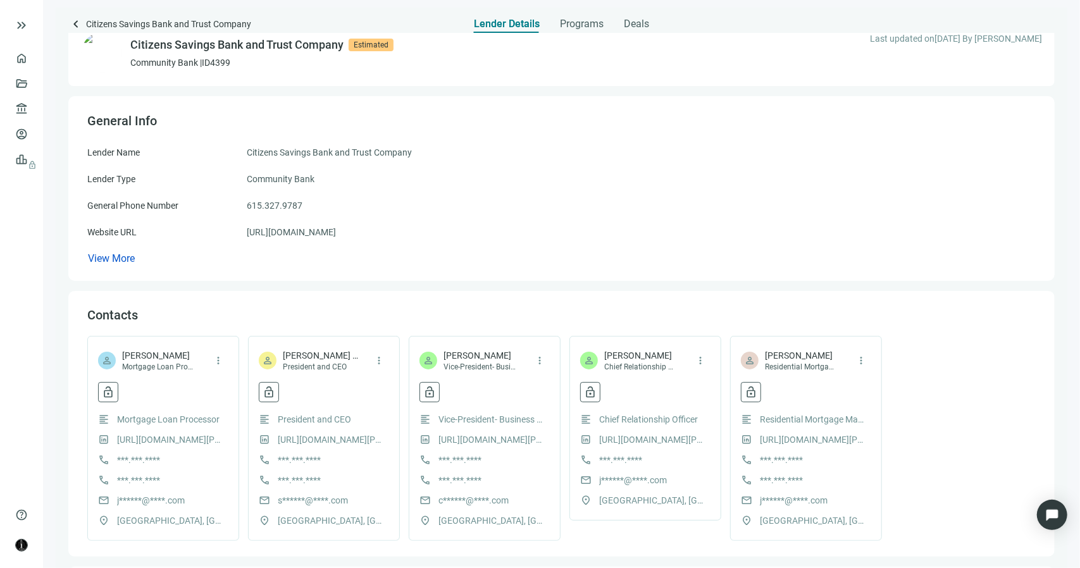
scroll to position [0, 0]
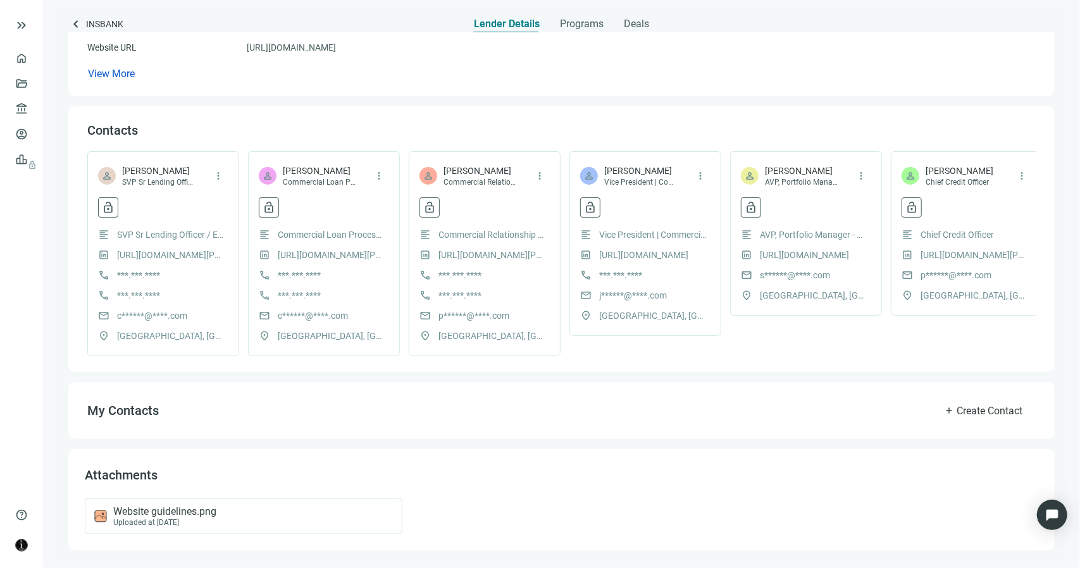
scroll to position [244, 0]
click at [211, 509] on span "Website guidelines.png" at bounding box center [164, 512] width 103 height 13
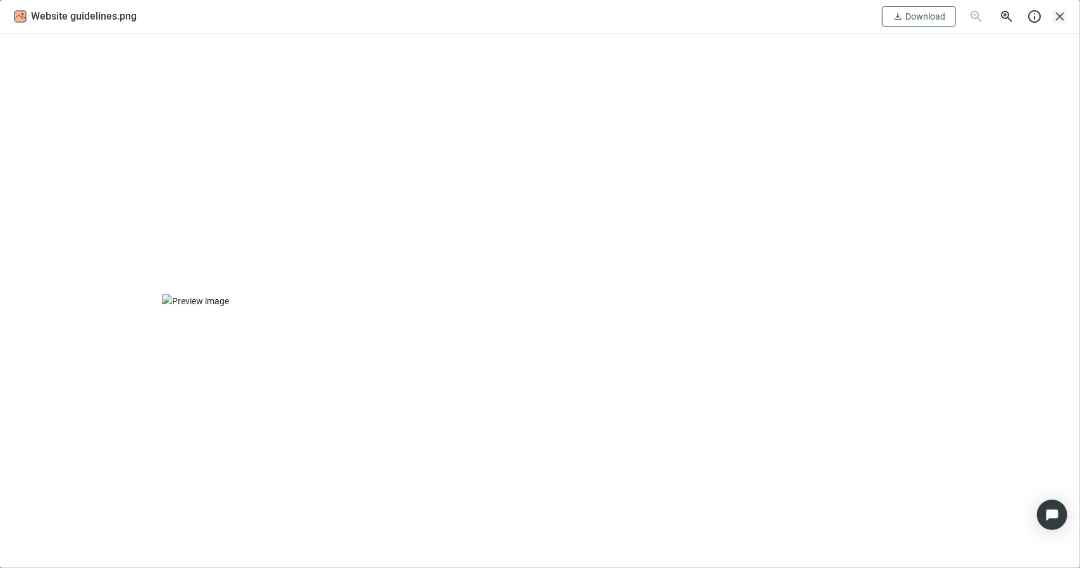
click at [1057, 17] on span "close" at bounding box center [1059, 16] width 15 height 15
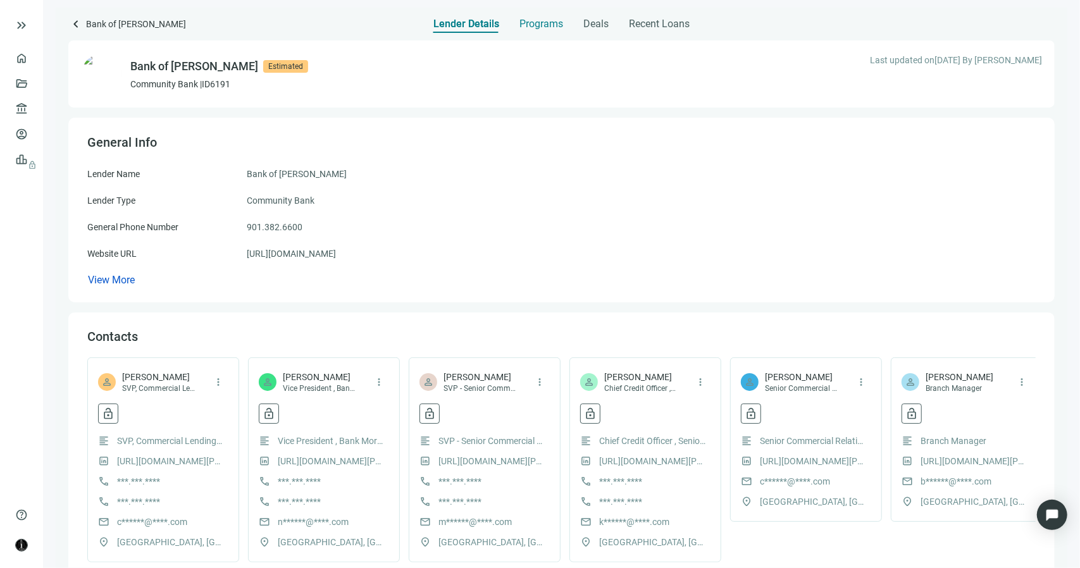
click at [554, 25] on span "Programs" at bounding box center [541, 24] width 44 height 13
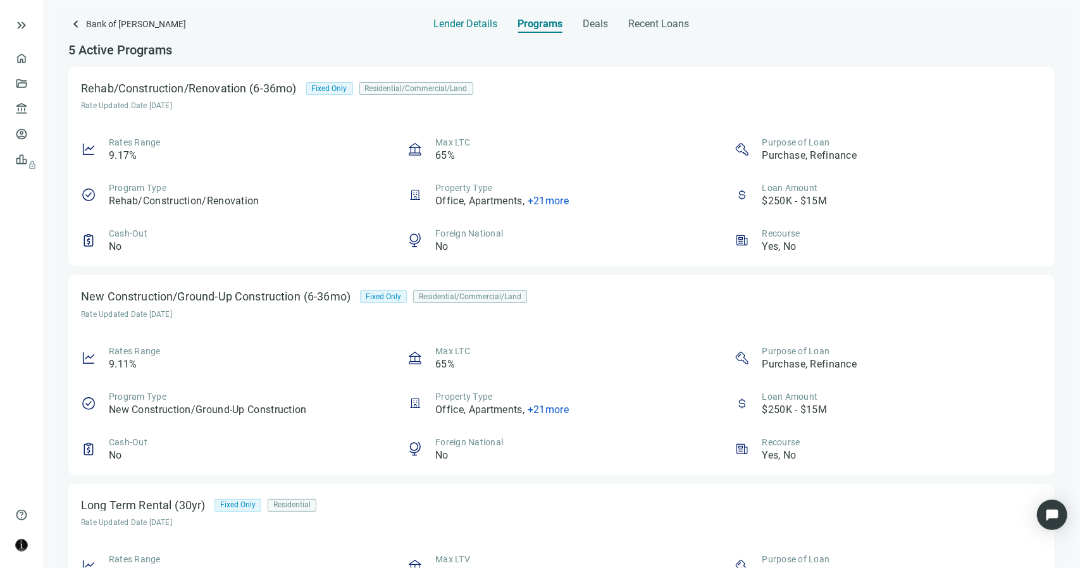
click at [480, 24] on span "Lender Details" at bounding box center [466, 24] width 64 height 13
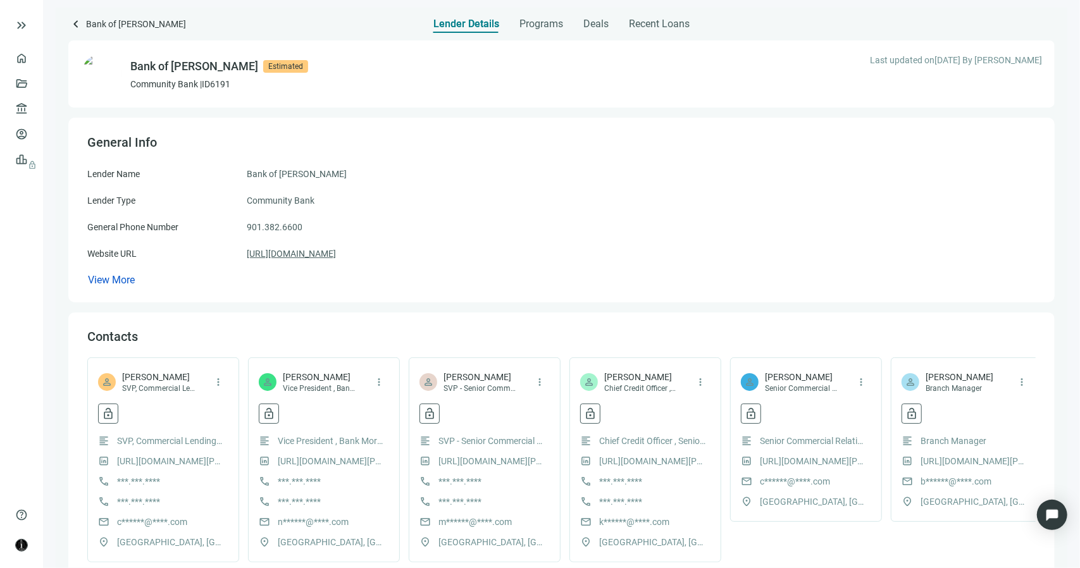
click at [279, 252] on link "https://www.bankofbartlett.com" at bounding box center [291, 254] width 89 height 14
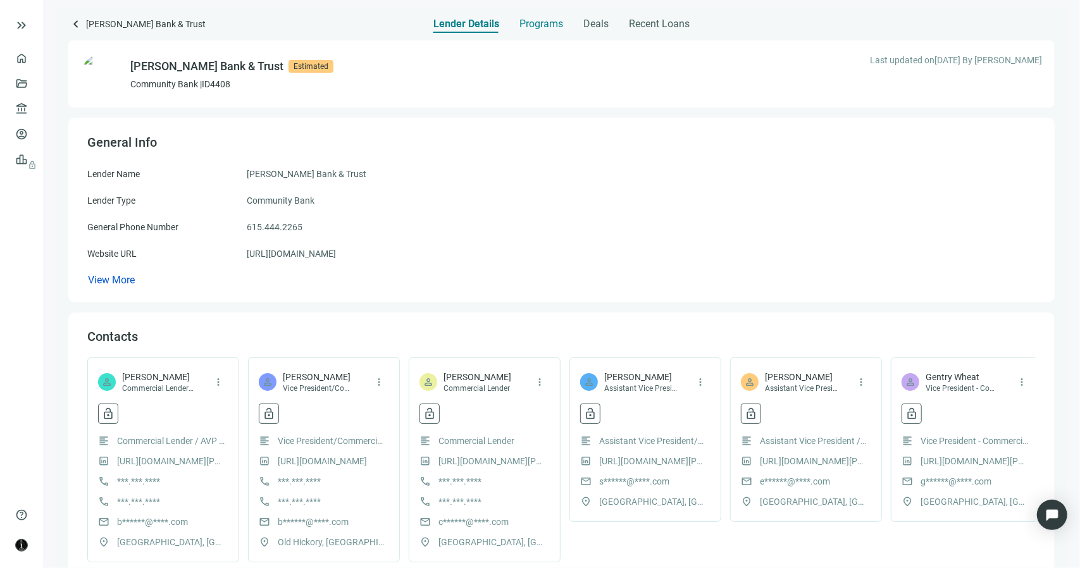
click at [525, 13] on div "Programs" at bounding box center [541, 20] width 44 height 25
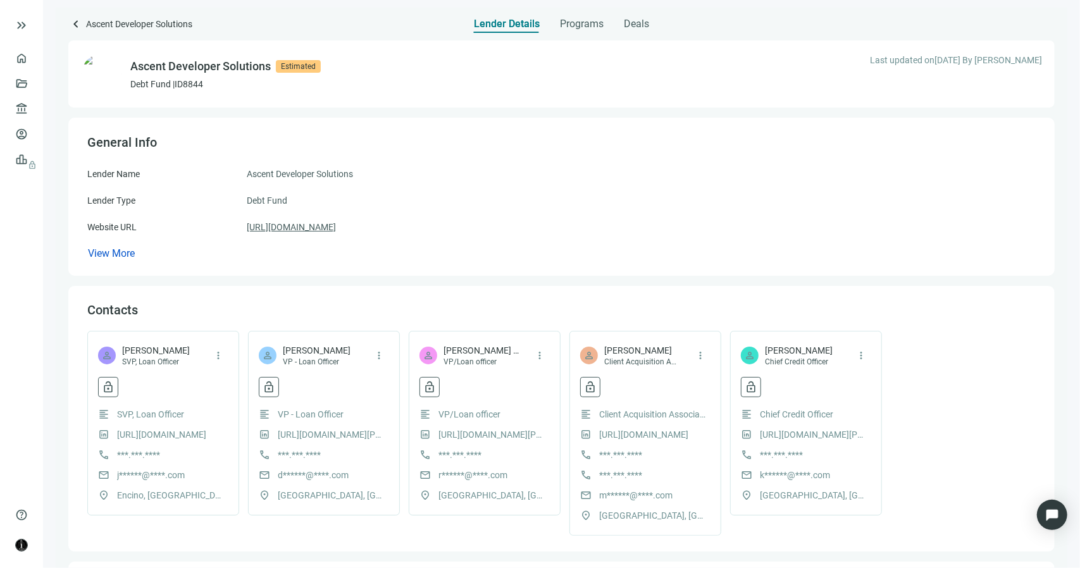
click at [336, 227] on link "https://www.ascentds.com/" at bounding box center [291, 227] width 89 height 14
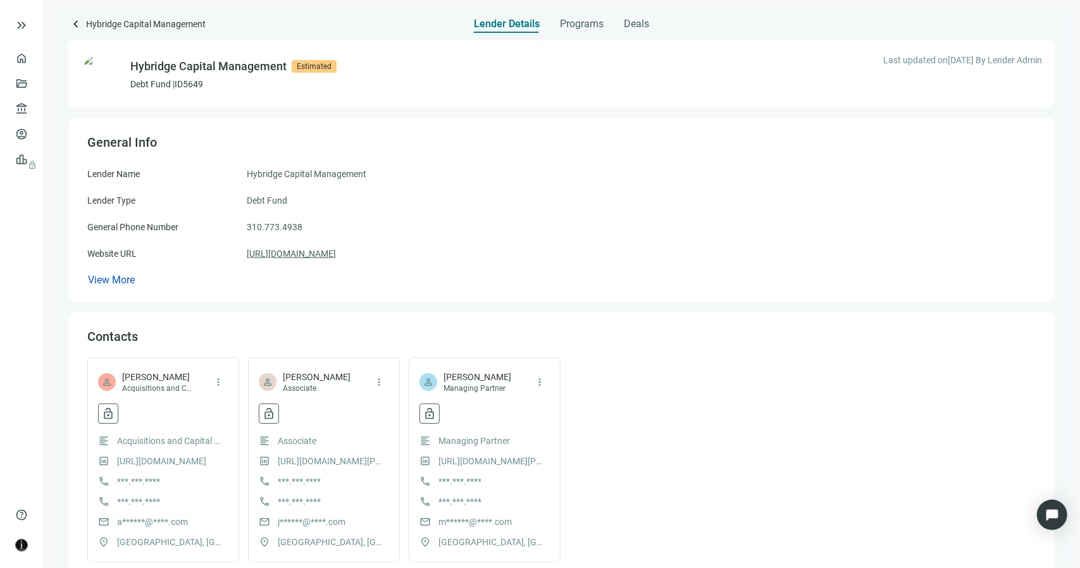
click at [334, 252] on link "[URL][DOMAIN_NAME]" at bounding box center [291, 254] width 89 height 14
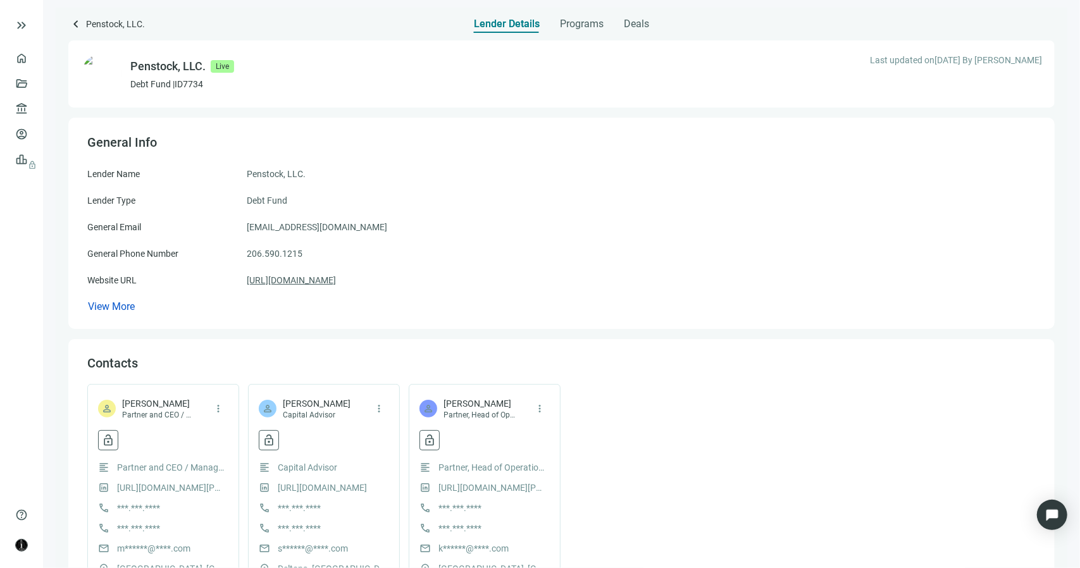
click at [336, 282] on link "[URL][DOMAIN_NAME]" at bounding box center [291, 280] width 89 height 14
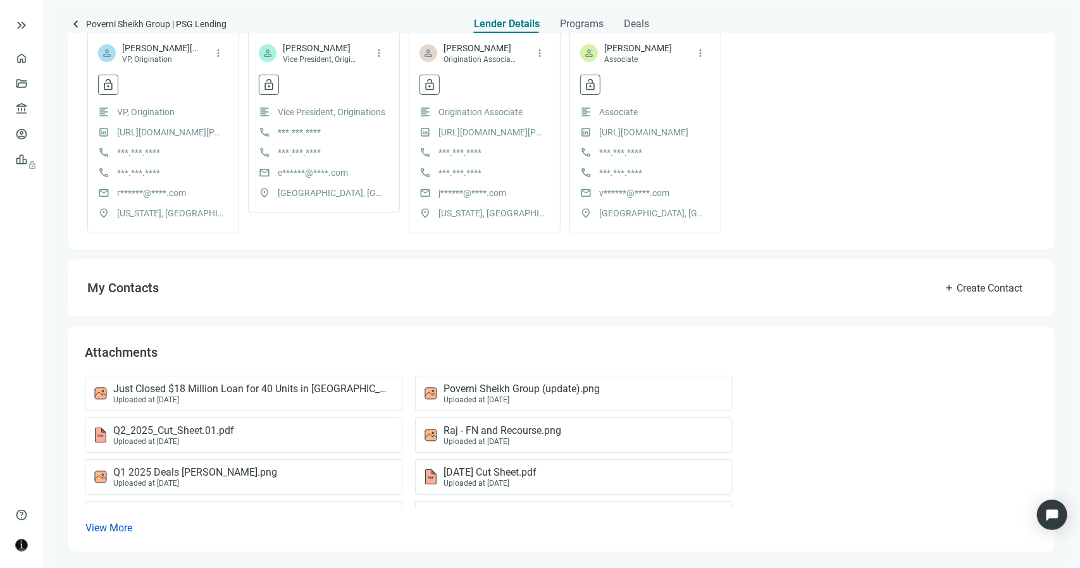
scroll to position [356, 0]
click at [520, 478] on div "Uploaded at [DATE]" at bounding box center [490, 482] width 93 height 9
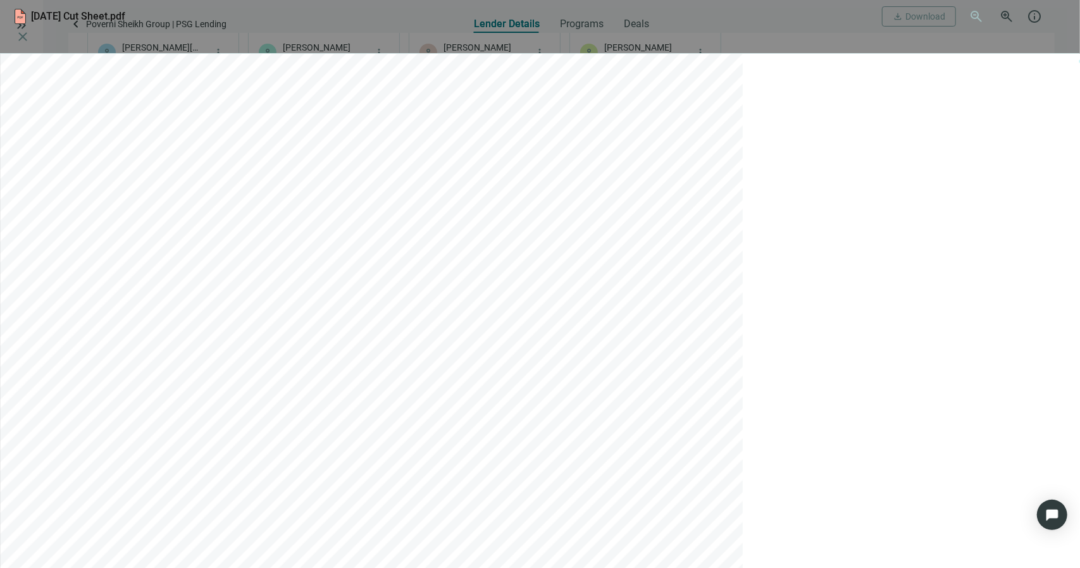
scroll to position [127, 0]
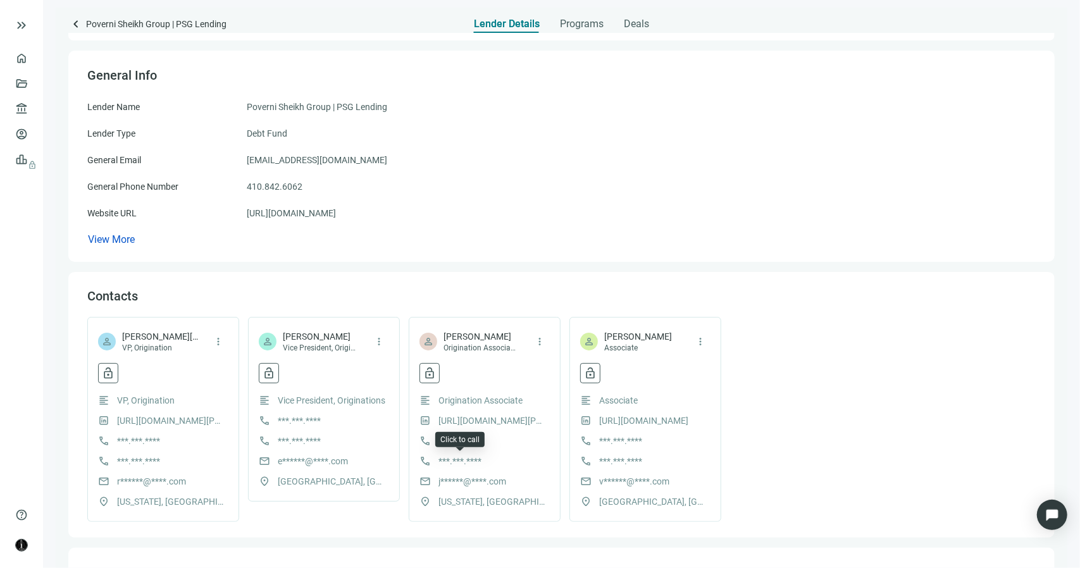
scroll to position [40, 0]
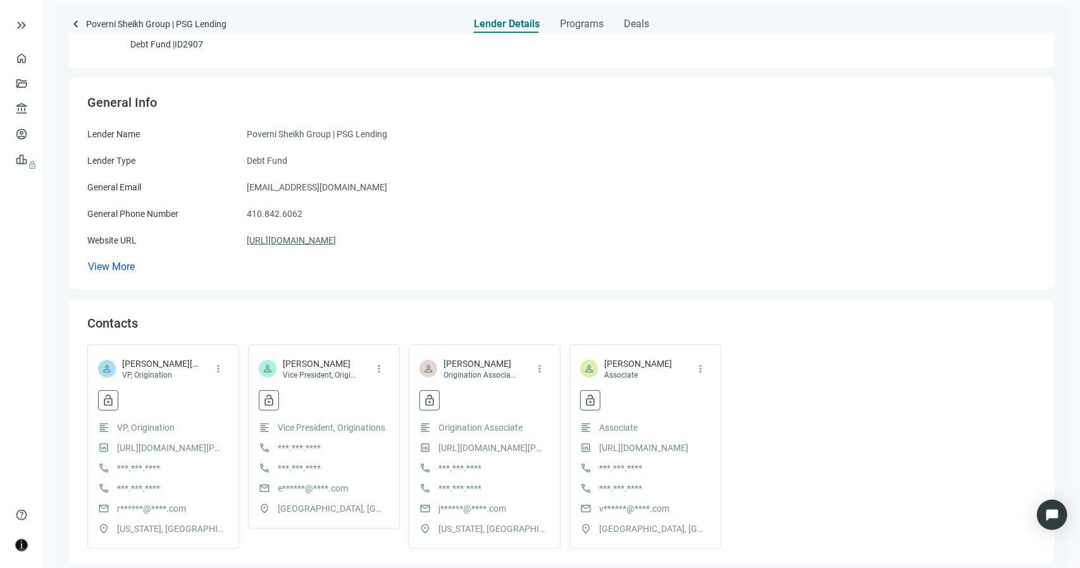
click at [304, 242] on link "[URL][DOMAIN_NAME]" at bounding box center [291, 240] width 89 height 14
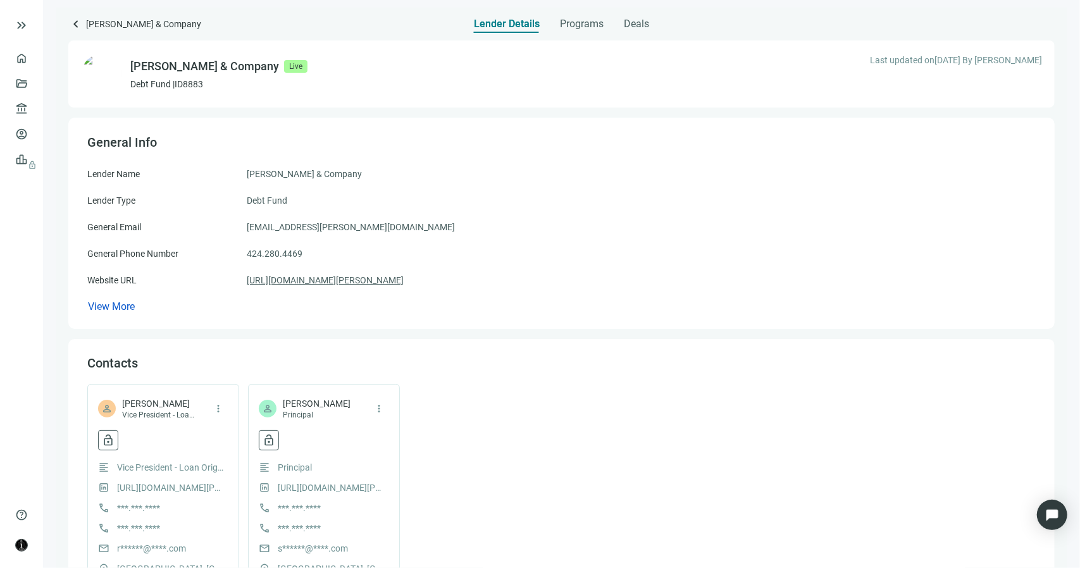
click at [363, 281] on link "https://www.tuttle-co.com/home" at bounding box center [325, 280] width 157 height 14
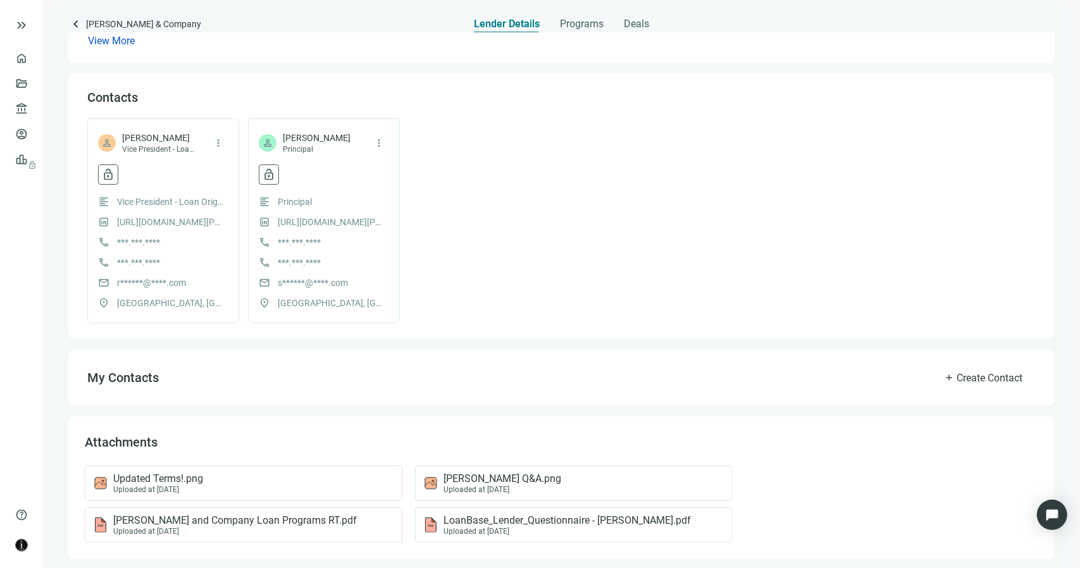
scroll to position [273, 0]
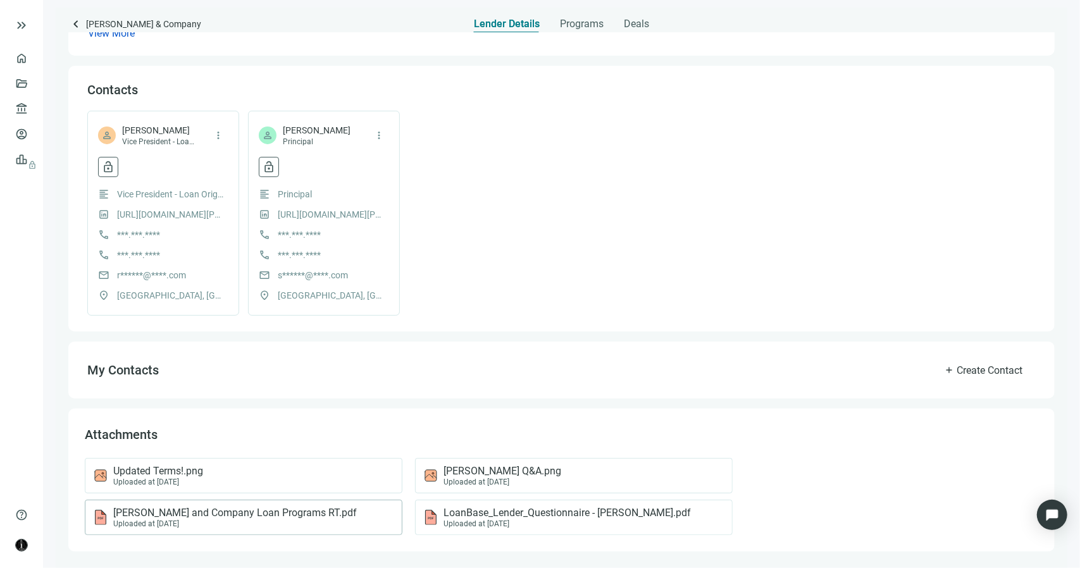
click at [302, 512] on span "Tuttle and Company Loan Programs RT.pdf" at bounding box center [235, 513] width 244 height 13
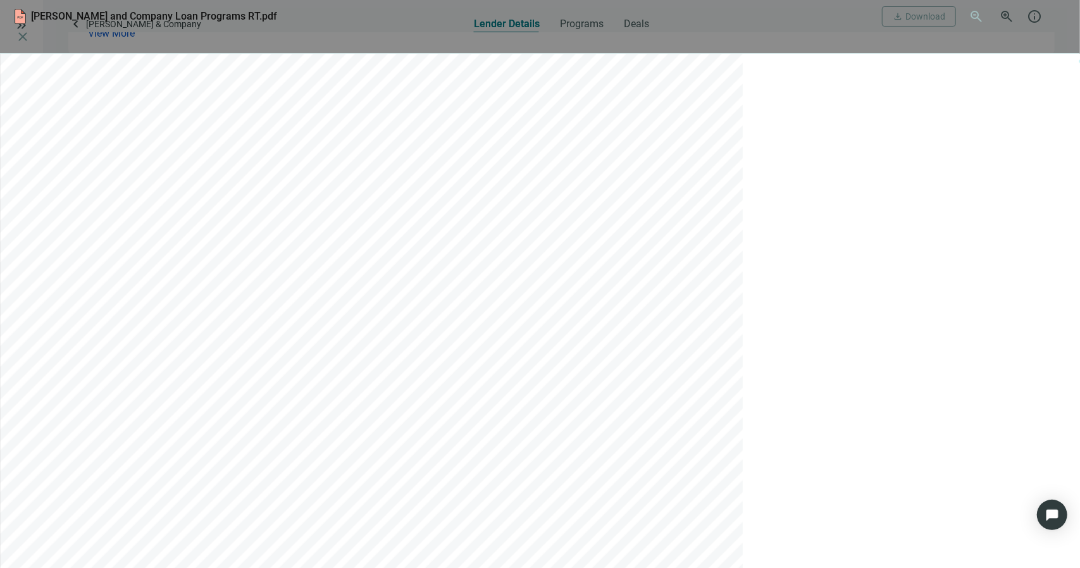
scroll to position [63, 0]
click at [30, 29] on span "close" at bounding box center [22, 36] width 15 height 15
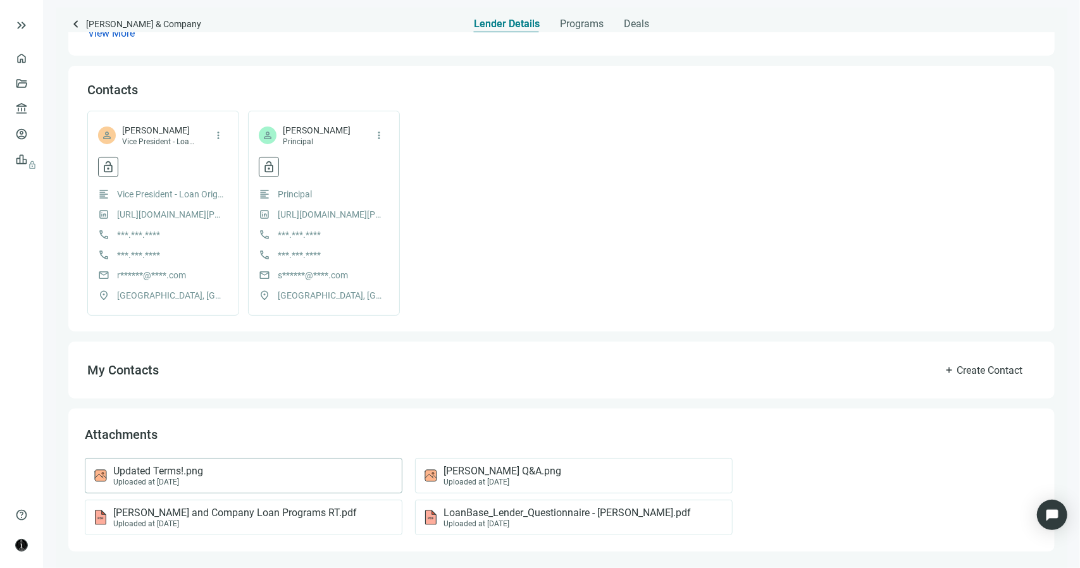
click at [326, 469] on div "Updated Terms!.png Uploaded at 07.01.2025" at bounding box center [241, 476] width 296 height 22
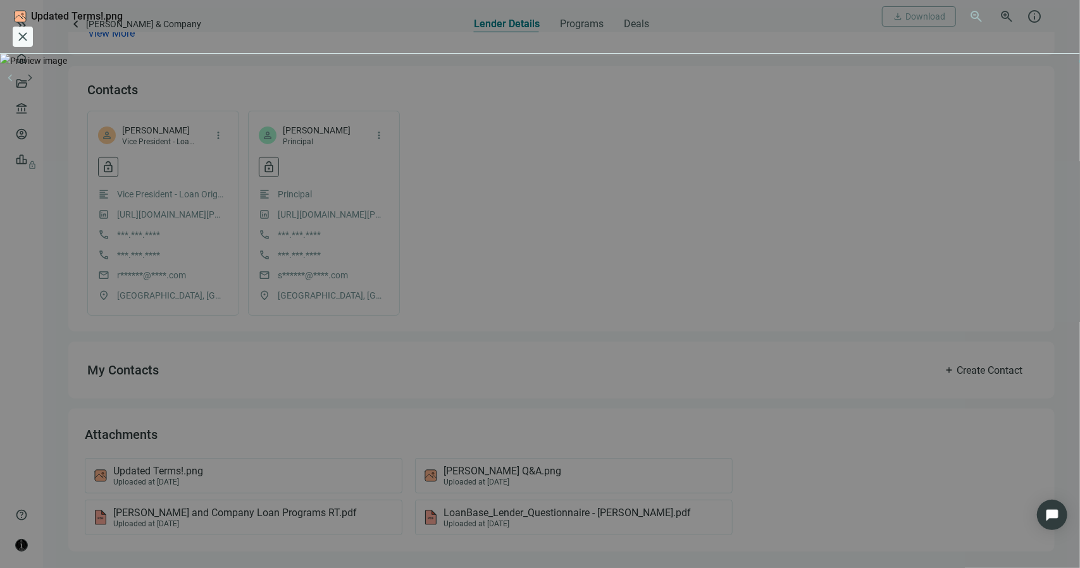
click at [30, 29] on span "close" at bounding box center [22, 36] width 15 height 15
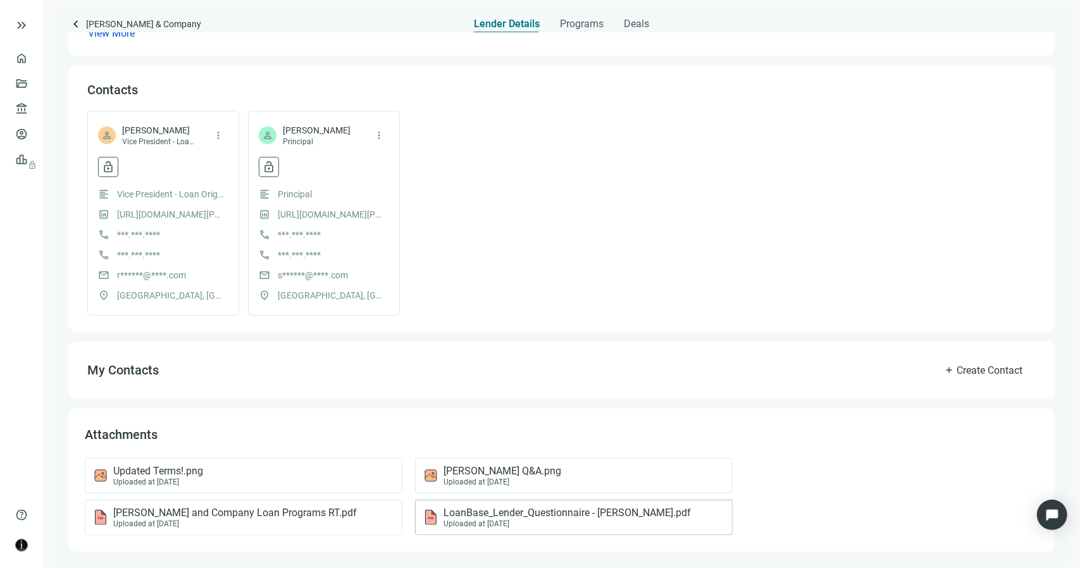
click at [621, 513] on span "LoanBase_Lender_Questionnaire - Tuttle.pdf" at bounding box center [567, 513] width 247 height 13
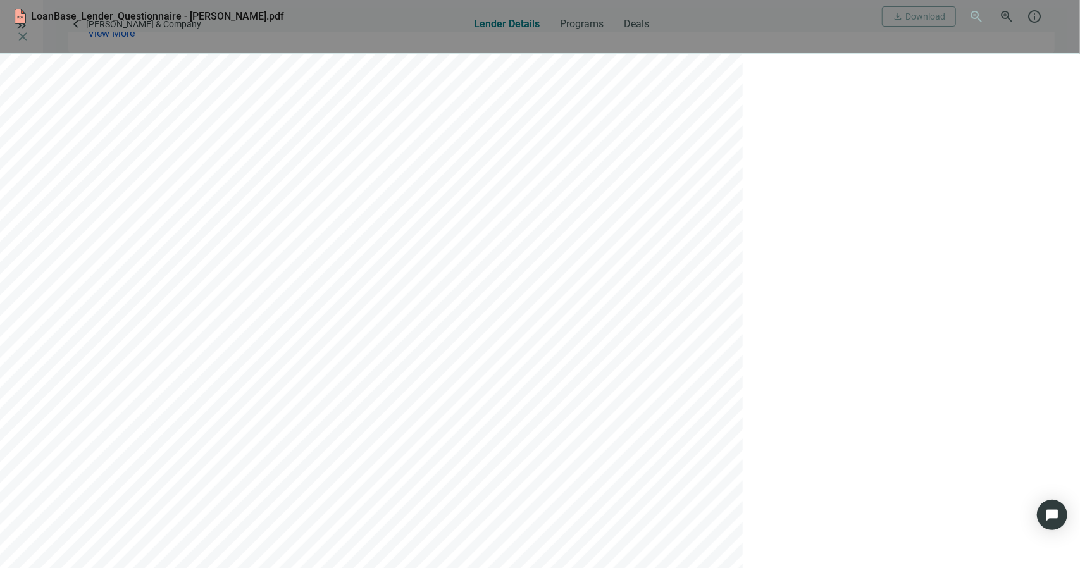
scroll to position [3164, 0]
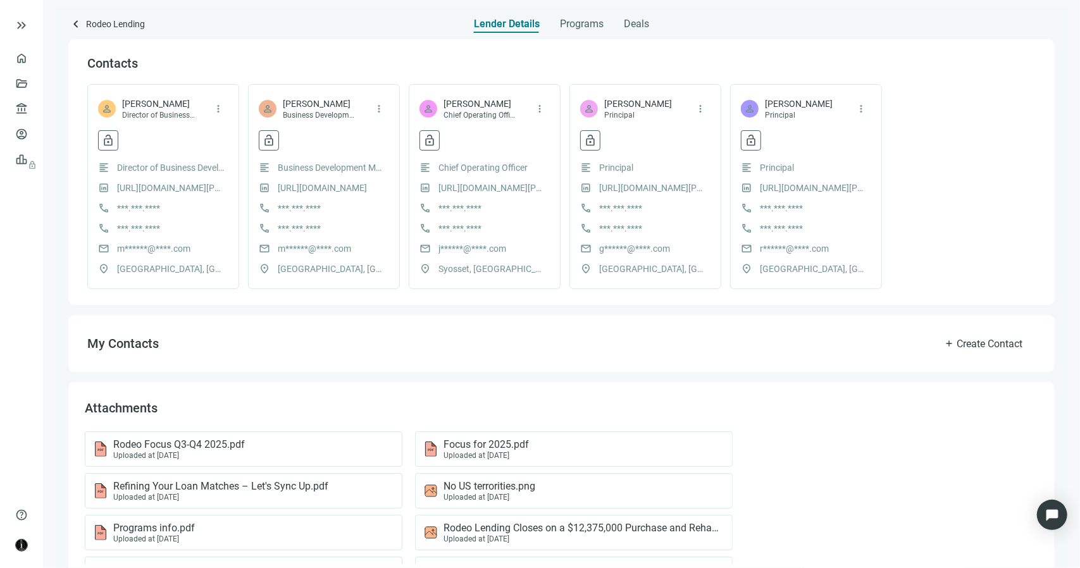
scroll to position [356, 0]
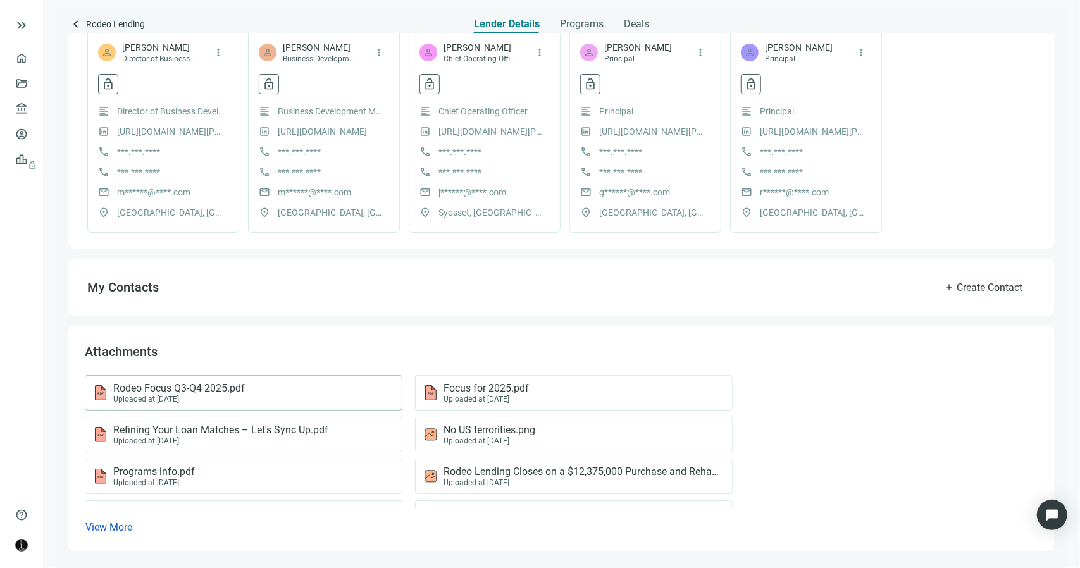
click at [310, 395] on div "Rodeo Focus Q3-Q4 2025.pdf Uploaded at [DATE]" at bounding box center [241, 393] width 296 height 22
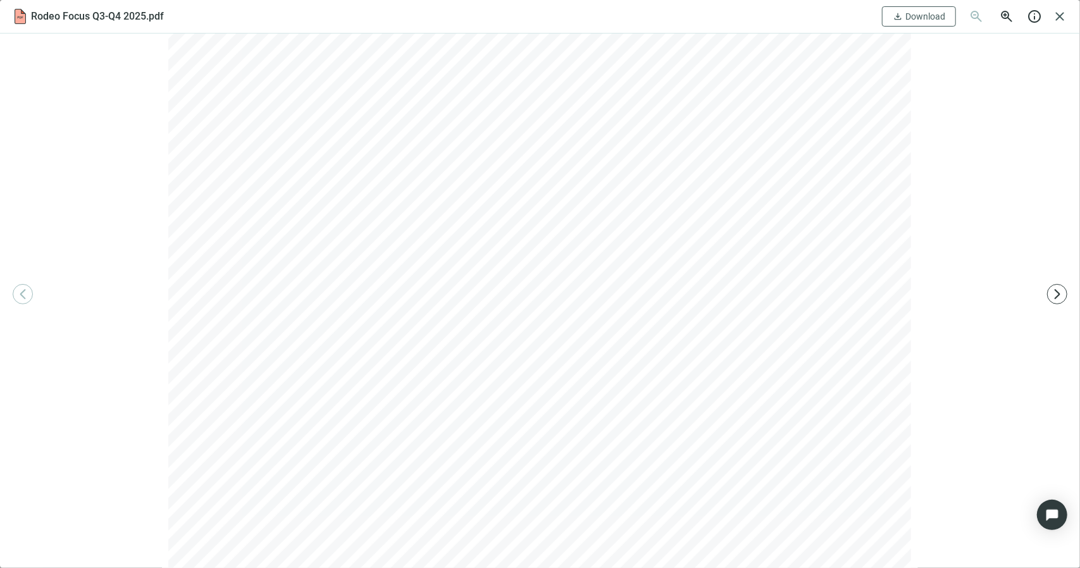
scroll to position [127, 0]
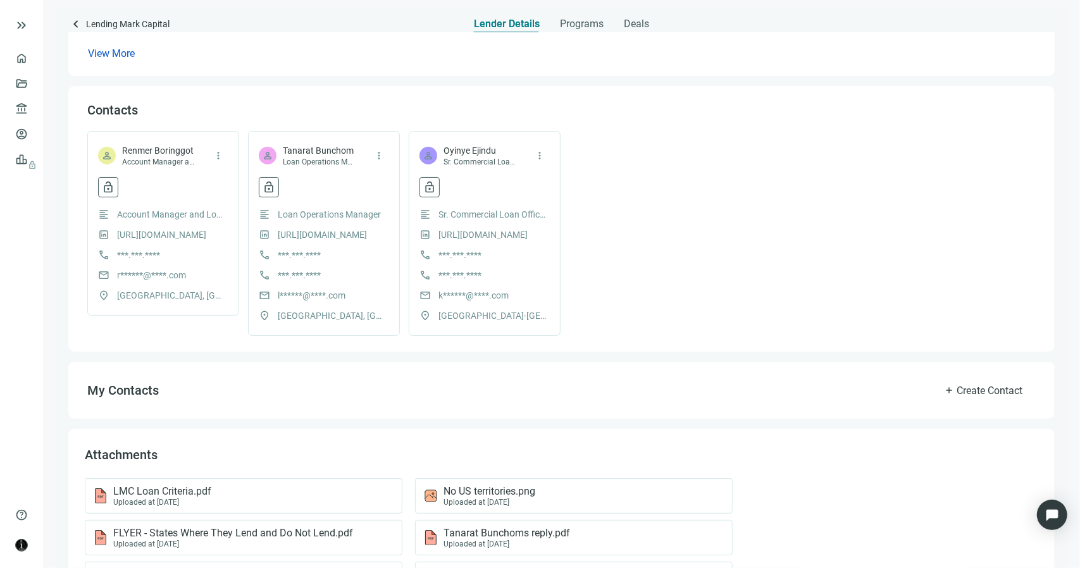
scroll to position [356, 0]
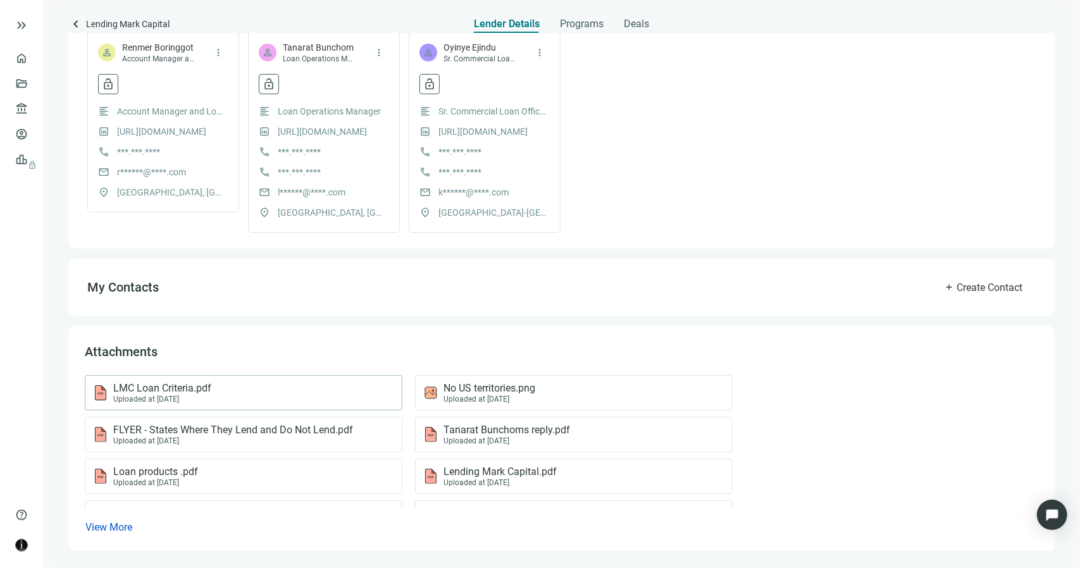
click at [257, 384] on div "LMC Loan Criteria.pdf Uploaded at [DATE]" at bounding box center [241, 393] width 296 height 22
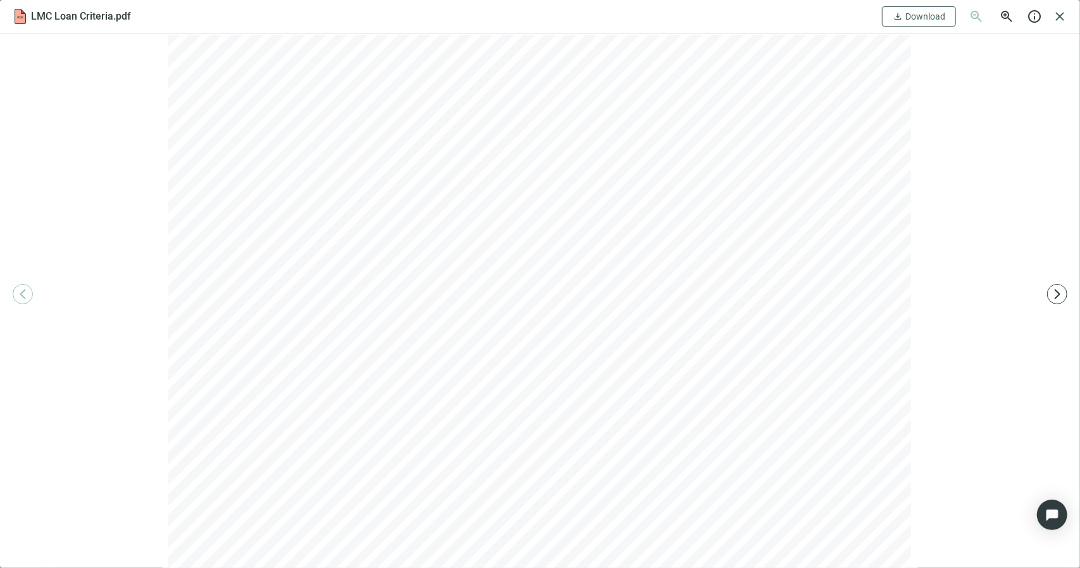
scroll to position [0, 0]
click at [935, 122] on div at bounding box center [540, 301] width 1080 height 535
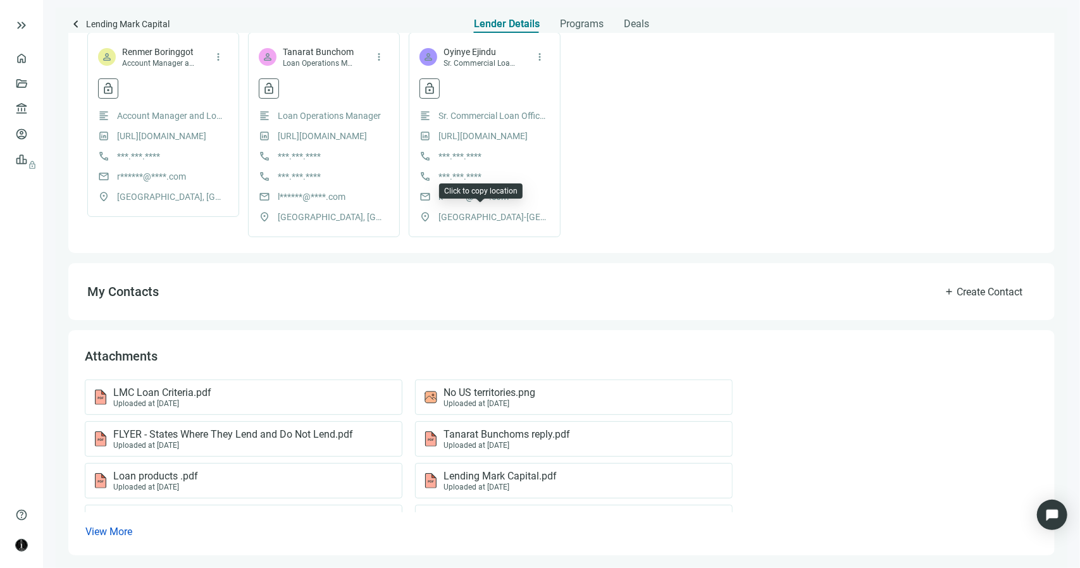
scroll to position [356, 0]
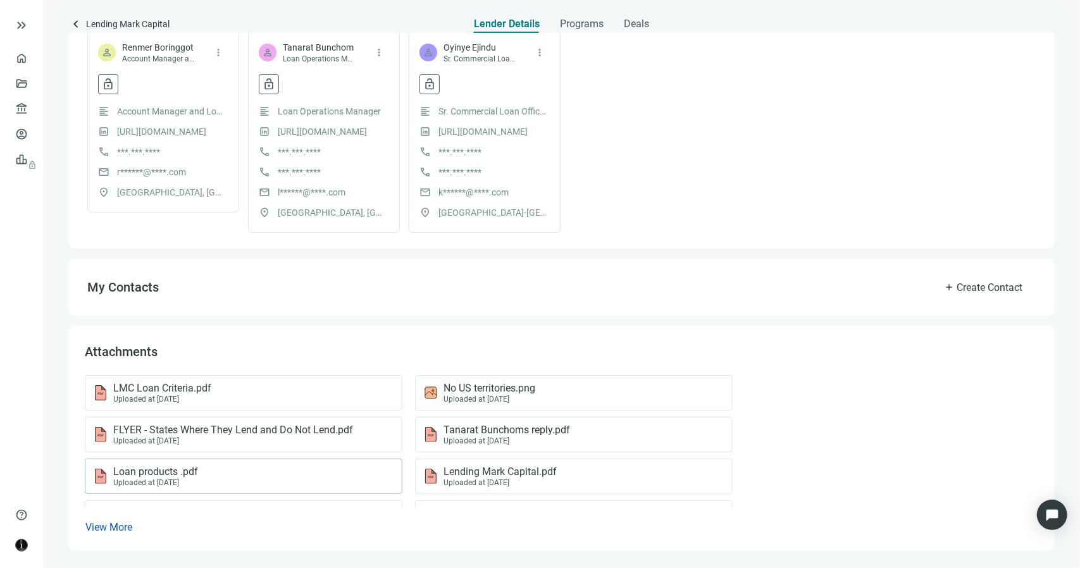
click at [299, 475] on div "Loan products .pdf Uploaded at [DATE]" at bounding box center [241, 477] width 296 height 22
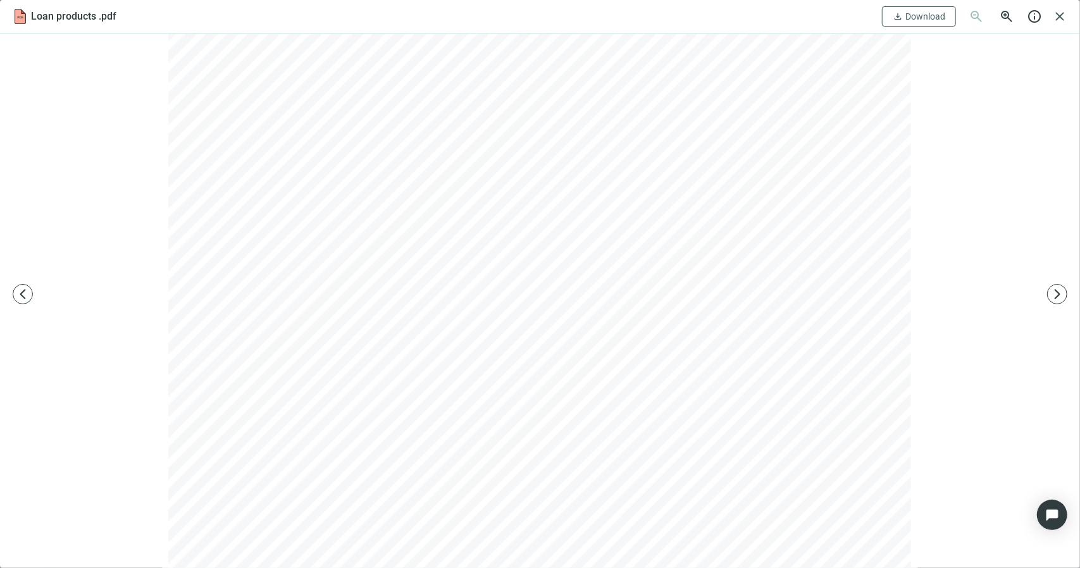
scroll to position [6833, 0]
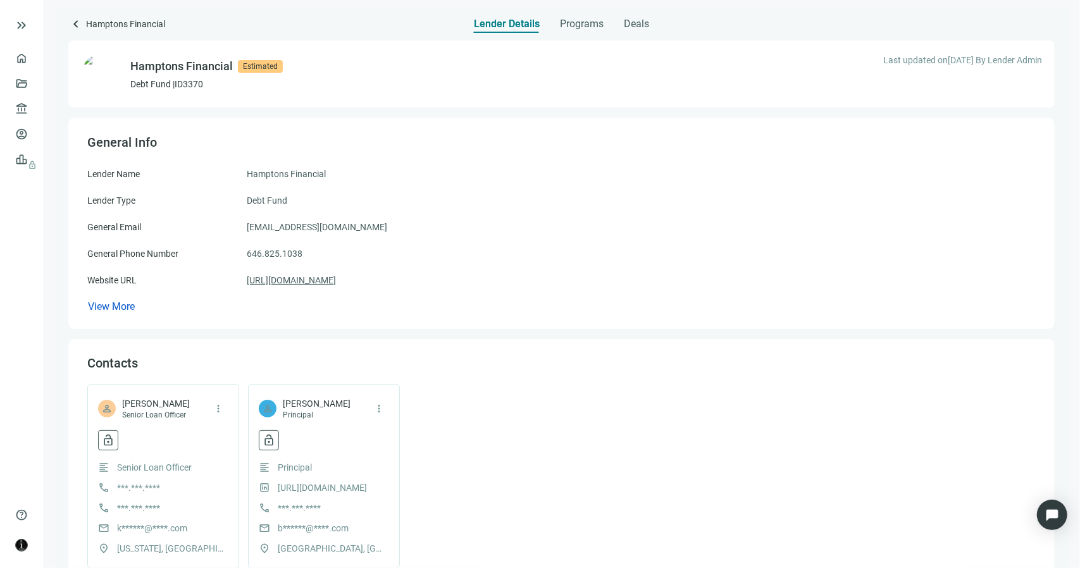
click at [336, 283] on link "[URL][DOMAIN_NAME]" at bounding box center [291, 280] width 89 height 14
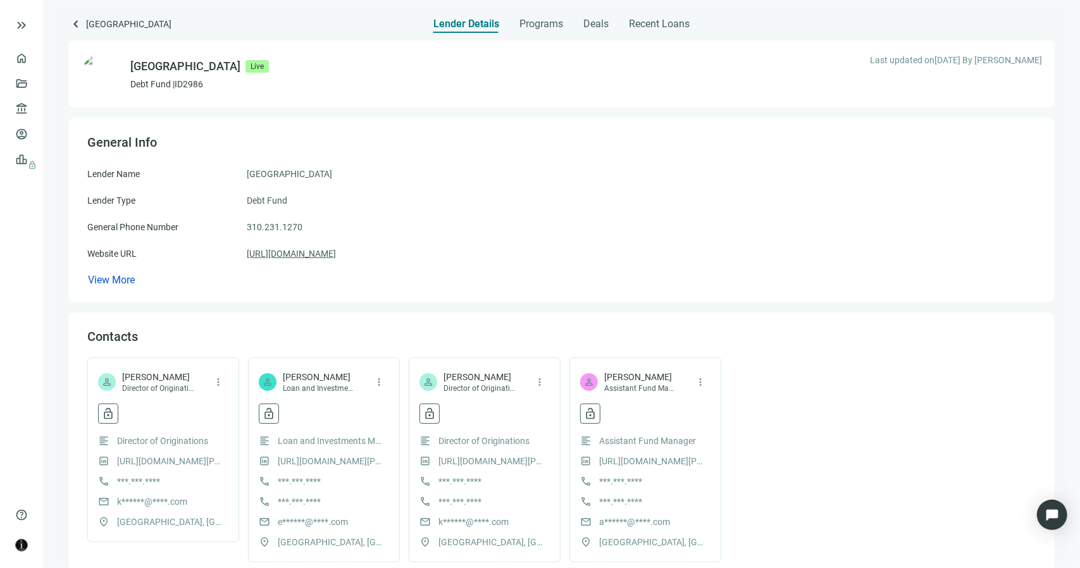
click at [319, 253] on link "https://westbayllc.com" at bounding box center [291, 254] width 89 height 14
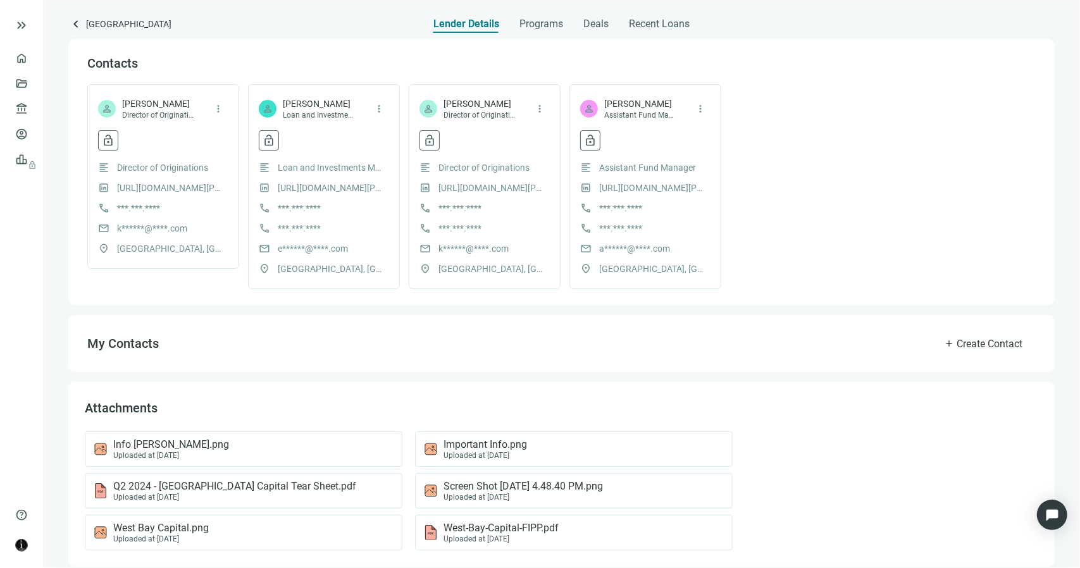
scroll to position [288, 0]
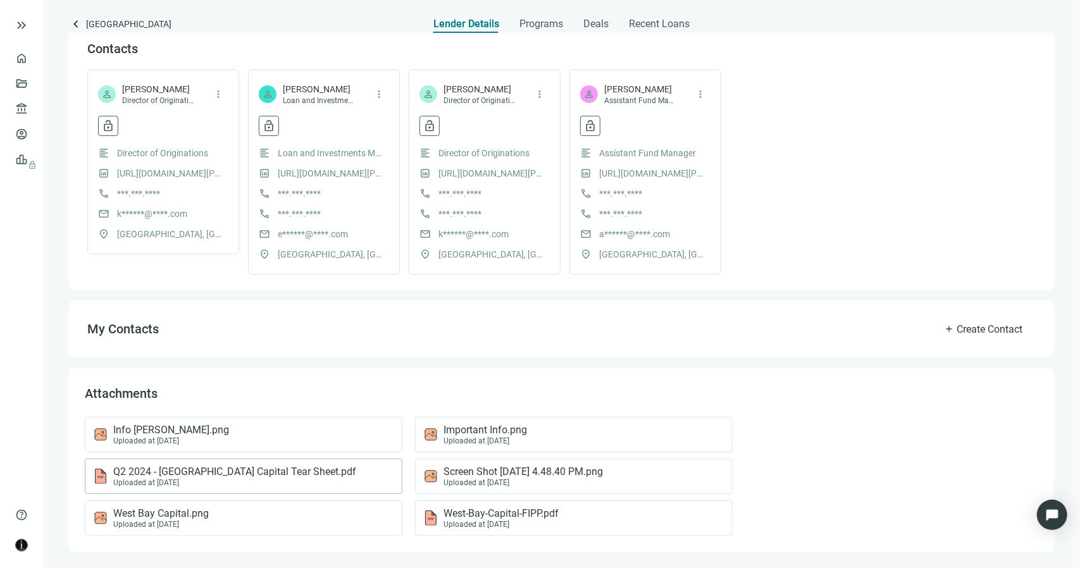
click at [304, 473] on div "Q2 2024 - West Bay Capital Tear Sheet.pdf Uploaded at 07.17.2024" at bounding box center [241, 477] width 296 height 22
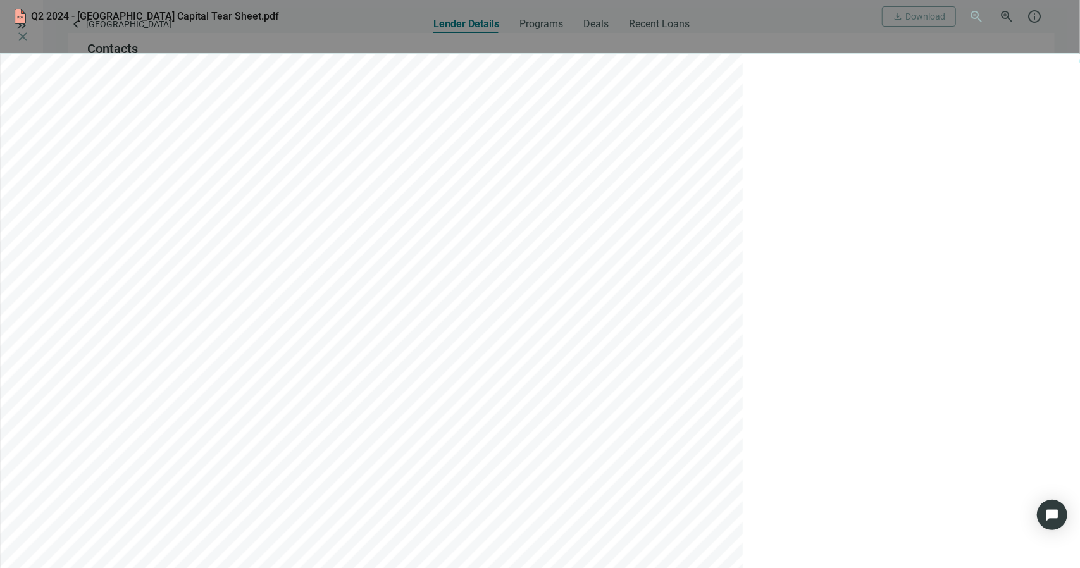
scroll to position [433, 0]
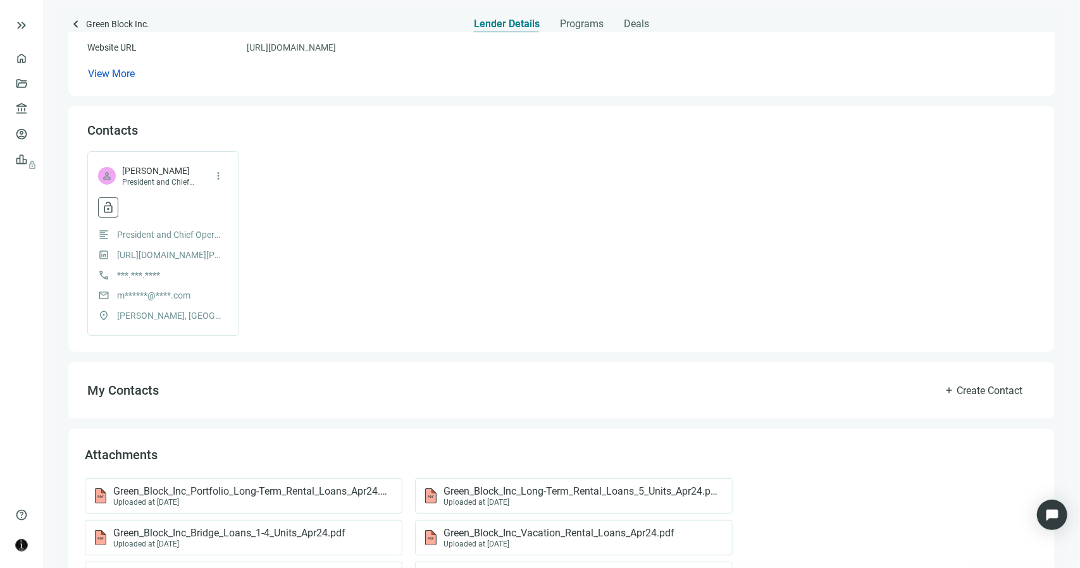
scroll to position [336, 0]
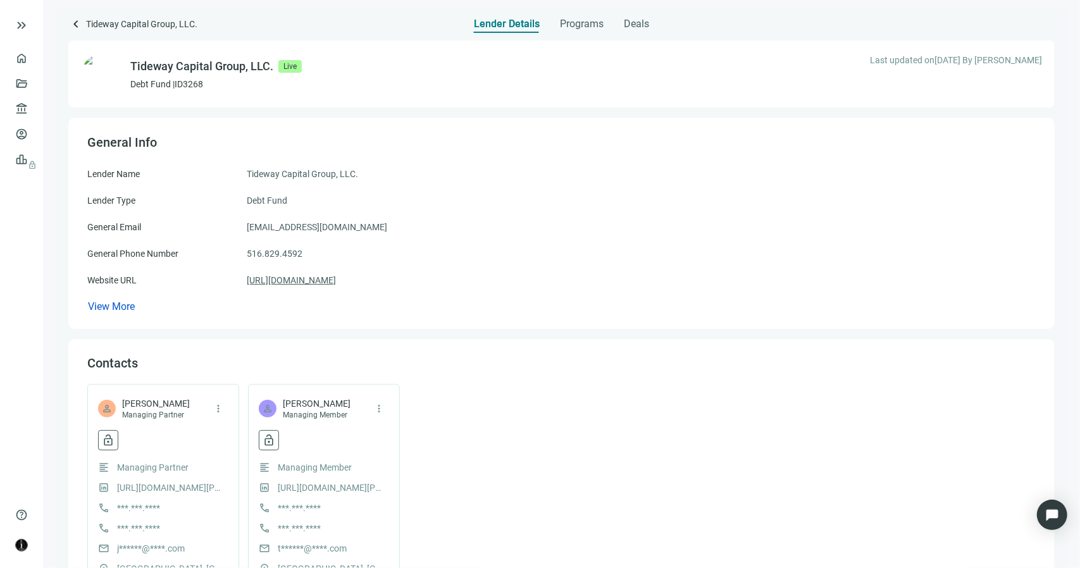
click at [320, 279] on link "[URL][DOMAIN_NAME]" at bounding box center [291, 280] width 89 height 14
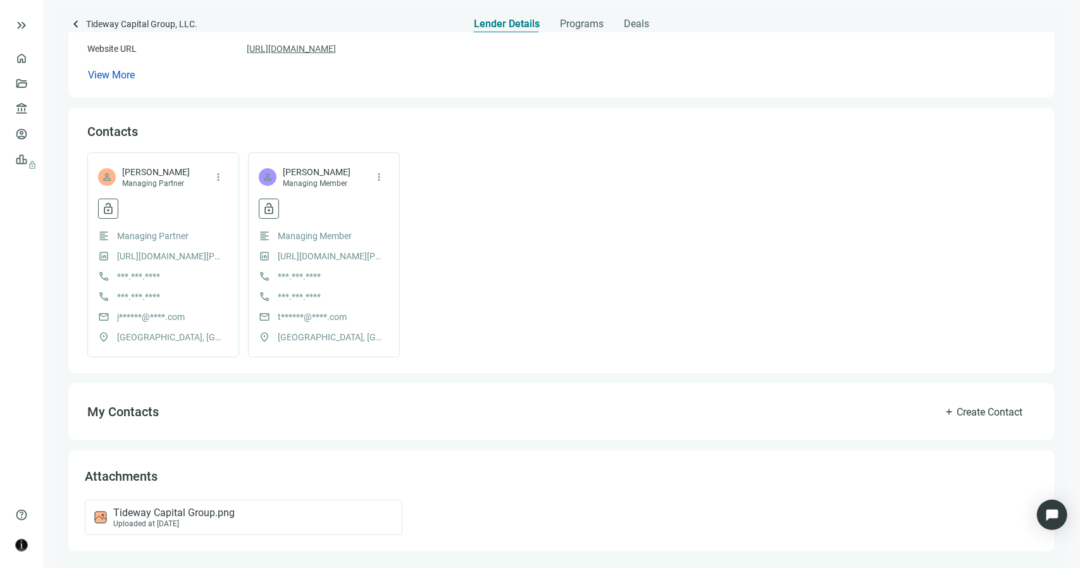
scroll to position [232, 0]
click at [244, 521] on div "Tideway Capital Group.png Uploaded at [DATE]" at bounding box center [241, 518] width 296 height 22
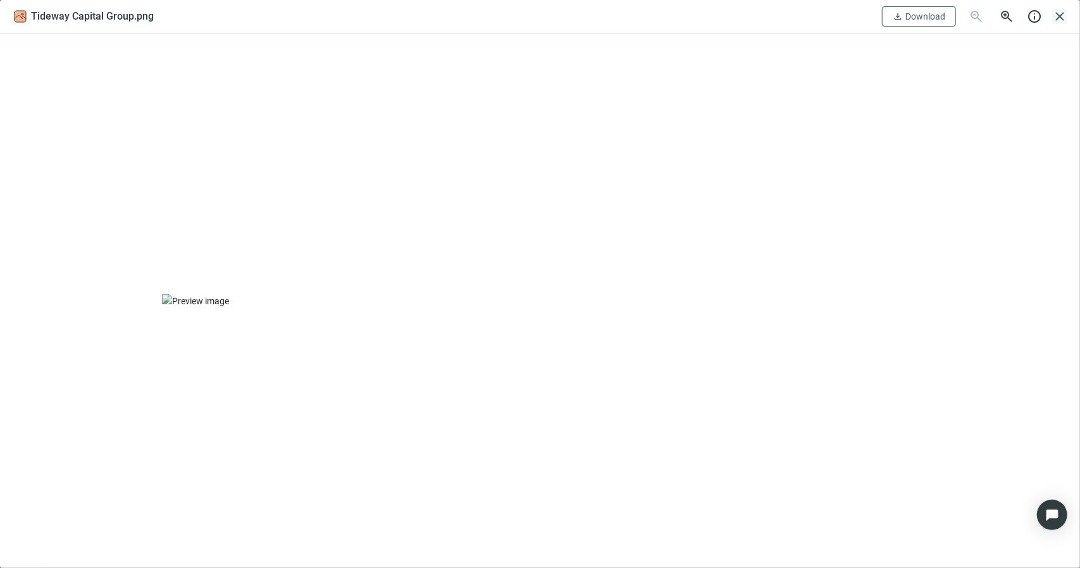
click at [1064, 16] on span "close" at bounding box center [1059, 16] width 15 height 15
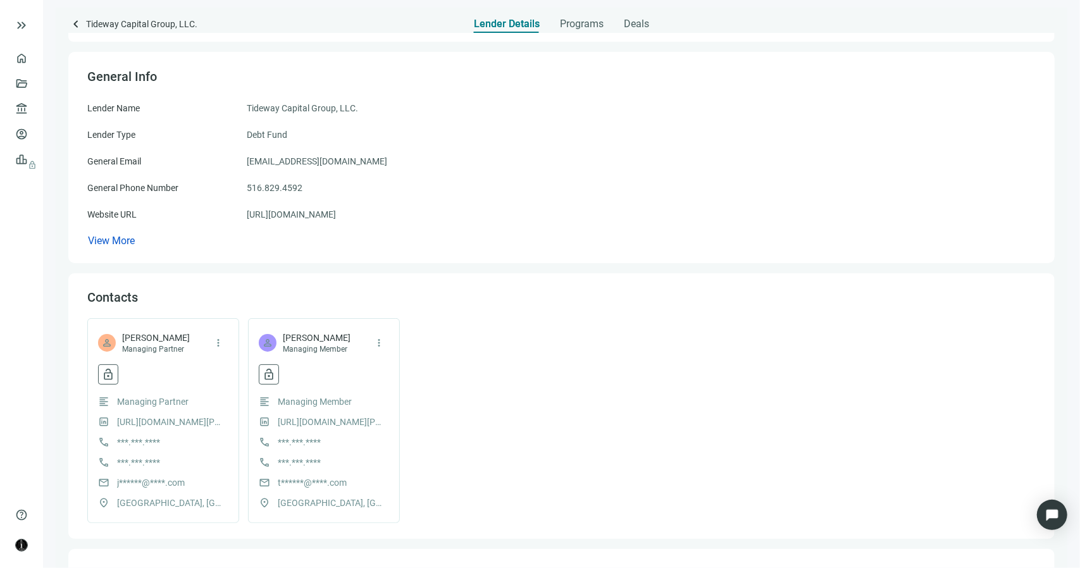
scroll to position [0, 0]
